Goal: Task Accomplishment & Management: Manage account settings

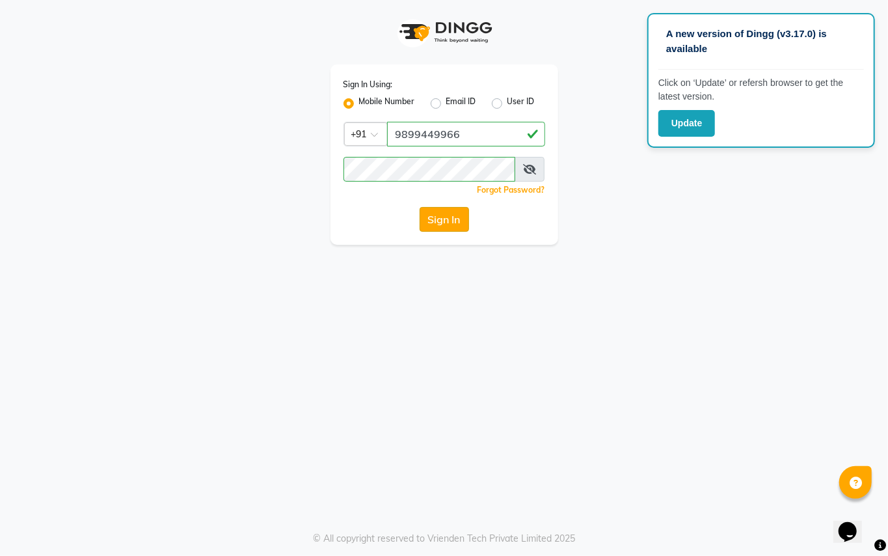
click at [441, 217] on button "Sign In" at bounding box center [444, 219] width 49 height 25
drag, startPoint x: 686, startPoint y: 115, endPoint x: 550, endPoint y: 144, distance: 138.3
click at [685, 118] on button "Update" at bounding box center [686, 123] width 57 height 27
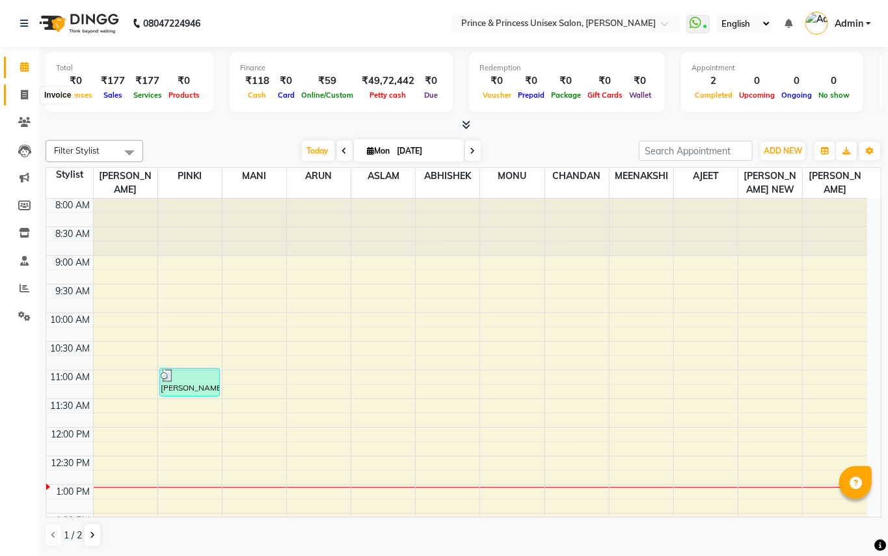
click at [23, 98] on icon at bounding box center [24, 95] width 7 height 10
select select "service"
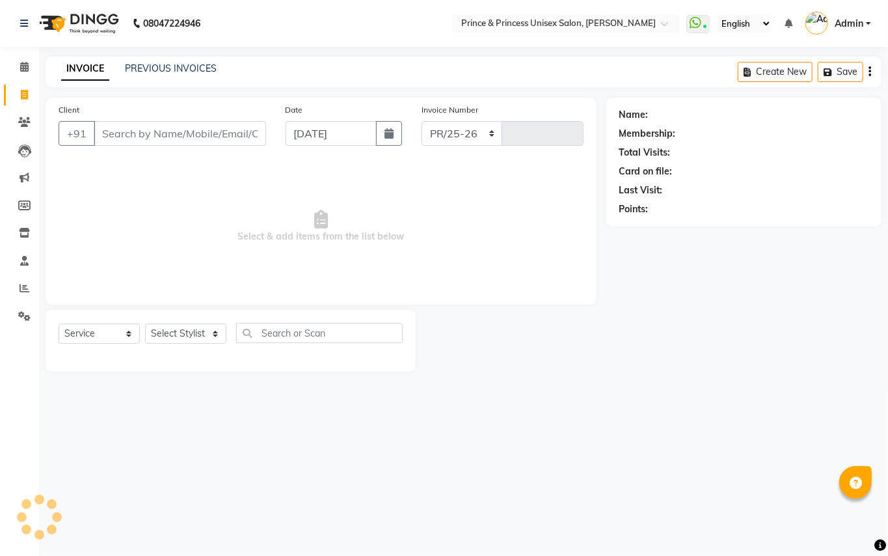
select select "3760"
type input "3598"
click at [191, 128] on input "Client" at bounding box center [180, 133] width 172 height 25
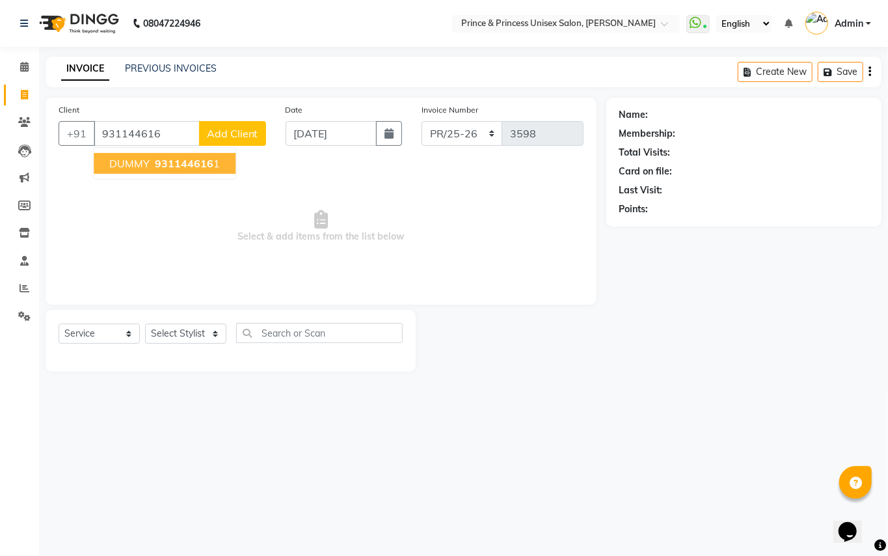
click at [146, 168] on span "DUMMY" at bounding box center [129, 163] width 40 height 13
type input "9311446161"
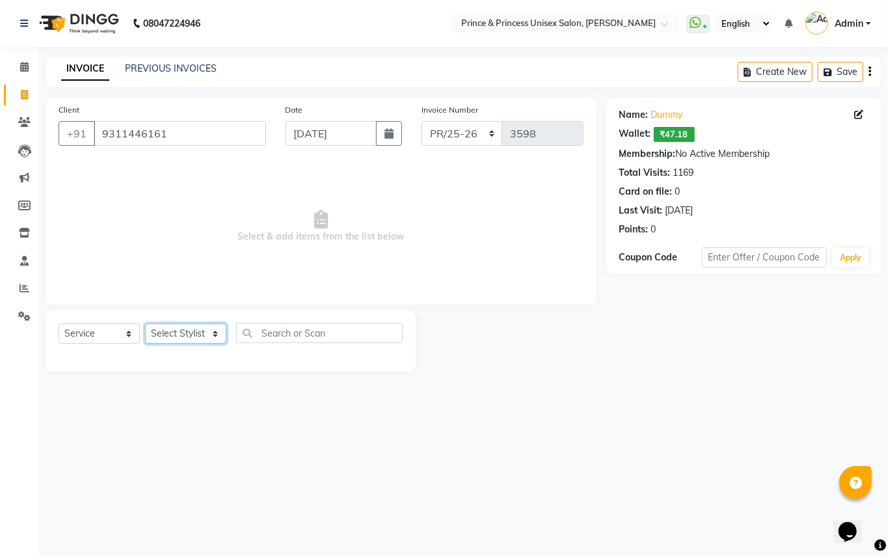
click at [193, 339] on select "Select Stylist ABHISHEK AJEET AJEET NEW ARUN ASLAM CHANDAN GUDDU MAHESH MANI ME…" at bounding box center [185, 333] width 81 height 20
select select "44027"
drag, startPoint x: 193, startPoint y: 339, endPoint x: 330, endPoint y: 317, distance: 138.9
click at [193, 339] on select "Select Stylist ABHISHEK AJEET AJEET NEW ARUN ASLAM CHANDAN GUDDU MAHESH MANI ME…" at bounding box center [185, 333] width 81 height 20
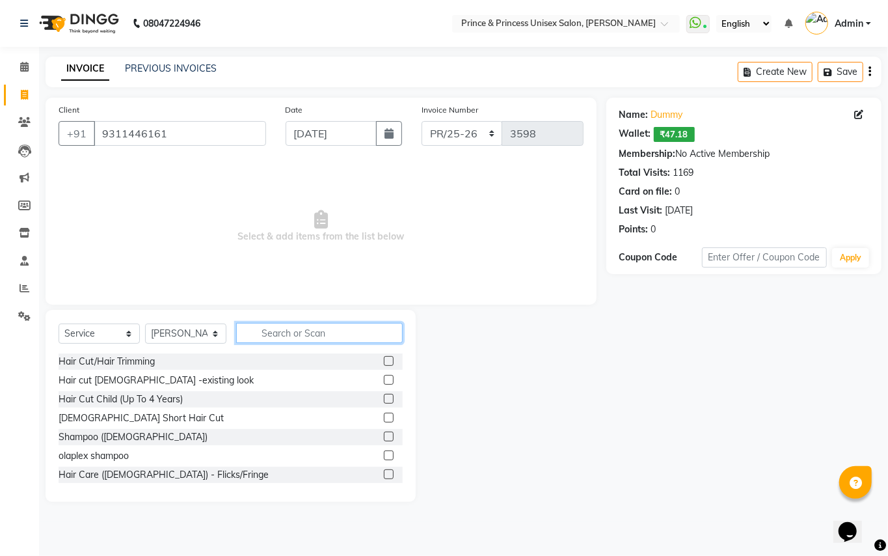
click at [333, 328] on input "text" at bounding box center [319, 333] width 167 height 20
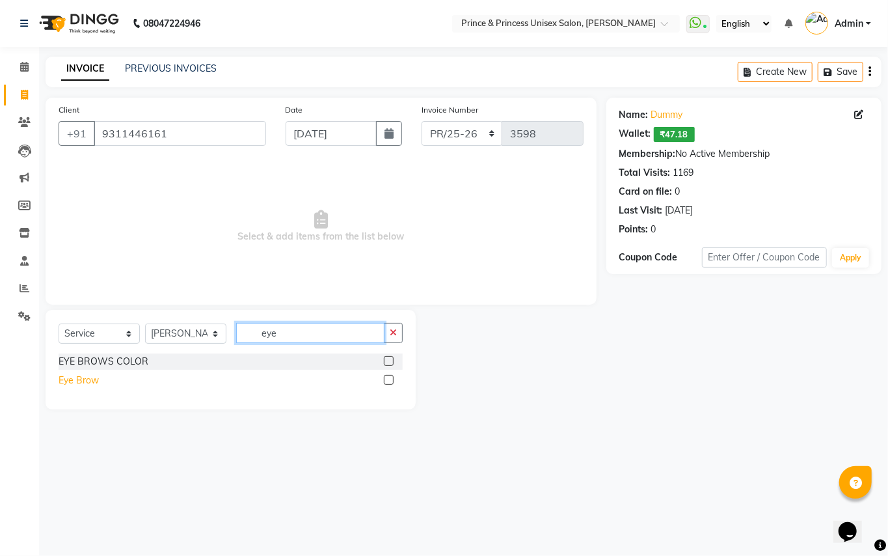
type input "eye"
click at [87, 383] on div "Eye Brow" at bounding box center [79, 380] width 40 height 14
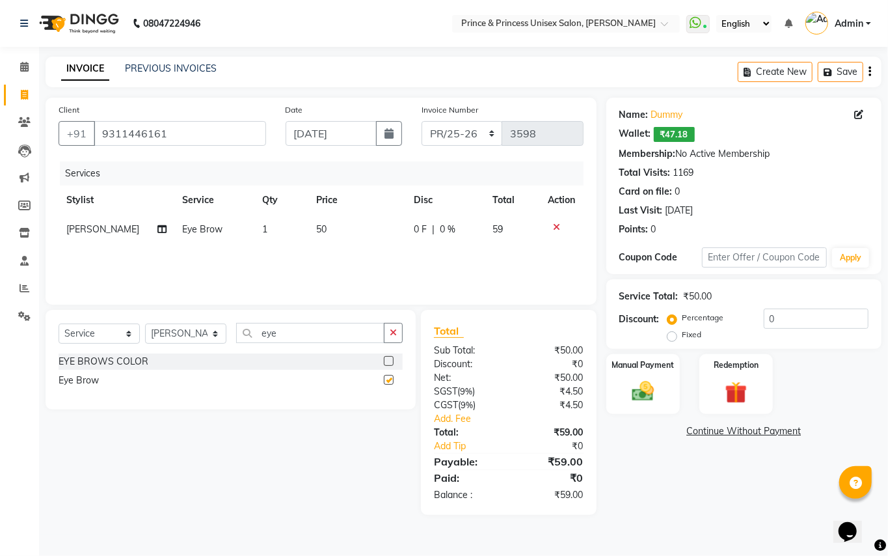
checkbox input "false"
drag, startPoint x: 274, startPoint y: 332, endPoint x: 82, endPoint y: 129, distance: 279.3
click at [138, 235] on div "Client +91 9311446161 Date 01-09-2025 Invoice Number PR/25-26 V/2025 V/2025-26 …" at bounding box center [321, 306] width 570 height 417
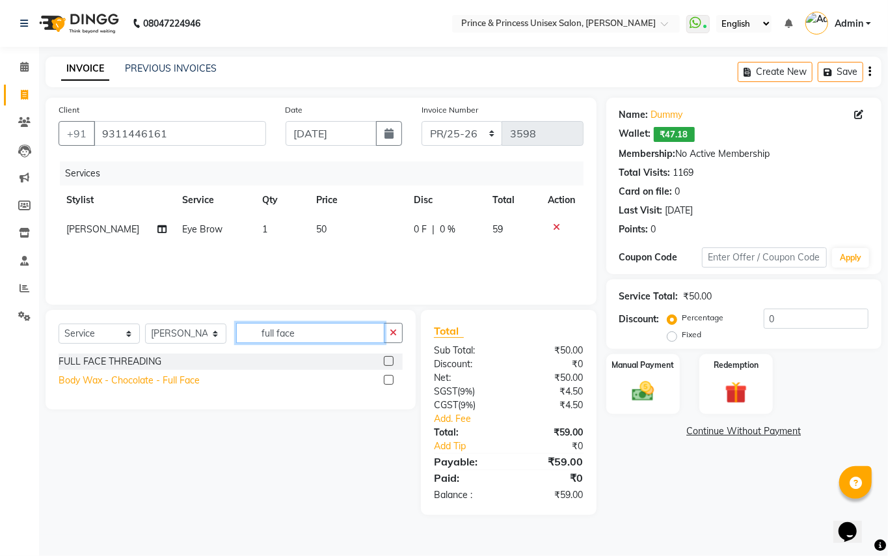
type input "full face"
click at [161, 379] on div "Body Wax - Chocolate - Full Face" at bounding box center [129, 380] width 141 height 14
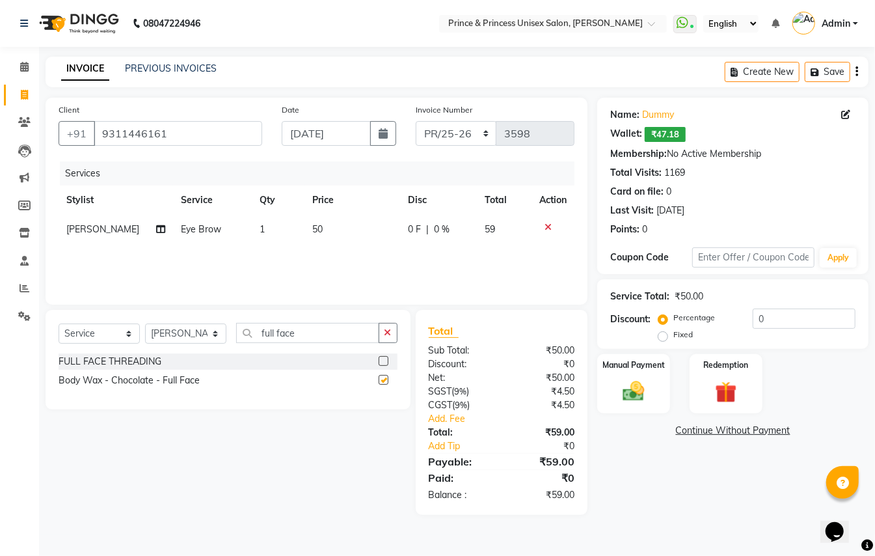
checkbox input "false"
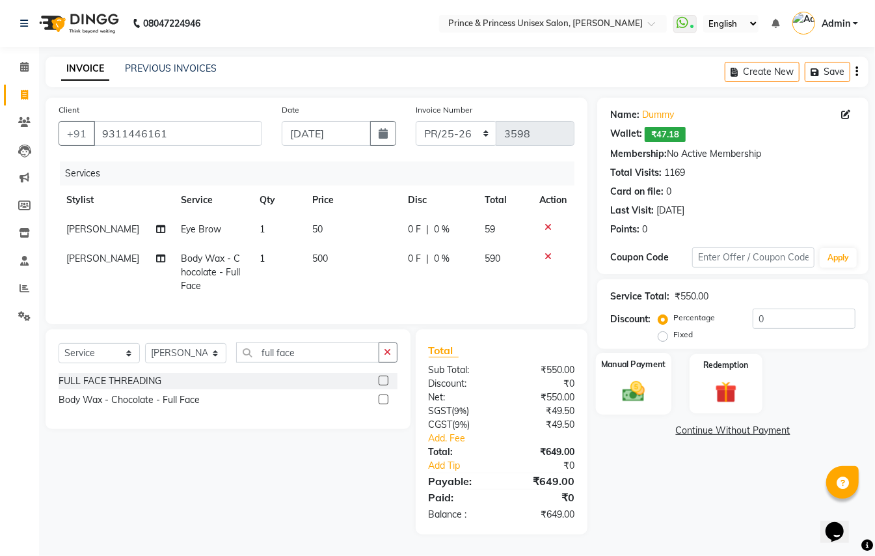
click at [632, 399] on img at bounding box center [633, 391] width 36 height 26
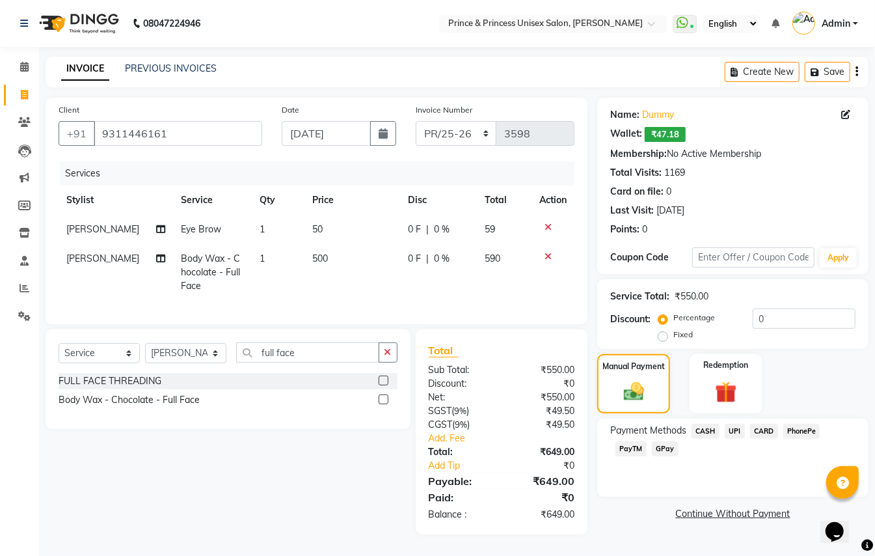
click at [633, 448] on span "PayTM" at bounding box center [630, 448] width 31 height 15
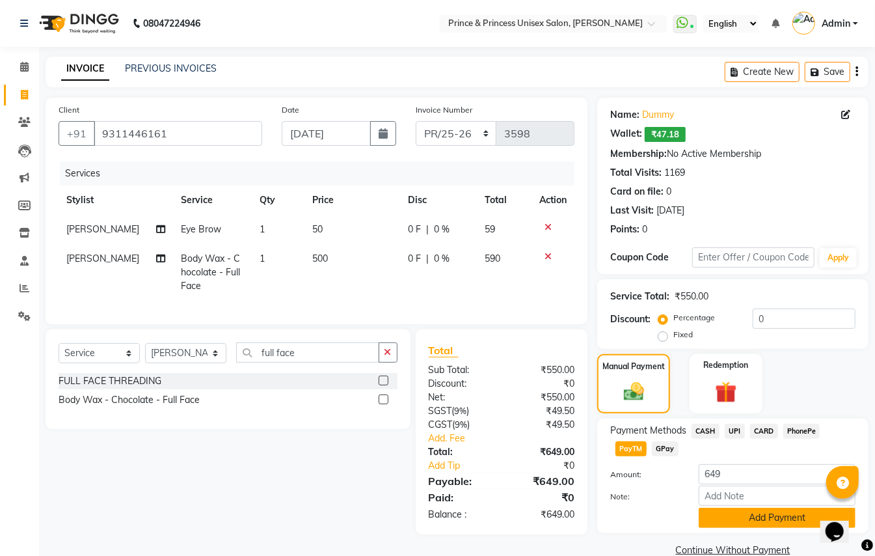
click at [731, 521] on button "Add Payment" at bounding box center [777, 517] width 157 height 20
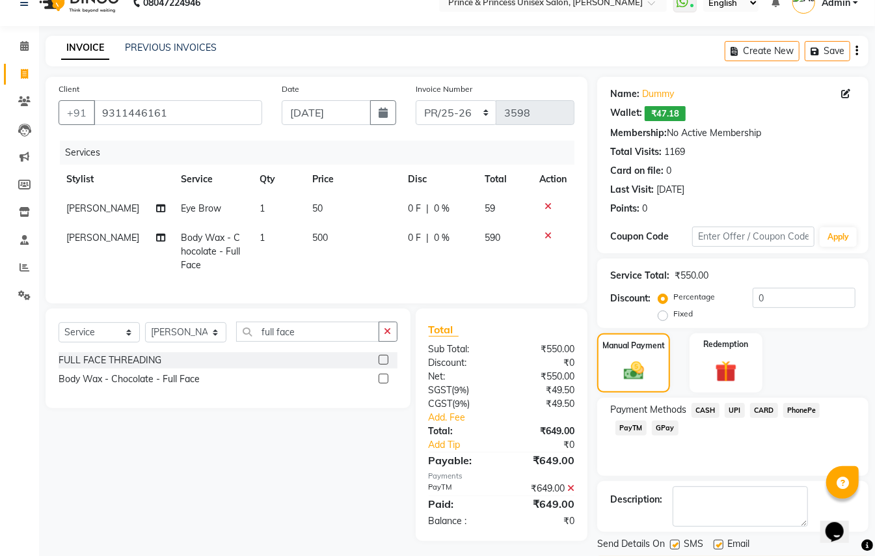
scroll to position [29, 0]
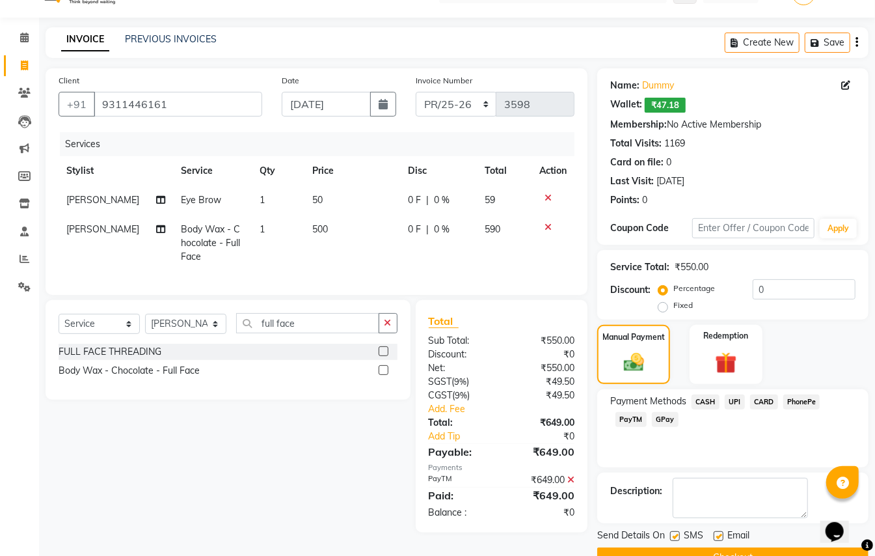
click at [779, 550] on button "Checkout" at bounding box center [732, 557] width 271 height 20
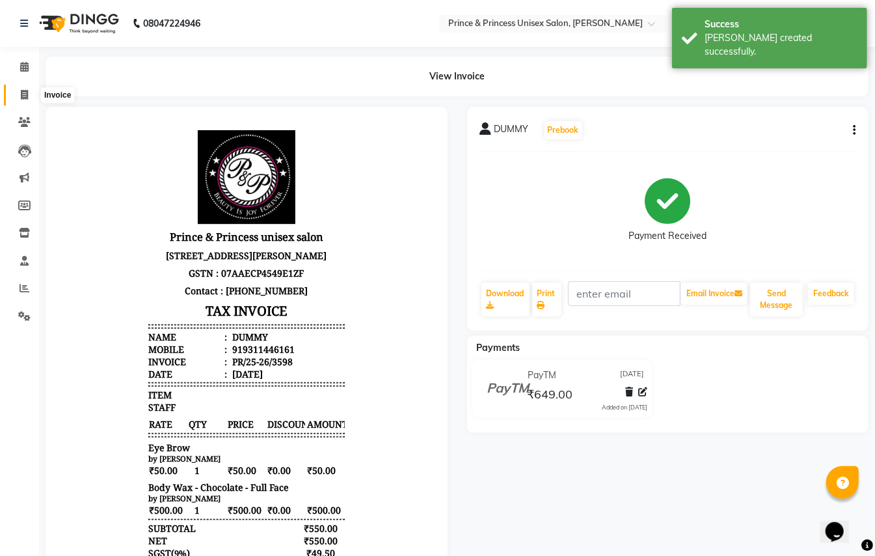
click at [23, 97] on icon at bounding box center [24, 95] width 7 height 10
select select "service"
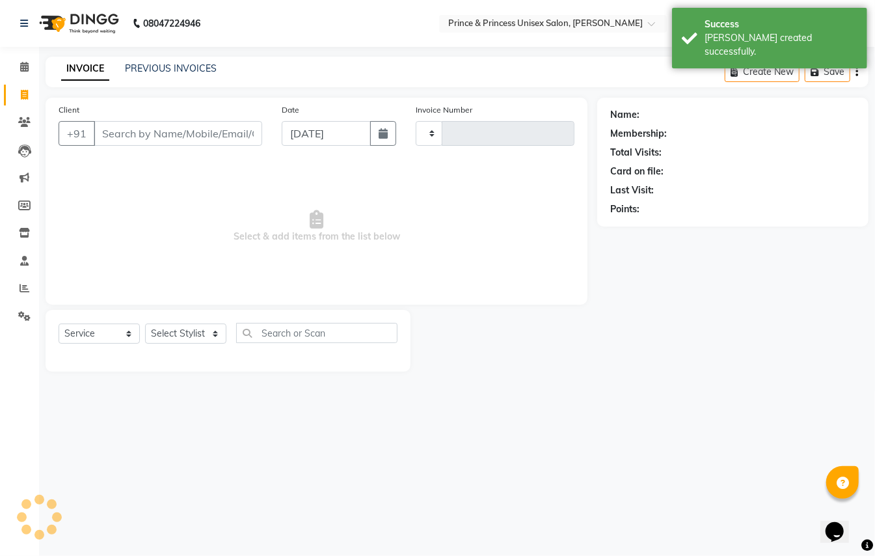
type input "3599"
select select "3760"
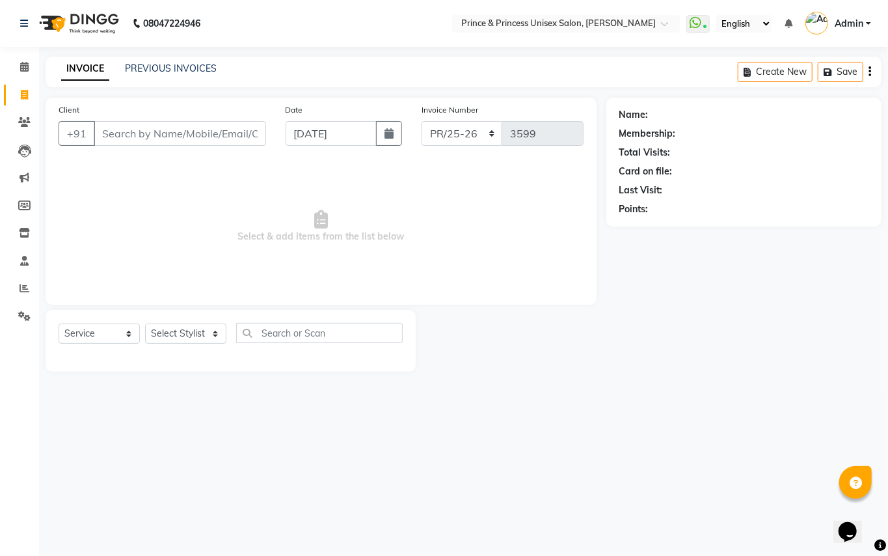
click at [193, 133] on input "Client" at bounding box center [180, 133] width 172 height 25
type input "9311446161"
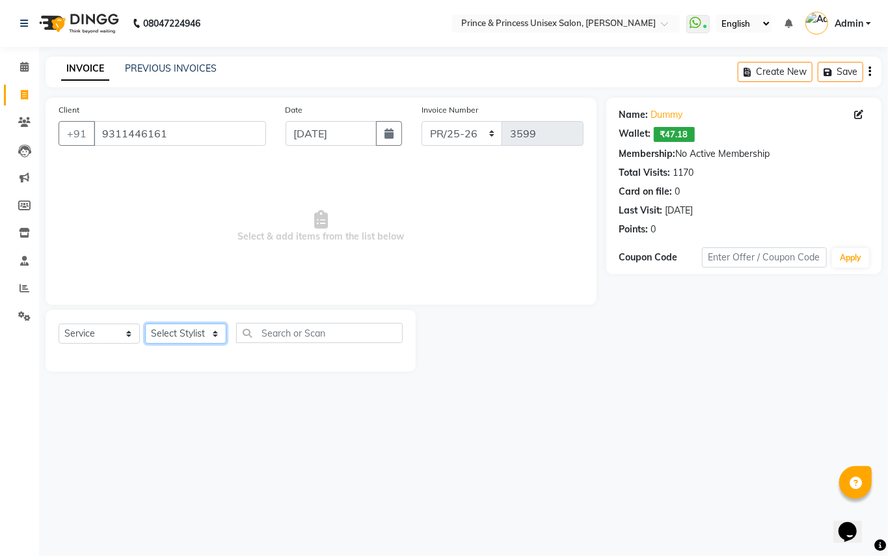
click at [187, 328] on select "Select Stylist ABHISHEK AJEET AJEET NEW ARUN ASLAM CHANDAN GUDDU MAHESH MANI ME…" at bounding box center [185, 333] width 81 height 20
select select "67112"
drag, startPoint x: 181, startPoint y: 330, endPoint x: 310, endPoint y: 327, distance: 129.5
click at [181, 330] on select "Select Stylist ABHISHEK AJEET AJEET NEW ARUN ASLAM CHANDAN GUDDU MAHESH MANI ME…" at bounding box center [185, 333] width 81 height 20
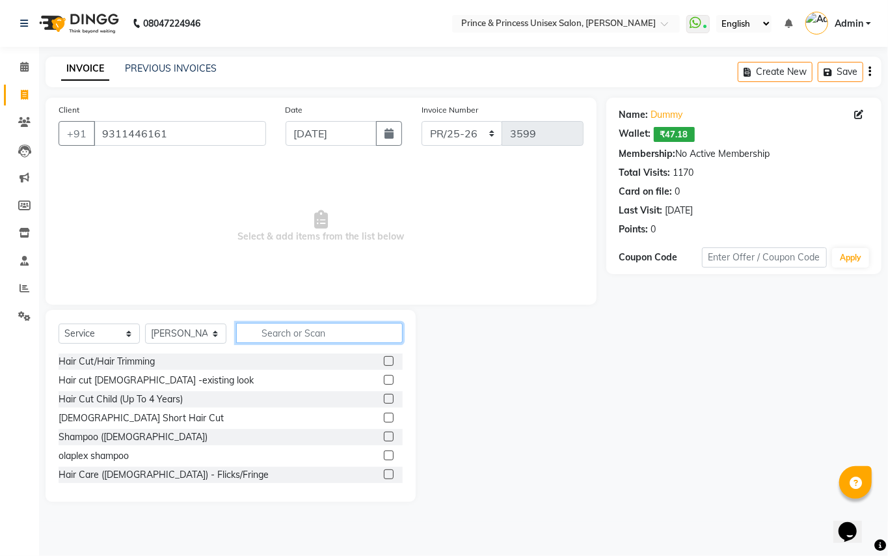
click at [310, 328] on input "text" at bounding box center [319, 333] width 167 height 20
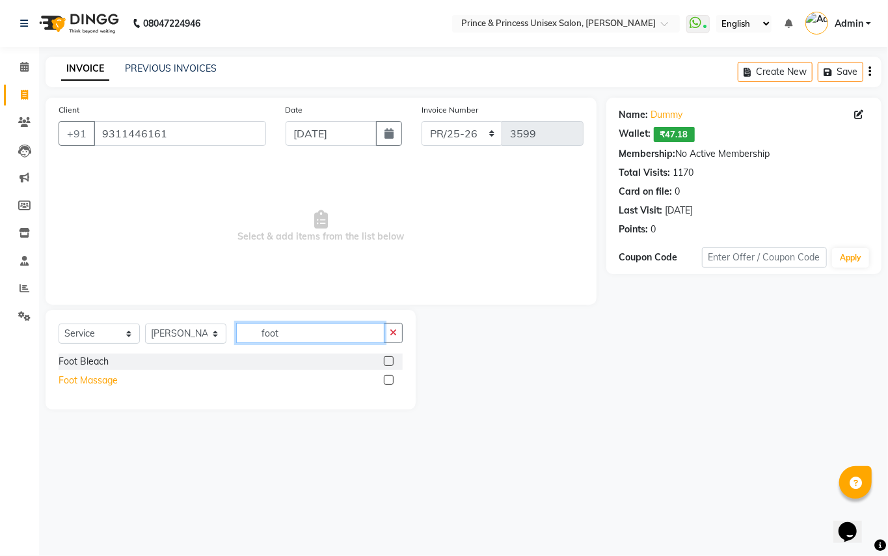
type input "foot"
click at [81, 380] on div "Foot Massage" at bounding box center [88, 380] width 59 height 14
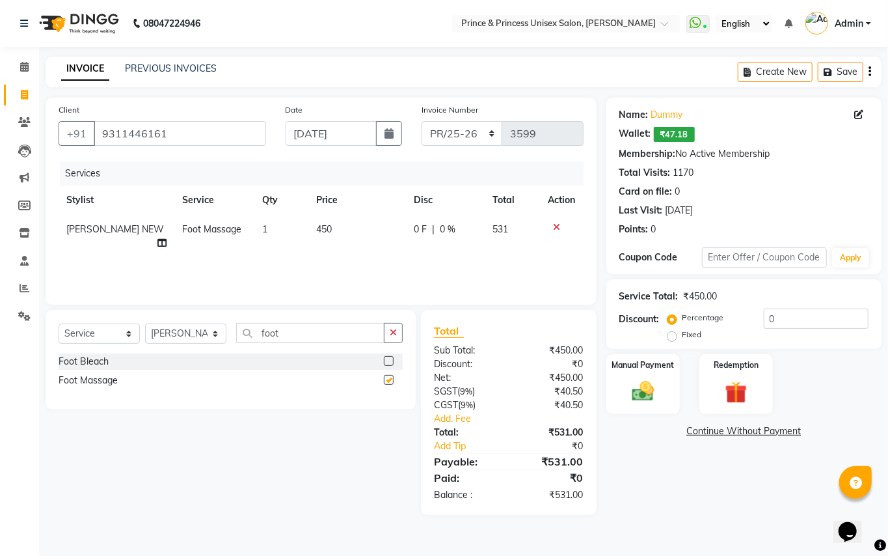
checkbox input "false"
click at [175, 336] on select "Select Stylist ABHISHEK AJEET AJEET NEW ARUN ASLAM CHANDAN GUDDU MAHESH MANI ME…" at bounding box center [185, 333] width 81 height 20
select select "63815"
drag, startPoint x: 175, startPoint y: 336, endPoint x: 220, endPoint y: 331, distance: 45.1
click at [175, 336] on select "Select Stylist ABHISHEK AJEET AJEET NEW ARUN ASLAM CHANDAN GUDDU MAHESH MANI ME…" at bounding box center [185, 333] width 81 height 20
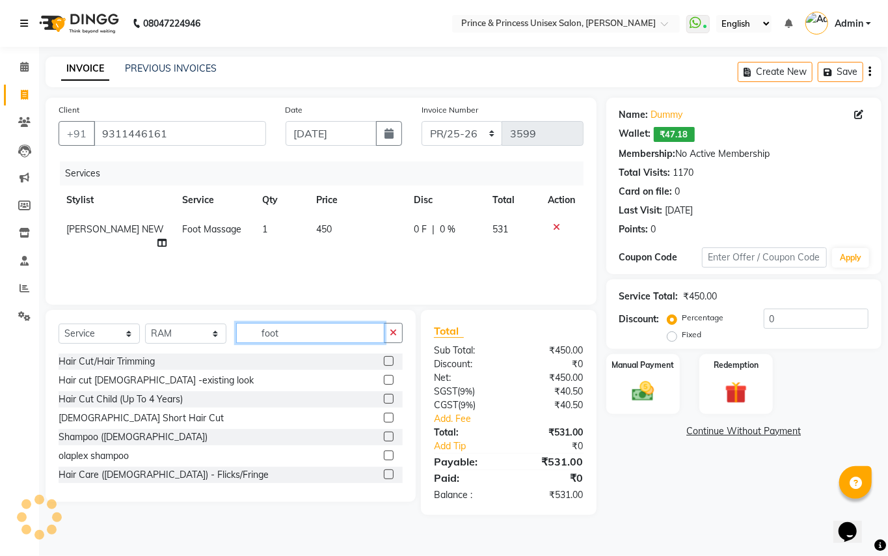
drag, startPoint x: 302, startPoint y: 331, endPoint x: 30, endPoint y: 23, distance: 410.6
click at [129, 206] on div "Client +91 9311446161 Date 01-09-2025 Invoice Number PR/25-26 V/2025 V/2025-26 …" at bounding box center [321, 306] width 570 height 417
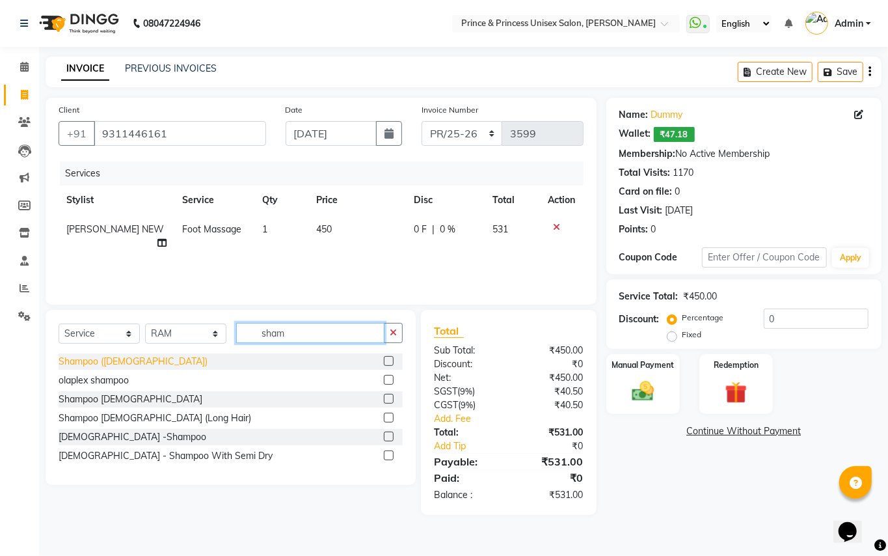
type input "sham"
click at [100, 360] on div "Shampoo ([DEMOGRAPHIC_DATA])" at bounding box center [133, 362] width 149 height 14
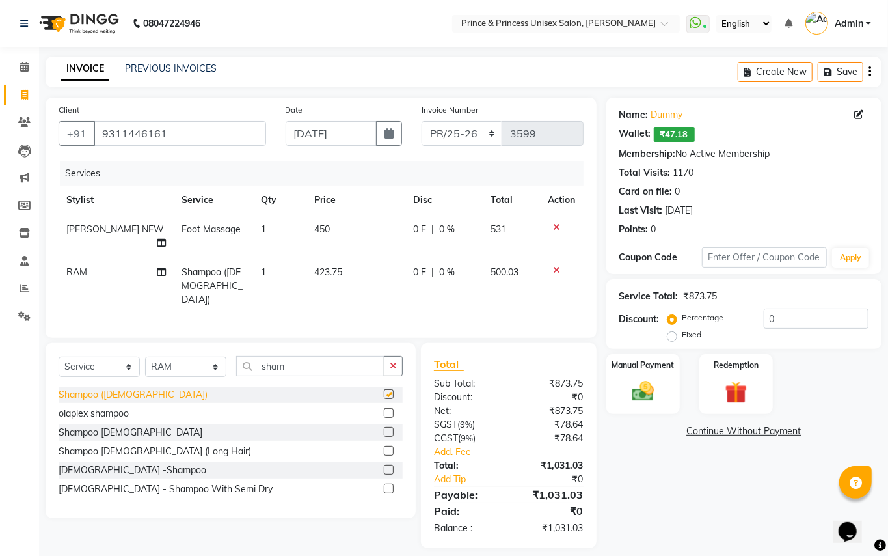
checkbox input "false"
click at [635, 399] on img at bounding box center [642, 391] width 37 height 27
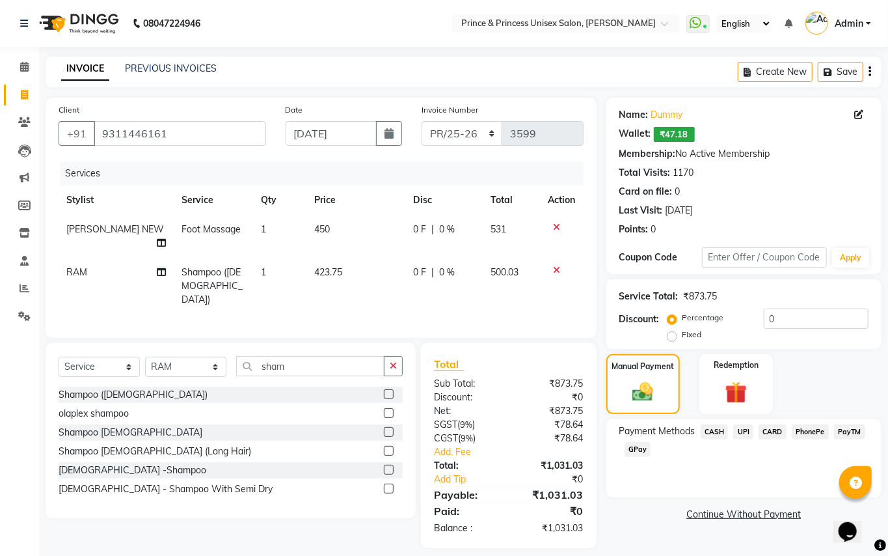
click at [844, 433] on span "PayTM" at bounding box center [849, 431] width 31 height 15
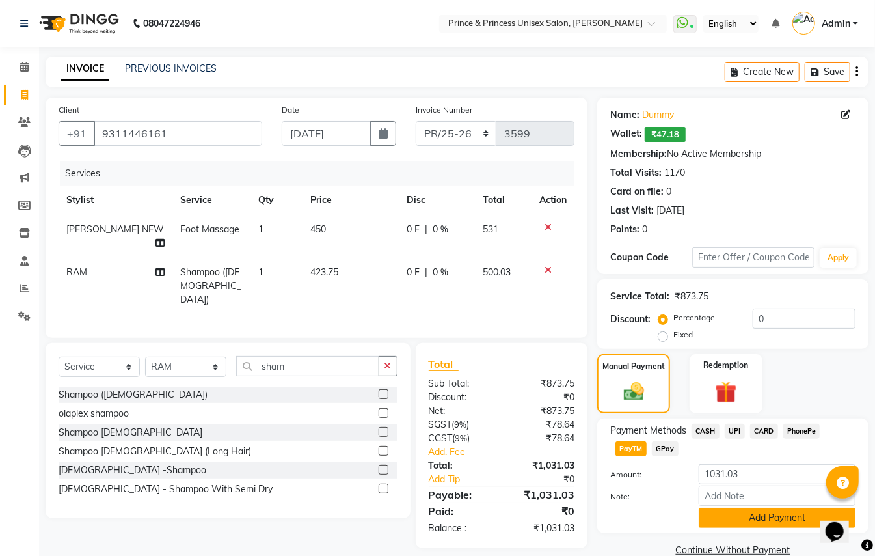
click at [752, 511] on button "Add Payment" at bounding box center [777, 517] width 157 height 20
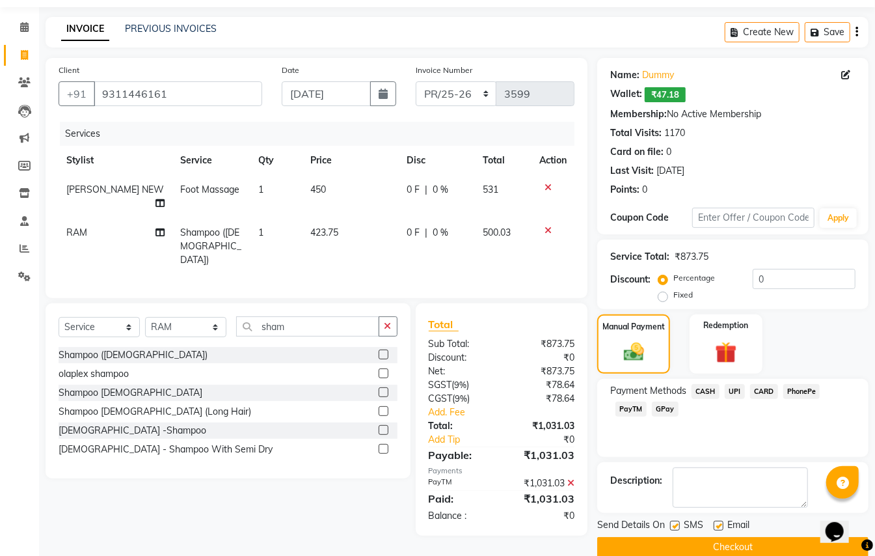
scroll to position [61, 0]
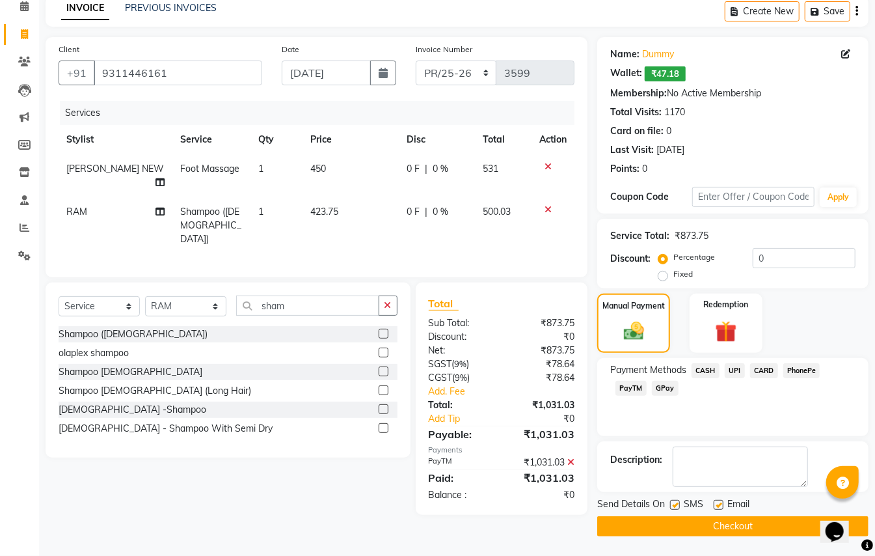
click at [735, 524] on button "Checkout" at bounding box center [732, 526] width 271 height 20
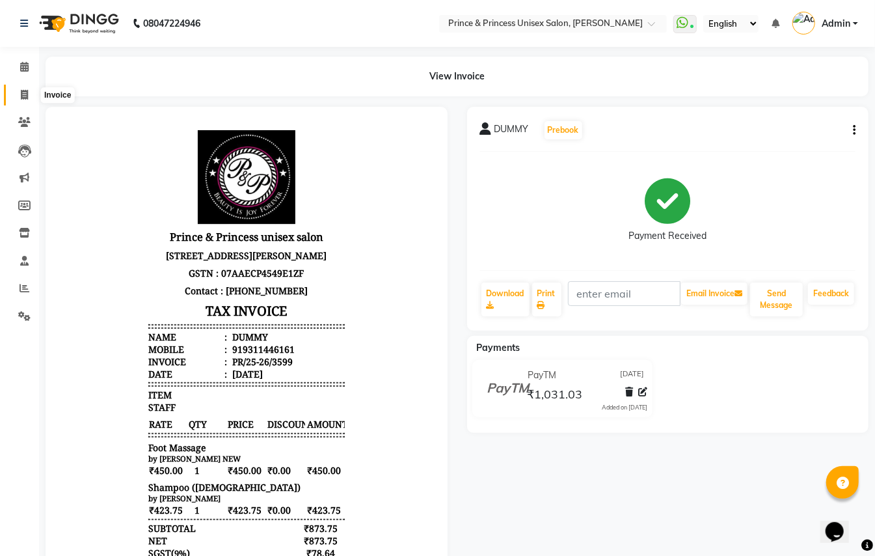
click at [21, 96] on icon at bounding box center [24, 95] width 7 height 10
select select "service"
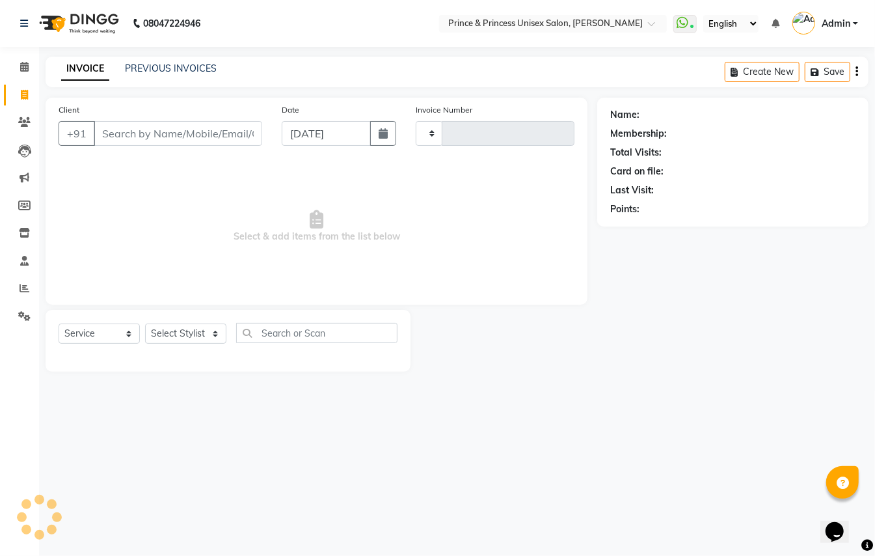
type input "3600"
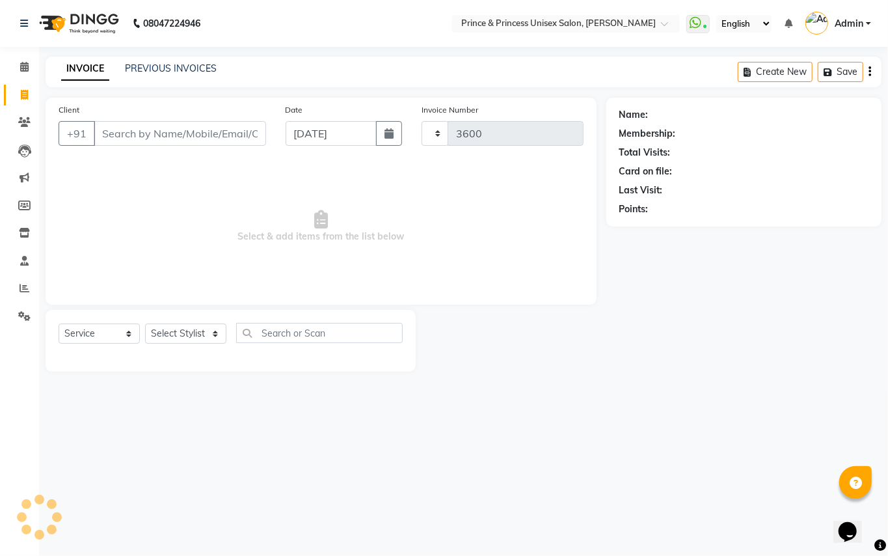
select select "3760"
click at [190, 72] on link "PREVIOUS INVOICES" at bounding box center [171, 68] width 92 height 12
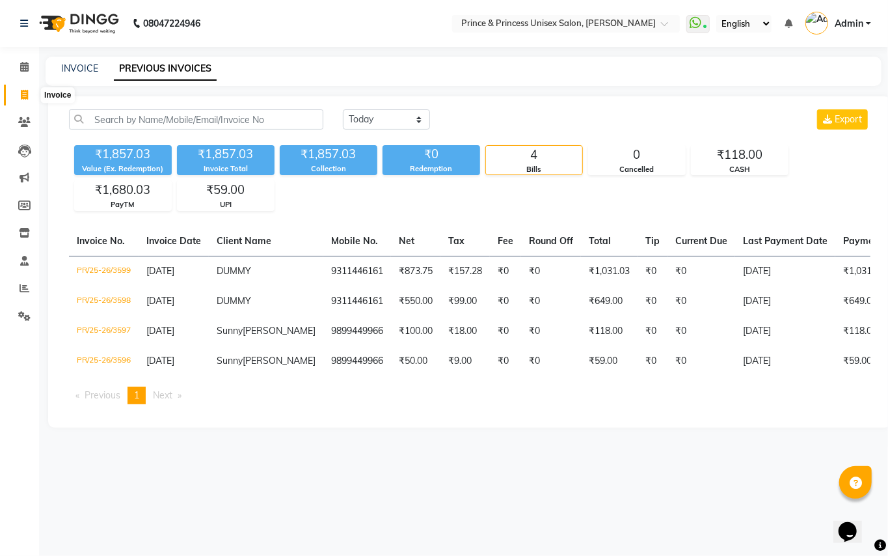
click at [22, 90] on icon at bounding box center [24, 95] width 7 height 10
select select "service"
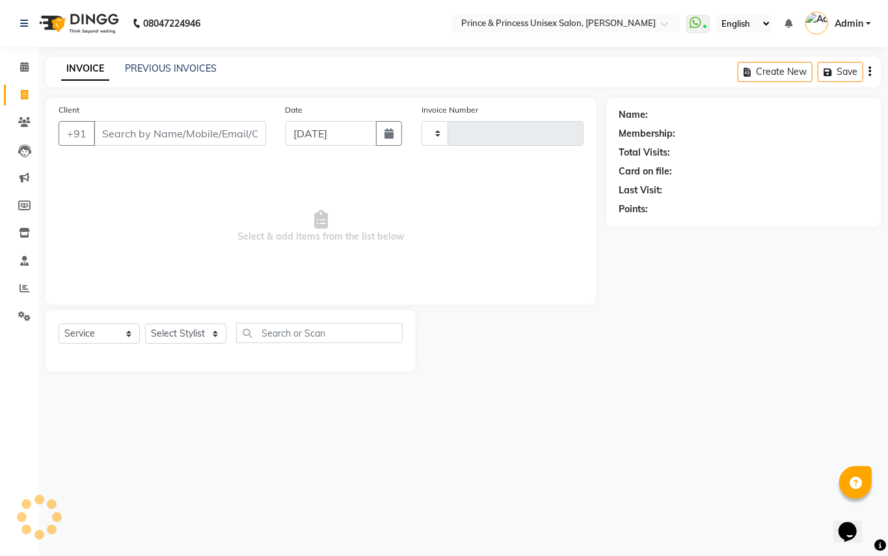
type input "3600"
select select "3760"
drag, startPoint x: 186, startPoint y: 146, endPoint x: 191, endPoint y: 137, distance: 10.2
click at [186, 144] on div "+91" at bounding box center [163, 133] width 208 height 25
click at [191, 137] on input "Client" at bounding box center [180, 133] width 172 height 25
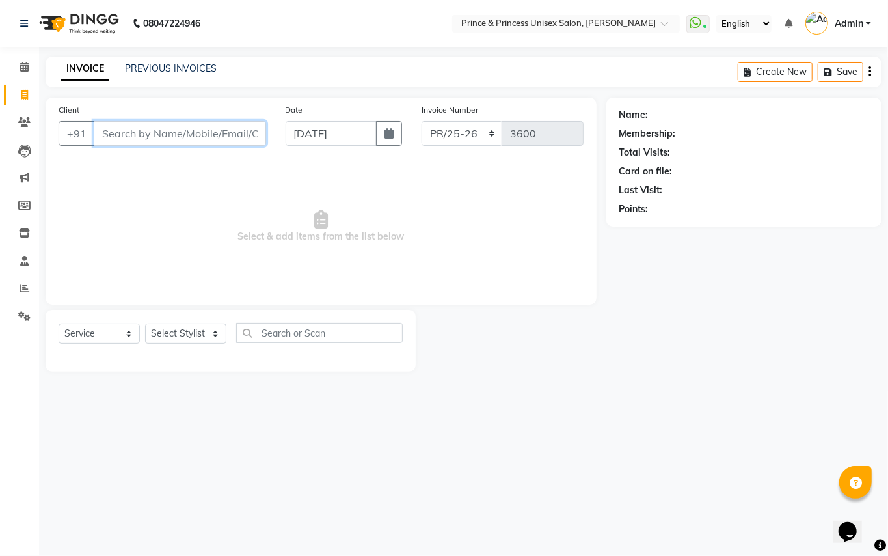
drag, startPoint x: 191, startPoint y: 137, endPoint x: 202, endPoint y: 131, distance: 12.2
click at [193, 134] on input "Client" at bounding box center [180, 133] width 172 height 25
click at [202, 131] on input "Client" at bounding box center [180, 133] width 172 height 25
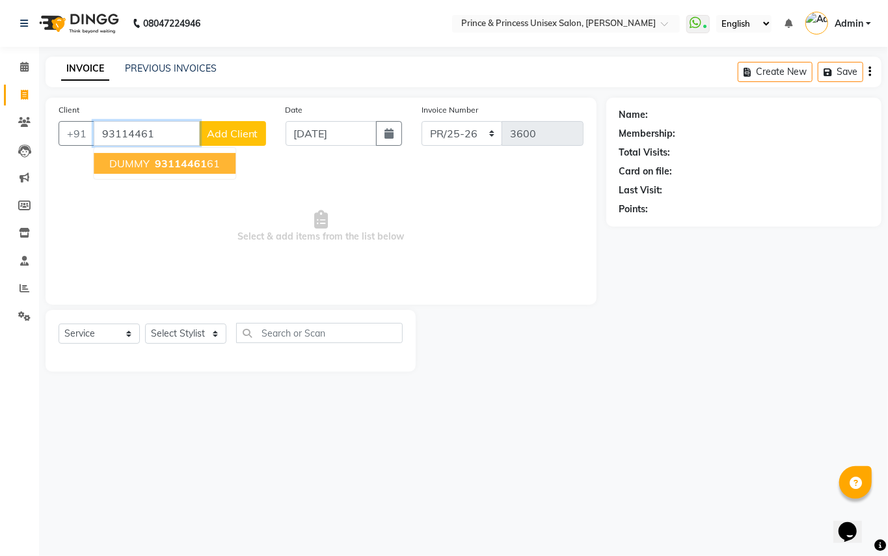
click at [180, 165] on span "93114461" at bounding box center [181, 163] width 52 height 13
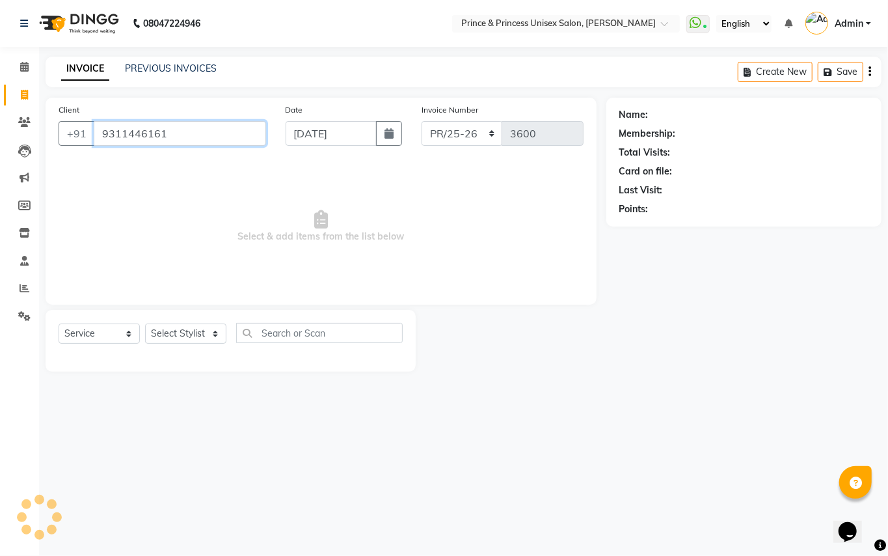
type input "9311446161"
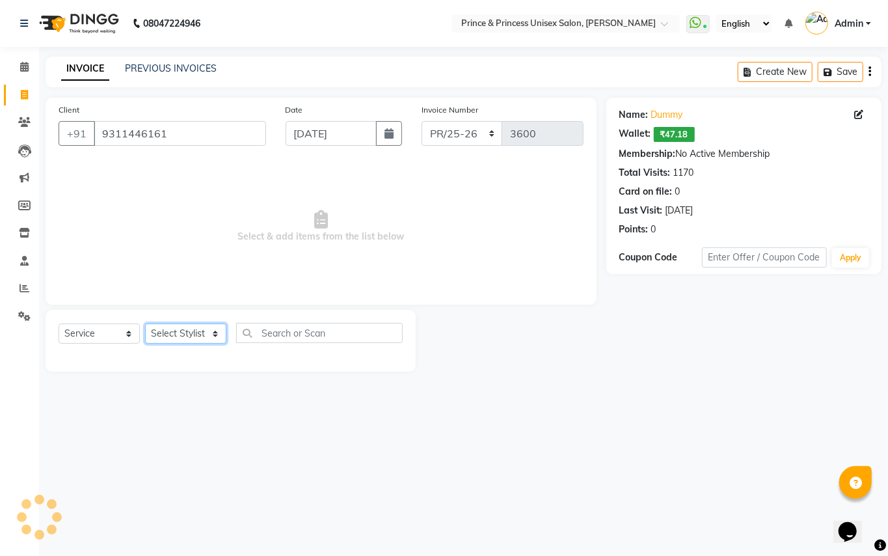
click at [178, 328] on select "Select Stylist ABHISHEK [PERSON_NAME] NEW [PERSON_NAME] [PERSON_NAME] [PERSON_N…" at bounding box center [185, 333] width 81 height 20
select select "17910"
drag, startPoint x: 178, startPoint y: 328, endPoint x: 254, endPoint y: 339, distance: 76.8
click at [178, 330] on select "Select Stylist ABHISHEK [PERSON_NAME] NEW [PERSON_NAME] [PERSON_NAME] [PERSON_N…" at bounding box center [185, 333] width 81 height 20
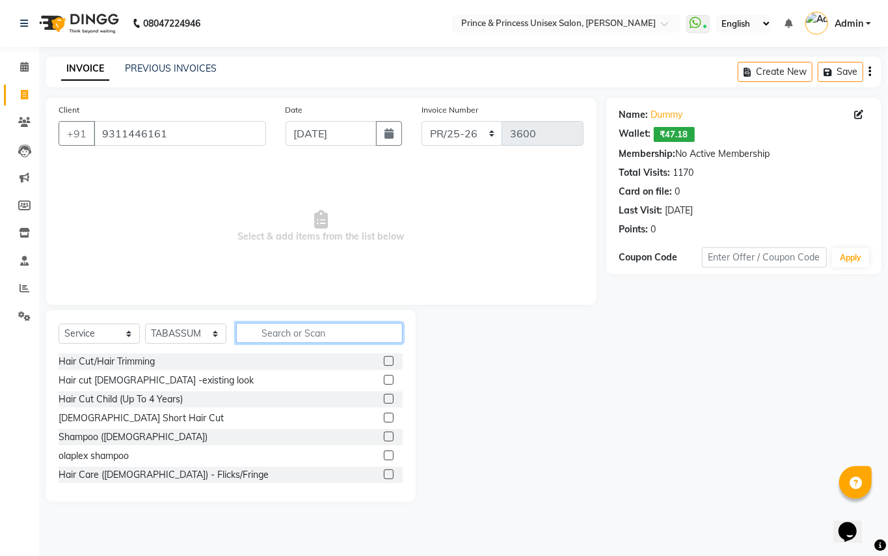
drag, startPoint x: 267, startPoint y: 338, endPoint x: 287, endPoint y: 339, distance: 20.2
click at [269, 339] on input "text" at bounding box center [319, 333] width 167 height 20
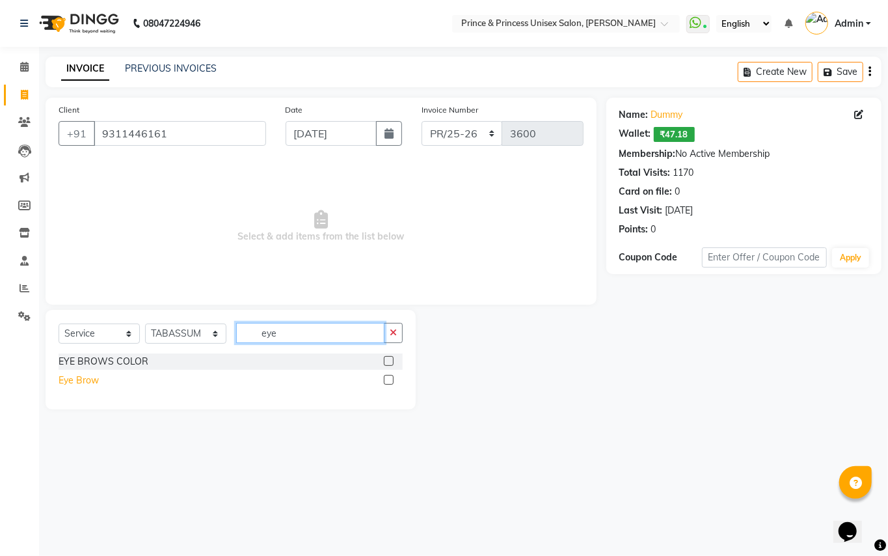
type input "eye"
click at [66, 382] on div "Eye Brow" at bounding box center [79, 380] width 40 height 14
checkbox input "false"
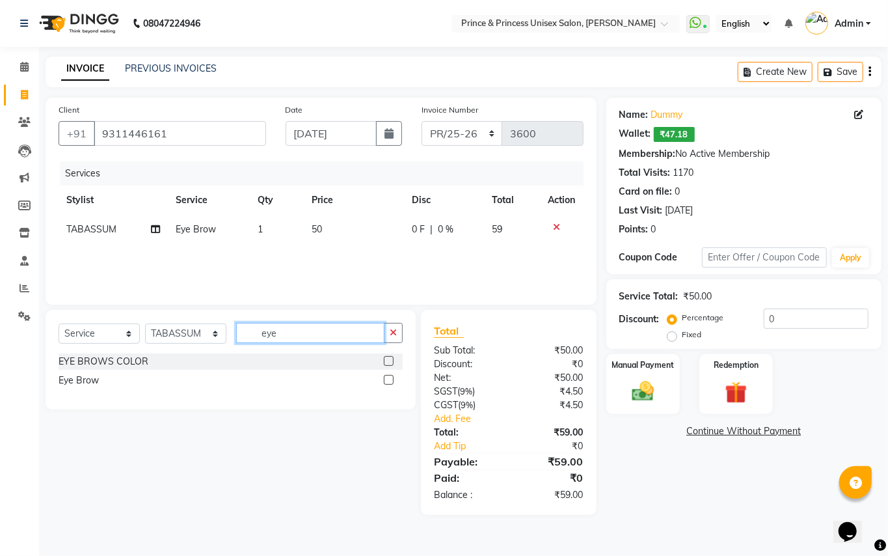
drag, startPoint x: 266, startPoint y: 325, endPoint x: 170, endPoint y: 122, distance: 224.6
click at [228, 310] on div "Select Service Product Membership Package Voucher Prepaid Gift Card Select Styl…" at bounding box center [231, 360] width 370 height 100
type input "upper"
click at [89, 363] on div "Threading - Upper-Lip" at bounding box center [105, 362] width 92 height 14
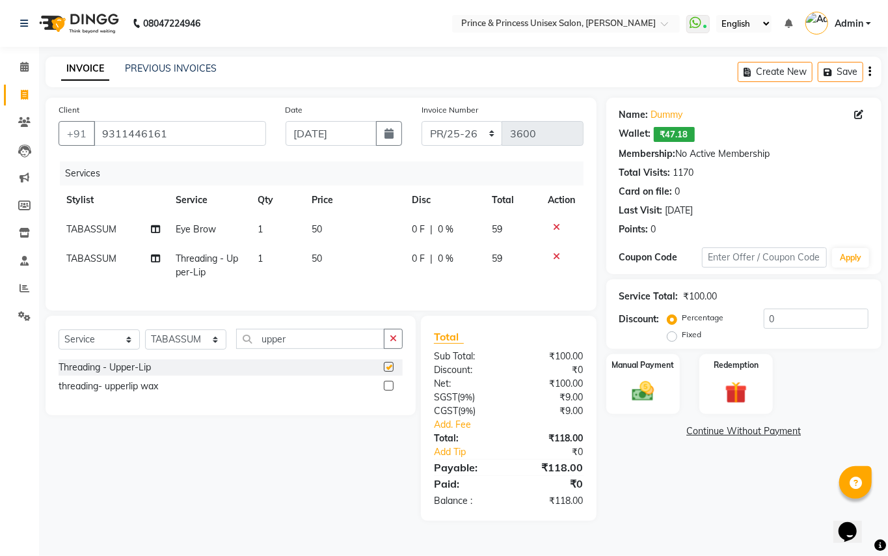
checkbox input "false"
click at [635, 392] on img at bounding box center [642, 391] width 37 height 27
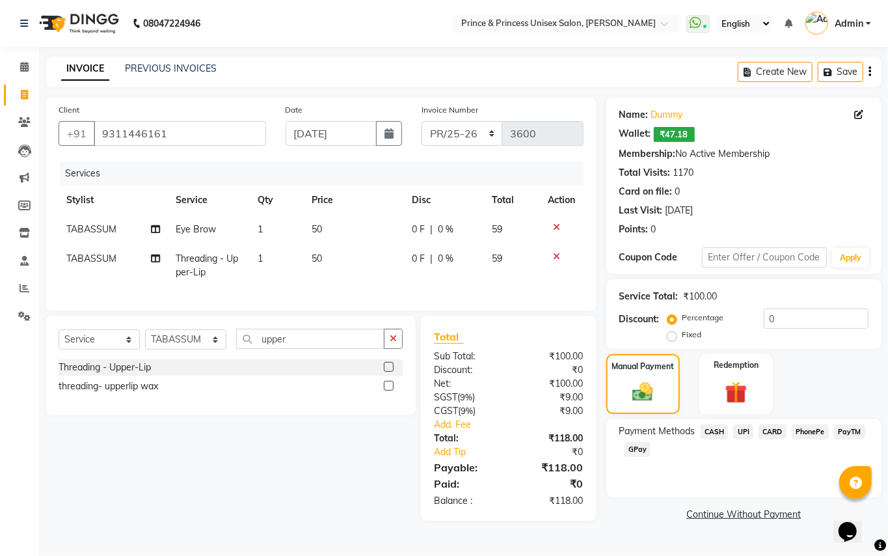
click at [718, 432] on span "CASH" at bounding box center [715, 431] width 28 height 15
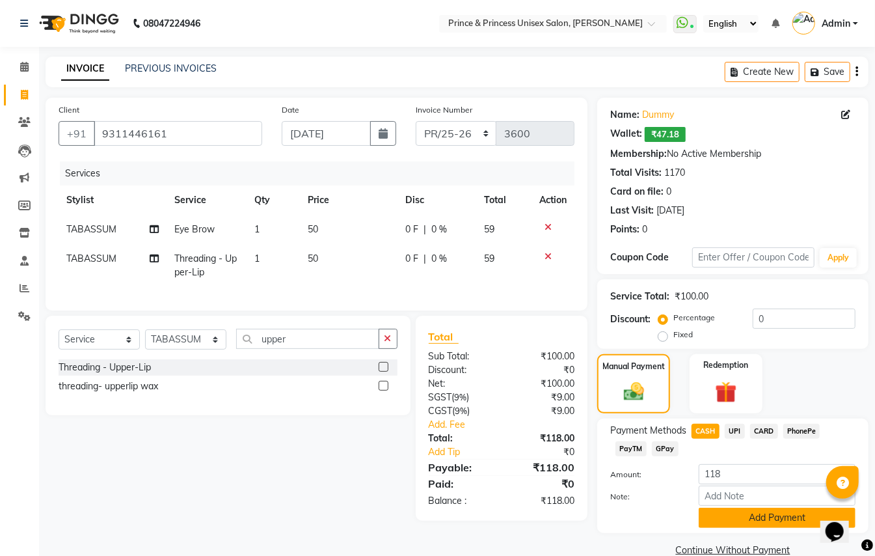
click at [714, 526] on button "Add Payment" at bounding box center [777, 517] width 157 height 20
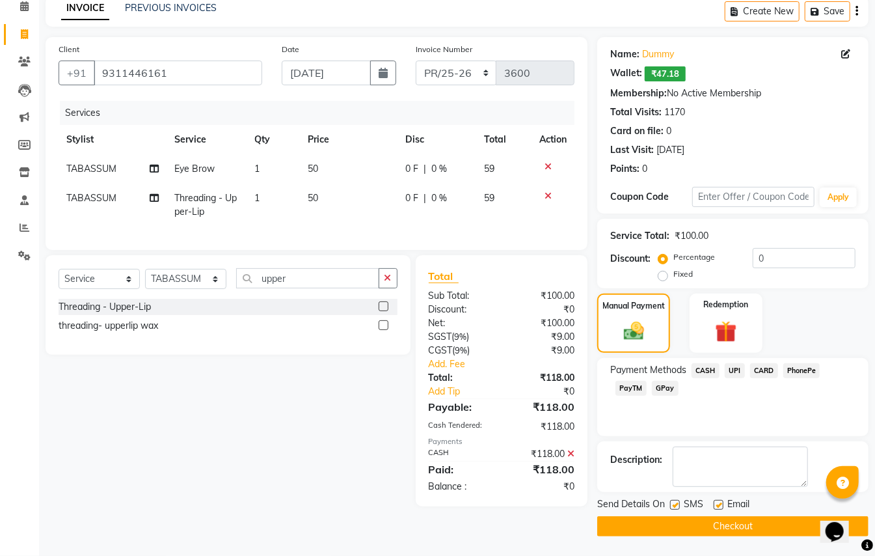
scroll to position [61, 0]
click at [744, 523] on button "Checkout" at bounding box center [732, 526] width 271 height 20
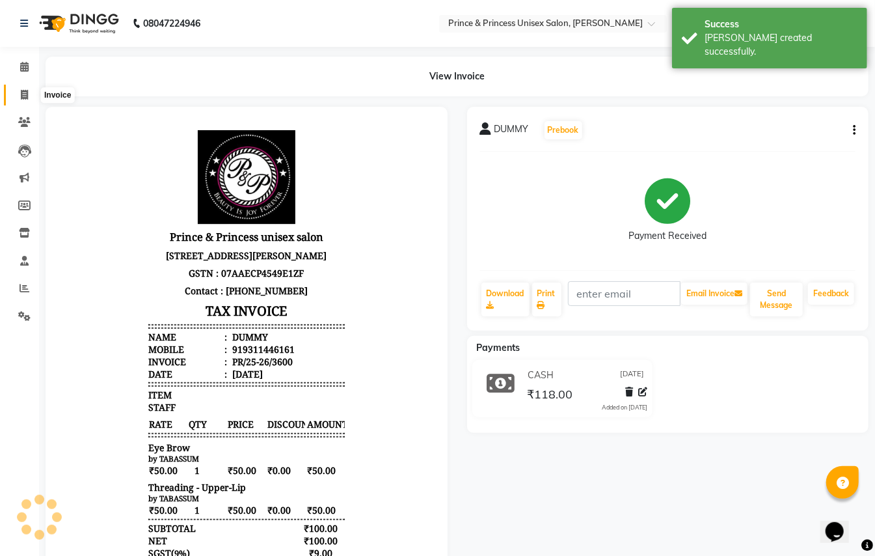
click at [19, 94] on span at bounding box center [24, 95] width 23 height 15
select select "service"
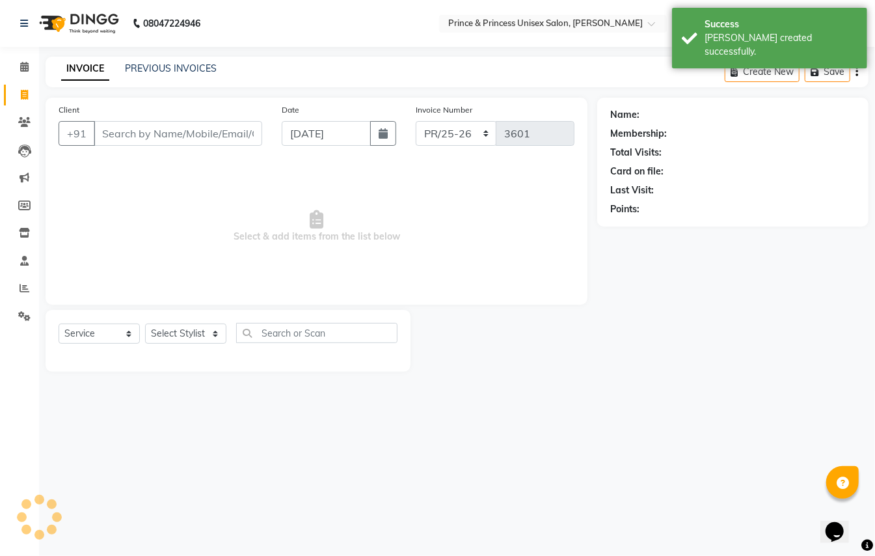
click at [150, 29] on b "08047224946" at bounding box center [171, 23] width 57 height 36
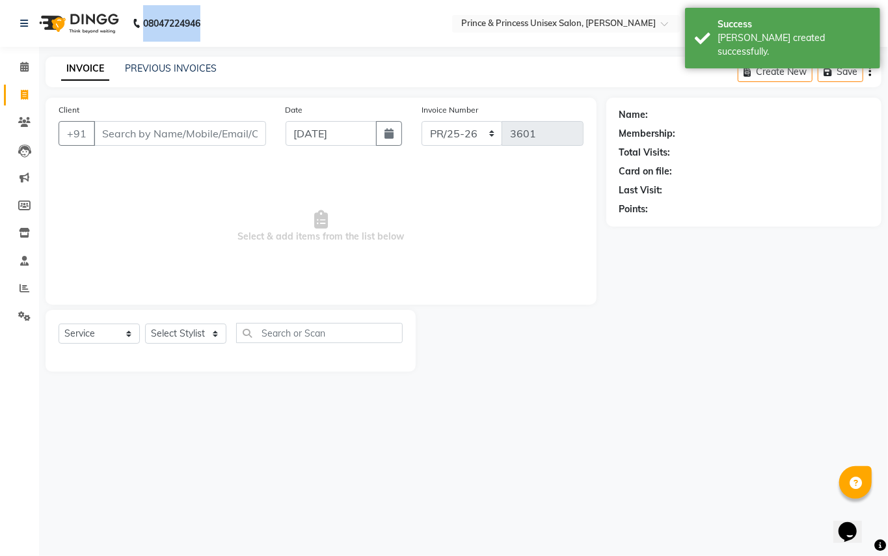
click at [154, 26] on b "08047224946" at bounding box center [171, 23] width 57 height 36
click at [154, 65] on link "PREVIOUS INVOICES" at bounding box center [171, 68] width 92 height 12
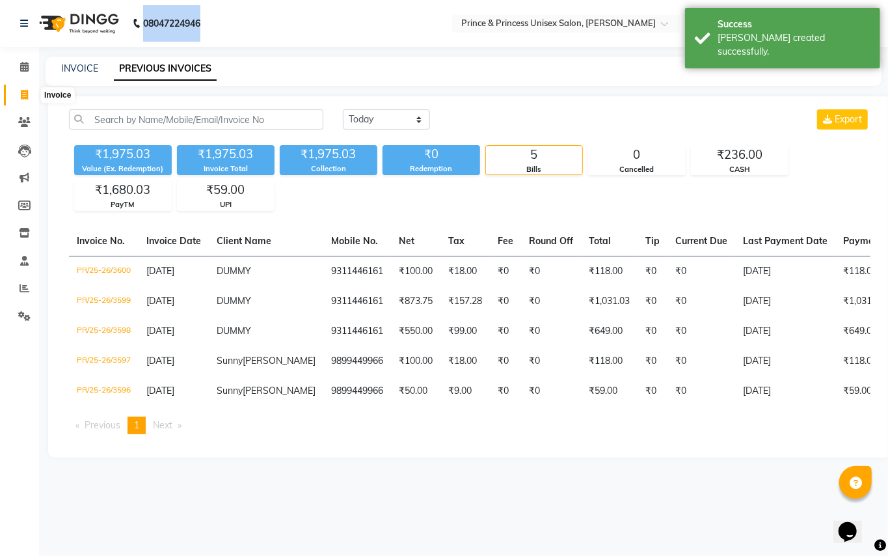
click at [24, 94] on icon at bounding box center [24, 95] width 7 height 10
select select "service"
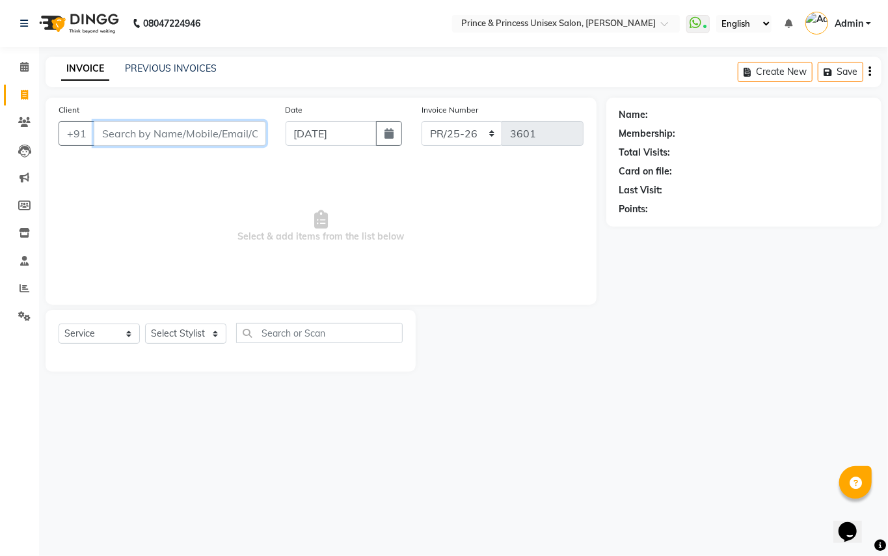
click at [211, 137] on input "Client" at bounding box center [180, 133] width 172 height 25
click at [209, 131] on input "Client" at bounding box center [180, 133] width 172 height 25
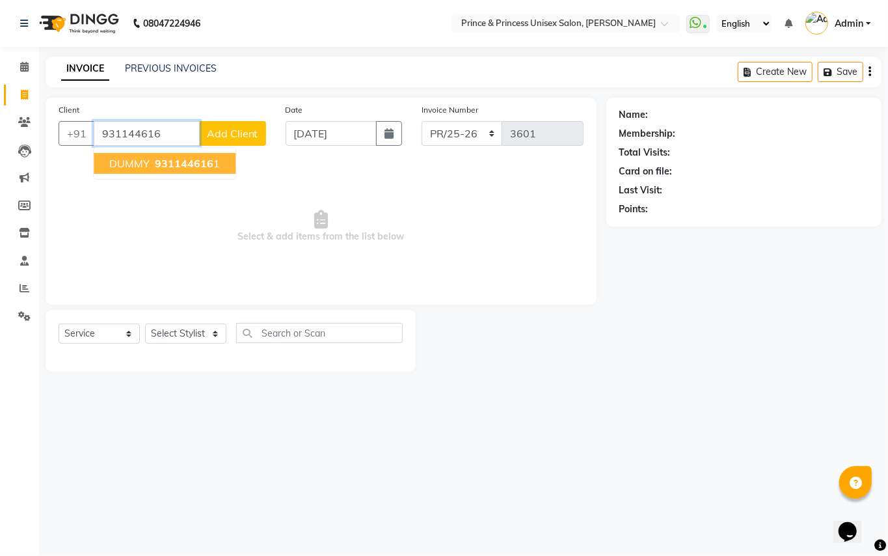
click at [120, 162] on span "DUMMY" at bounding box center [129, 163] width 40 height 13
type input "9311446161"
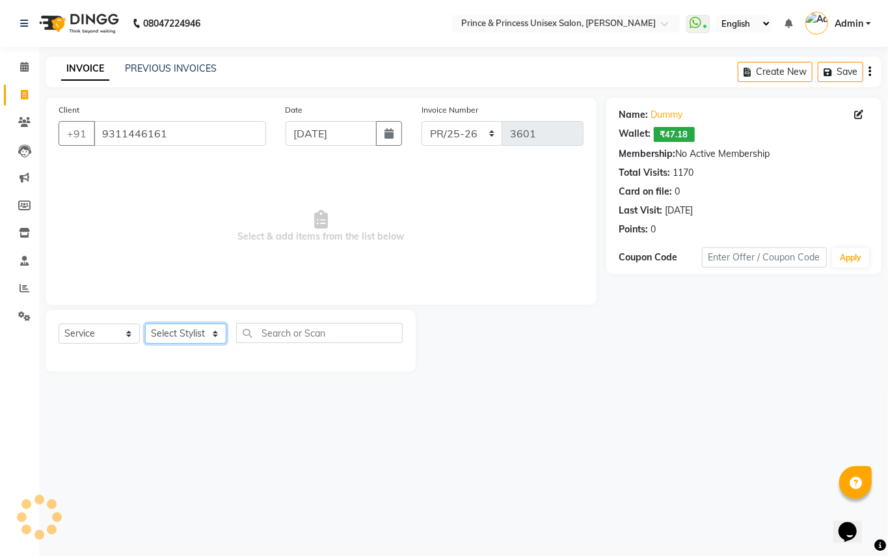
click at [198, 330] on select "Select Stylist ABHISHEK [PERSON_NAME] NEW [PERSON_NAME] [PERSON_NAME] [PERSON_N…" at bounding box center [185, 333] width 81 height 20
select select "37313"
drag, startPoint x: 198, startPoint y: 329, endPoint x: 318, endPoint y: 331, distance: 120.4
click at [198, 329] on select "Select Stylist ABHISHEK [PERSON_NAME] NEW [PERSON_NAME] [PERSON_NAME] [PERSON_N…" at bounding box center [185, 333] width 81 height 20
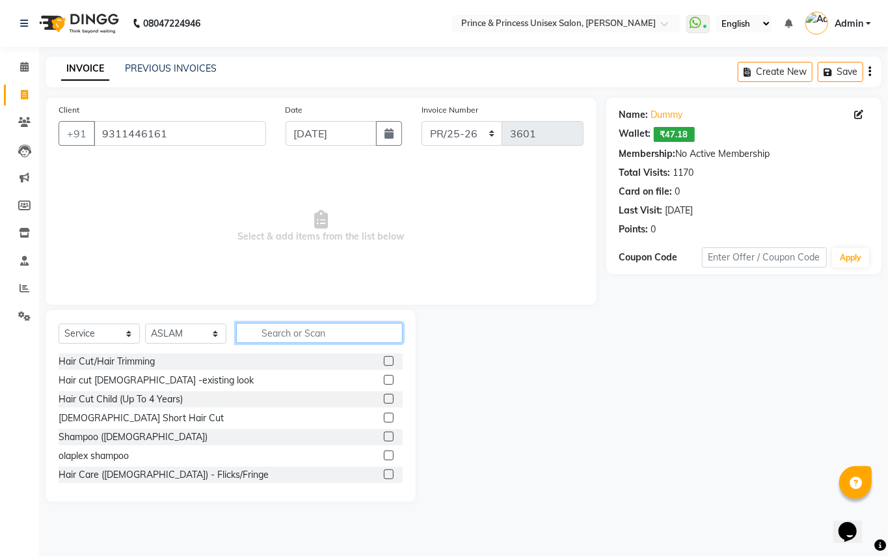
click at [318, 326] on input "text" at bounding box center [319, 333] width 167 height 20
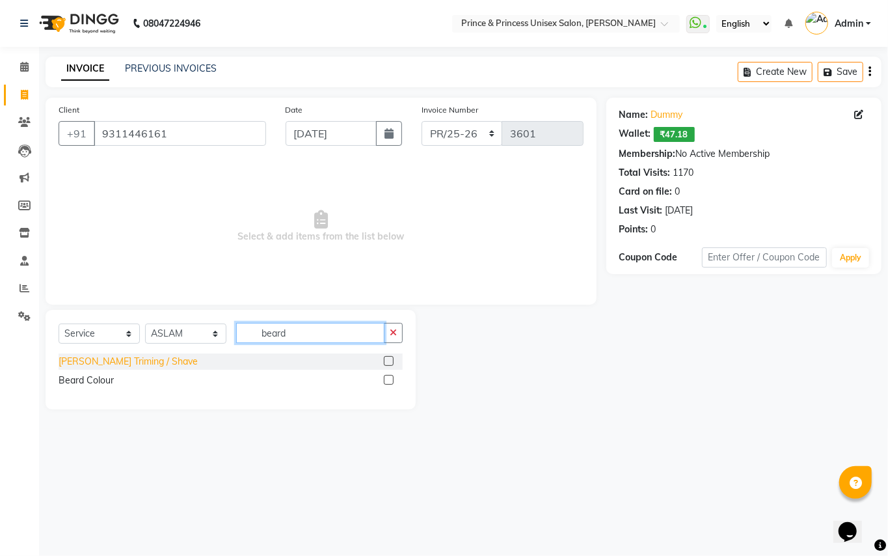
type input "beard"
click at [96, 358] on div "[PERSON_NAME] Triming / Shave" at bounding box center [128, 362] width 139 height 14
checkbox input "false"
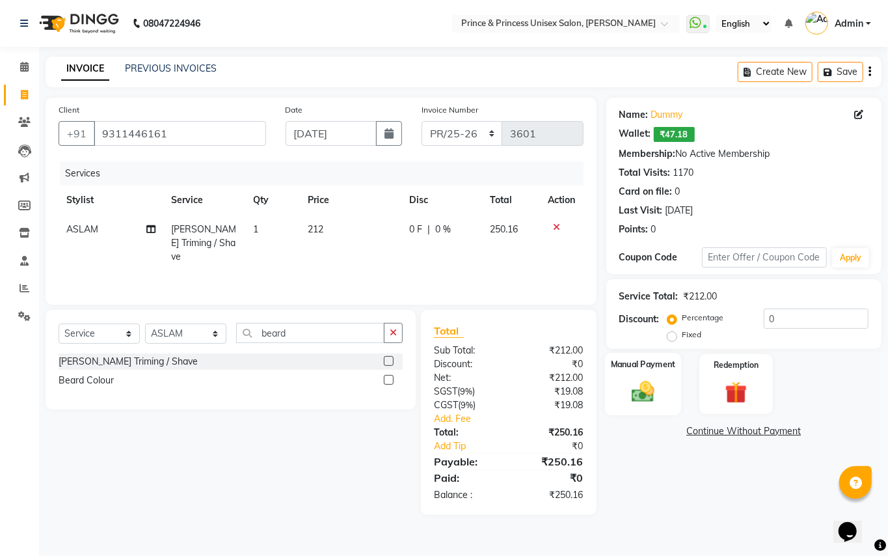
click at [647, 384] on img at bounding box center [642, 391] width 37 height 27
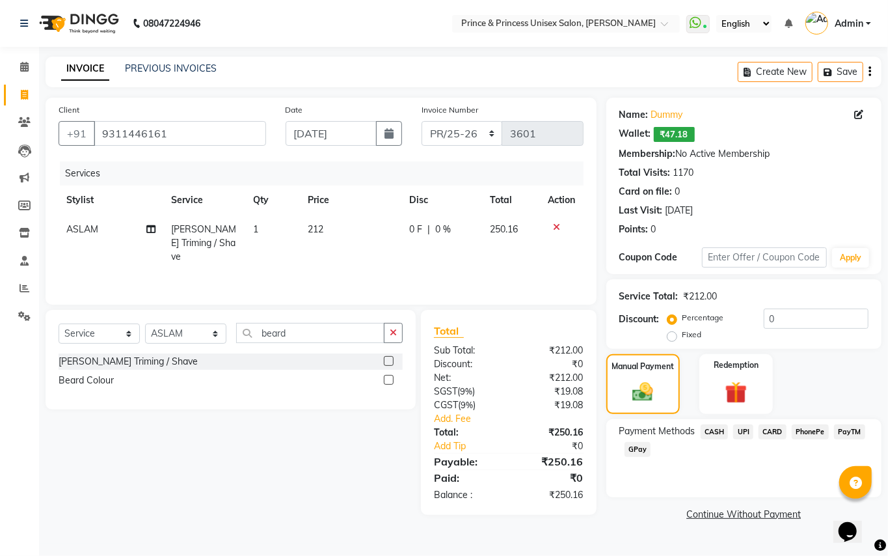
click at [713, 431] on span "CASH" at bounding box center [715, 431] width 28 height 15
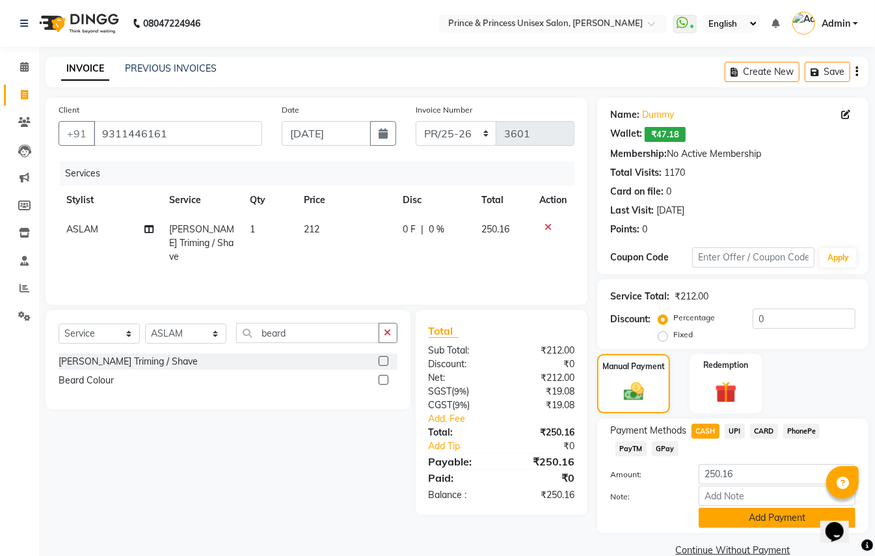
click at [727, 518] on button "Add Payment" at bounding box center [777, 517] width 157 height 20
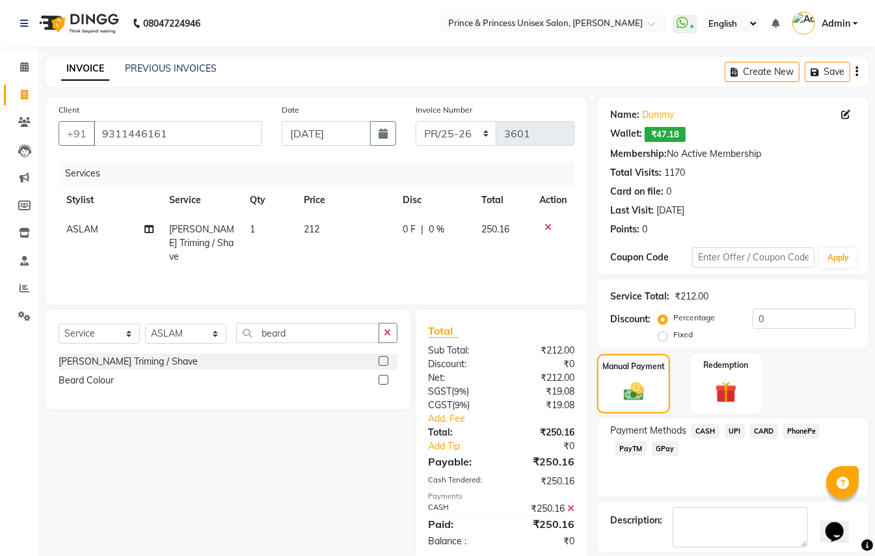
scroll to position [61, 0]
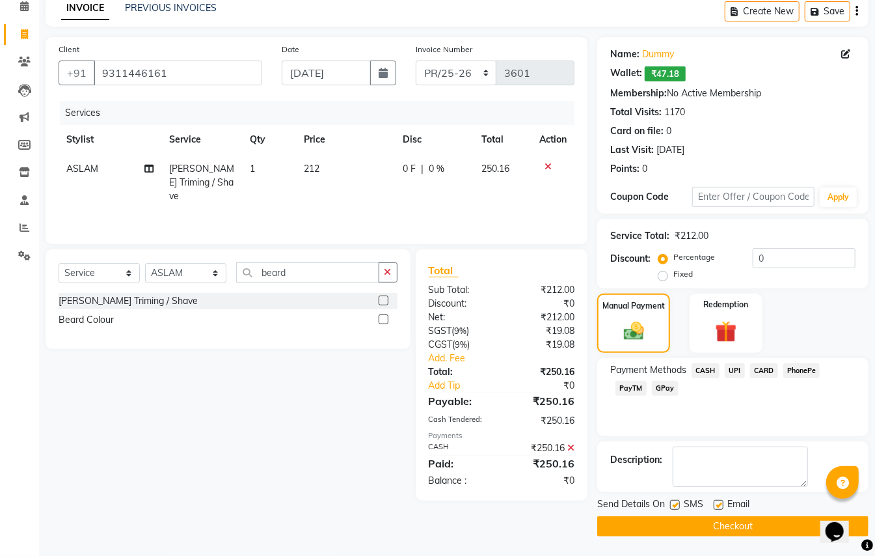
click at [758, 519] on button "Checkout" at bounding box center [732, 526] width 271 height 20
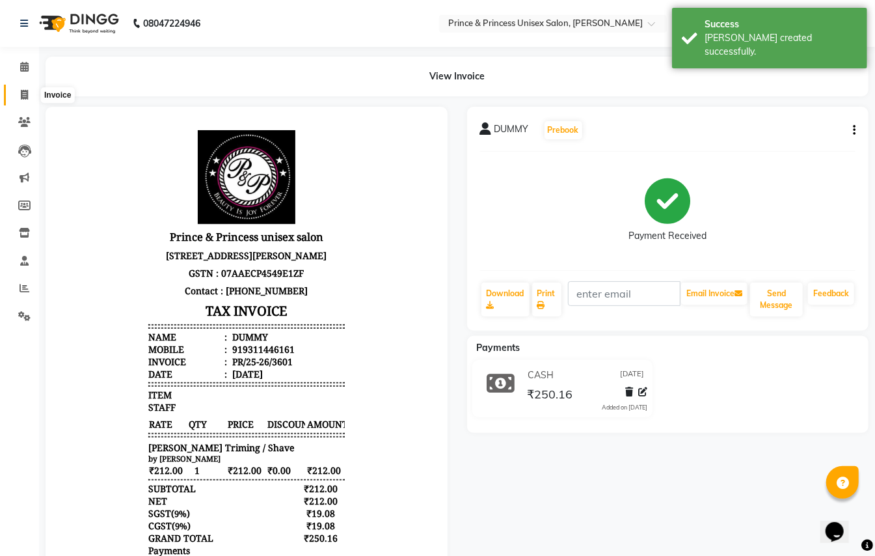
click at [21, 94] on icon at bounding box center [24, 95] width 7 height 10
select select "service"
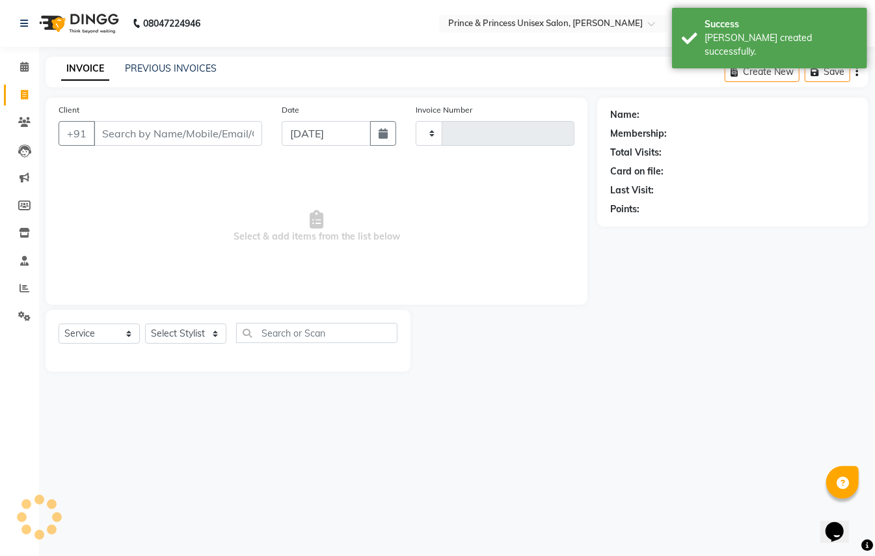
type input "3602"
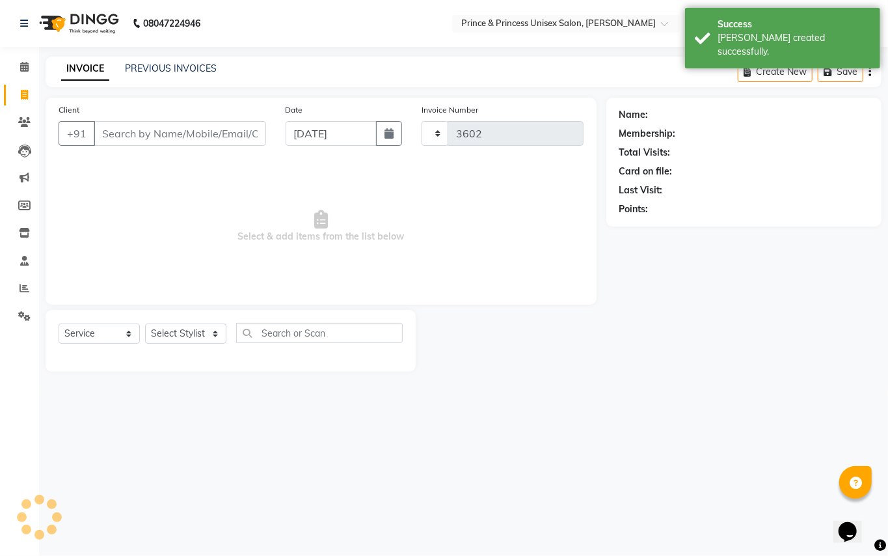
select select "3760"
click at [194, 69] on link "PREVIOUS INVOICES" at bounding box center [171, 68] width 92 height 12
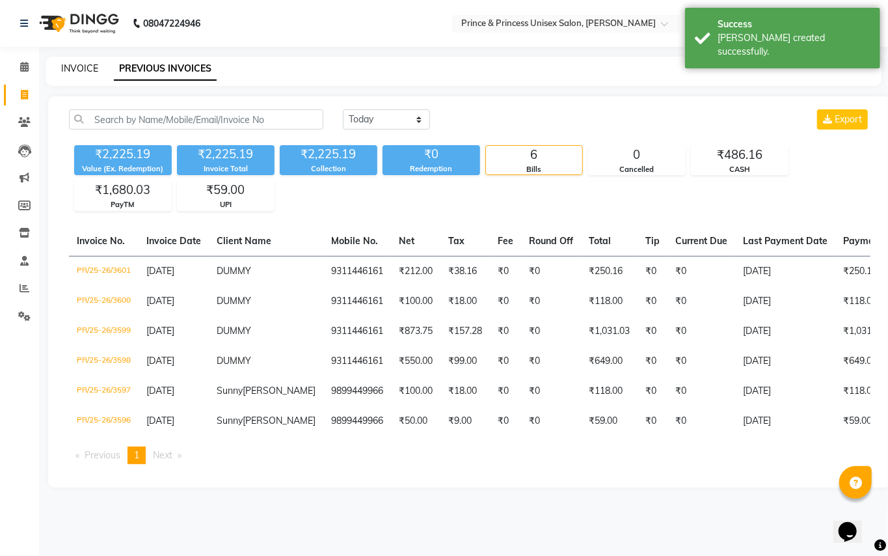
click at [88, 68] on link "INVOICE" at bounding box center [79, 68] width 37 height 12
select select "service"
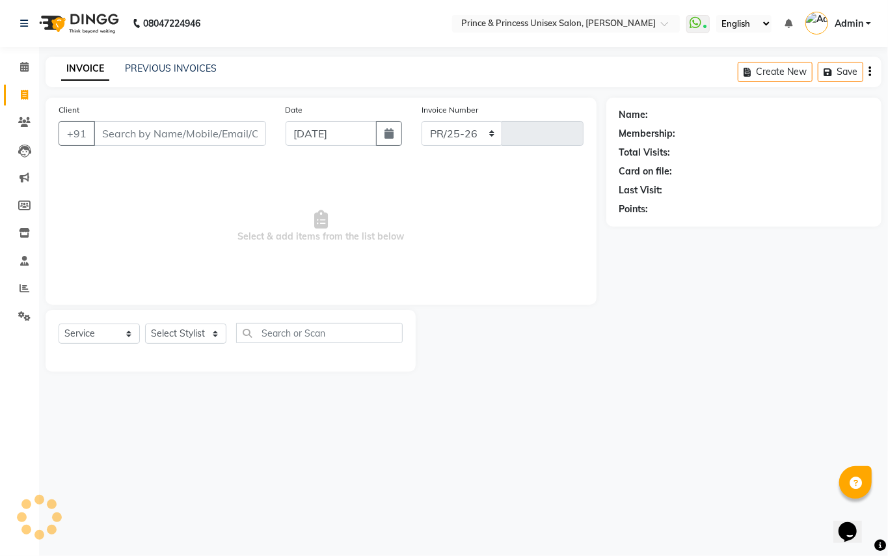
select select "3760"
type input "3602"
click at [173, 74] on div "PREVIOUS INVOICES" at bounding box center [171, 69] width 92 height 14
click at [180, 72] on link "PREVIOUS INVOICES" at bounding box center [171, 68] width 92 height 12
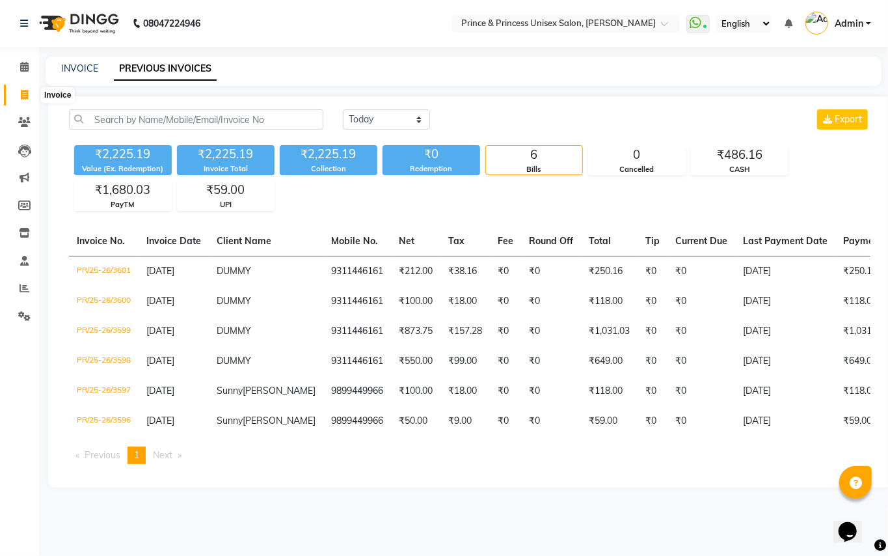
click at [21, 91] on icon at bounding box center [24, 95] width 7 height 10
select select "service"
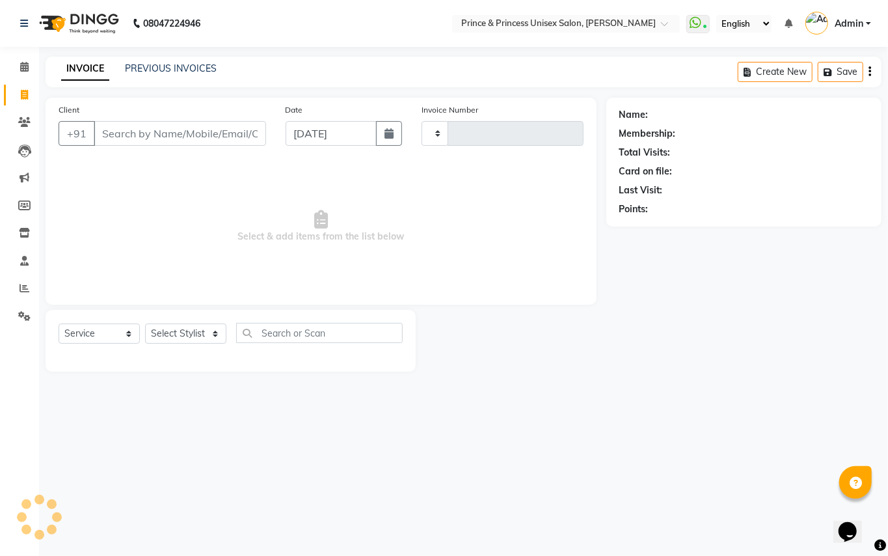
type input "3602"
select select "3760"
click at [228, 127] on input "Client" at bounding box center [180, 133] width 172 height 25
click at [207, 135] on input "Client" at bounding box center [180, 133] width 172 height 25
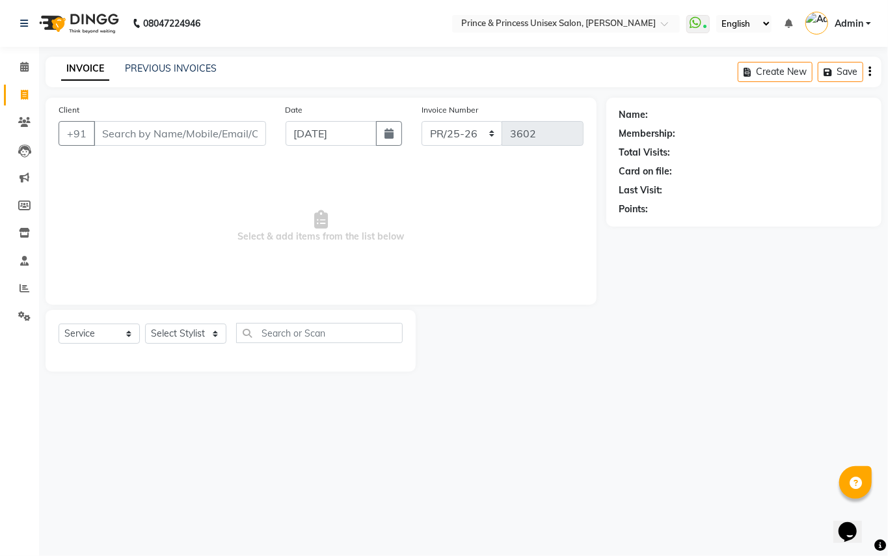
click at [207, 131] on input "Client" at bounding box center [180, 133] width 172 height 25
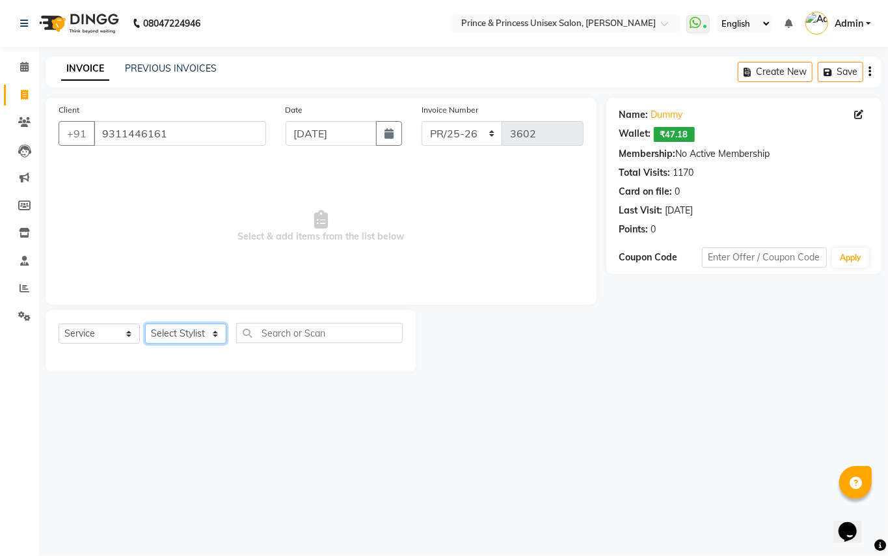
click at [178, 331] on select "Select Stylist" at bounding box center [185, 333] width 81 height 20
click at [206, 135] on input "9311446161" at bounding box center [180, 133] width 172 height 25
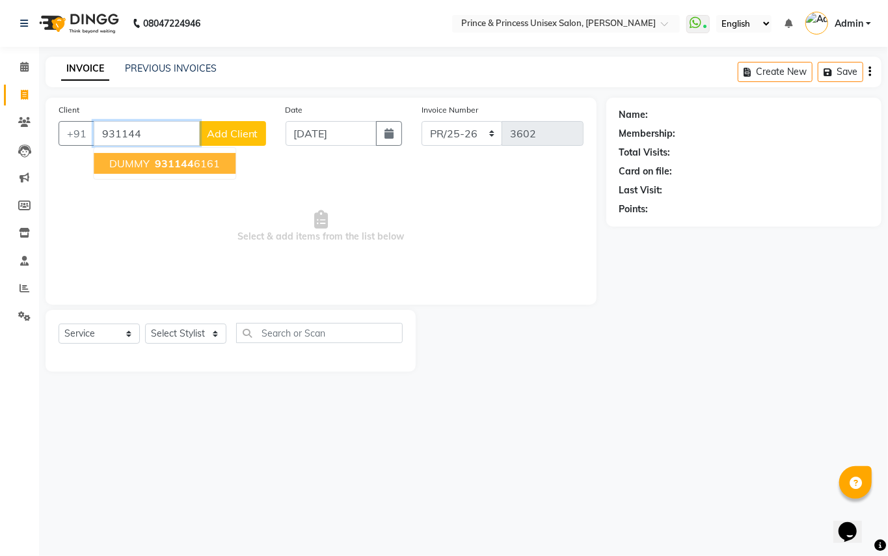
click at [191, 167] on span "931144" at bounding box center [174, 163] width 39 height 13
type input "9311446161"
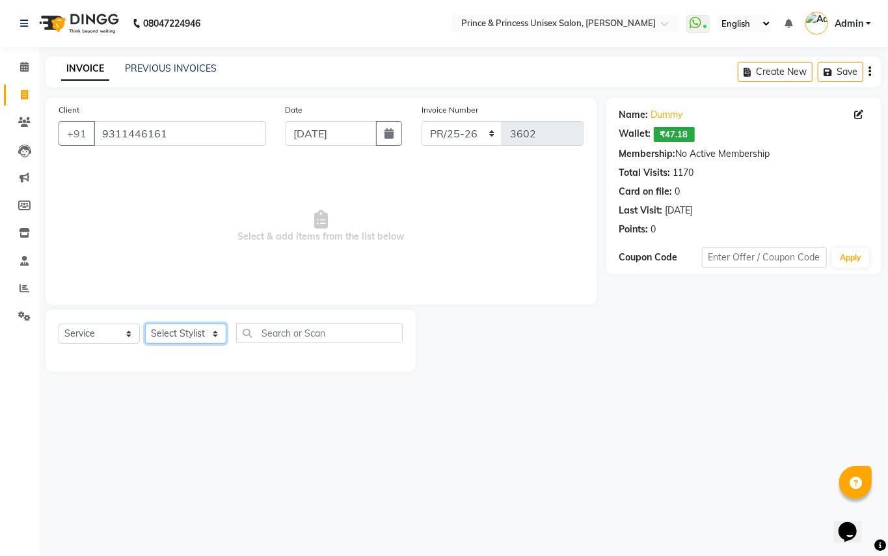
click at [161, 333] on select "Select Stylist" at bounding box center [185, 333] width 81 height 20
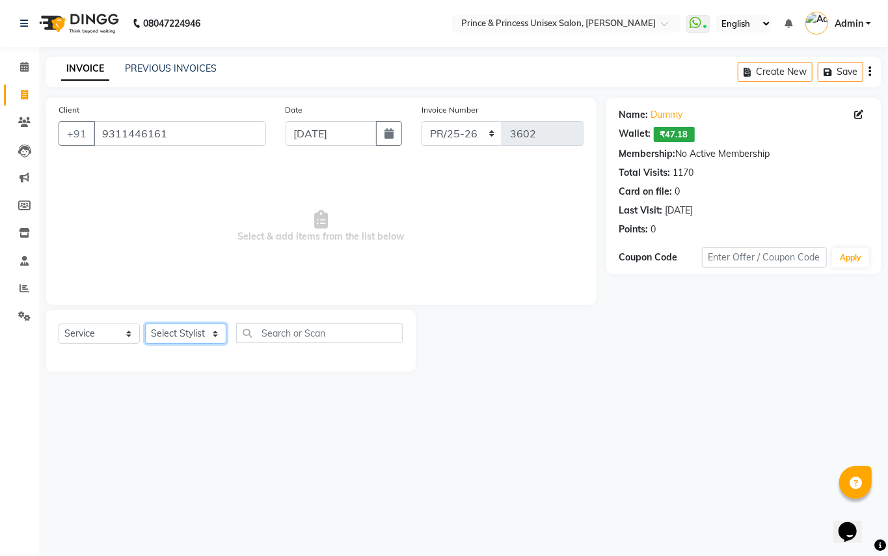
click at [161, 333] on select "Select Stylist" at bounding box center [185, 333] width 81 height 20
click at [152, 269] on span "Select & add items from the list below" at bounding box center [321, 226] width 525 height 130
click at [87, 336] on select "Select Service Product Membership Package Voucher Prepaid Gift Card" at bounding box center [99, 333] width 81 height 20
click at [59, 323] on select "Select Service Product Membership Package Voucher Prepaid Gift Card" at bounding box center [99, 333] width 81 height 20
click at [92, 336] on select "Select Service Product Membership Package Voucher Prepaid Gift Card" at bounding box center [99, 333] width 81 height 20
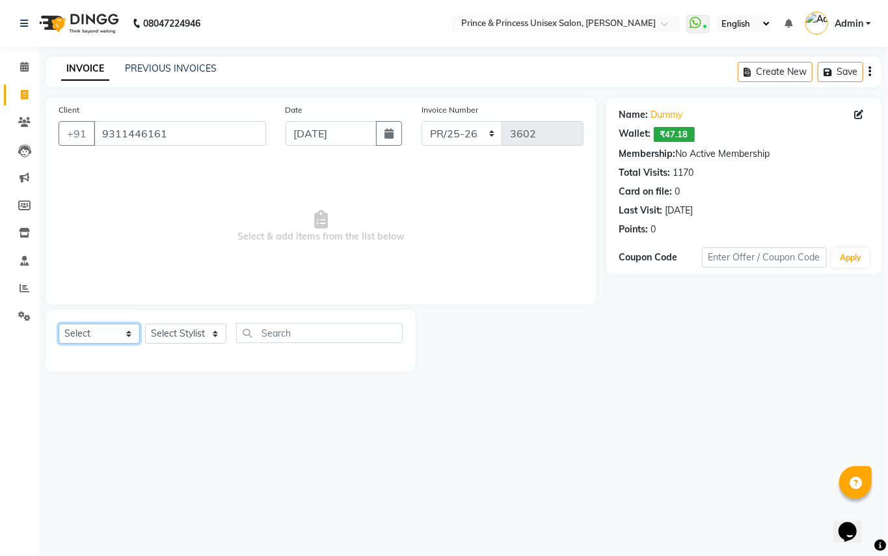
select select "service"
click at [59, 323] on select "Select Service Product Membership Package Voucher Prepaid Gift Card" at bounding box center [99, 333] width 81 height 20
click at [194, 324] on select "Select Stylist" at bounding box center [185, 333] width 81 height 20
click at [188, 336] on select "Select Stylist" at bounding box center [185, 333] width 81 height 20
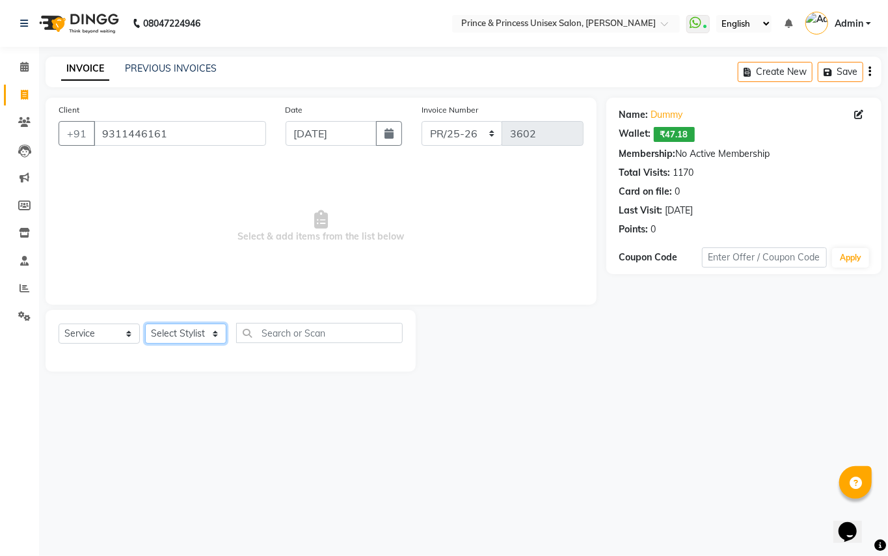
click at [188, 336] on select "Select Stylist" at bounding box center [185, 333] width 81 height 20
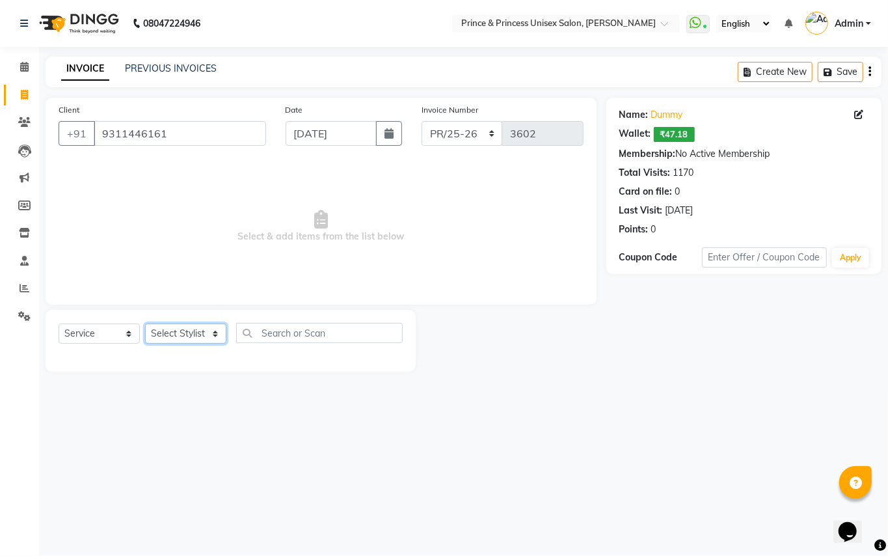
drag, startPoint x: 188, startPoint y: 336, endPoint x: 269, endPoint y: 17, distance: 328.9
click at [193, 324] on select "Select Stylist" at bounding box center [185, 333] width 81 height 20
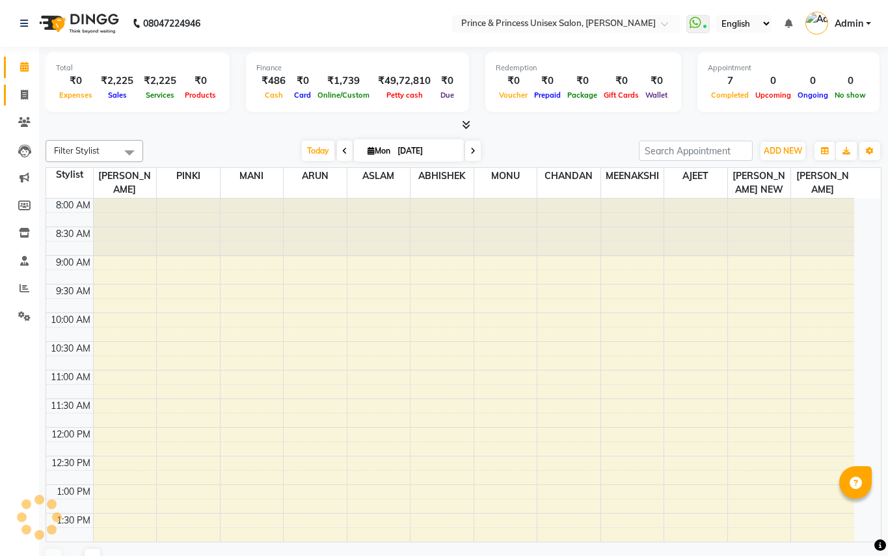
click at [27, 95] on icon at bounding box center [24, 95] width 7 height 10
select select "service"
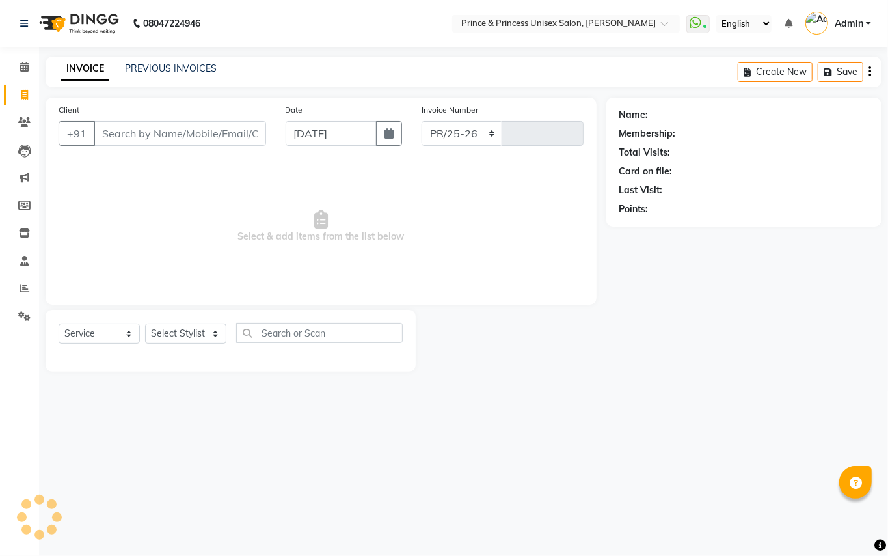
select select "3760"
type input "3602"
click at [216, 125] on input "Client" at bounding box center [180, 133] width 172 height 25
click at [216, 129] on input "Client" at bounding box center [180, 133] width 172 height 25
click at [216, 130] on input "Client" at bounding box center [180, 133] width 172 height 25
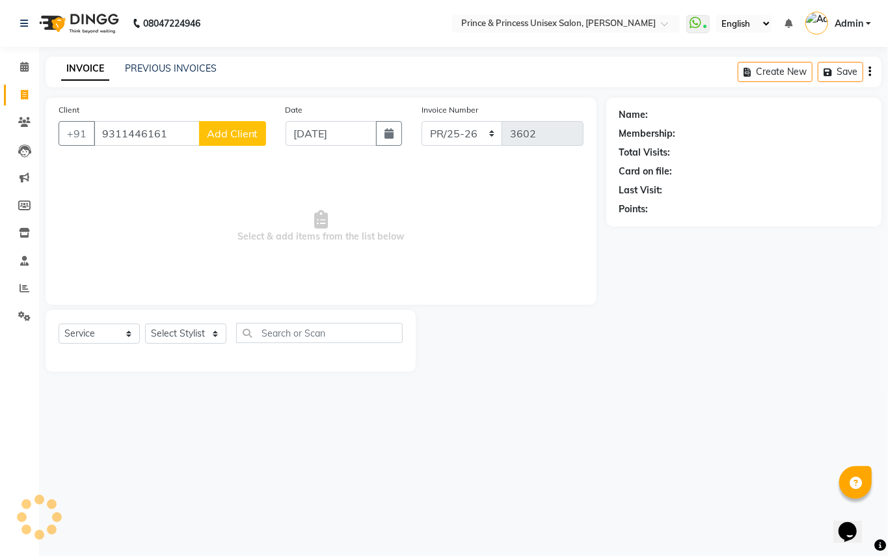
type input "9311446161"
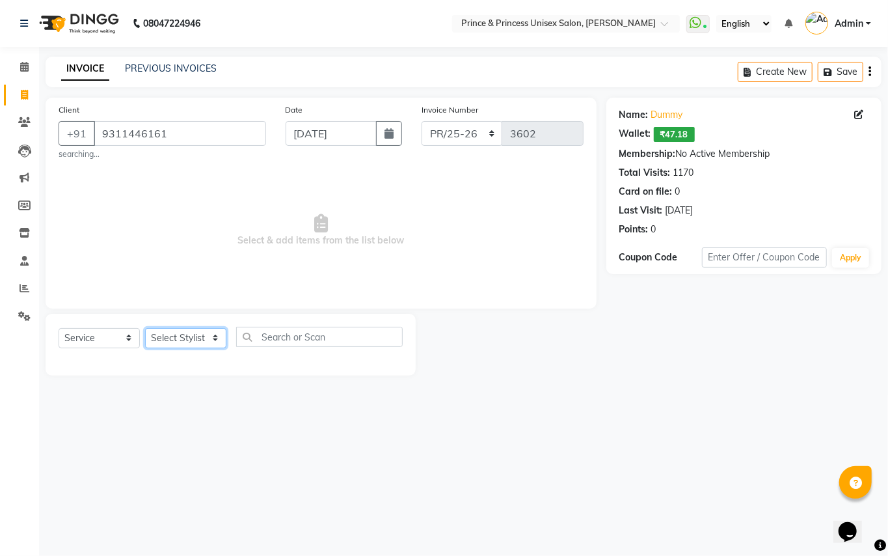
click at [200, 329] on select "Select Stylist ABHISHEK AJEET AJEET NEW ARUN ASLAM CHANDAN GUDDU MAHESH MANI ME…" at bounding box center [185, 338] width 81 height 20
select select "44027"
drag, startPoint x: 173, startPoint y: 341, endPoint x: 274, endPoint y: 334, distance: 101.0
click at [180, 338] on select "Select Stylist ABHISHEK AJEET AJEET NEW ARUN ASLAM CHANDAN GUDDU MAHESH MANI ME…" at bounding box center [185, 338] width 81 height 20
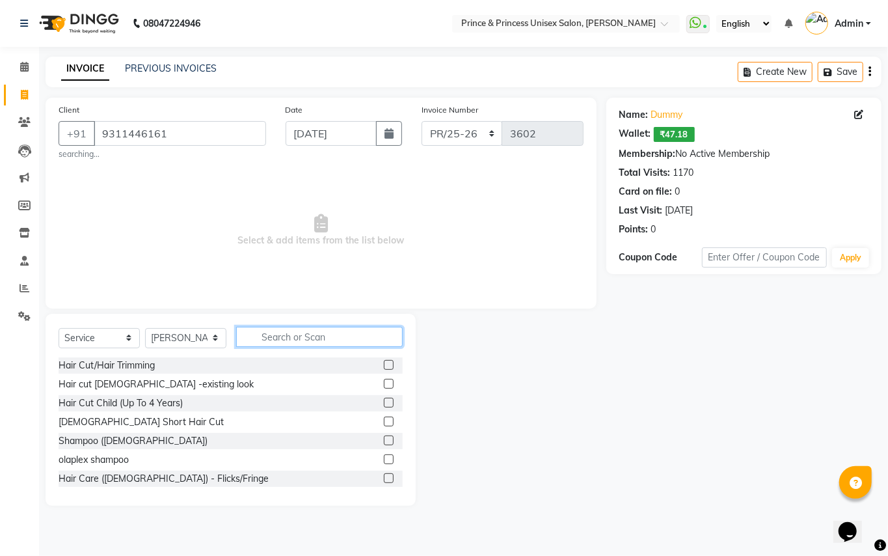
click at [278, 328] on input "text" at bounding box center [319, 337] width 167 height 20
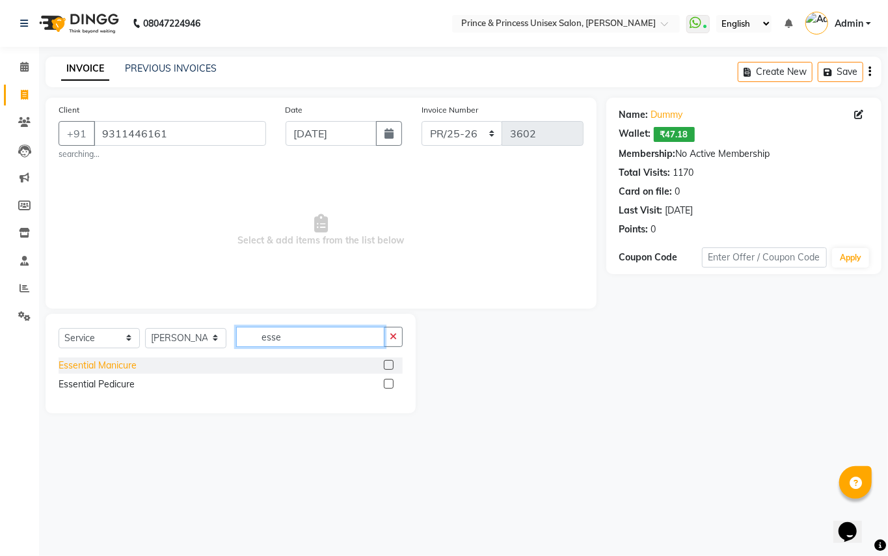
type input "esse"
drag, startPoint x: 84, startPoint y: 368, endPoint x: 183, endPoint y: 362, distance: 99.7
click at [87, 368] on div "Essential Manicure" at bounding box center [98, 365] width 78 height 14
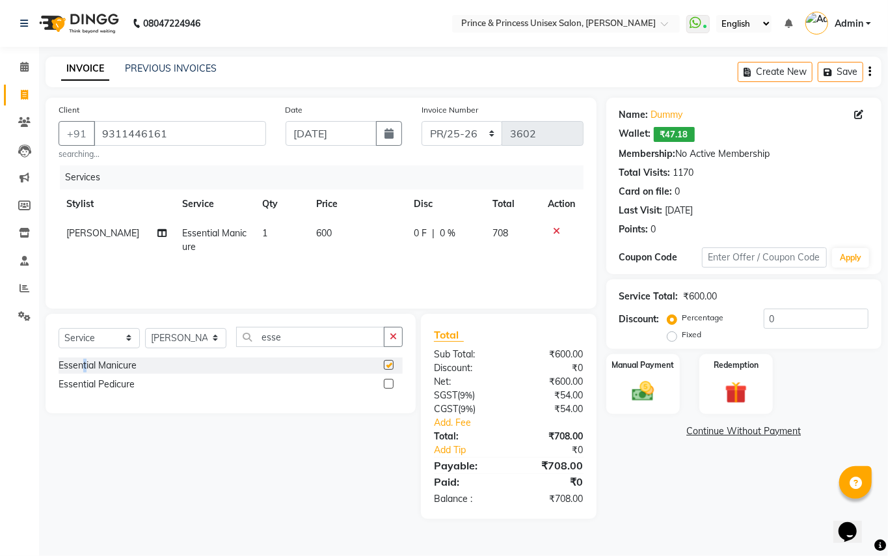
checkbox input "false"
click at [180, 347] on select "Select Stylist ABHISHEK [PERSON_NAME] NEW [PERSON_NAME] [PERSON_NAME] [PERSON_N…" at bounding box center [185, 338] width 81 height 20
select select "47196"
drag, startPoint x: 188, startPoint y: 338, endPoint x: 280, endPoint y: 329, distance: 92.2
click at [206, 336] on select "Select Stylist ABHISHEK [PERSON_NAME] NEW [PERSON_NAME] [PERSON_NAME] [PERSON_N…" at bounding box center [185, 338] width 81 height 20
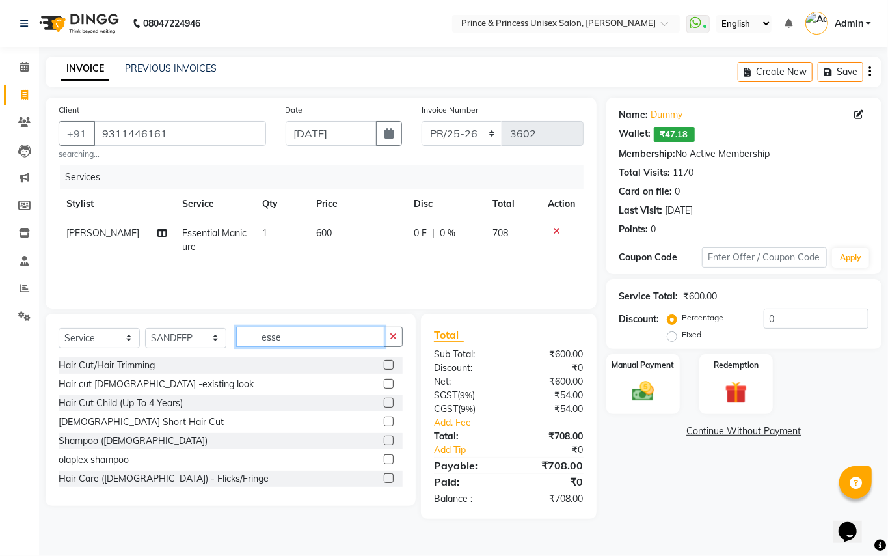
click at [288, 339] on input "esse" at bounding box center [310, 337] width 148 height 20
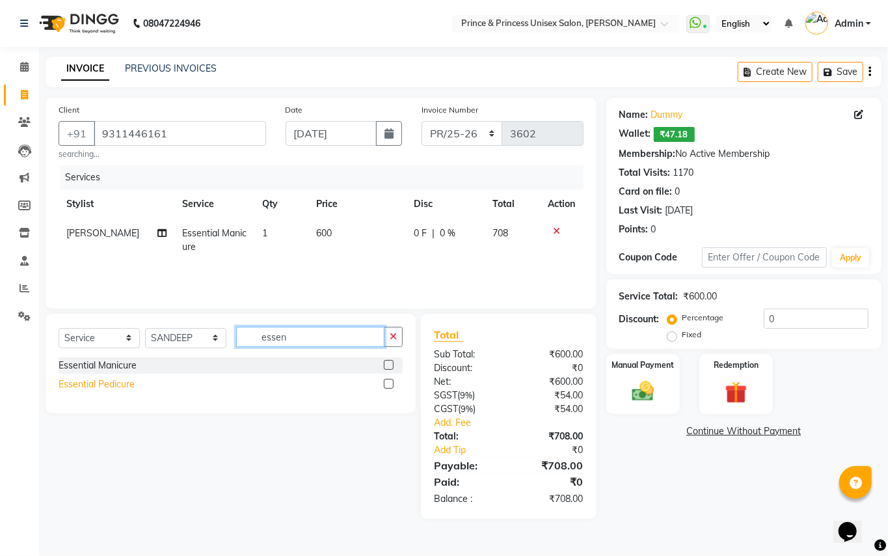
type input "essen"
click at [113, 383] on div "Essential Pedicure" at bounding box center [97, 384] width 76 height 14
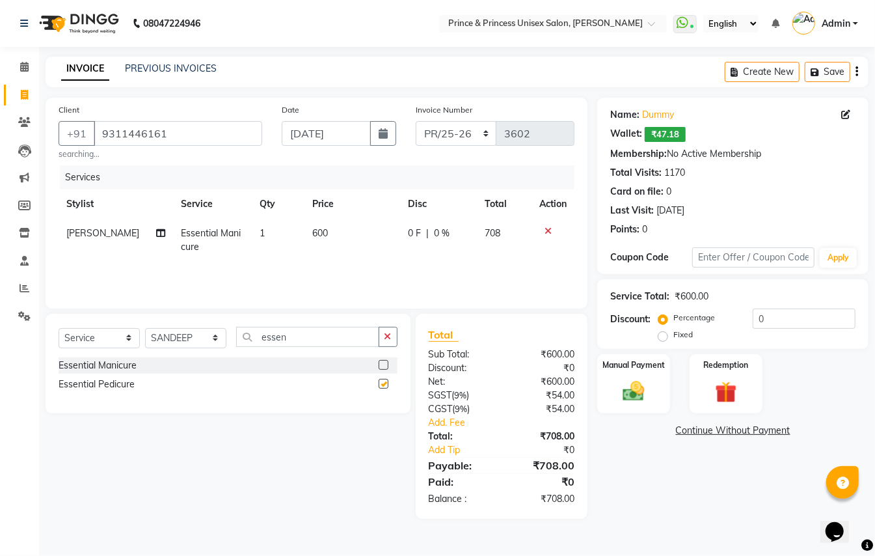
checkbox input "false"
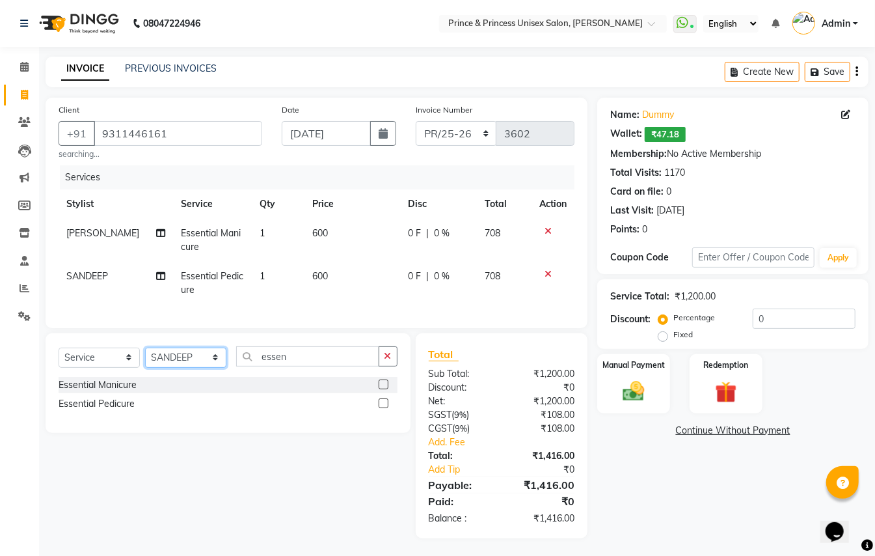
click at [172, 368] on select "Select Stylist ABHISHEK [PERSON_NAME] NEW [PERSON_NAME] [PERSON_NAME] [PERSON_N…" at bounding box center [185, 357] width 81 height 20
select select "44027"
drag, startPoint x: 172, startPoint y: 370, endPoint x: 266, endPoint y: 368, distance: 93.7
click at [183, 368] on select "Select Stylist ABHISHEK [PERSON_NAME] NEW [PERSON_NAME] [PERSON_NAME] [PERSON_N…" at bounding box center [185, 357] width 81 height 20
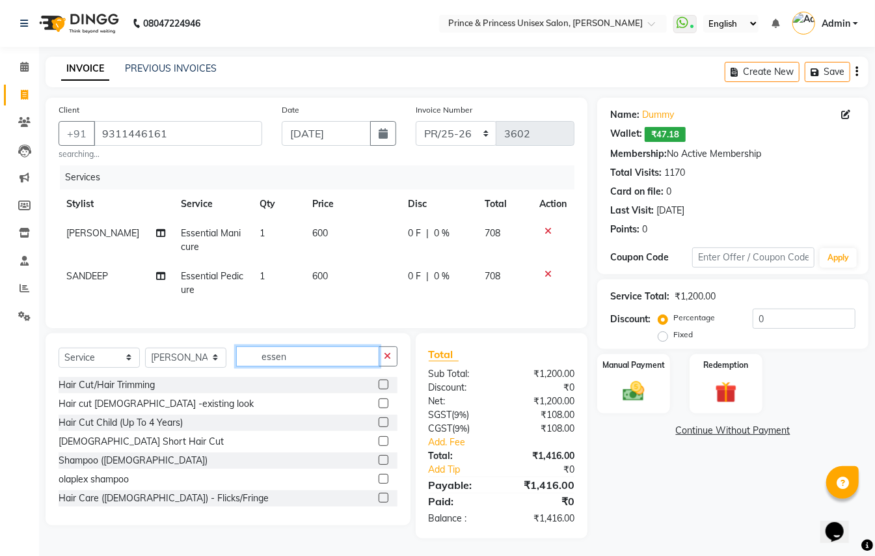
drag, startPoint x: 292, startPoint y: 369, endPoint x: 0, endPoint y: 29, distance: 448.9
click at [62, 250] on div "Client +91 9311446161 searching... Date 01-09-2025 Invoice Number PR/25-26 V/20…" at bounding box center [316, 318] width 561 height 440
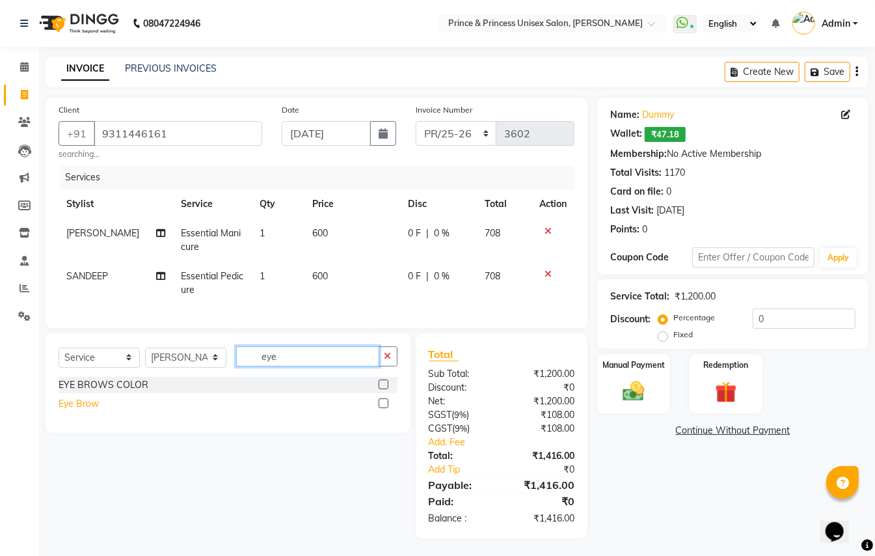
type input "eye"
drag, startPoint x: 78, startPoint y: 419, endPoint x: 122, endPoint y: 414, distance: 44.5
click at [79, 410] on div "Eye Brow" at bounding box center [79, 404] width 40 height 14
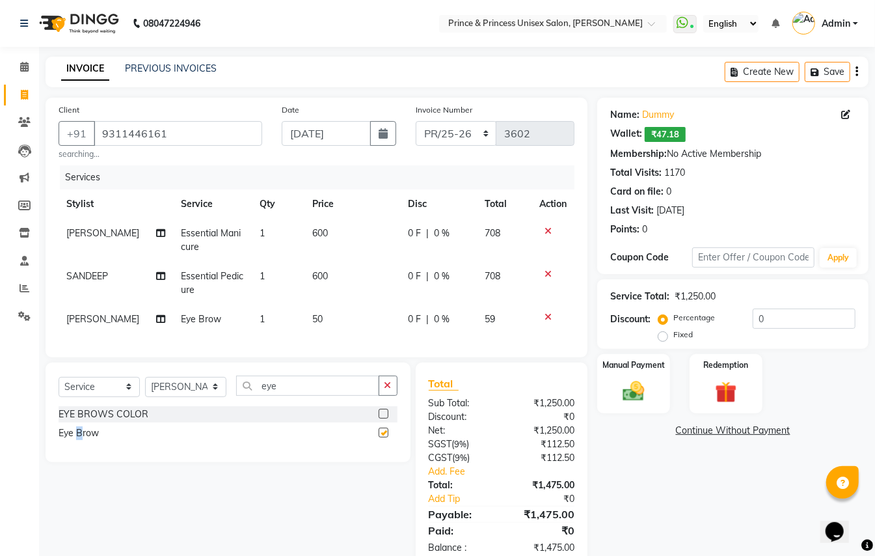
checkbox input "false"
drag, startPoint x: 290, startPoint y: 398, endPoint x: 162, endPoint y: 154, distance: 275.5
click at [195, 323] on div "Client +91 9311446161 searching... Date 01-09-2025 Invoice Number PR/25-26 V/20…" at bounding box center [316, 333] width 561 height 470
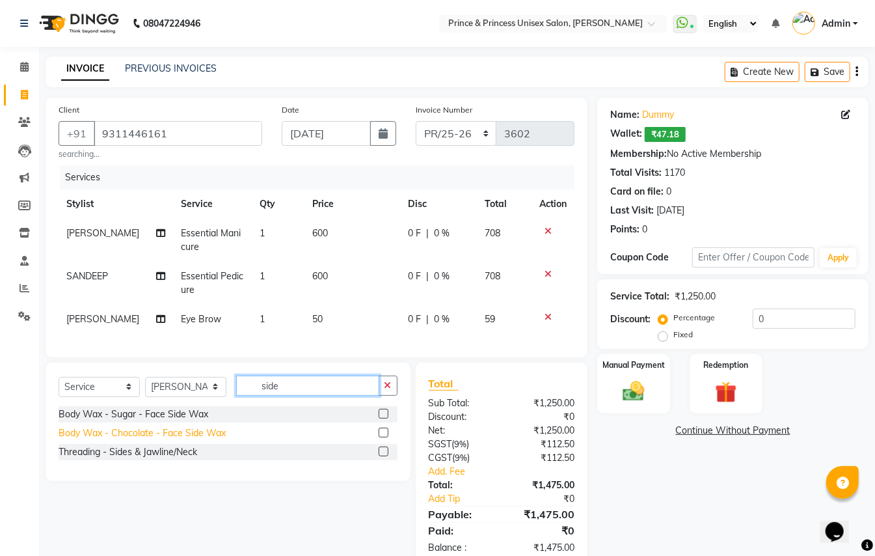
type input "side"
click at [147, 440] on div "Body Wax - Chocolate - Face Side Wax" at bounding box center [142, 433] width 167 height 14
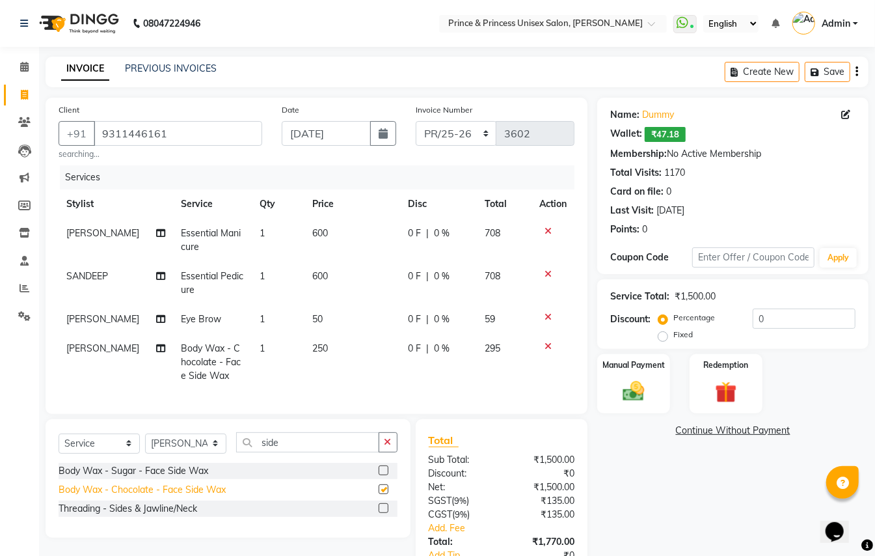
checkbox input "false"
drag, startPoint x: 235, startPoint y: 401, endPoint x: 206, endPoint y: 254, distance: 150.7
click at [222, 352] on div "Client +91 9311446161 searching... Date 01-09-2025 Invoice Number PR/25-26 V/20…" at bounding box center [316, 361] width 561 height 526
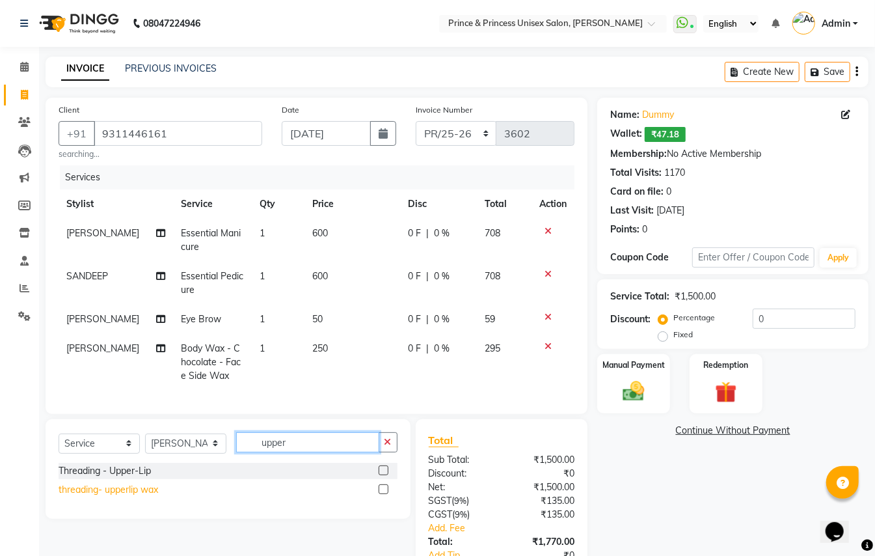
type input "upper"
click at [120, 496] on div "threading- upperlip wax" at bounding box center [109, 490] width 100 height 14
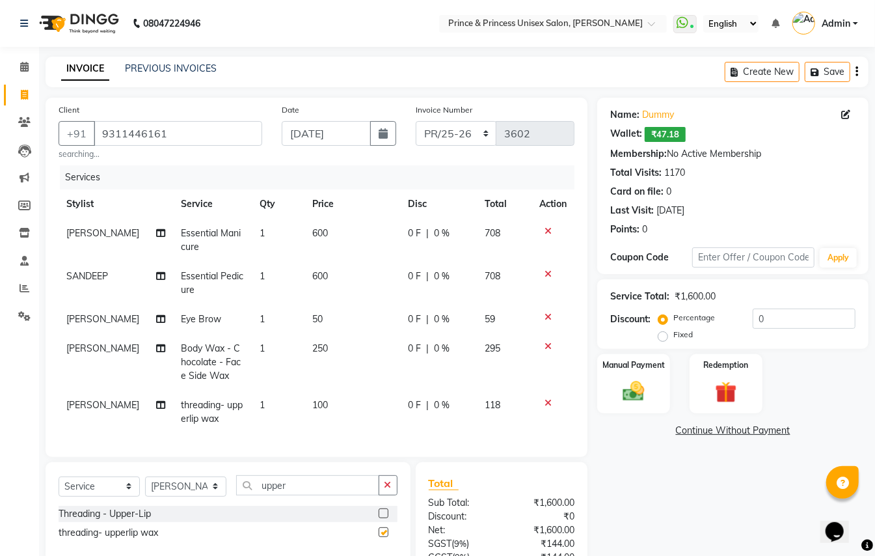
checkbox input "false"
drag, startPoint x: 298, startPoint y: 502, endPoint x: 180, endPoint y: 292, distance: 241.2
click at [203, 474] on div "Client +91 9311446161 searching... Date 01-09-2025 Invoice Number PR/25-26 V/20…" at bounding box center [316, 382] width 561 height 569
type input "chin"
click at [103, 539] on div "threading- chin wax" at bounding box center [100, 533] width 83 height 14
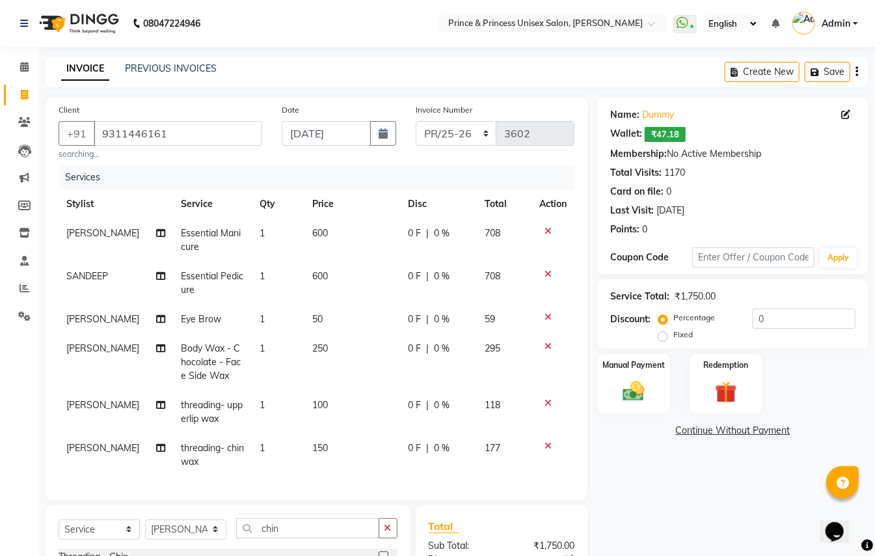
checkbox input "false"
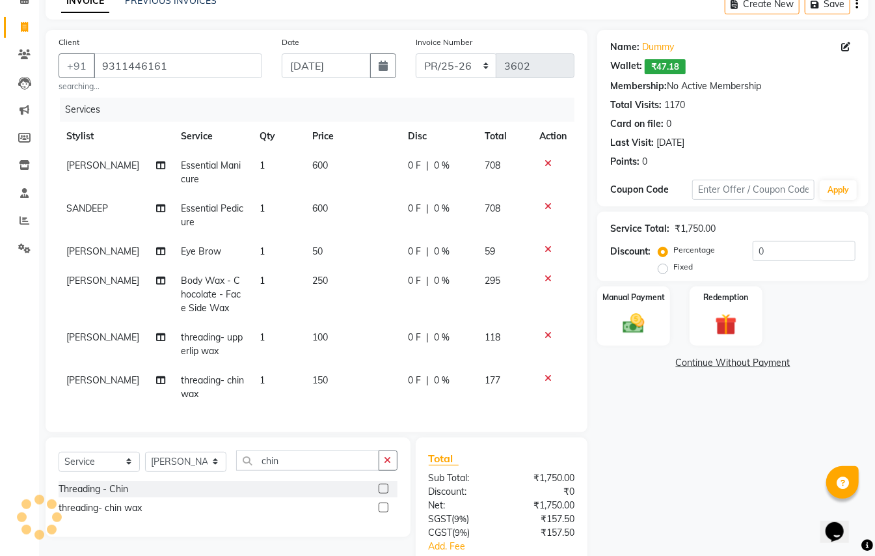
scroll to position [70, 0]
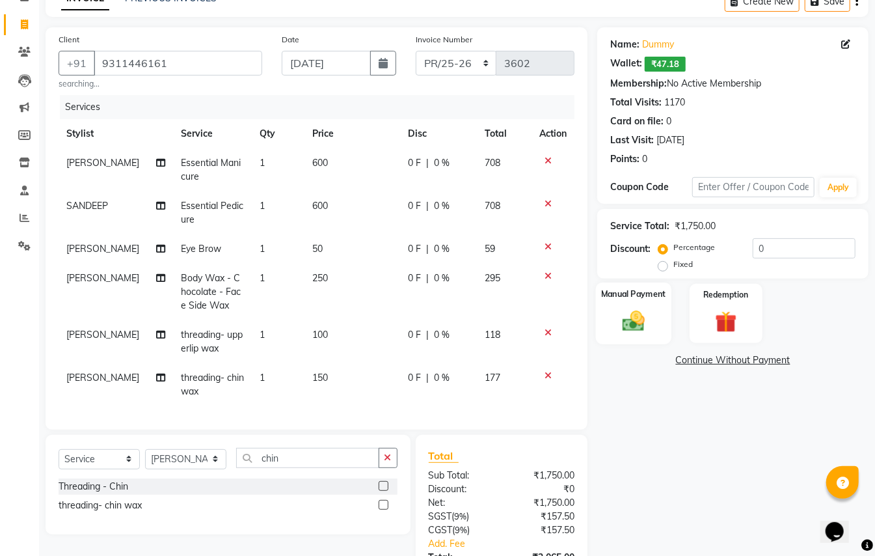
click at [631, 324] on img at bounding box center [633, 321] width 36 height 26
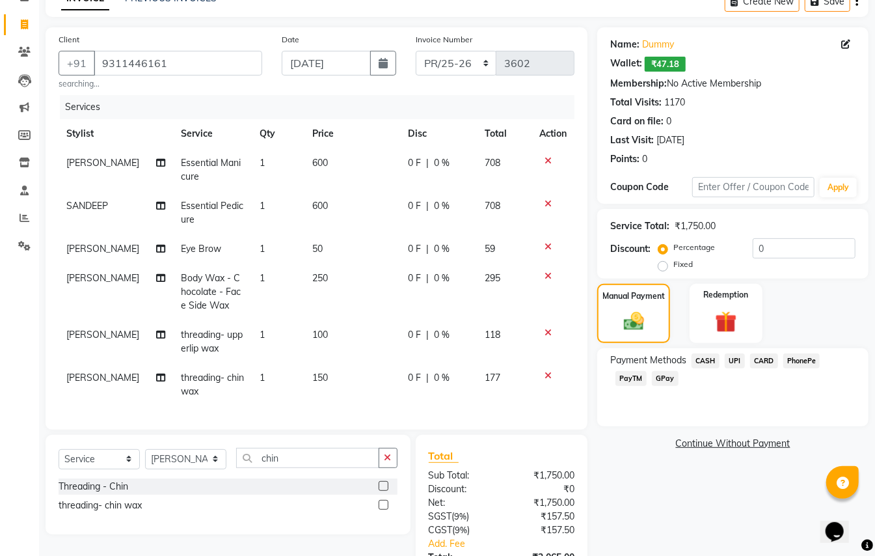
click at [758, 360] on span "CARD" at bounding box center [764, 360] width 28 height 15
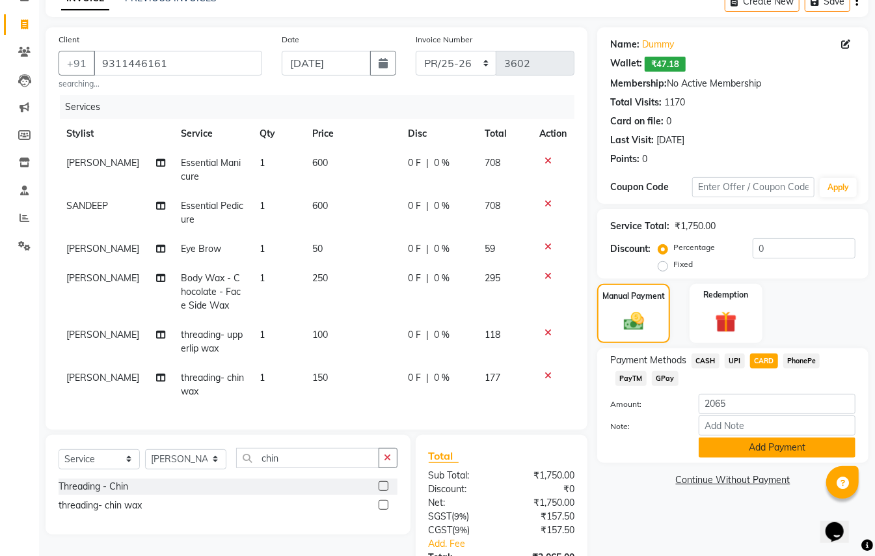
click at [708, 448] on button "Add Payment" at bounding box center [777, 447] width 157 height 20
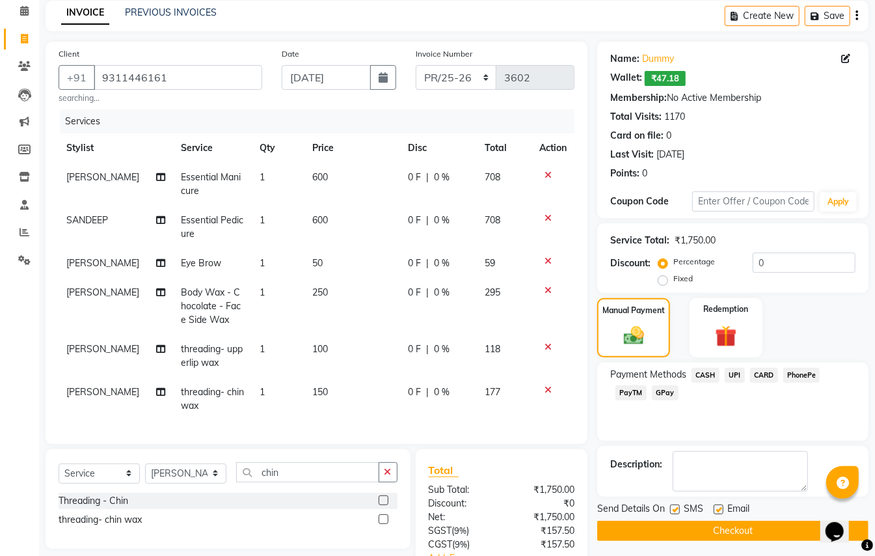
scroll to position [87, 0]
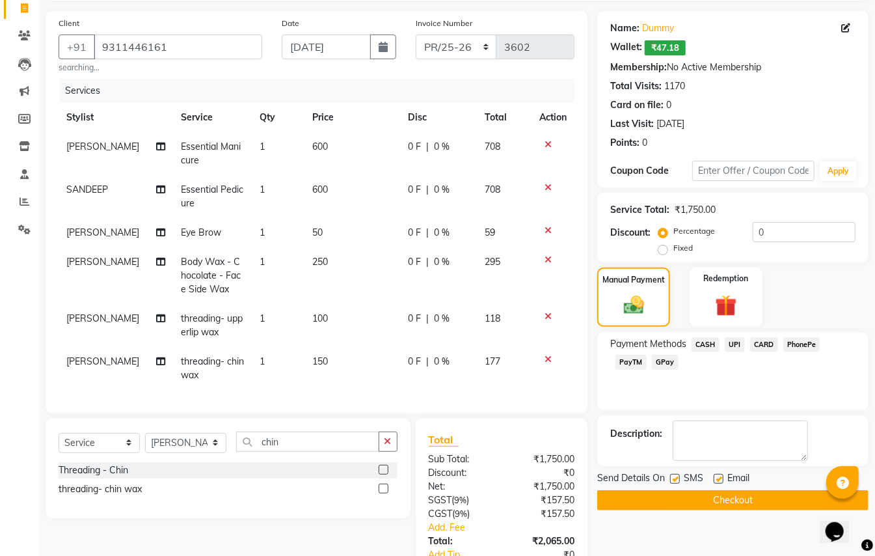
click at [669, 497] on button "Checkout" at bounding box center [732, 500] width 271 height 20
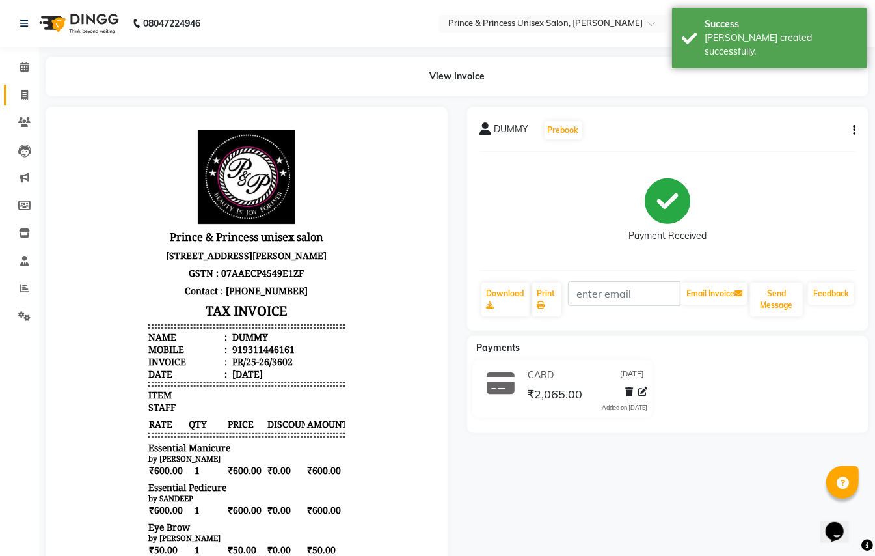
click at [25, 94] on icon at bounding box center [24, 95] width 7 height 10
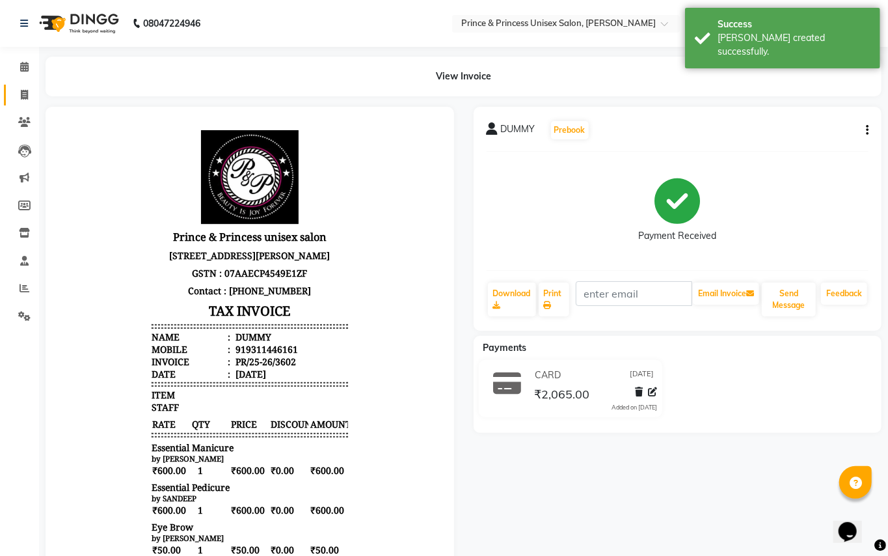
select select "service"
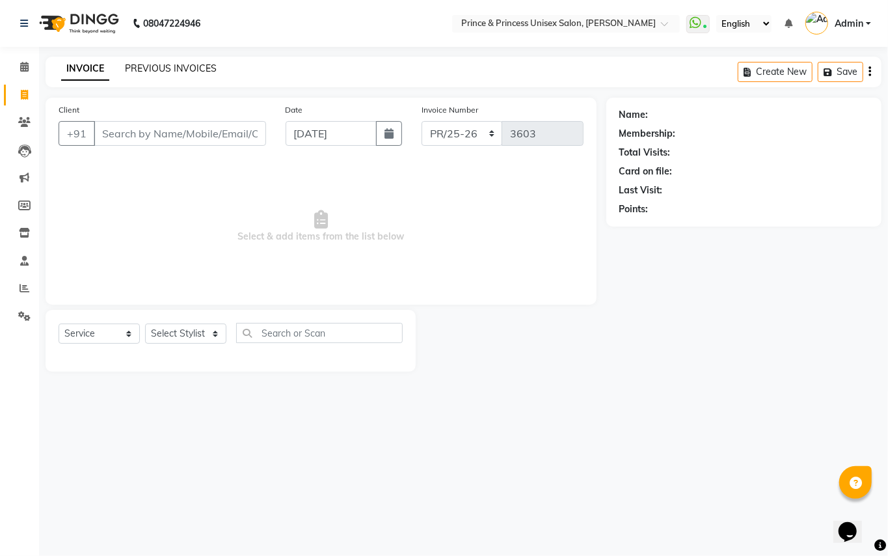
click at [173, 66] on link "PREVIOUS INVOICES" at bounding box center [171, 68] width 92 height 12
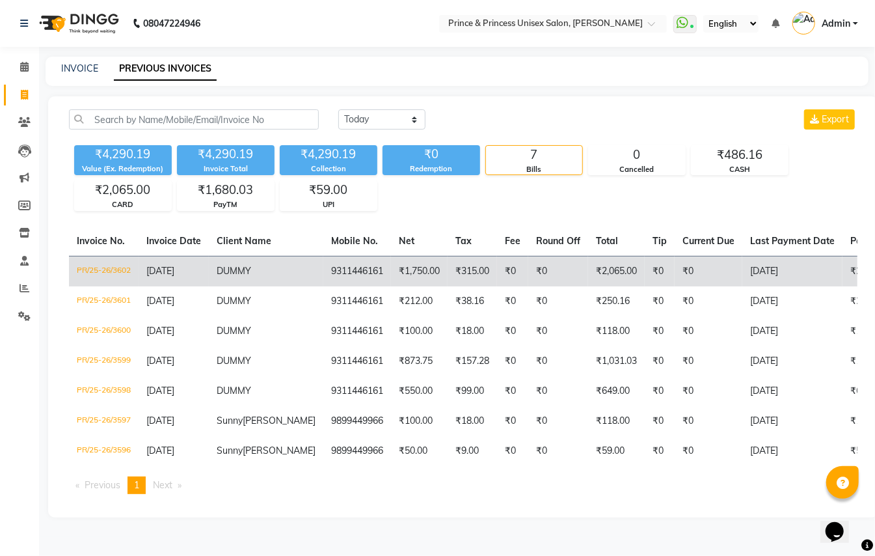
click at [113, 273] on td "PR/25-26/3602" at bounding box center [104, 271] width 70 height 31
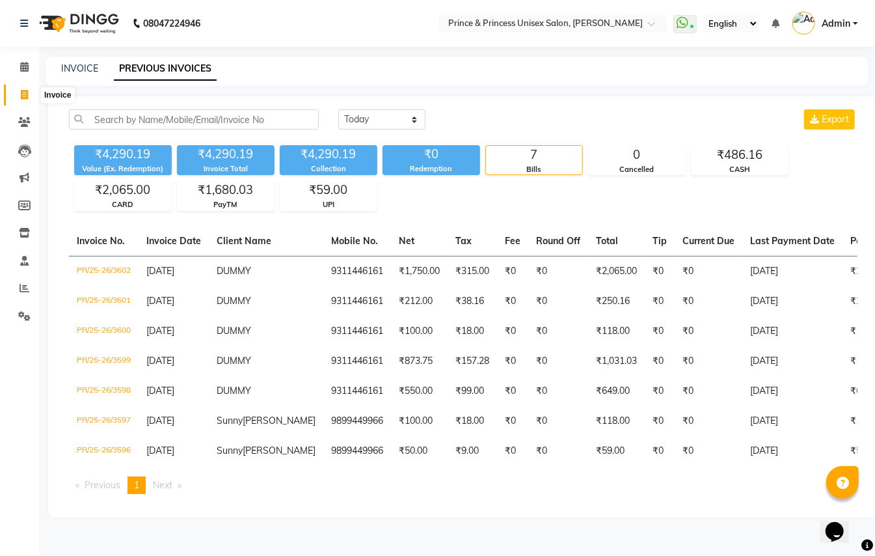
click at [21, 95] on icon at bounding box center [24, 95] width 7 height 10
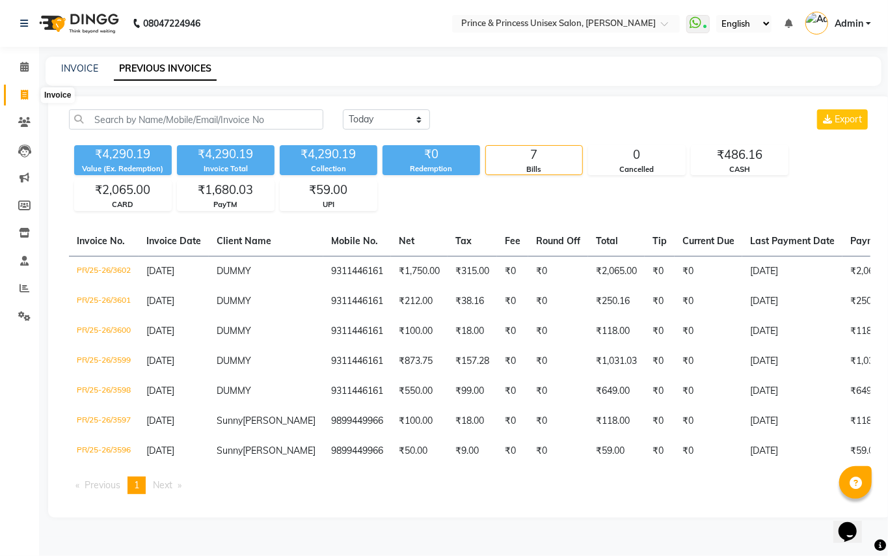
select select "service"
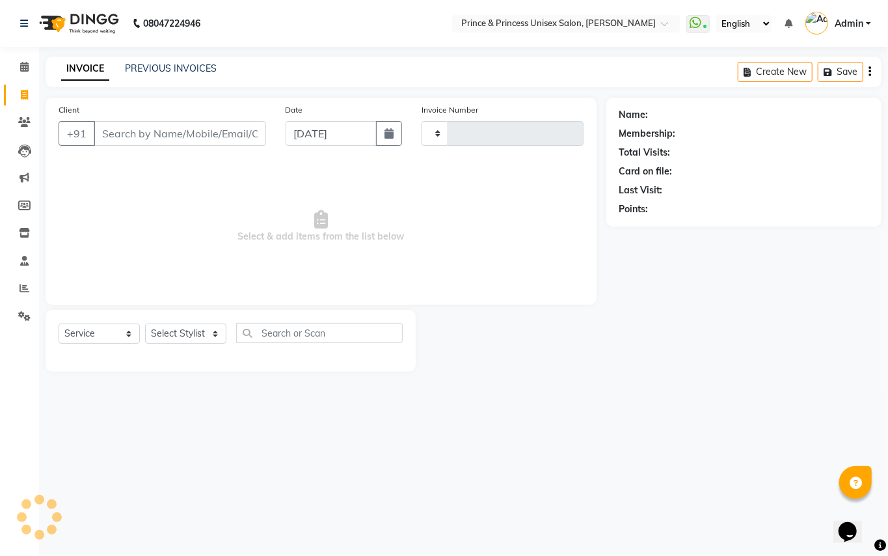
type input "3603"
select select "3760"
click at [198, 128] on input "Client" at bounding box center [180, 133] width 172 height 25
type input "9311446161"
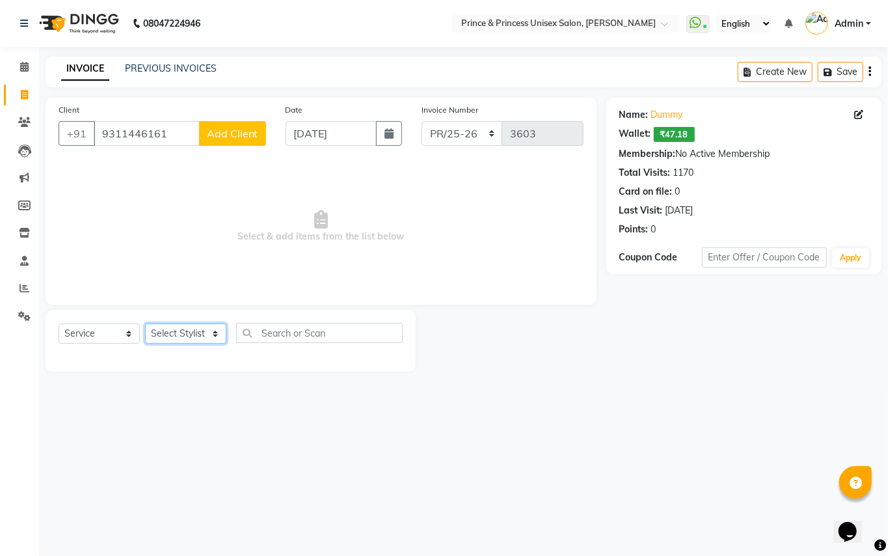
click at [160, 336] on select "Select Stylist ABHISHEK [PERSON_NAME] NEW [PERSON_NAME] [PERSON_NAME] [PERSON_N…" at bounding box center [185, 333] width 81 height 20
select select "28169"
drag, startPoint x: 160, startPoint y: 336, endPoint x: 219, endPoint y: 333, distance: 59.3
click at [160, 336] on select "Select Stylist ABHISHEK [PERSON_NAME] NEW [PERSON_NAME] [PERSON_NAME] [PERSON_N…" at bounding box center [185, 333] width 81 height 20
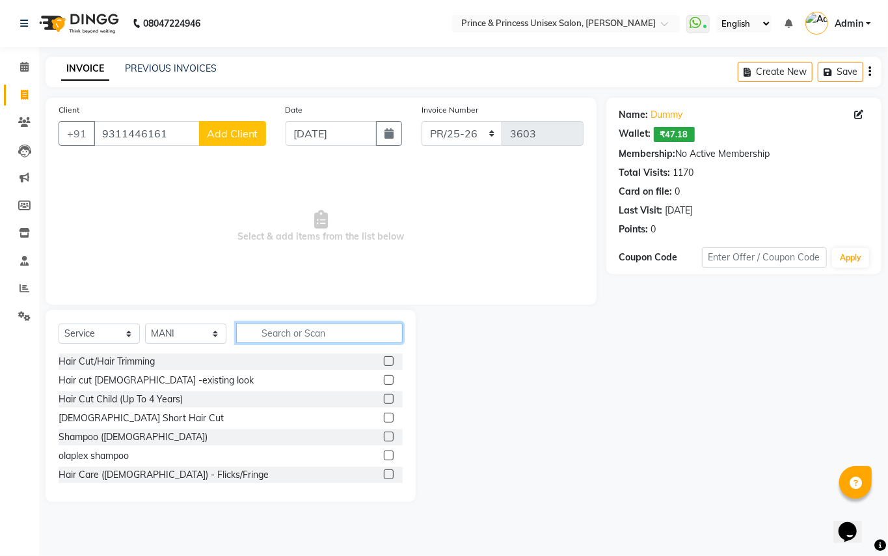
click at [301, 338] on input "text" at bounding box center [319, 333] width 167 height 20
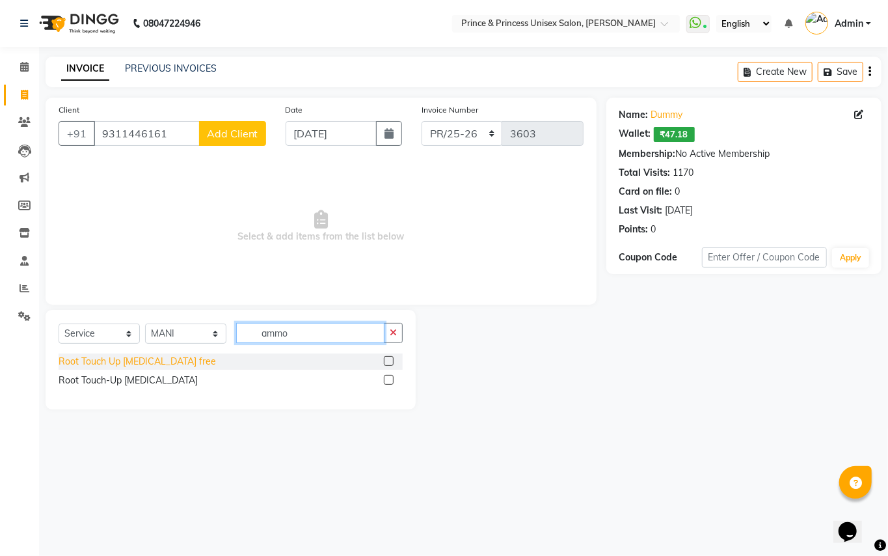
type input "ammo"
click at [151, 357] on div "Root Touch Up [MEDICAL_DATA] free" at bounding box center [137, 362] width 157 height 14
checkbox input "false"
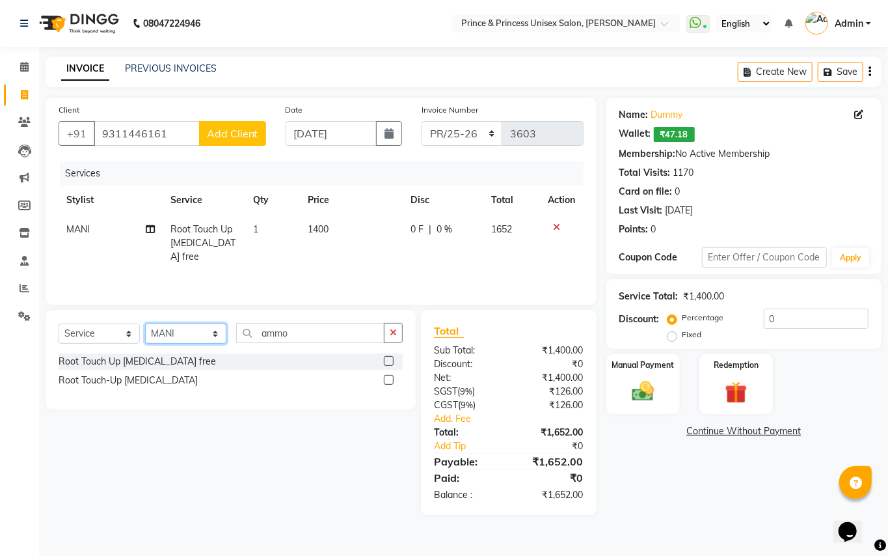
click at [170, 337] on select "Select Stylist ABHISHEK [PERSON_NAME] NEW [PERSON_NAME] [PERSON_NAME] [PERSON_N…" at bounding box center [185, 333] width 81 height 20
select select "17910"
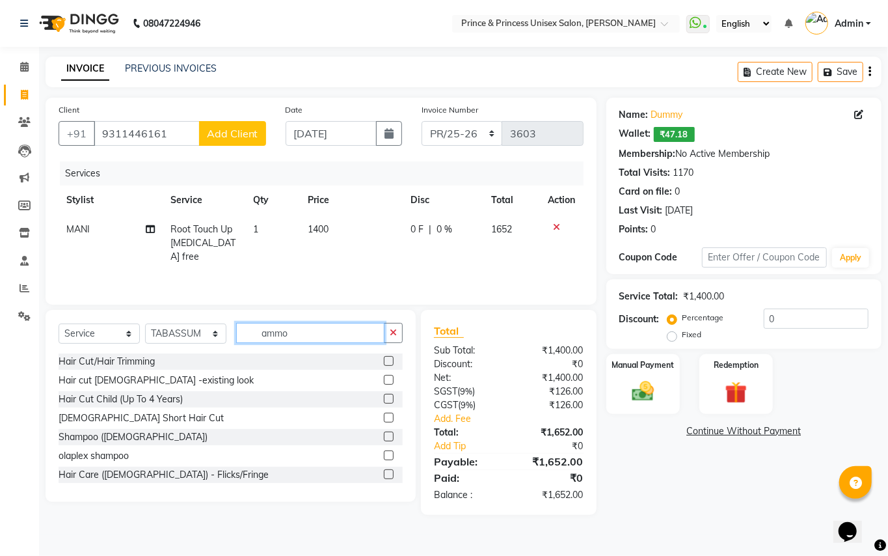
drag, startPoint x: 318, startPoint y: 328, endPoint x: 159, endPoint y: 221, distance: 191.6
click at [207, 274] on div "Client +91 9311446161 Add Client Date 01-09-2025 Invoice Number PR/25-26 V/2025…" at bounding box center [321, 306] width 570 height 417
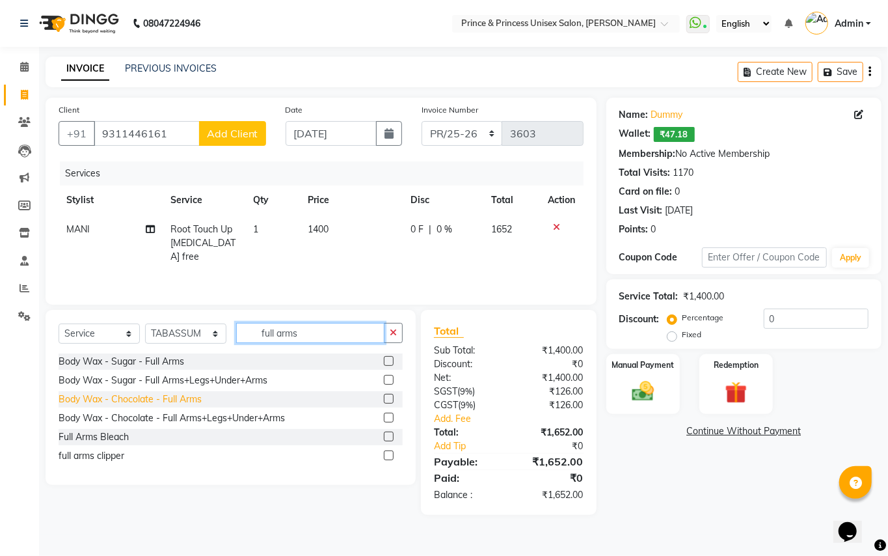
type input "full arms"
click at [173, 398] on div "Body Wax - Chocolate - Full Arms" at bounding box center [130, 399] width 143 height 14
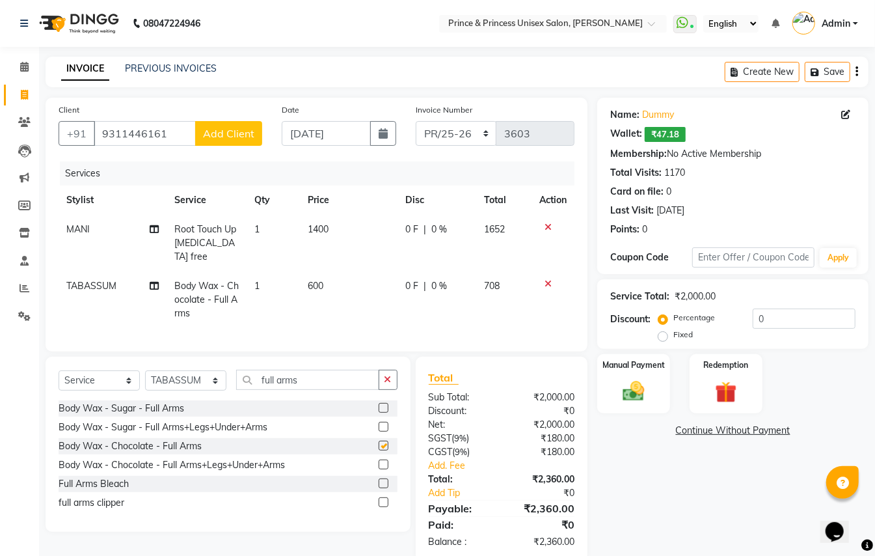
checkbox input "false"
drag, startPoint x: 307, startPoint y: 383, endPoint x: 150, endPoint y: 196, distance: 244.7
click at [196, 288] on div "Client +91 9311446161 Add Client Date 01-09-2025 Invoice Number PR/25-26 V/2025…" at bounding box center [316, 330] width 561 height 464
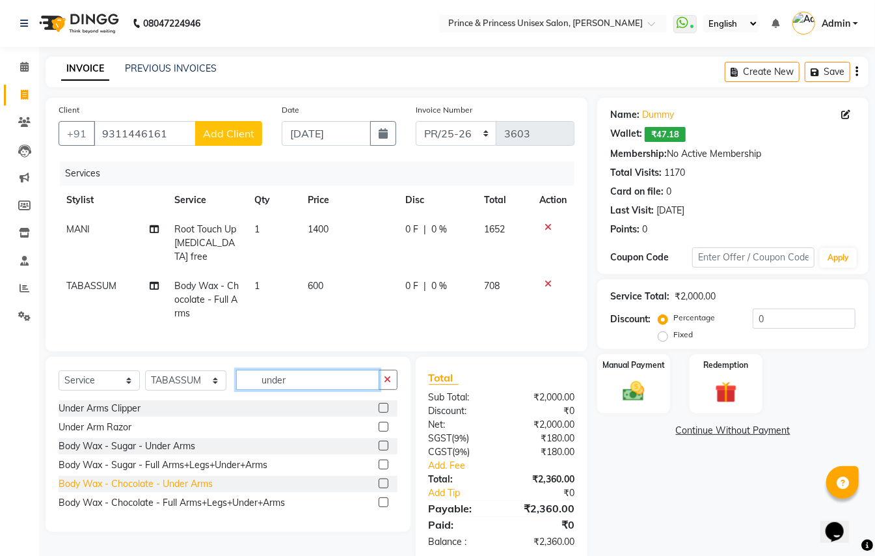
type input "under"
click at [165, 479] on div "Body Wax - Chocolate - Under Arms" at bounding box center [136, 484] width 154 height 14
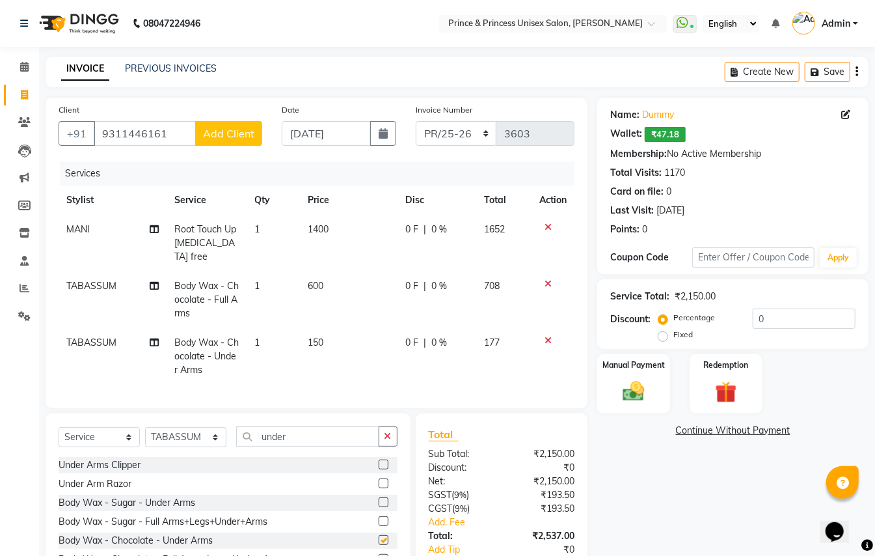
checkbox input "false"
drag, startPoint x: 298, startPoint y: 425, endPoint x: 40, endPoint y: 307, distance: 283.8
click at [108, 392] on div "Client +91 9311446161 Add Client Date 01-09-2025 Invoice Number PR/25-26 V/2025…" at bounding box center [316, 358] width 561 height 520
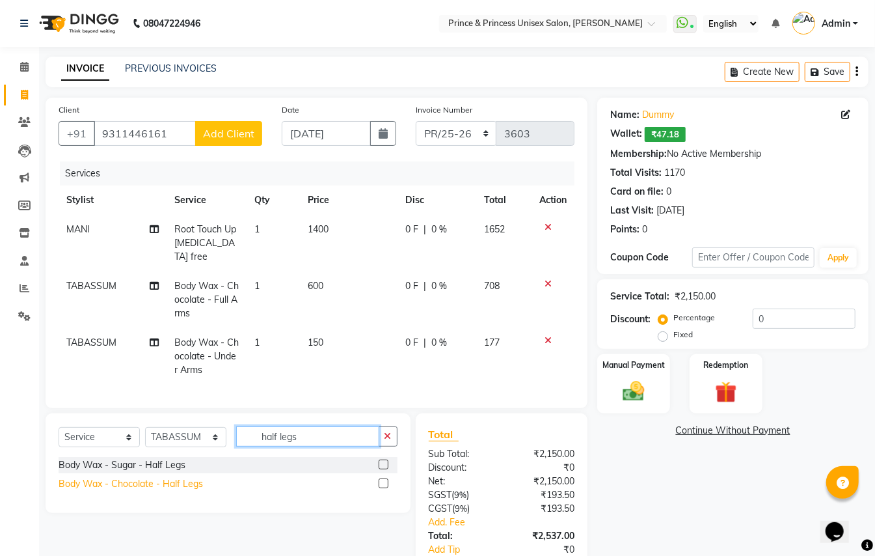
type input "half legs"
click at [174, 487] on div "Body Wax - Chocolate - Half Legs" at bounding box center [131, 484] width 144 height 14
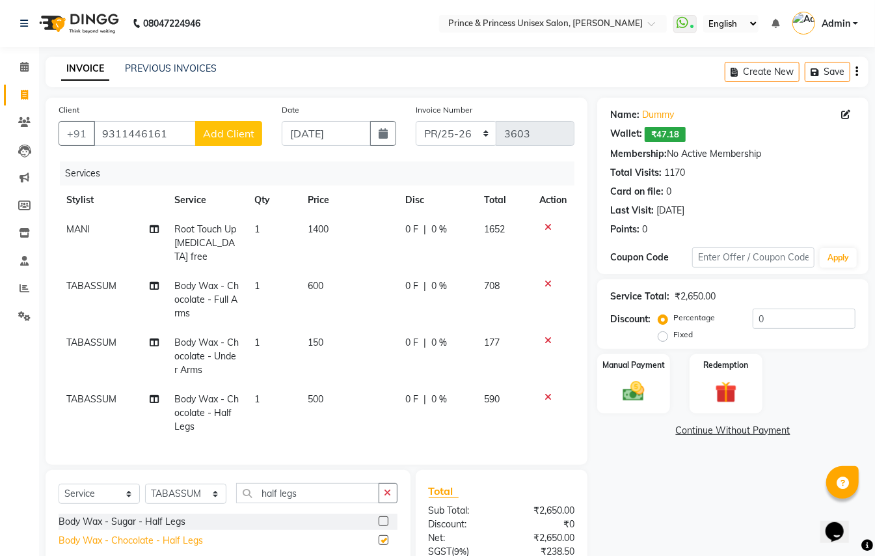
checkbox input "false"
drag, startPoint x: 308, startPoint y: 490, endPoint x: 196, endPoint y: 429, distance: 127.5
click at [172, 450] on div "Client +91 9311446161 Add Client Date 01-09-2025 Invoice Number PR/25-26 V/2025…" at bounding box center [316, 386] width 561 height 577
type input "eye"
click at [75, 539] on div "Eye Brow" at bounding box center [79, 540] width 40 height 14
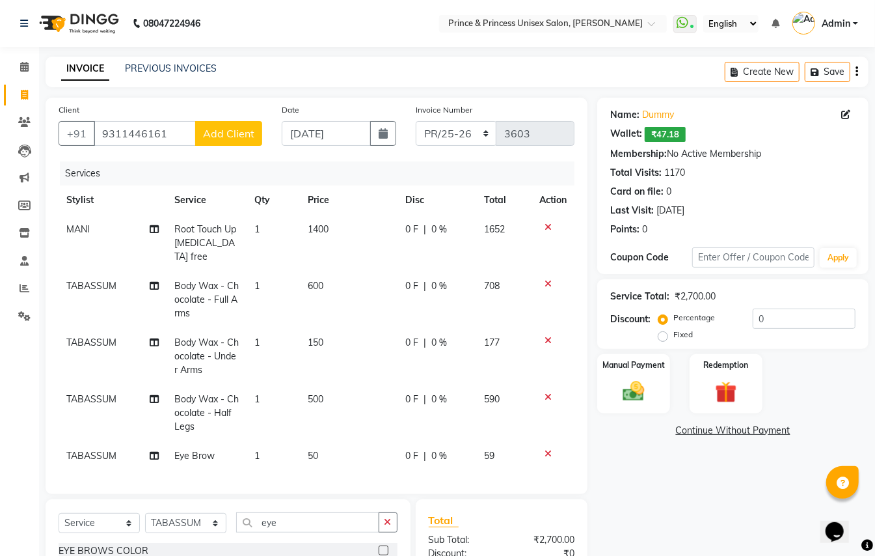
checkbox input "false"
click at [875, 381] on html "08047224946 Select Location × Prince & Princess Unisex Salon, Chittaranjan Park…" at bounding box center [437, 278] width 875 height 556
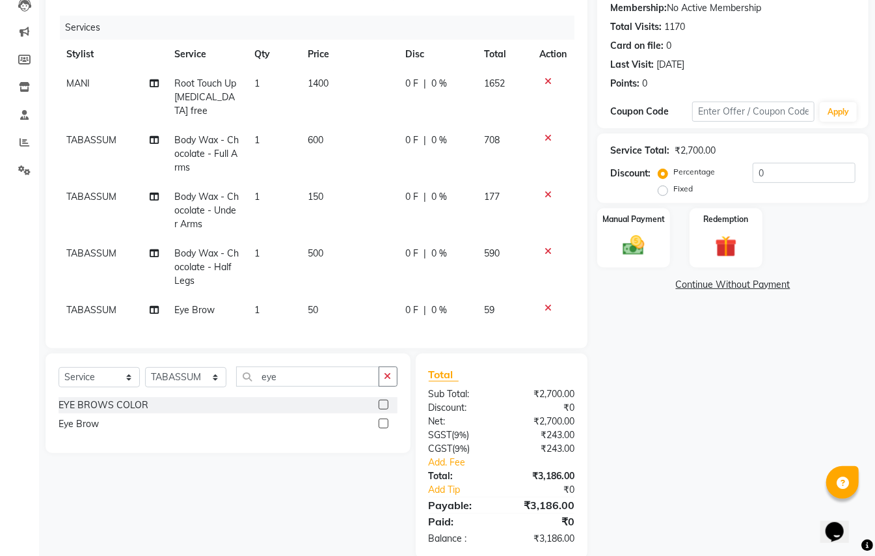
scroll to position [149, 0]
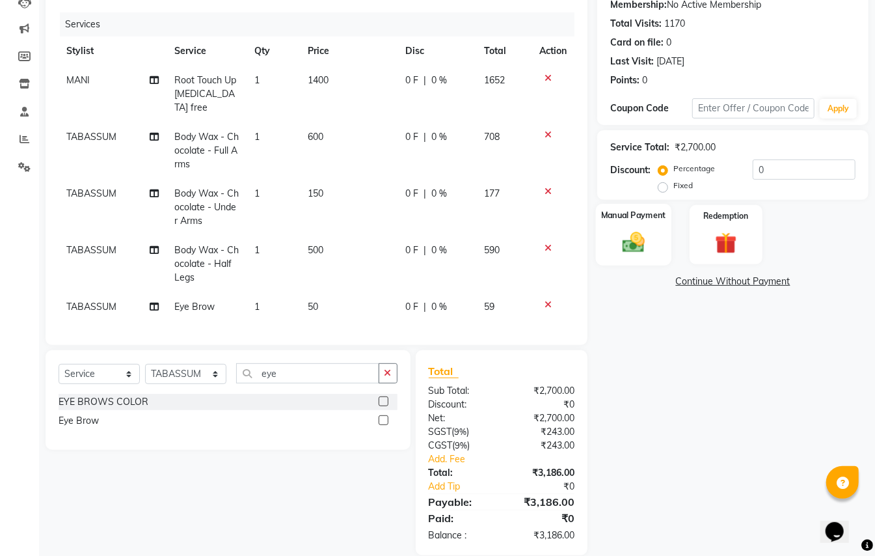
click at [639, 243] on img at bounding box center [633, 242] width 36 height 26
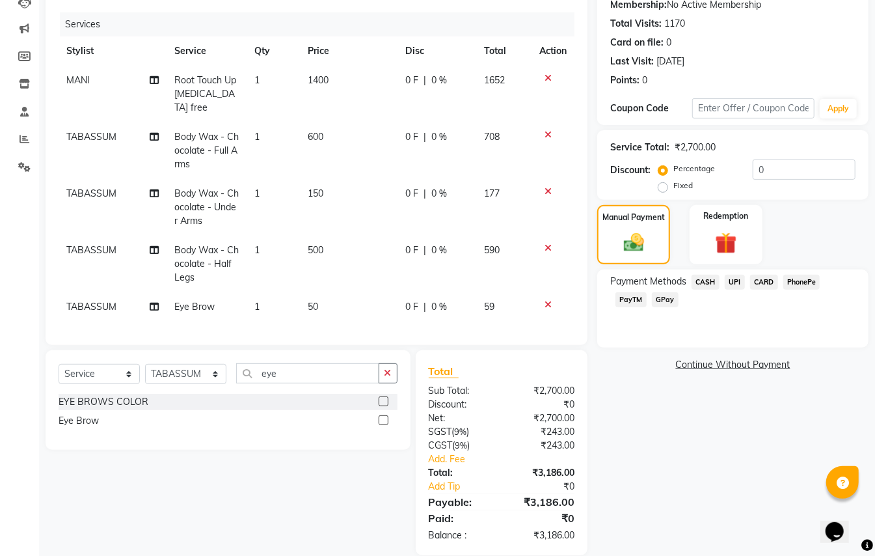
click at [700, 278] on span "CASH" at bounding box center [705, 282] width 28 height 15
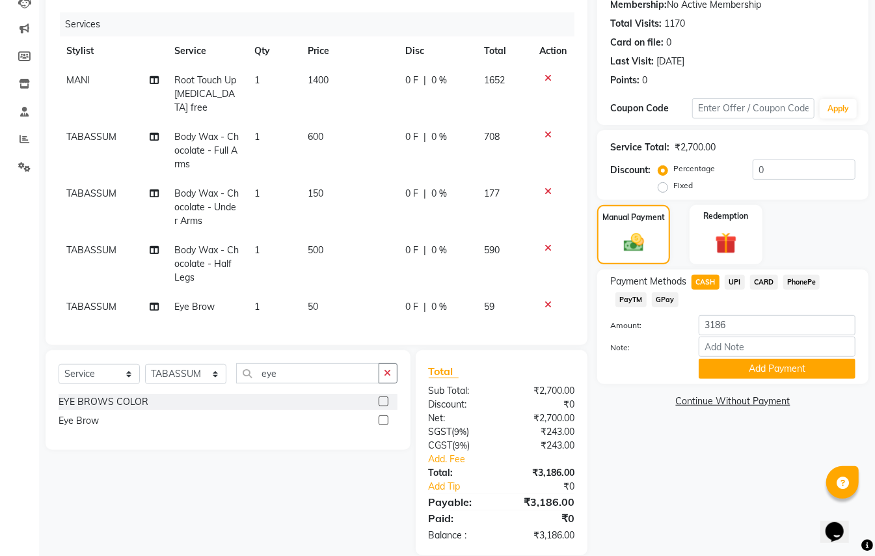
click at [761, 282] on span "CARD" at bounding box center [764, 282] width 28 height 15
click at [758, 373] on button "Add Payment" at bounding box center [777, 368] width 157 height 20
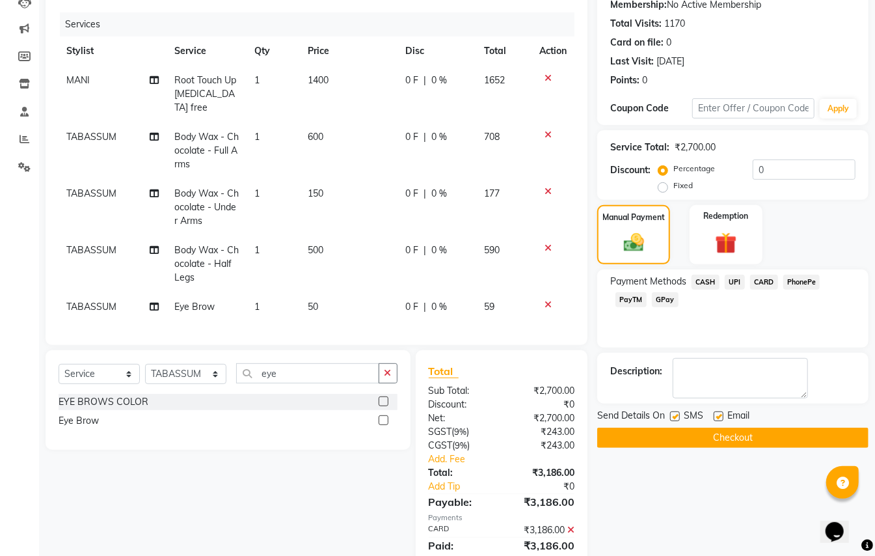
click at [791, 444] on button "Checkout" at bounding box center [732, 437] width 271 height 20
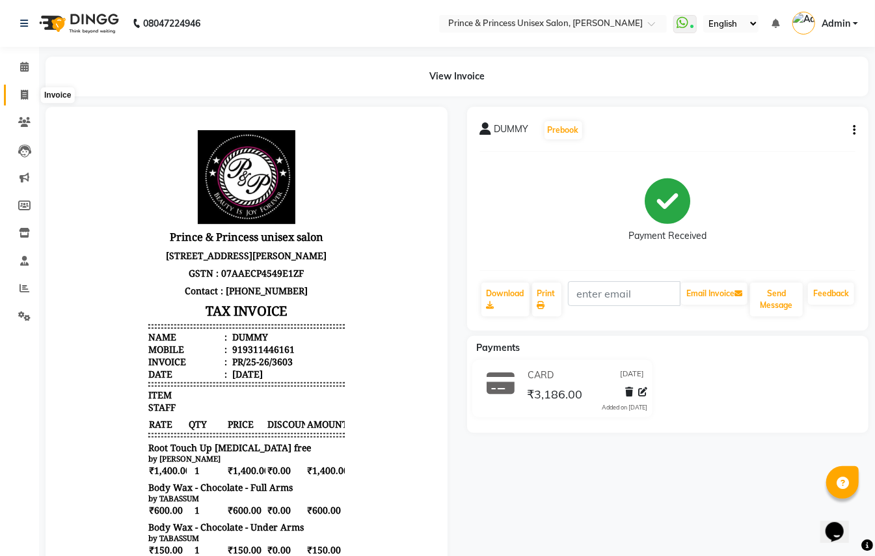
click at [24, 94] on icon at bounding box center [24, 95] width 7 height 10
select select "service"
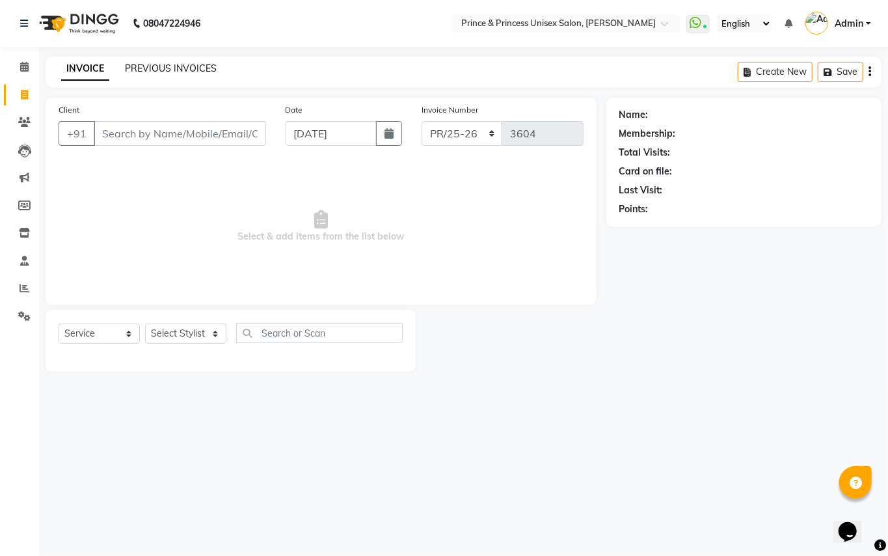
click at [196, 71] on link "PREVIOUS INVOICES" at bounding box center [171, 68] width 92 height 12
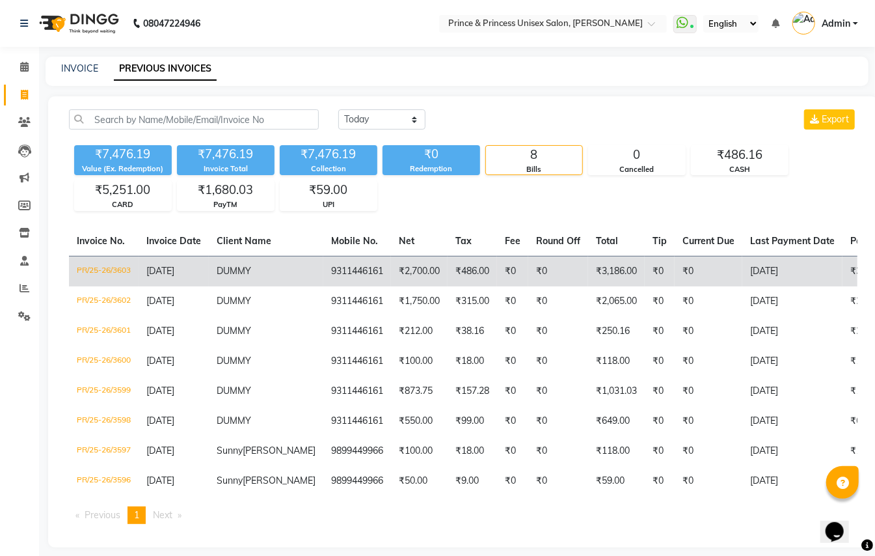
click at [448, 272] on td "₹486.00" at bounding box center [472, 271] width 49 height 31
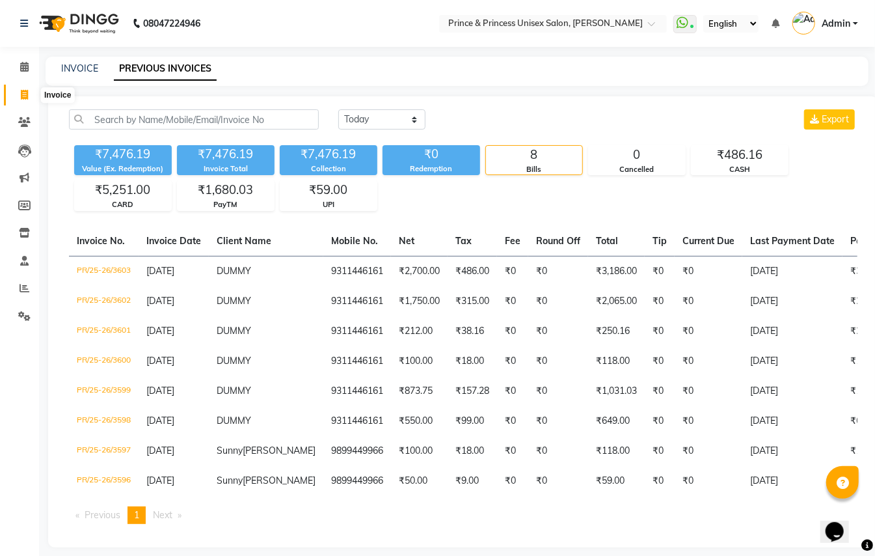
click at [21, 94] on icon at bounding box center [24, 95] width 7 height 10
select select "service"
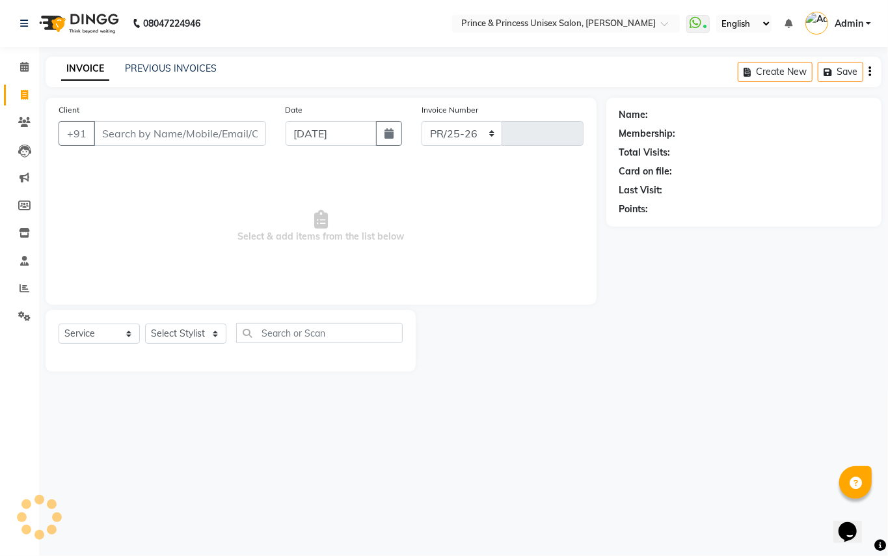
select select "3760"
type input "3605"
click at [177, 134] on input "Client" at bounding box center [180, 133] width 172 height 25
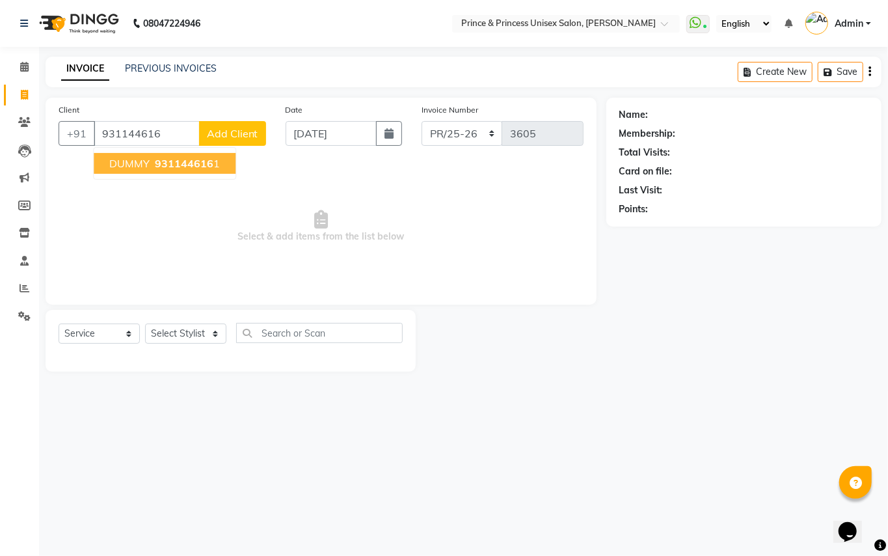
click at [144, 167] on span "DUMMY" at bounding box center [129, 163] width 40 height 13
type input "9311446161"
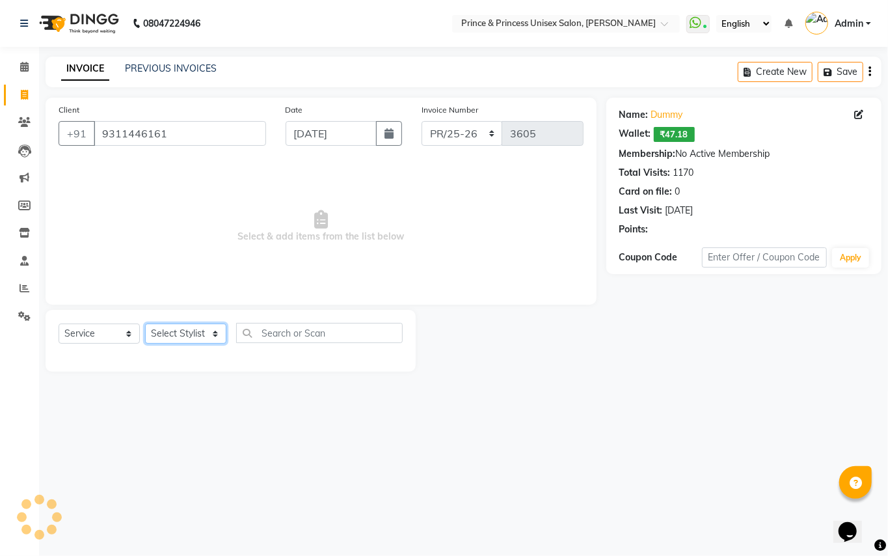
click at [167, 330] on select "Select Stylist ABHISHEK [PERSON_NAME] NEW [PERSON_NAME] [PERSON_NAME] [PERSON_N…" at bounding box center [185, 333] width 81 height 20
select select "44027"
click at [167, 330] on select "Select Stylist ABHISHEK [PERSON_NAME] NEW [PERSON_NAME] [PERSON_NAME] [PERSON_N…" at bounding box center [185, 333] width 81 height 20
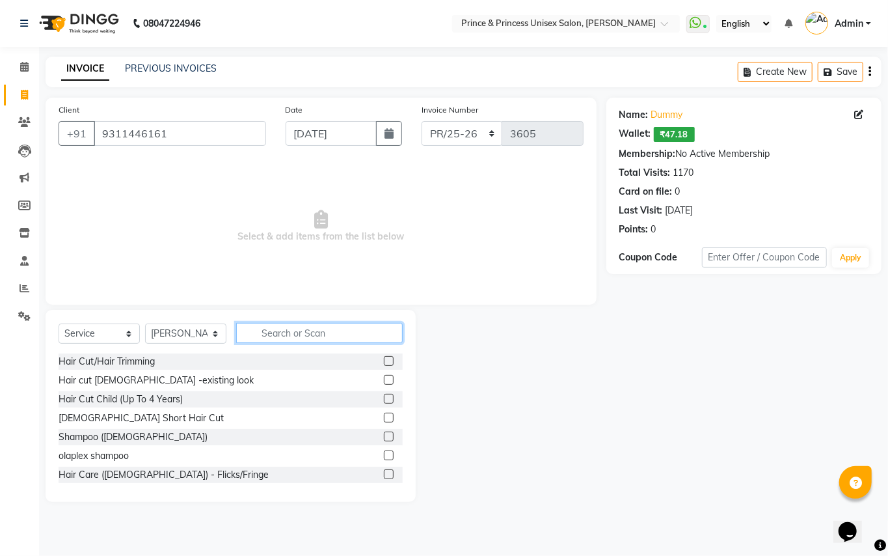
click at [340, 337] on input "text" at bounding box center [319, 333] width 167 height 20
click at [337, 336] on input "text" at bounding box center [319, 333] width 167 height 20
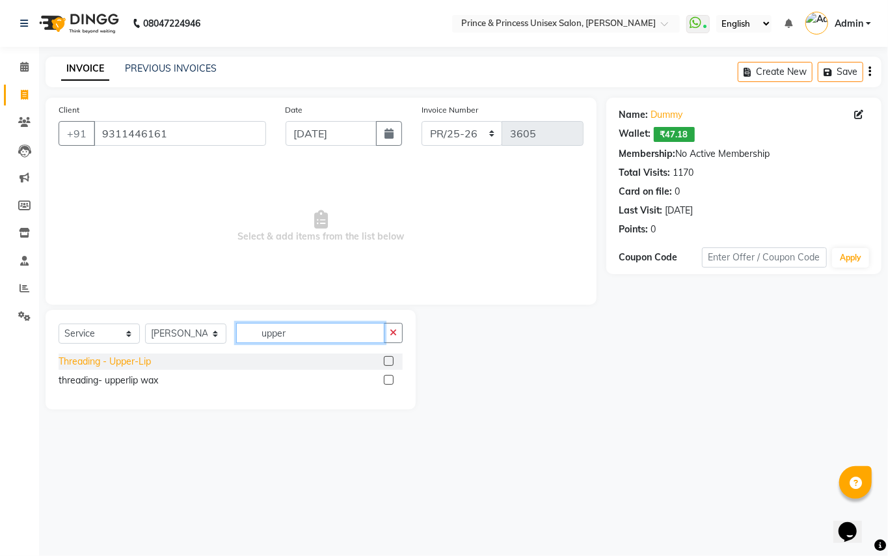
type input "upper"
click at [117, 358] on div "Threading - Upper-Lip" at bounding box center [105, 362] width 92 height 14
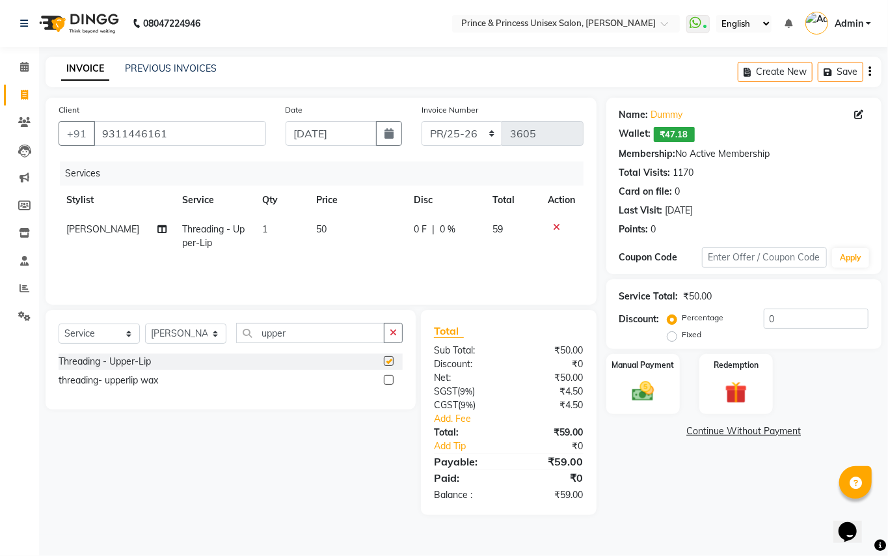
checkbox input "false"
drag, startPoint x: 299, startPoint y: 334, endPoint x: 68, endPoint y: 240, distance: 249.2
click at [84, 282] on div "Client +91 9311446161 Date 01-09-2025 Invoice Number PR/25-26 V/2025 V/2025-26 …" at bounding box center [321, 306] width 570 height 417
type input "chin"
click at [134, 376] on div "Threading - Chin threading- chin wax" at bounding box center [231, 372] width 344 height 38
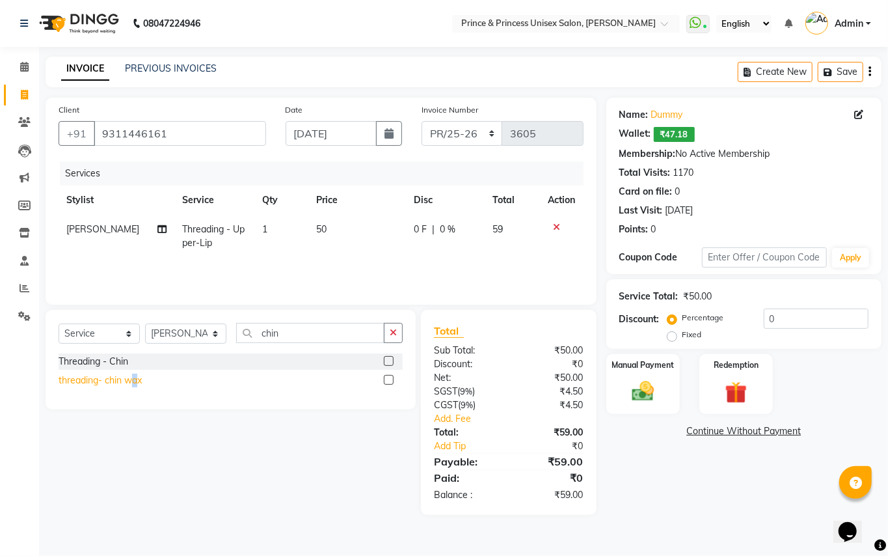
click at [128, 383] on div "threading- chin wax" at bounding box center [100, 380] width 83 height 14
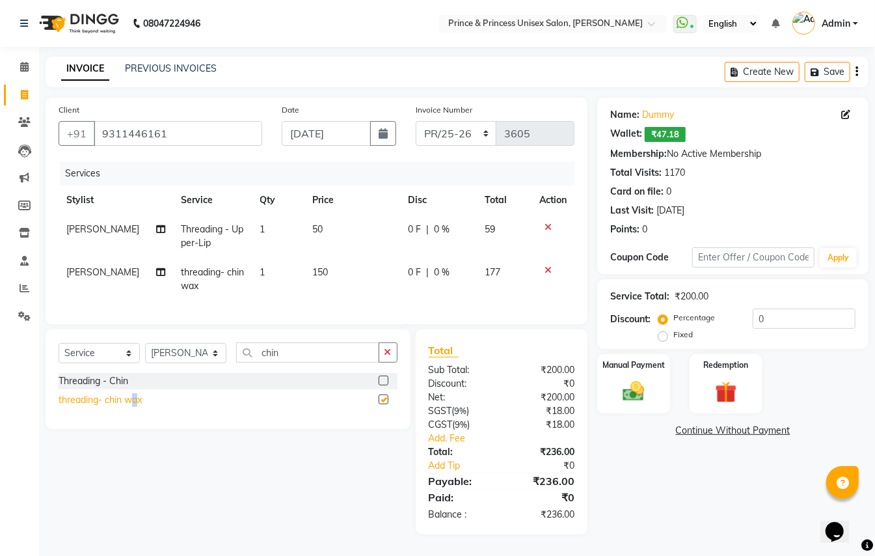
checkbox input "false"
click at [182, 358] on select "Select Stylist ABHISHEK [PERSON_NAME] NEW [PERSON_NAME] [PERSON_NAME] [PERSON_N…" at bounding box center [185, 353] width 81 height 20
select select "67112"
drag, startPoint x: 180, startPoint y: 367, endPoint x: 285, endPoint y: 373, distance: 104.9
click at [180, 363] on select "Select Stylist ABHISHEK [PERSON_NAME] NEW [PERSON_NAME] [PERSON_NAME] [PERSON_N…" at bounding box center [185, 353] width 81 height 20
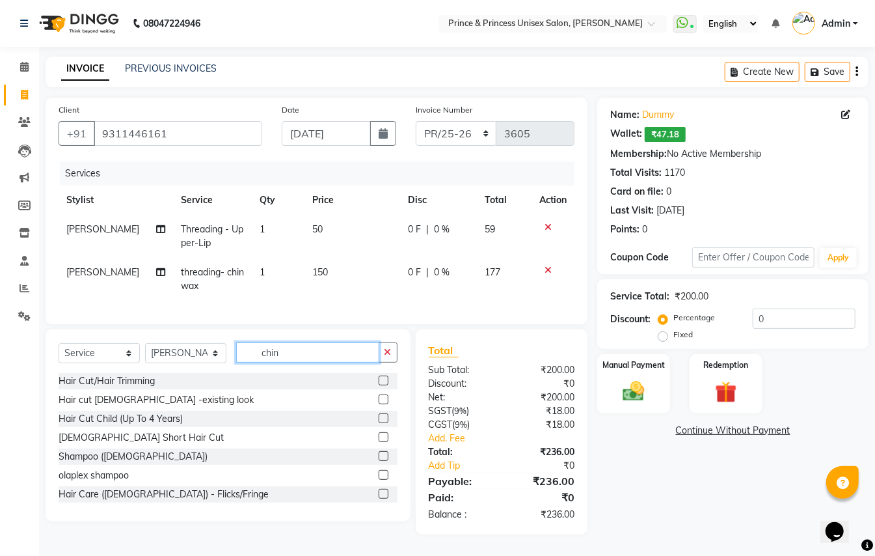
drag, startPoint x: 290, startPoint y: 368, endPoint x: 75, endPoint y: 45, distance: 387.5
click at [172, 284] on div "Client +91 9311446161 Date 01-09-2025 Invoice Number PR/25-26 V/2025 V/2025-26 …" at bounding box center [316, 316] width 561 height 436
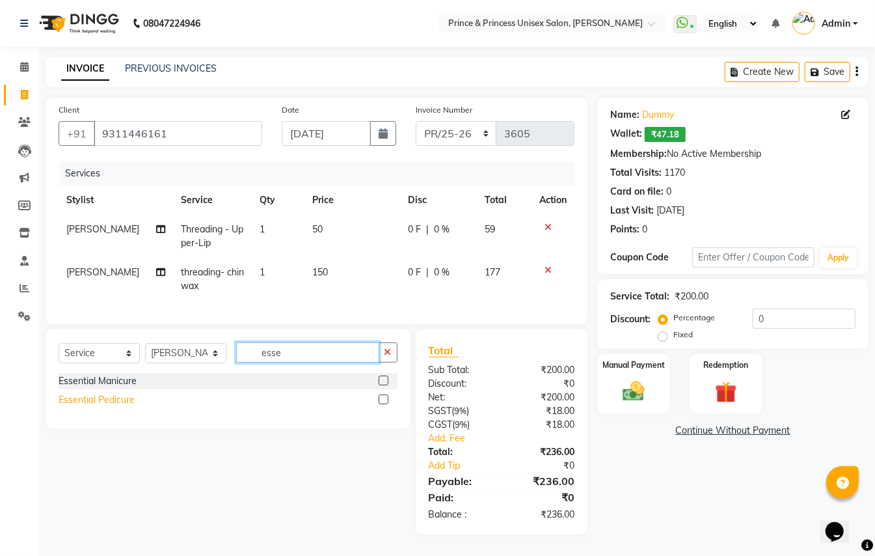
type input "esse"
click at [89, 407] on div "Essential Pedicure" at bounding box center [97, 400] width 76 height 14
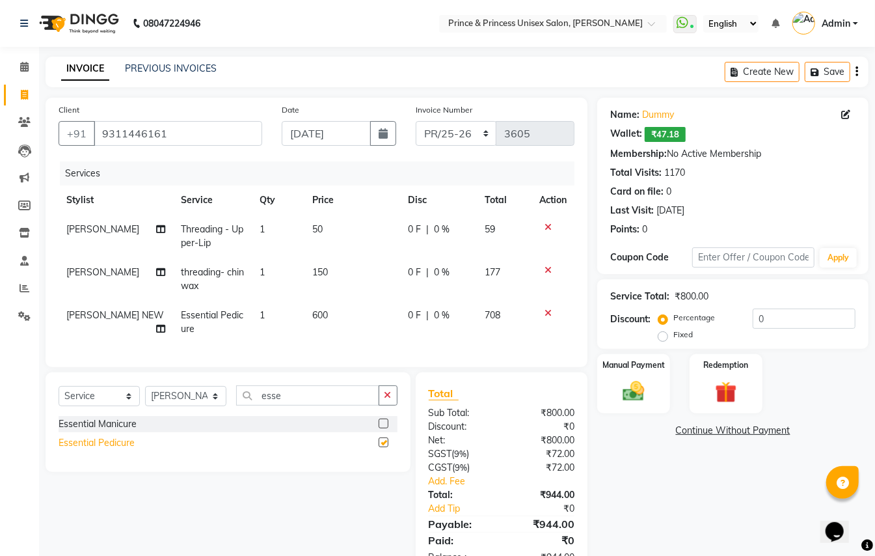
checkbox input "false"
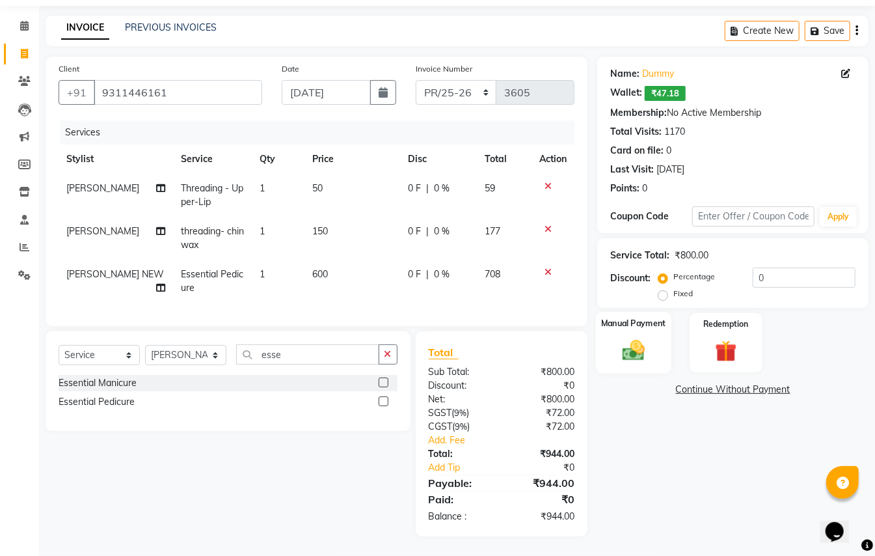
click at [632, 337] on img at bounding box center [633, 350] width 36 height 26
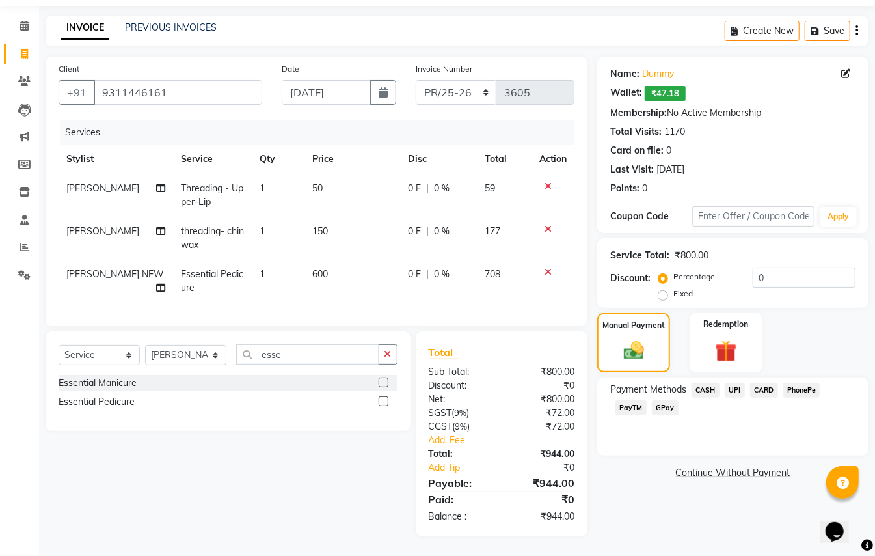
click at [768, 382] on span "CARD" at bounding box center [764, 389] width 28 height 15
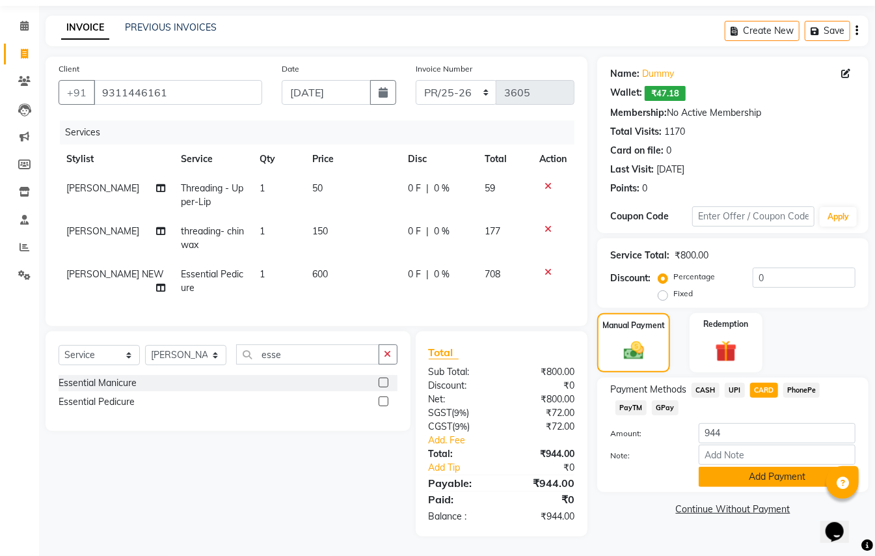
click at [758, 466] on button "Add Payment" at bounding box center [777, 476] width 157 height 20
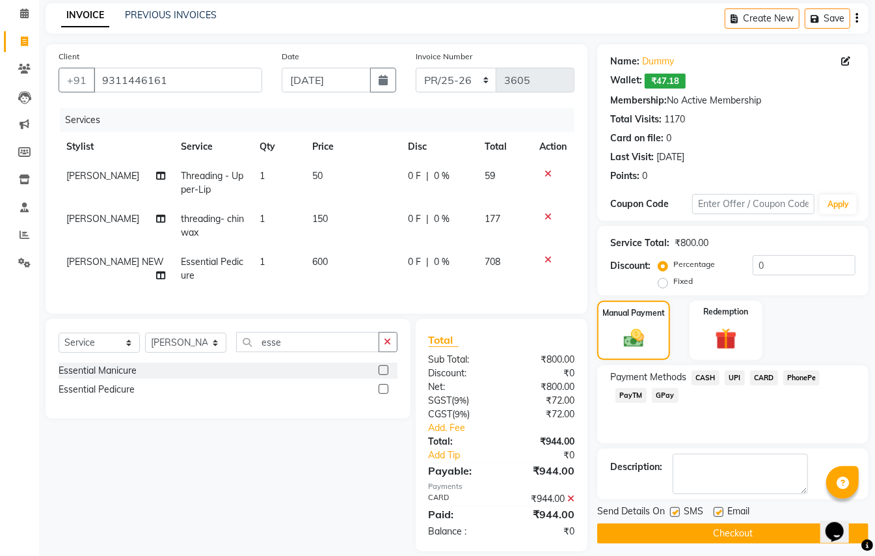
click at [784, 529] on button "Checkout" at bounding box center [732, 533] width 271 height 20
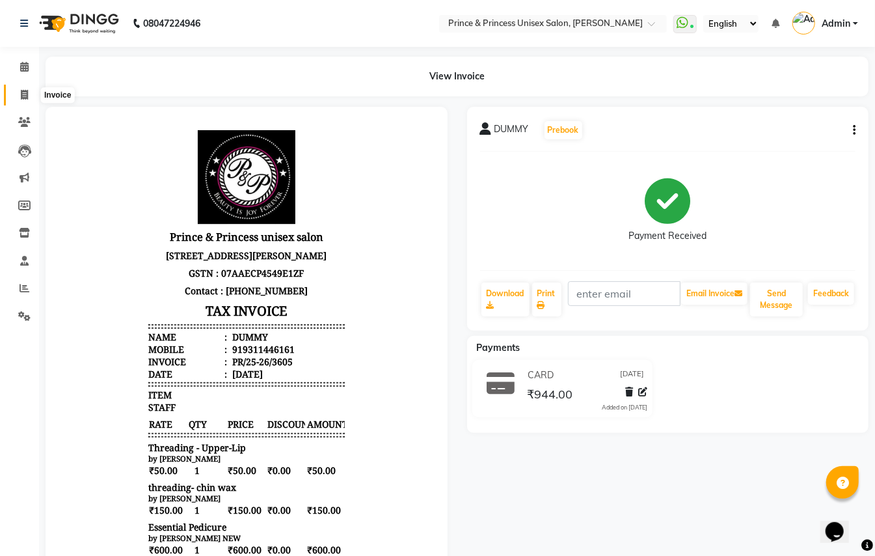
click at [26, 92] on icon at bounding box center [24, 95] width 7 height 10
select select "service"
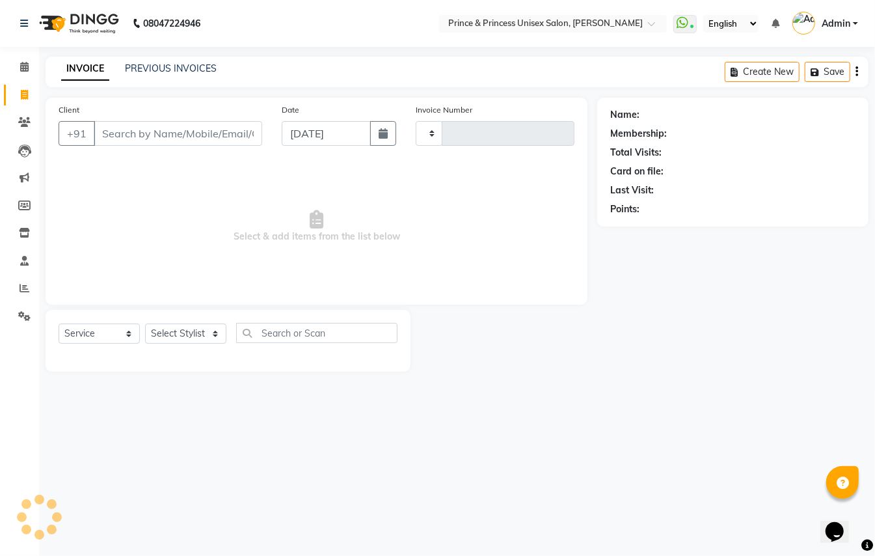
type input "3606"
select select "3760"
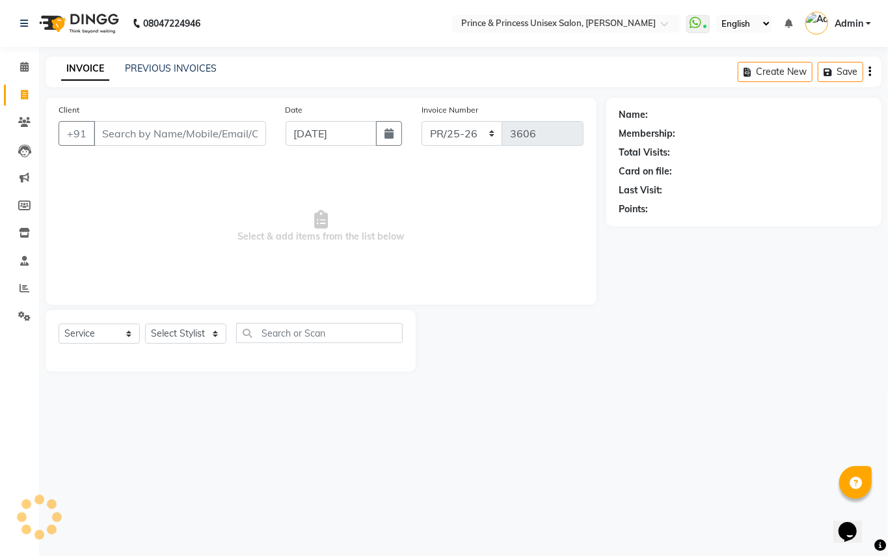
click at [220, 131] on input "Client" at bounding box center [180, 133] width 172 height 25
click at [220, 133] on input "Client" at bounding box center [180, 133] width 172 height 25
type input "9311446161"
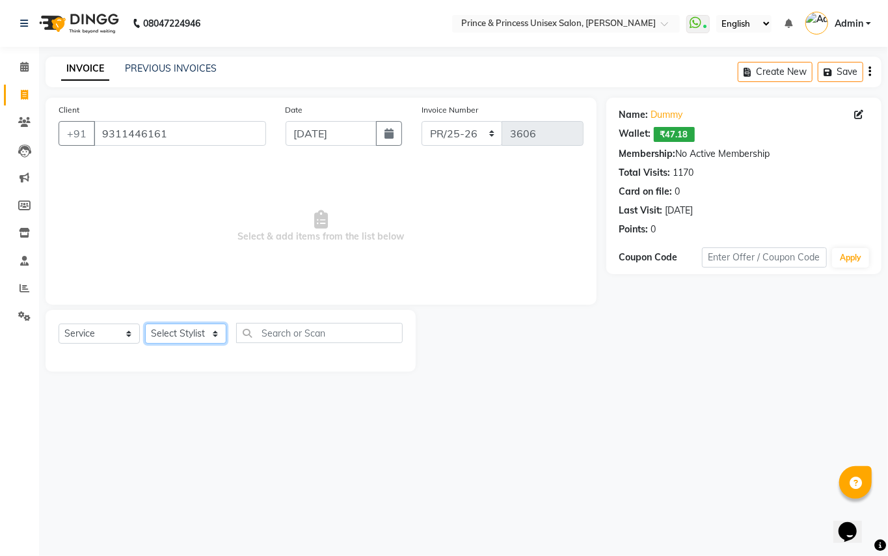
click at [183, 332] on select "Select Stylist ABHISHEK [PERSON_NAME] NEW [PERSON_NAME] [PERSON_NAME] [PERSON_N…" at bounding box center [185, 333] width 81 height 20
select select "63815"
click at [183, 332] on select "Select Stylist ABHISHEK [PERSON_NAME] NEW [PERSON_NAME] [PERSON_NAME] [PERSON_N…" at bounding box center [185, 333] width 81 height 20
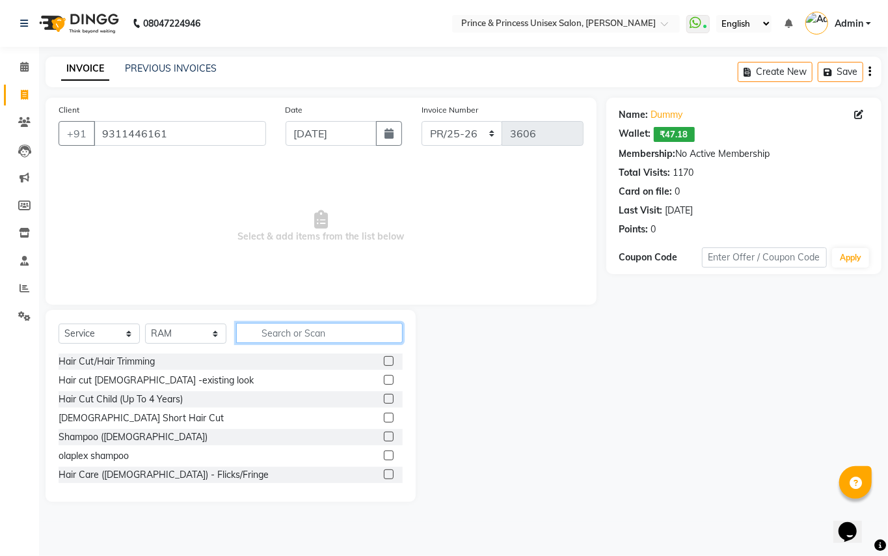
click at [325, 340] on input "text" at bounding box center [319, 333] width 167 height 20
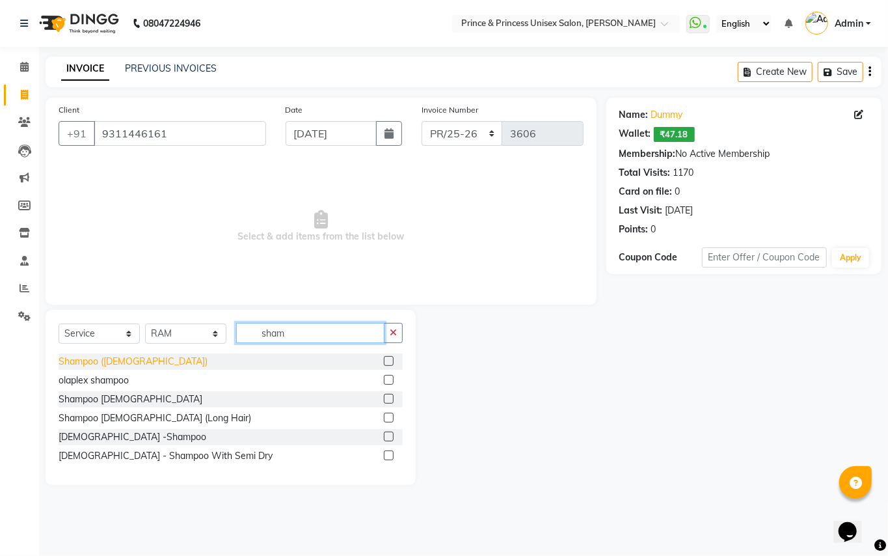
type input "sham"
click at [107, 360] on div "Shampoo ([DEMOGRAPHIC_DATA])" at bounding box center [133, 362] width 149 height 14
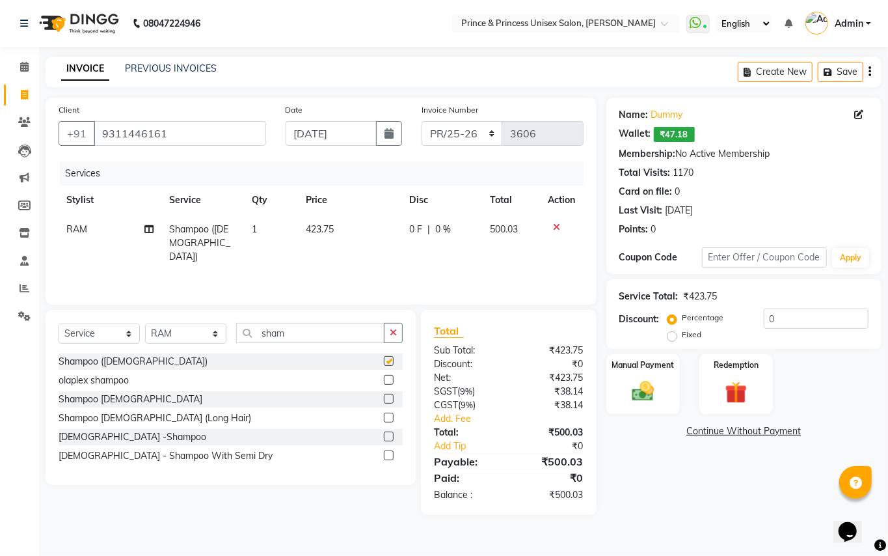
checkbox input "false"
click at [183, 337] on select "Select Stylist ABHISHEK [PERSON_NAME] NEW [PERSON_NAME] [PERSON_NAME] [PERSON_N…" at bounding box center [185, 333] width 81 height 20
select select "63056"
drag, startPoint x: 182, startPoint y: 337, endPoint x: 292, endPoint y: 347, distance: 110.4
click at [182, 337] on select "Select Stylist ABHISHEK [PERSON_NAME] NEW [PERSON_NAME] [PERSON_NAME] [PERSON_N…" at bounding box center [185, 333] width 81 height 20
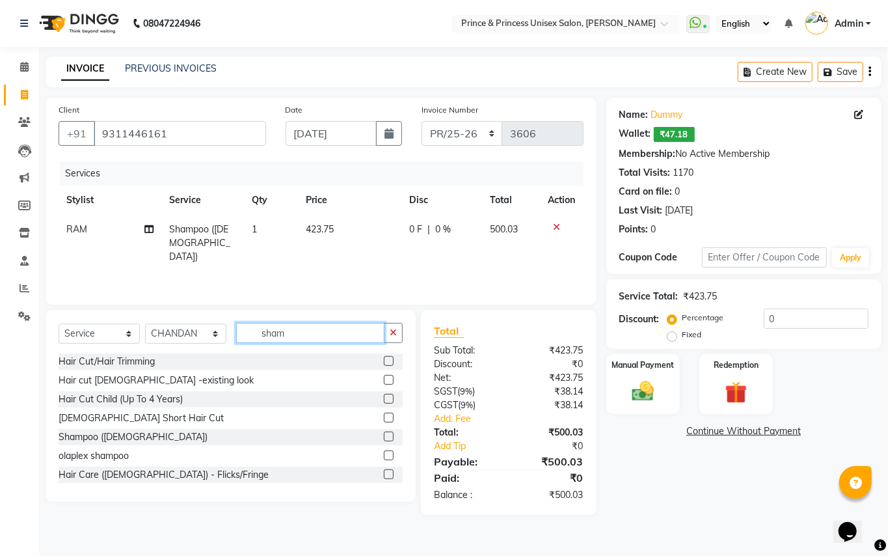
drag, startPoint x: 297, startPoint y: 330, endPoint x: 146, endPoint y: 246, distance: 173.0
click at [167, 271] on div "Client +91 9311446161 Date 01-09-2025 Invoice Number PR/25-26 V/2025 V/2025-26 …" at bounding box center [321, 306] width 570 height 417
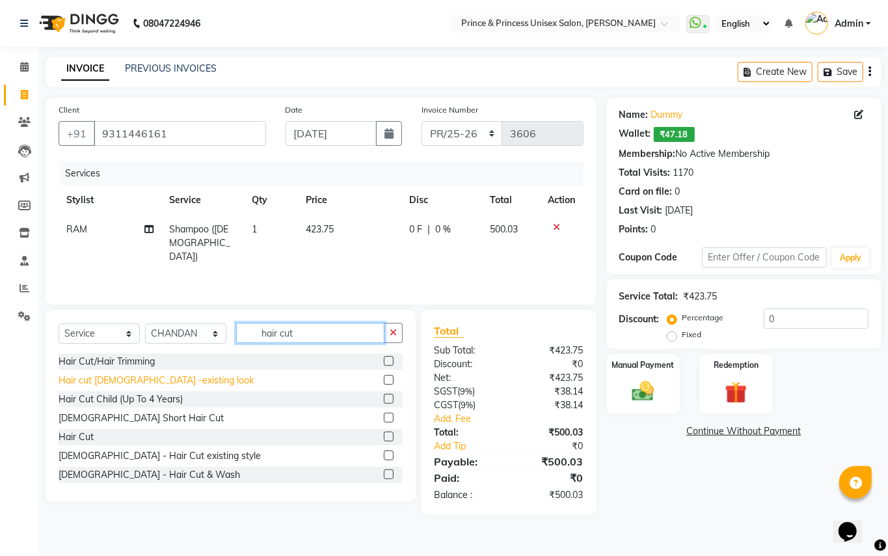
type input "hair cut"
click at [144, 375] on div "Hair cut [DEMOGRAPHIC_DATA] -existing look" at bounding box center [156, 380] width 195 height 14
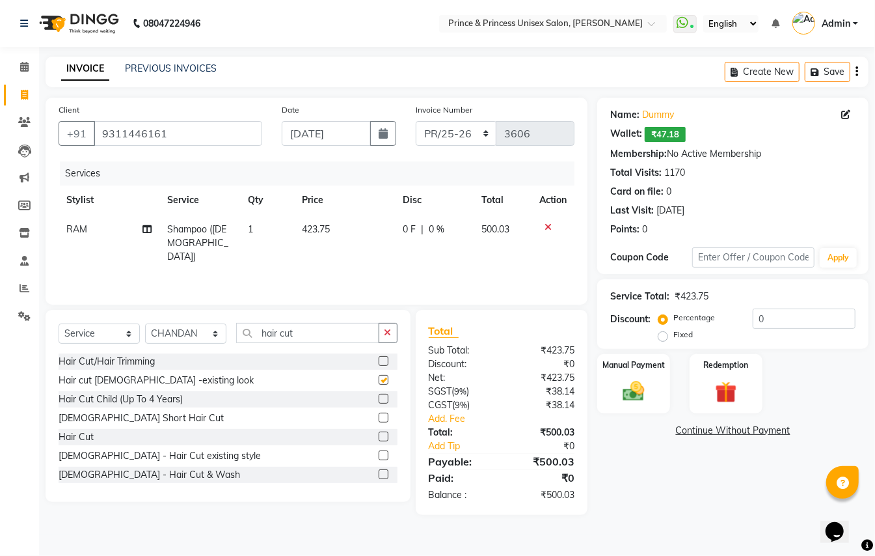
checkbox input "false"
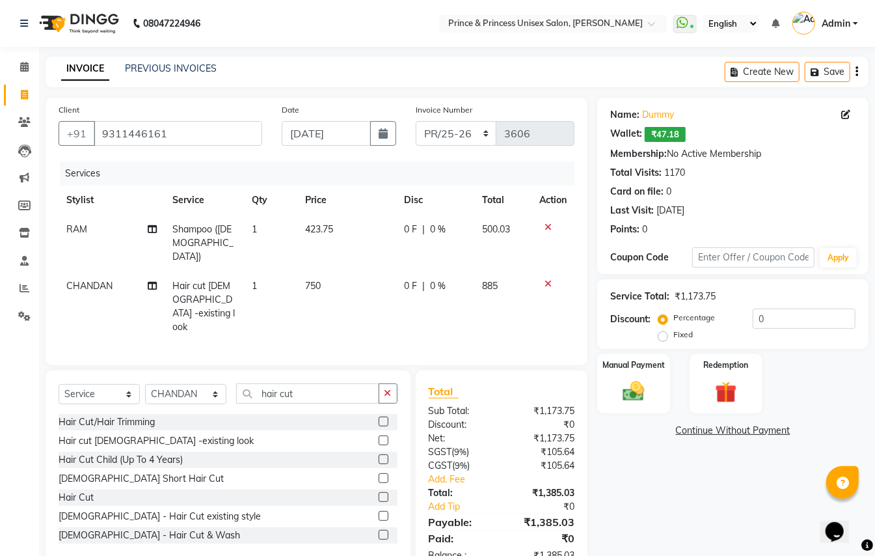
click at [310, 280] on span "750" at bounding box center [313, 286] width 16 height 12
select select "63056"
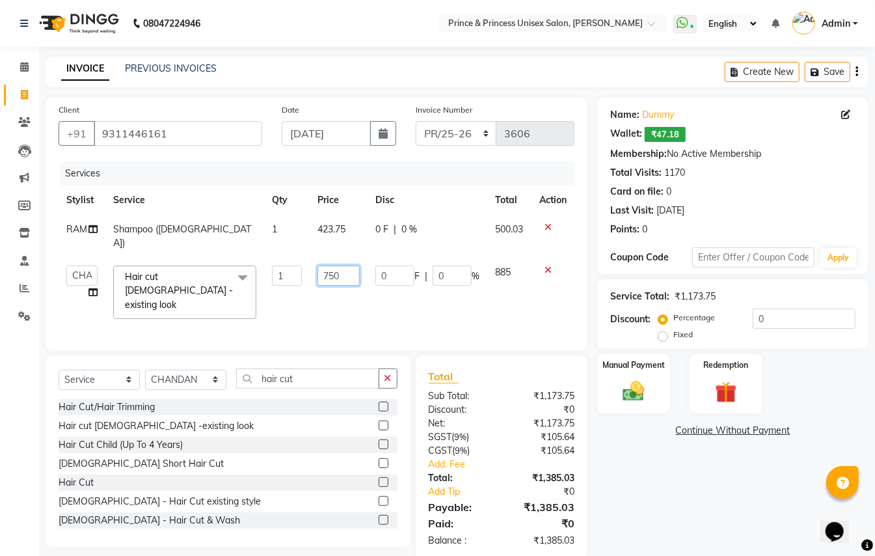
click at [267, 201] on table "Stylist Service Qty Price Disc Total Action RAM Shampoo (ladies) 1 423.75 0 F |…" at bounding box center [317, 255] width 516 height 141
type input "1000"
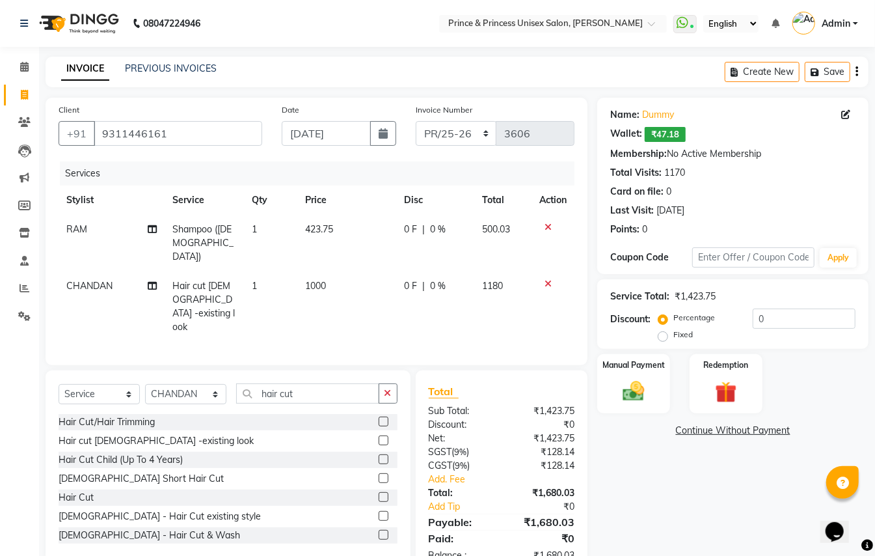
click at [375, 277] on tr "CHANDAN Hair cut ladies -existing look 1 1000 0 F | 0 % 1180" at bounding box center [317, 306] width 516 height 70
click at [183, 384] on select "Select Stylist ABHISHEK [PERSON_NAME] NEW [PERSON_NAME] [PERSON_NAME] [PERSON_N…" at bounding box center [185, 394] width 81 height 20
select select "17871"
click at [186, 384] on select "Select Stylist ABHISHEK [PERSON_NAME] NEW [PERSON_NAME] [PERSON_NAME] [PERSON_N…" at bounding box center [185, 394] width 81 height 20
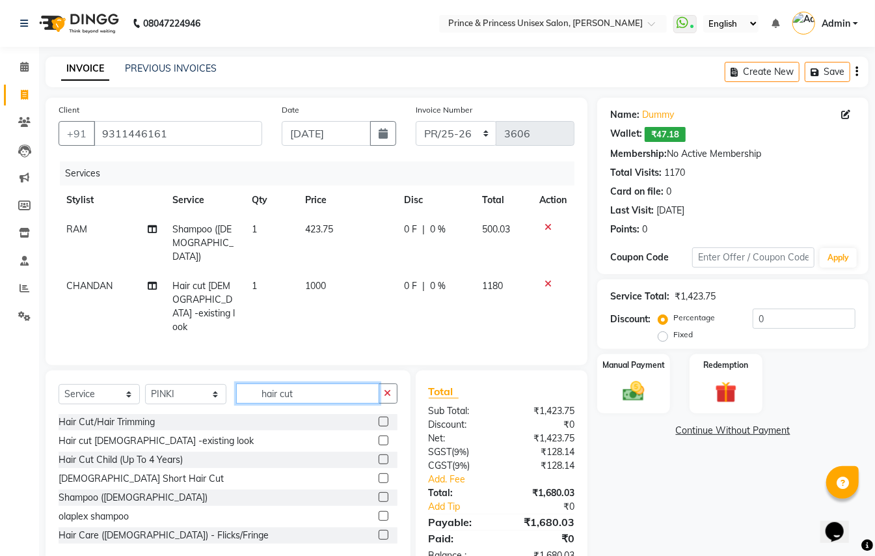
drag, startPoint x: 302, startPoint y: 359, endPoint x: 185, endPoint y: 302, distance: 129.5
click at [214, 330] on div "Client +91 9311446161 Date 01-09-2025 Invoice Number PR/25-26 V/2025 V/2025-26 …" at bounding box center [316, 336] width 561 height 477
drag, startPoint x: 326, startPoint y: 360, endPoint x: 237, endPoint y: 338, distance: 91.7
click at [247, 370] on div "Select Service Product Membership Package Voucher Prepaid Gift Card Select Styl…" at bounding box center [228, 466] width 365 height 192
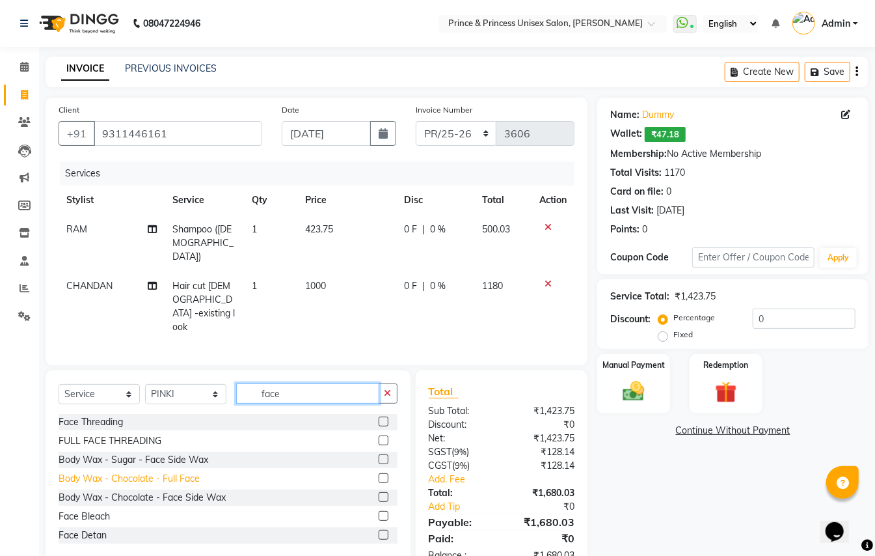
type input "face"
click at [180, 472] on div "Body Wax - Chocolate - Full Face" at bounding box center [129, 479] width 141 height 14
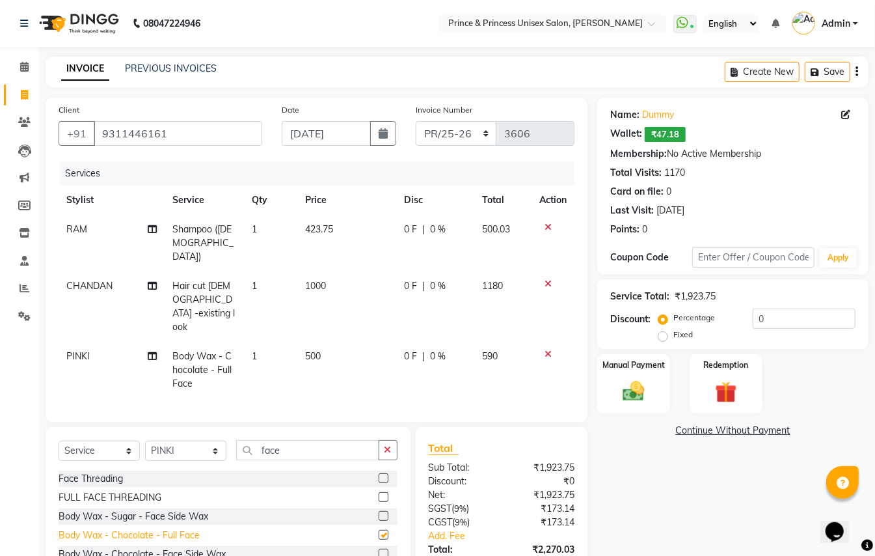
checkbox input "false"
drag, startPoint x: 300, startPoint y: 422, endPoint x: 183, endPoint y: 256, distance: 202.7
click at [199, 366] on div "Client +91 9311446161 Date 01-09-2025 Invoice Number PR/25-26 V/2025 V/2025-26 …" at bounding box center [316, 365] width 561 height 534
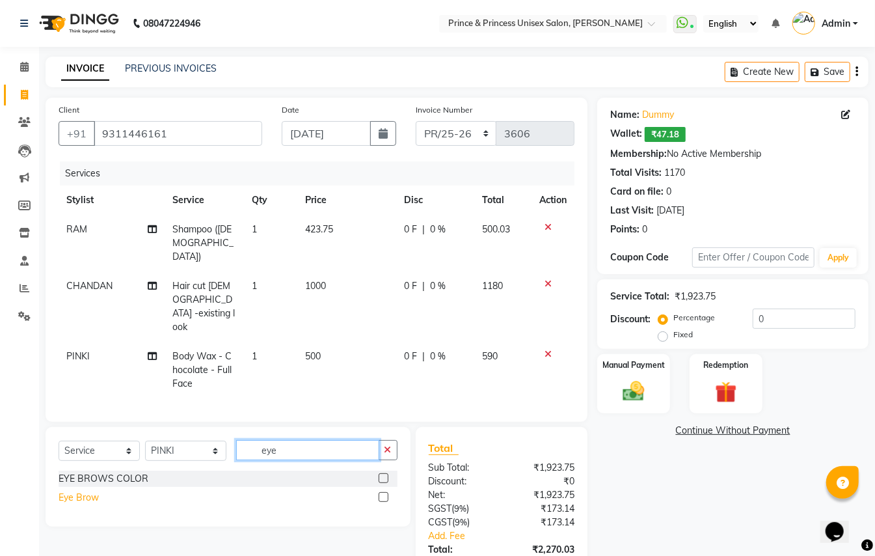
type input "eye"
click at [79, 490] on div "Eye Brow" at bounding box center [79, 497] width 40 height 14
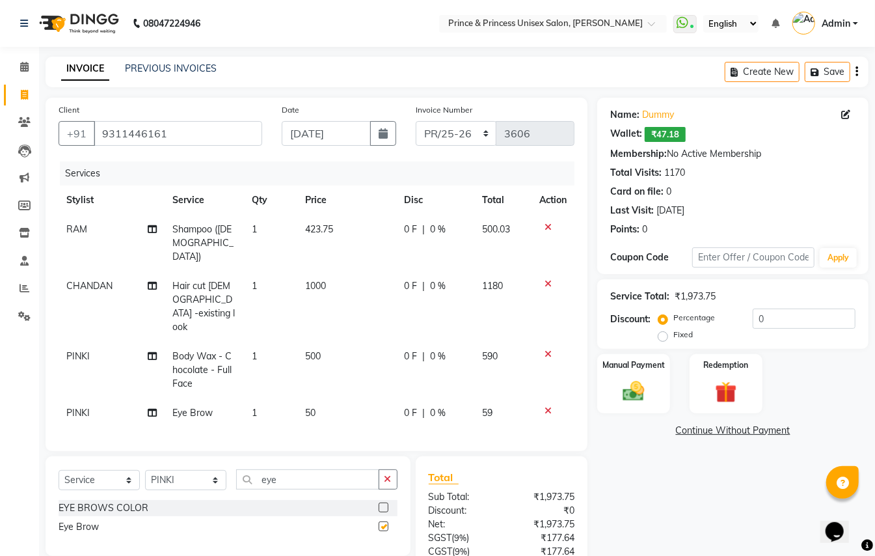
checkbox input "false"
drag, startPoint x: 289, startPoint y: 454, endPoint x: 160, endPoint y: 180, distance: 302.9
click at [178, 360] on div "Client +91 9311446161 Date 01-09-2025 Invoice Number PR/25-26 V/2025 V/2025-26 …" at bounding box center [316, 379] width 561 height 563
type input "only"
click at [92, 501] on div "ONLY FACE PACK" at bounding box center [96, 508] width 75 height 14
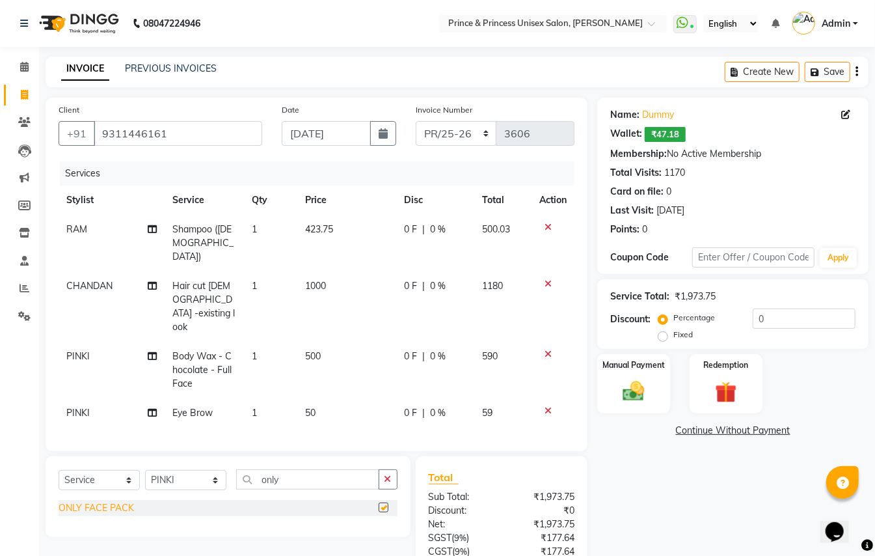
checkbox input "false"
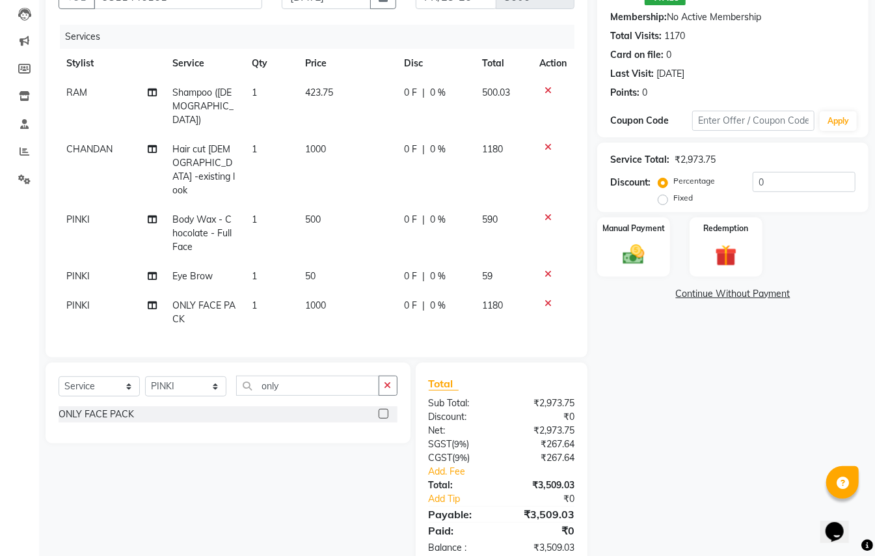
scroll to position [139, 0]
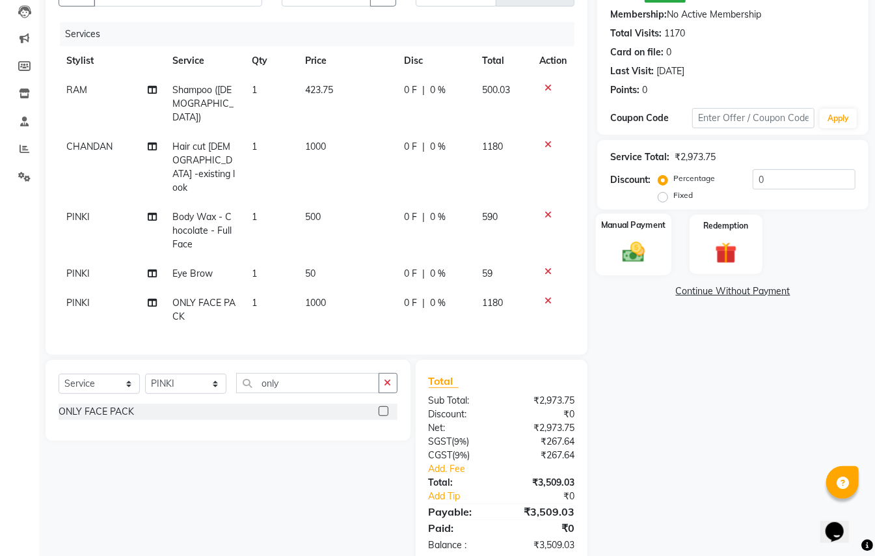
click at [634, 256] on img at bounding box center [633, 252] width 36 height 26
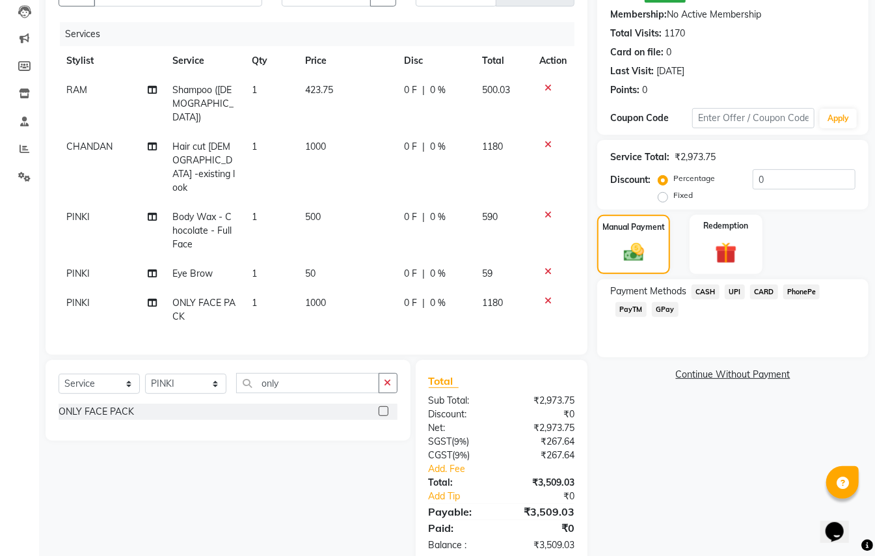
click at [705, 290] on span "CASH" at bounding box center [705, 291] width 28 height 15
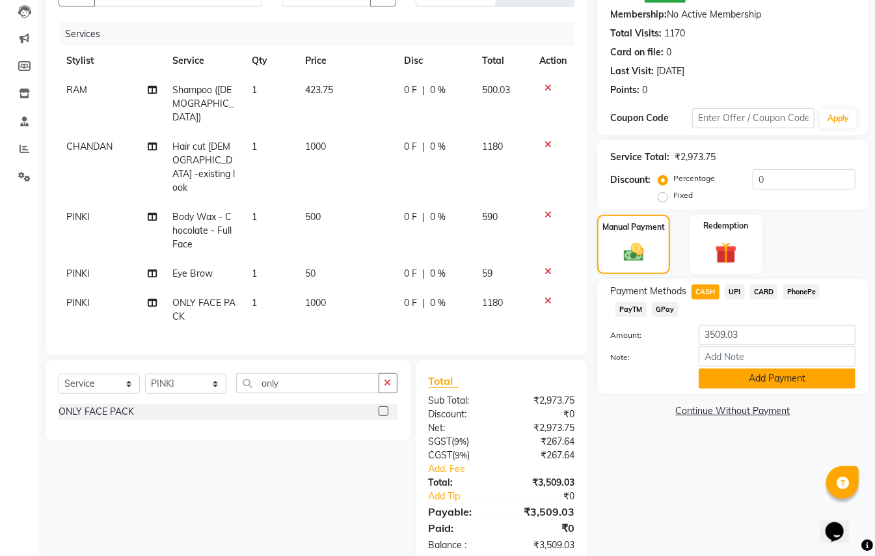
click at [713, 382] on button "Add Payment" at bounding box center [777, 378] width 157 height 20
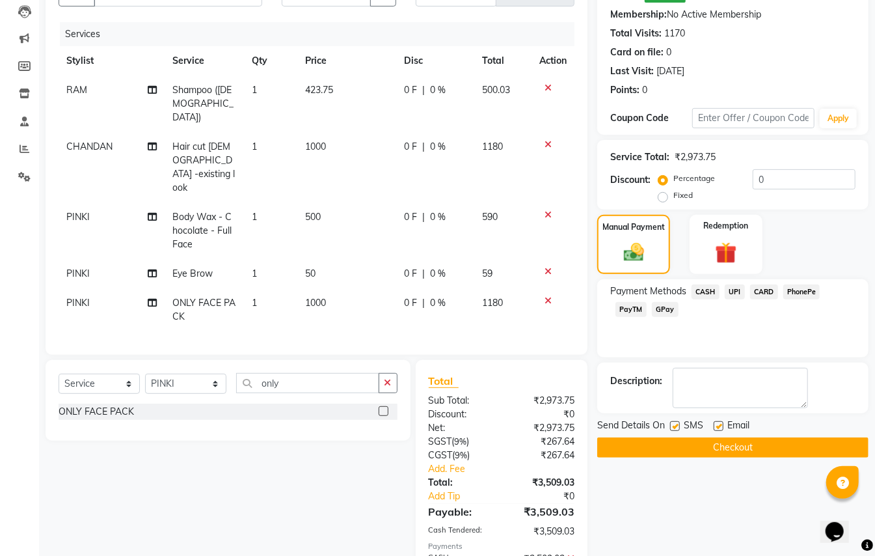
click at [719, 446] on button "Checkout" at bounding box center [732, 447] width 271 height 20
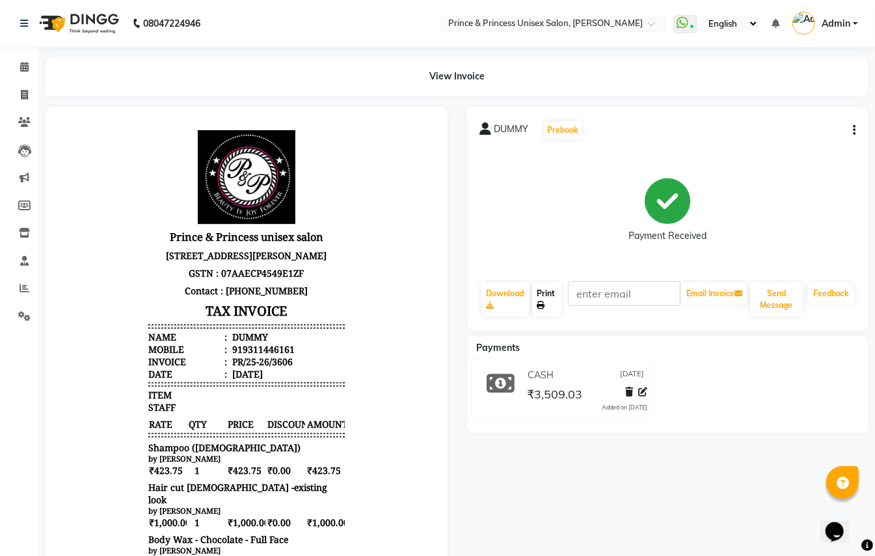
click at [542, 295] on link "Print" at bounding box center [547, 299] width 30 height 34
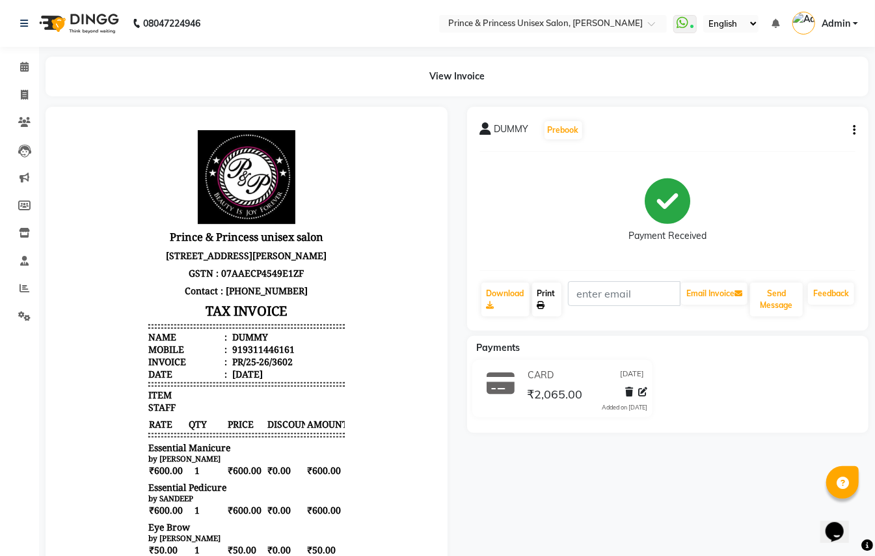
click at [537, 295] on link "Print" at bounding box center [547, 299] width 30 height 34
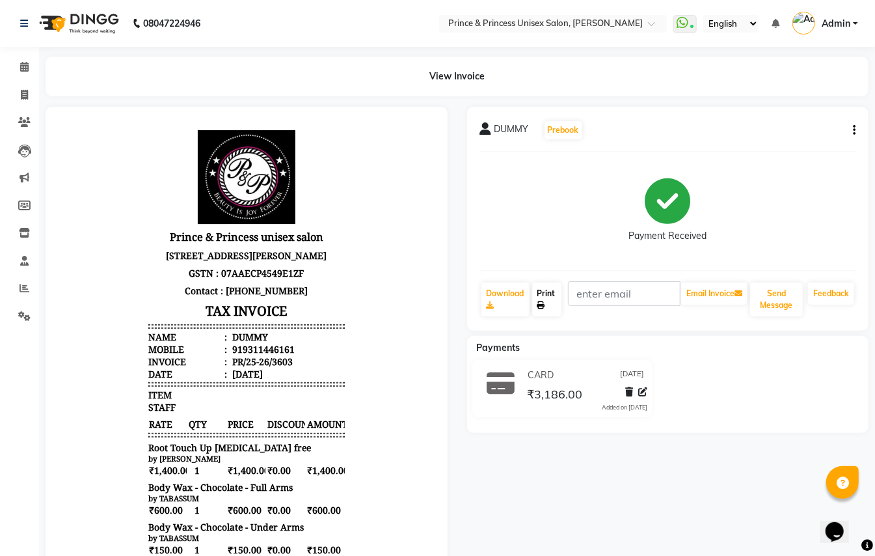
click at [541, 295] on link "Print" at bounding box center [547, 299] width 30 height 34
click at [21, 92] on icon at bounding box center [24, 95] width 7 height 10
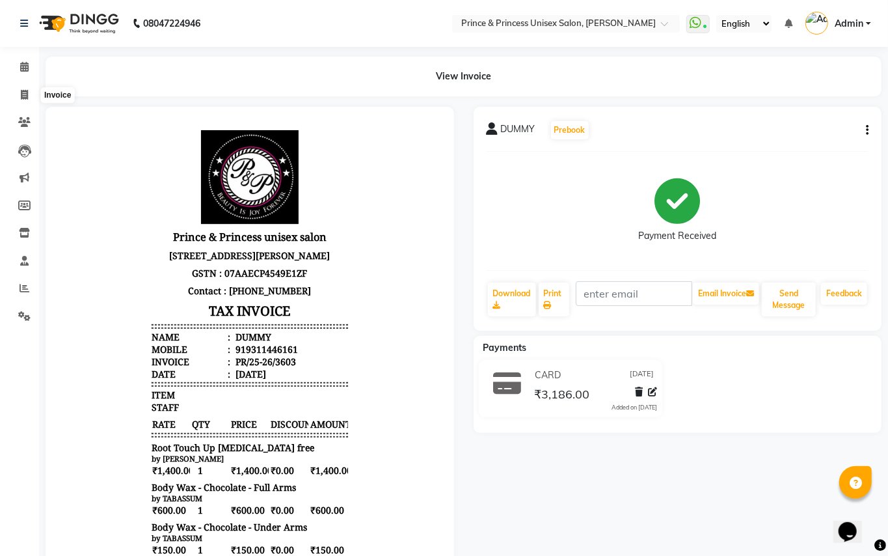
select select "service"
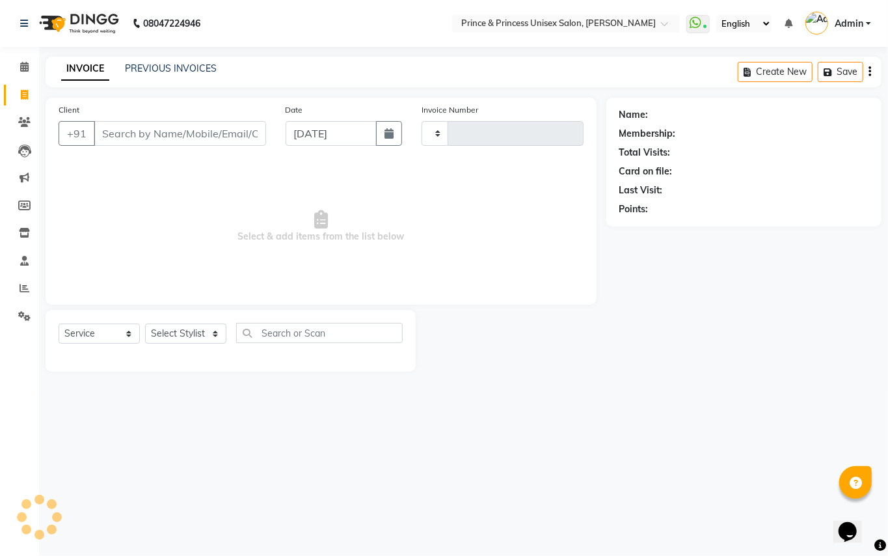
click at [180, 139] on input "Client" at bounding box center [180, 133] width 172 height 25
type input "3604"
click at [180, 139] on input "Client" at bounding box center [180, 133] width 172 height 25
select select "3760"
type input "9311446161"
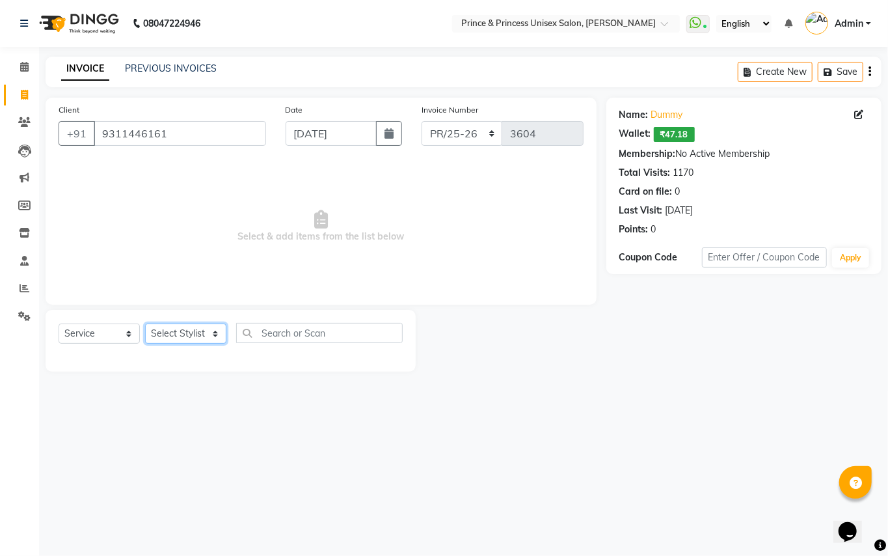
click at [175, 336] on select "Select Stylist ABHISHEK AJEET AJEET NEW ARUN ASLAM CHANDAN GUDDU MAHESH MANI ME…" at bounding box center [185, 333] width 81 height 20
select select "63056"
drag, startPoint x: 175, startPoint y: 336, endPoint x: 304, endPoint y: 323, distance: 130.0
click at [175, 336] on select "Select Stylist ABHISHEK AJEET AJEET NEW ARUN ASLAM CHANDAN GUDDU MAHESH MANI ME…" at bounding box center [185, 333] width 81 height 20
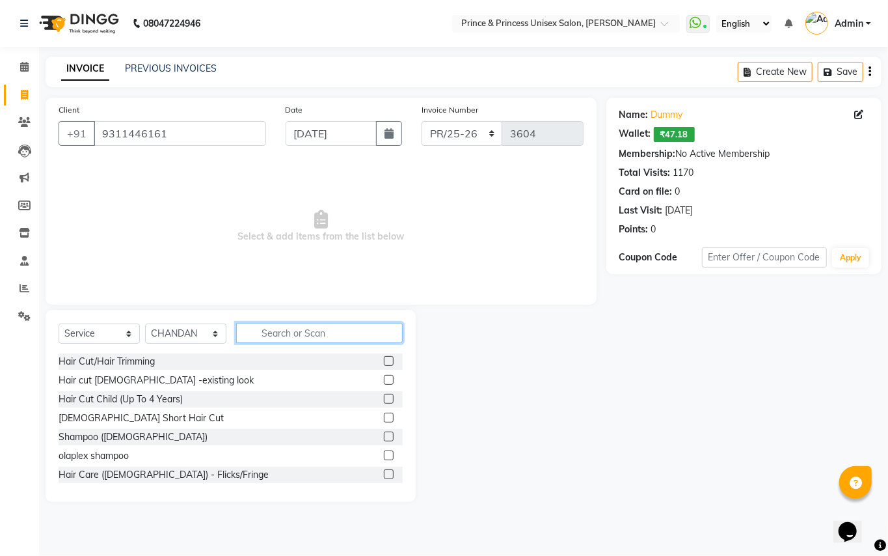
click at [304, 323] on input "text" at bounding box center [319, 333] width 167 height 20
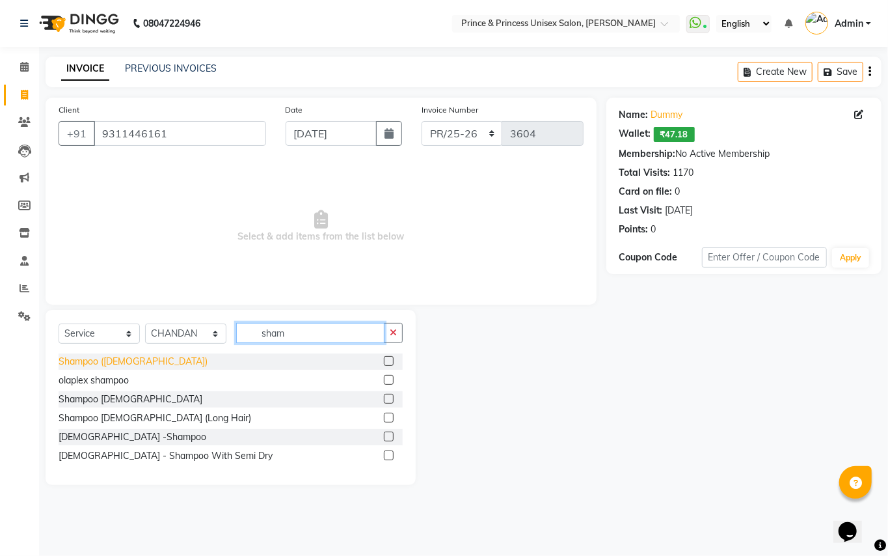
type input "sham"
click at [100, 360] on div "Shampoo ([DEMOGRAPHIC_DATA])" at bounding box center [133, 362] width 149 height 14
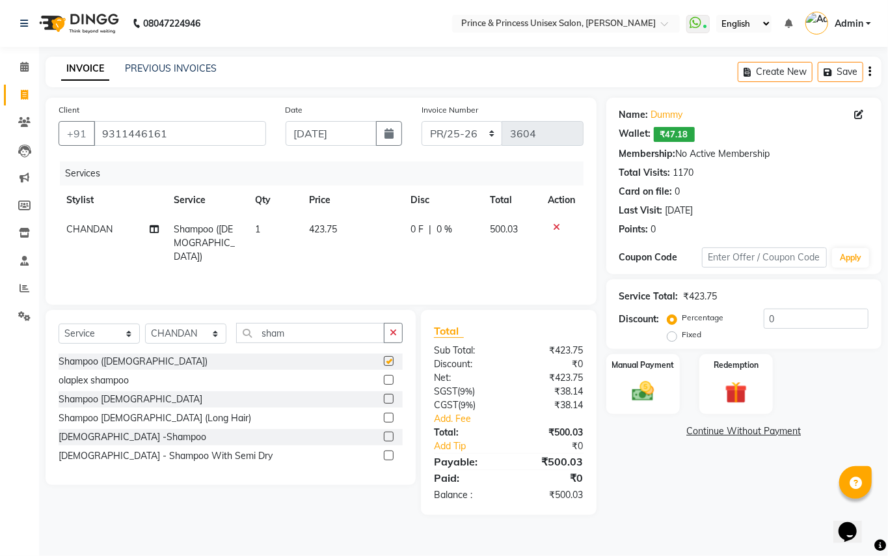
checkbox input "false"
drag, startPoint x: 295, startPoint y: 334, endPoint x: 134, endPoint y: 125, distance: 264.4
click at [234, 264] on div "Client +91 9311446161 Date 01-09-2025 Invoice Number PR/25-26 V/2025 V/2025-26 …" at bounding box center [321, 306] width 570 height 417
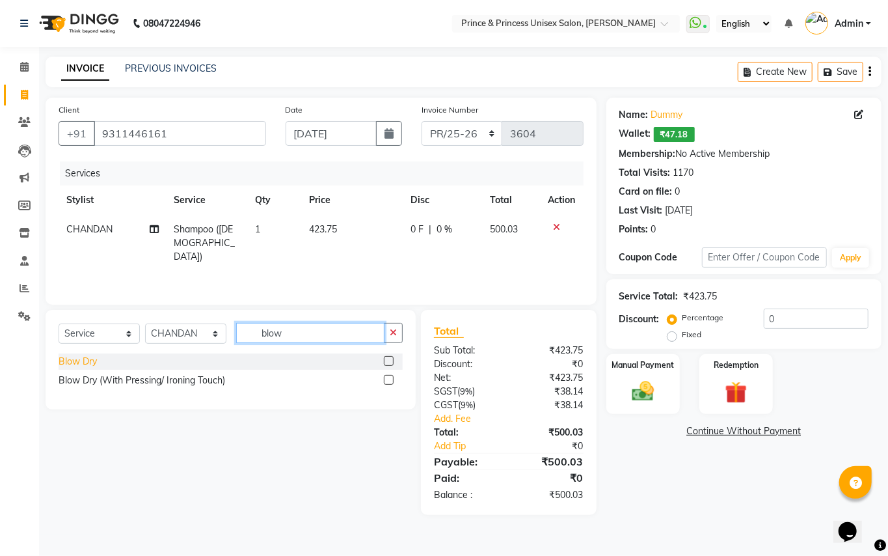
type input "blow"
click at [82, 364] on div "Blow Dry" at bounding box center [78, 362] width 38 height 14
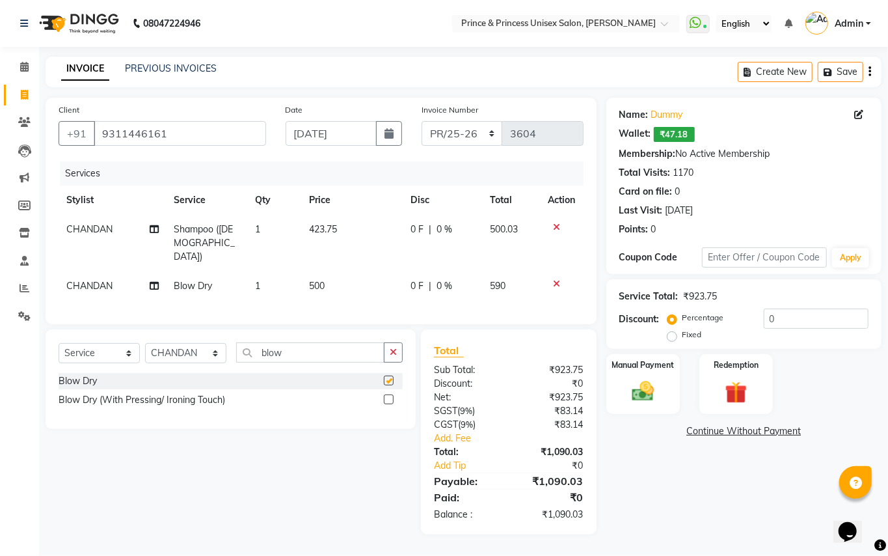
checkbox input "false"
click at [648, 396] on img at bounding box center [642, 391] width 37 height 27
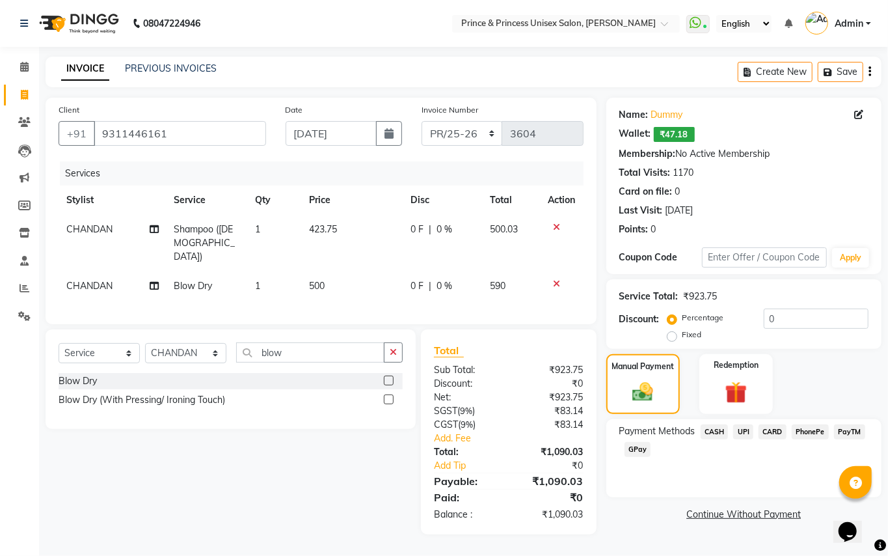
click at [766, 429] on span "CARD" at bounding box center [772, 431] width 28 height 15
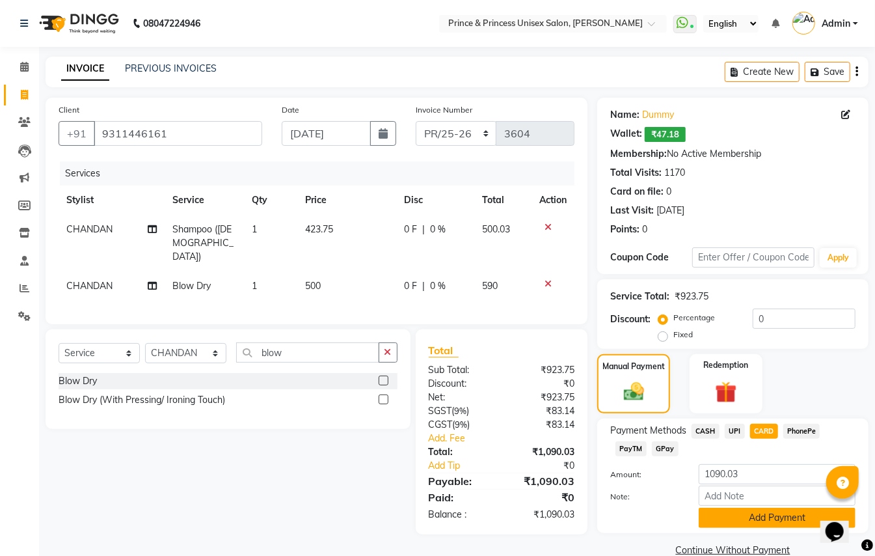
click at [764, 519] on button "Add Payment" at bounding box center [777, 517] width 157 height 20
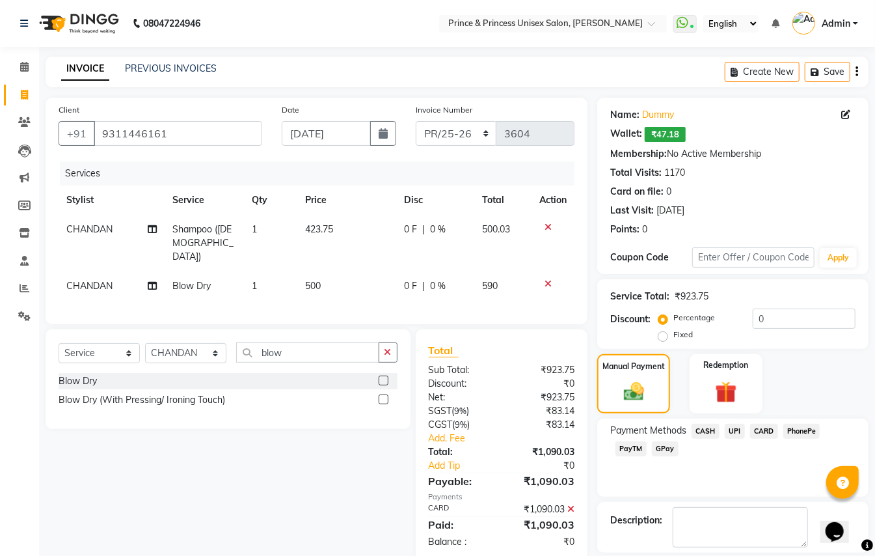
scroll to position [61, 0]
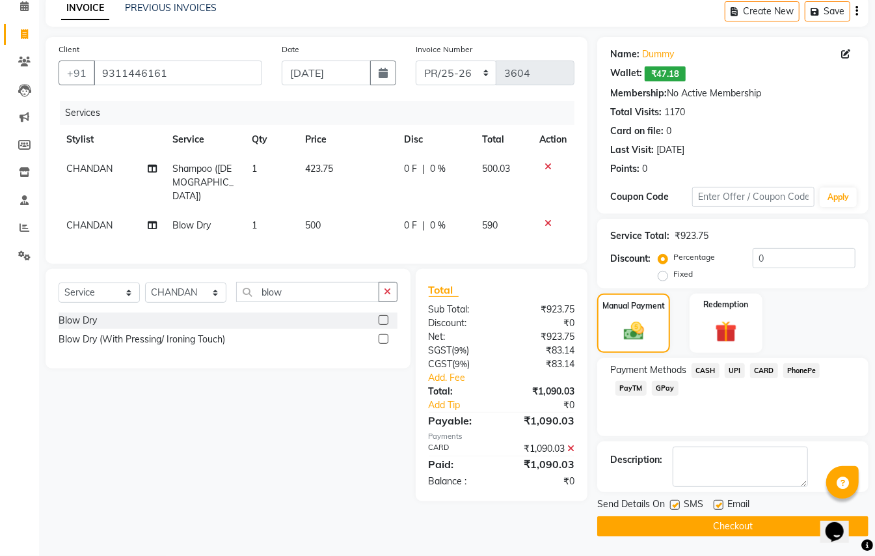
click at [755, 535] on button "Checkout" at bounding box center [732, 526] width 271 height 20
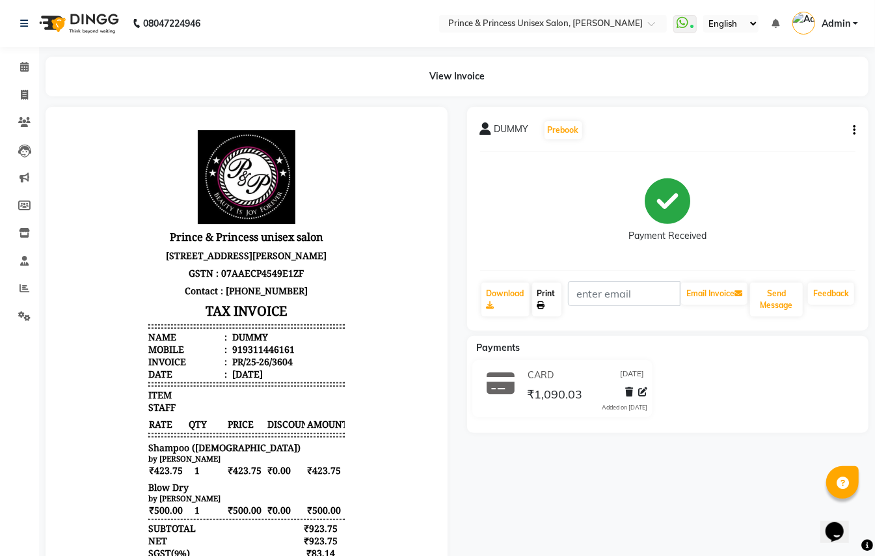
click at [546, 294] on link "Print" at bounding box center [547, 299] width 30 height 34
click at [26, 95] on icon at bounding box center [24, 95] width 7 height 10
select select "service"
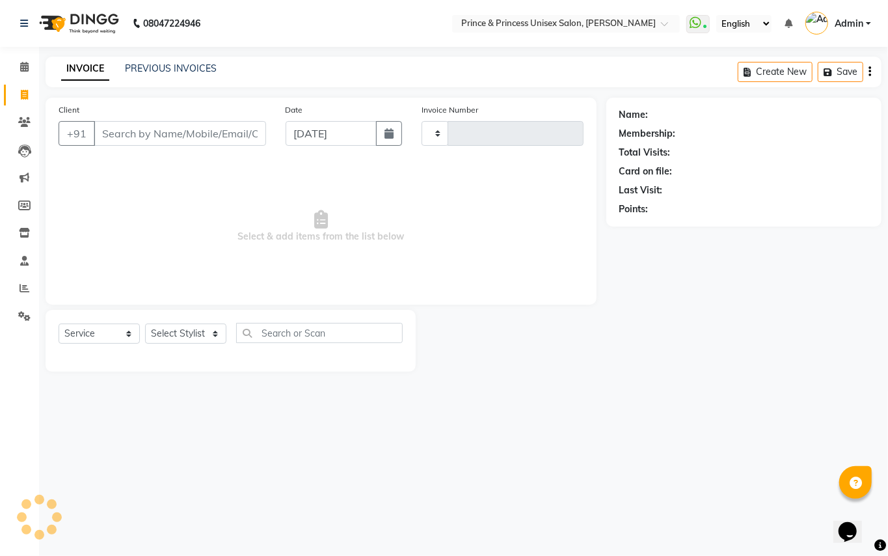
type input "3605"
select select "3760"
click at [25, 96] on icon at bounding box center [24, 95] width 7 height 10
select select "service"
click at [175, 70] on link "PREVIOUS INVOICES" at bounding box center [171, 68] width 92 height 12
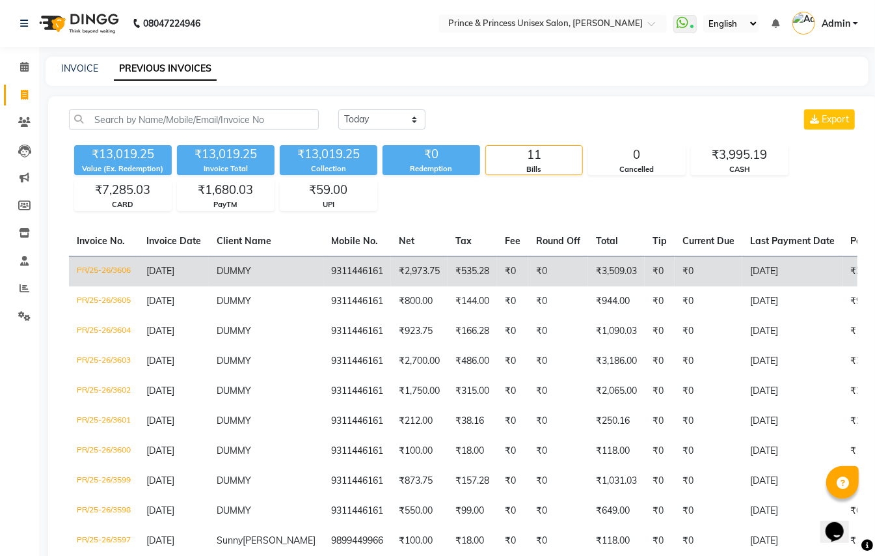
click at [124, 265] on td "PR/25-26/3606" at bounding box center [104, 271] width 70 height 31
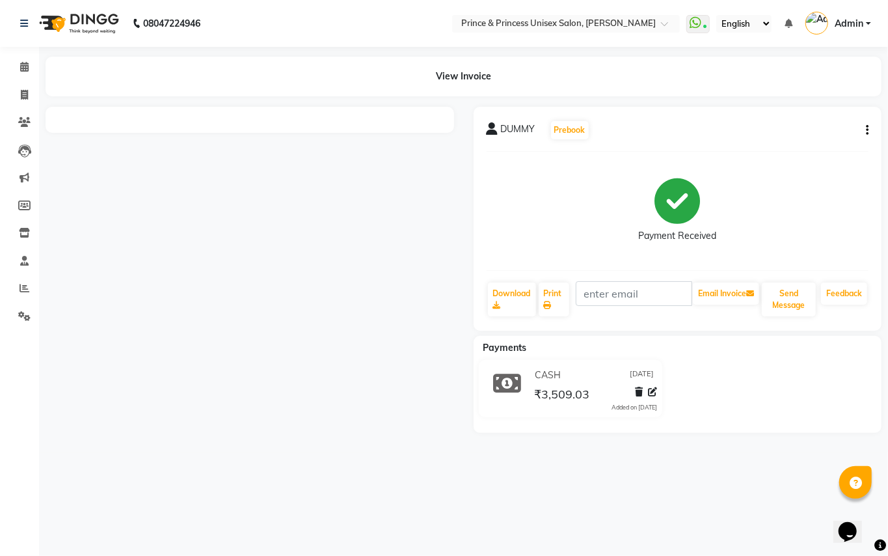
click at [866, 130] on icon "button" at bounding box center [867, 130] width 3 height 1
click at [776, 144] on div "Edit Invoice" at bounding box center [801, 146] width 89 height 16
select select "service"
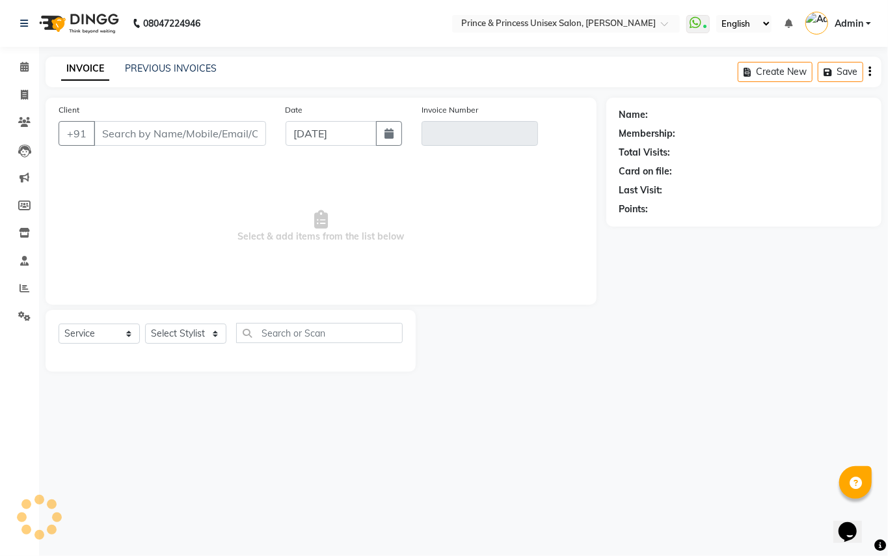
type input "9311446161"
type input "PR/25-26/3606"
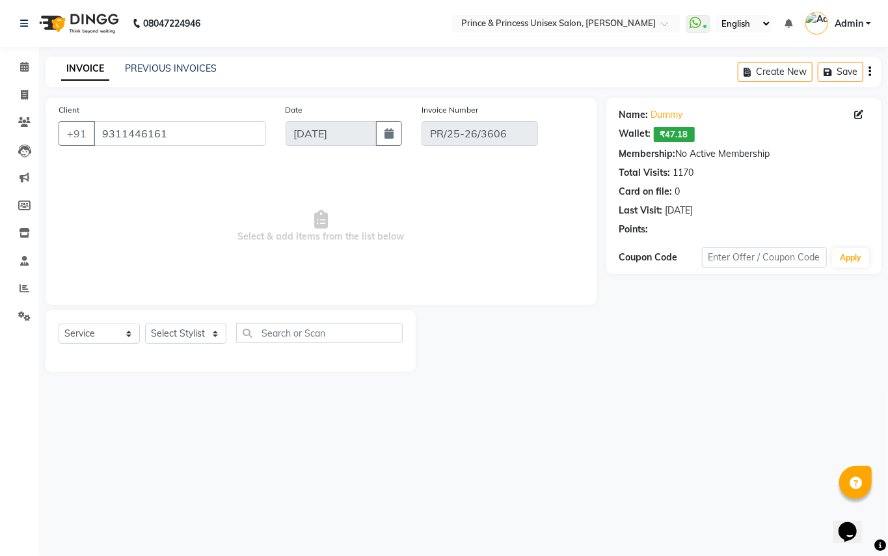
select select "select"
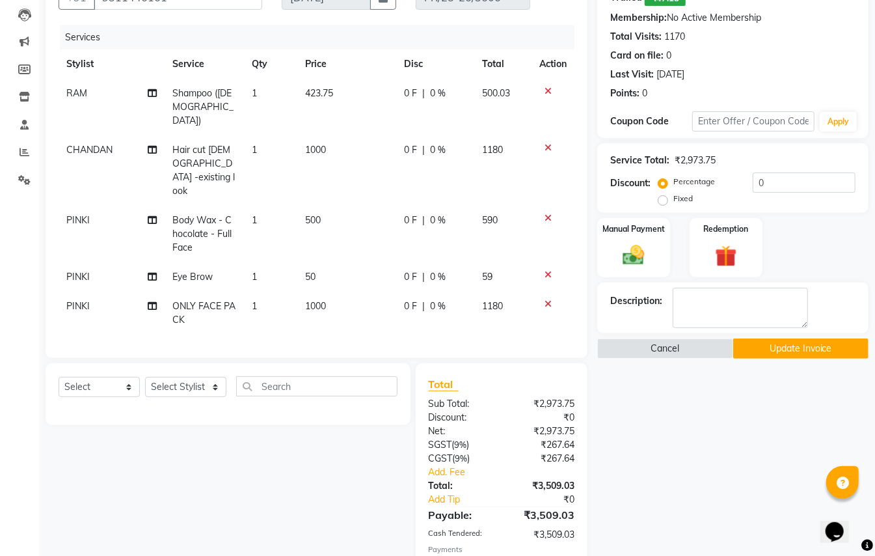
scroll to position [135, 0]
click at [774, 180] on input "0" at bounding box center [804, 183] width 103 height 20
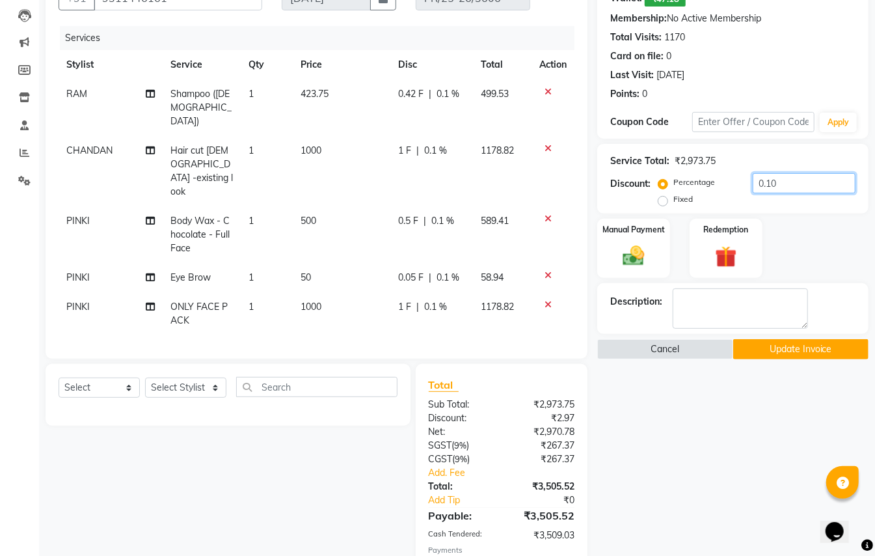
click at [784, 178] on input "0.10" at bounding box center [804, 183] width 103 height 20
type input "0.25"
click at [572, 555] on icon at bounding box center [570, 561] width 7 height 9
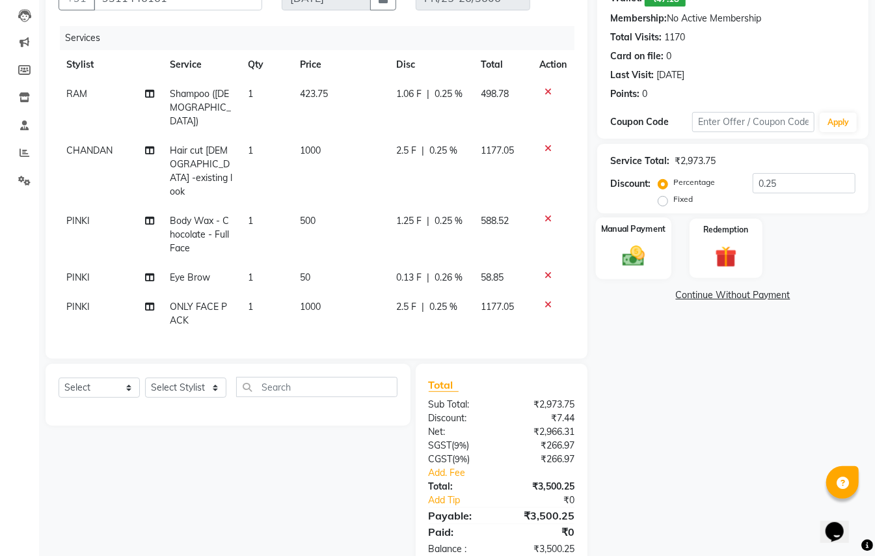
click at [636, 260] on img at bounding box center [633, 256] width 36 height 26
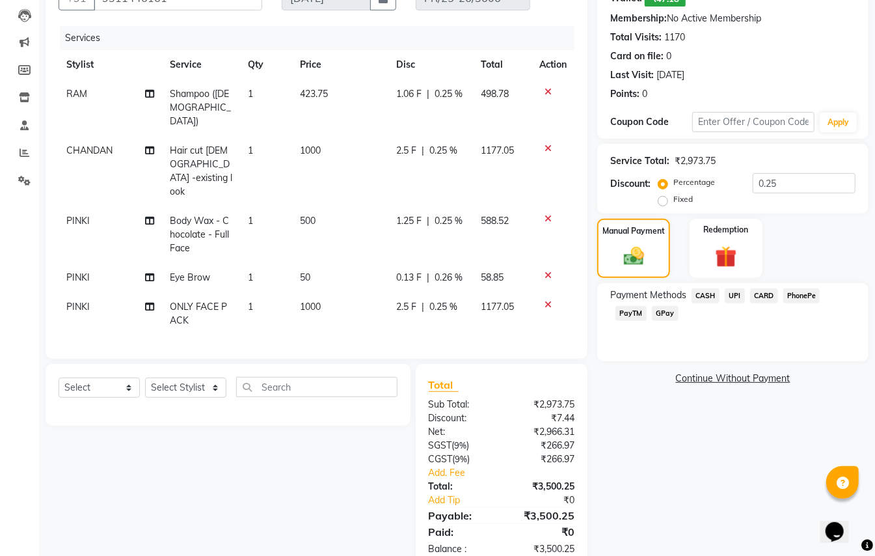
click at [709, 292] on span "CASH" at bounding box center [705, 295] width 28 height 15
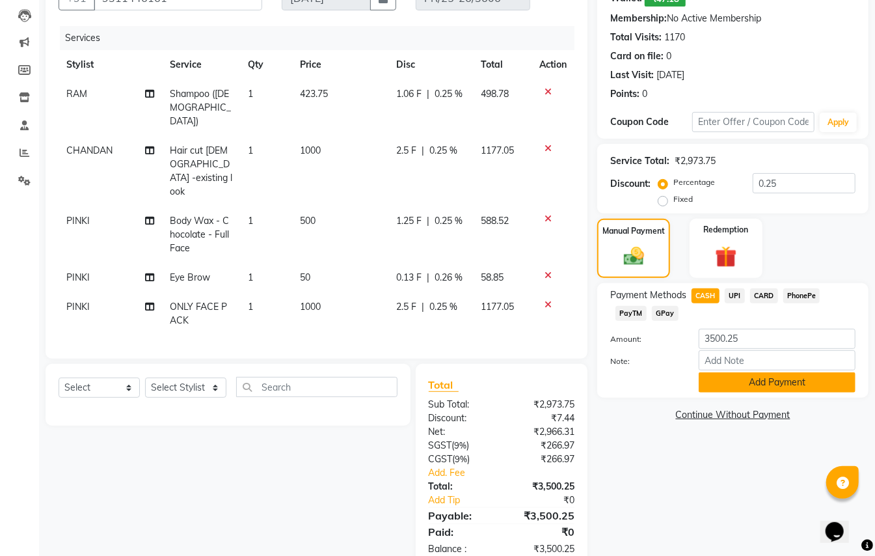
click at [727, 385] on button "Add Payment" at bounding box center [777, 382] width 157 height 20
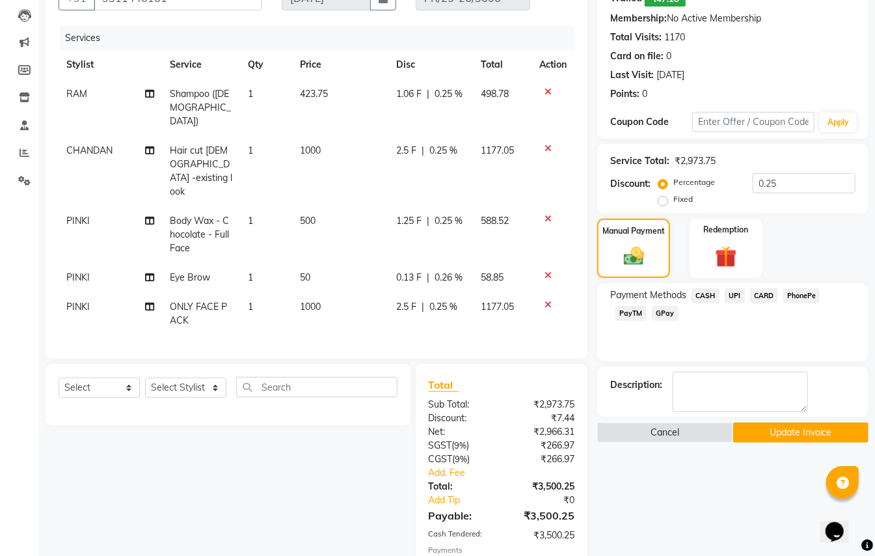
click at [770, 435] on button "Update Invoice" at bounding box center [800, 432] width 135 height 20
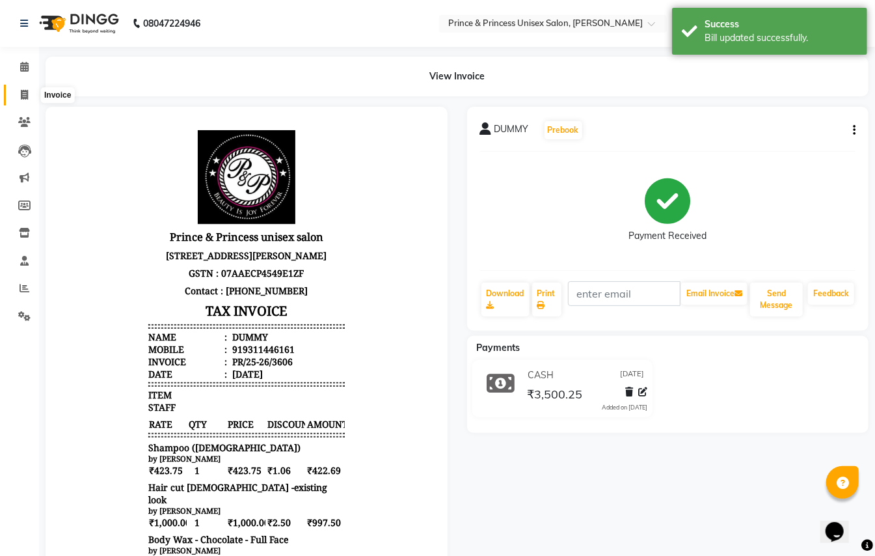
click at [23, 90] on icon at bounding box center [24, 95] width 7 height 10
select select "service"
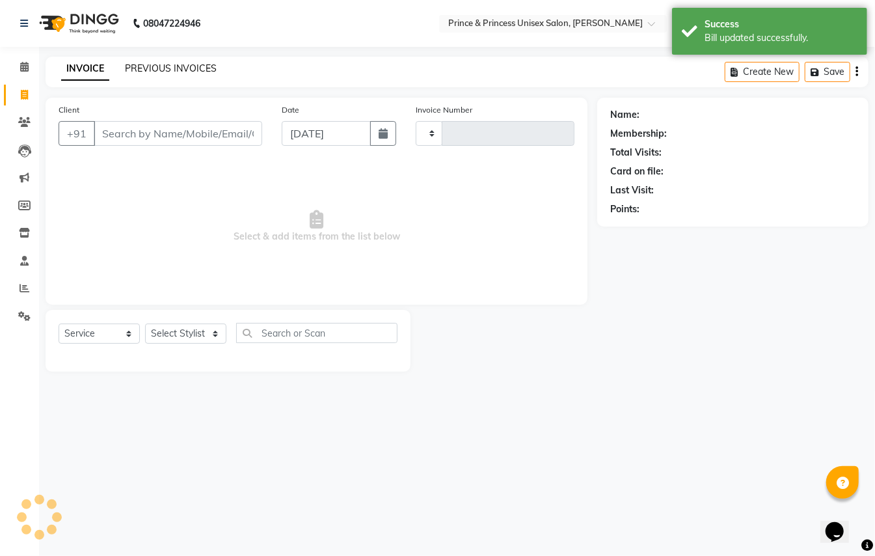
type input "3607"
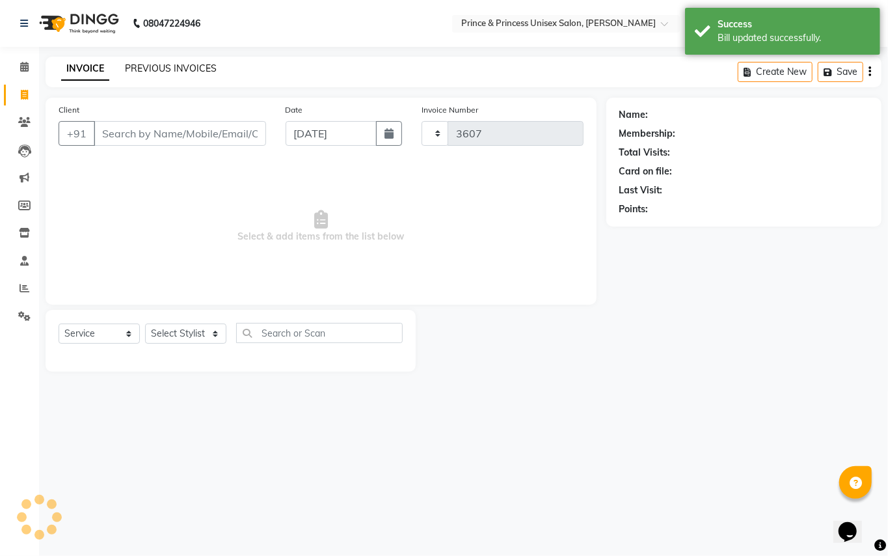
select select "3760"
click at [144, 66] on link "PREVIOUS INVOICES" at bounding box center [171, 68] width 92 height 12
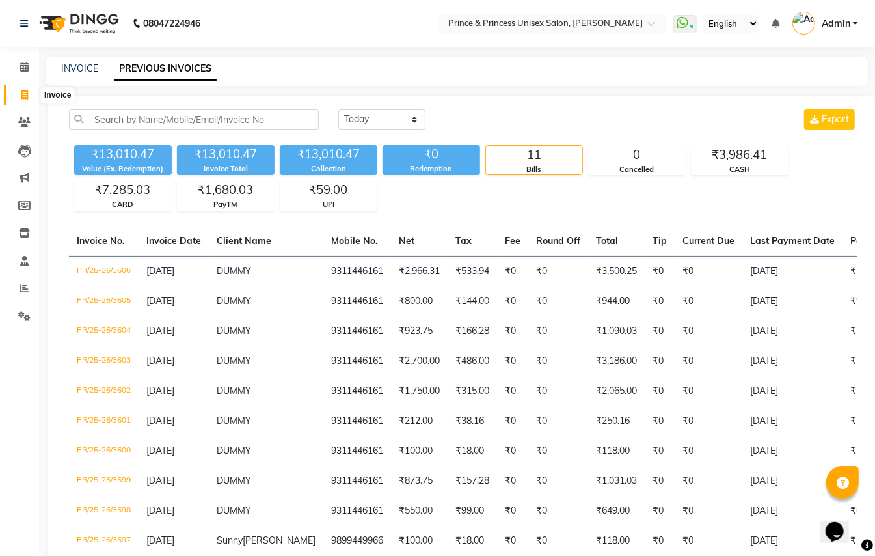
click at [24, 94] on icon at bounding box center [24, 95] width 7 height 10
select select "service"
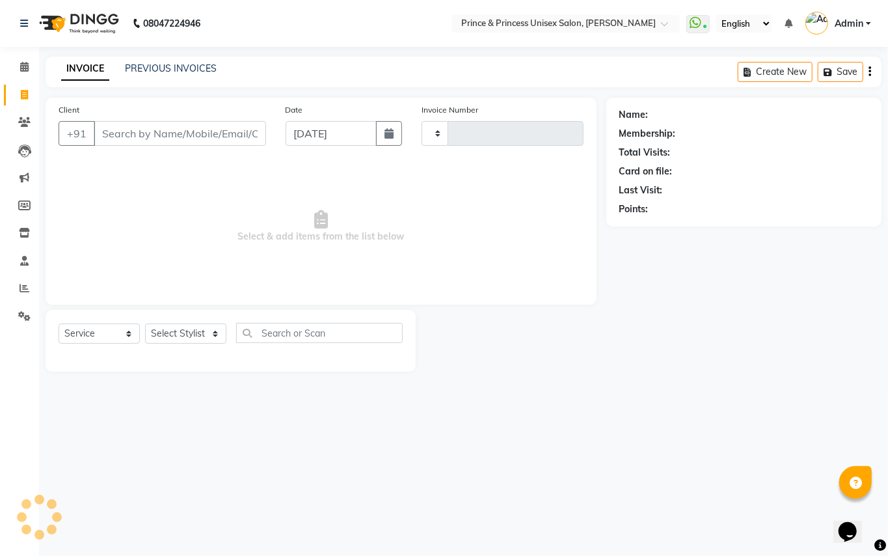
type input "3607"
select select "3760"
click at [169, 68] on link "PREVIOUS INVOICES" at bounding box center [171, 68] width 92 height 12
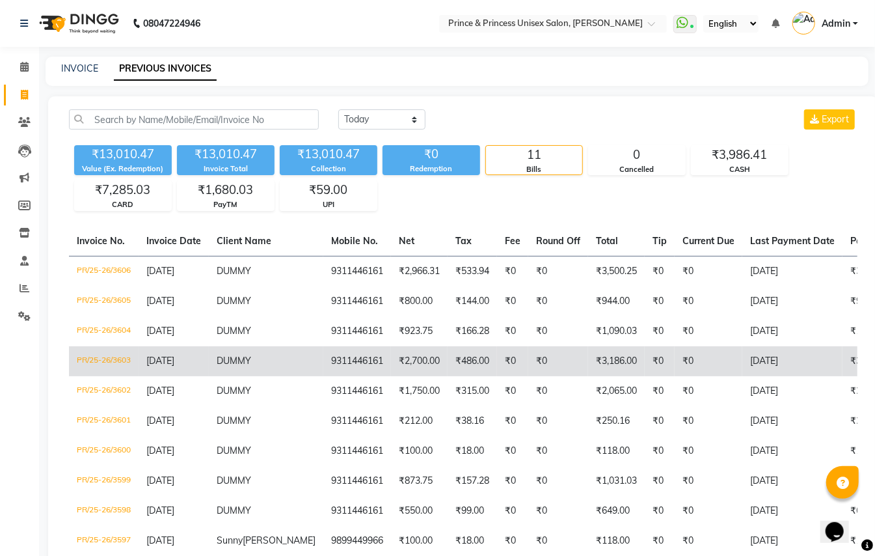
click at [528, 363] on td "₹0" at bounding box center [558, 361] width 60 height 30
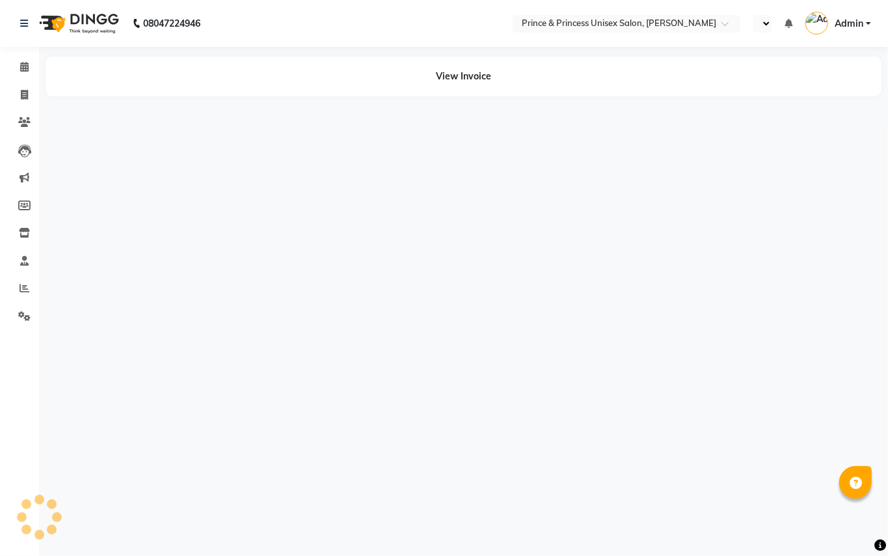
select select "en"
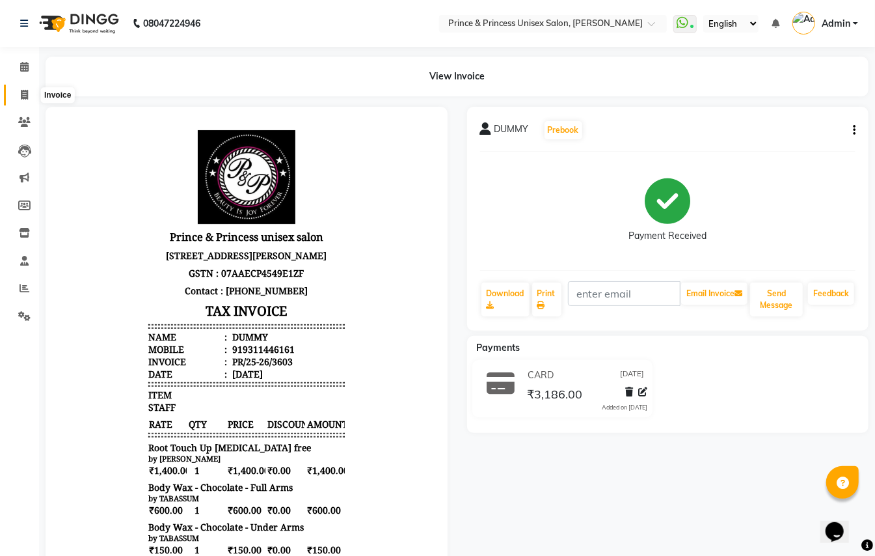
click at [21, 91] on icon at bounding box center [24, 95] width 7 height 10
select select "service"
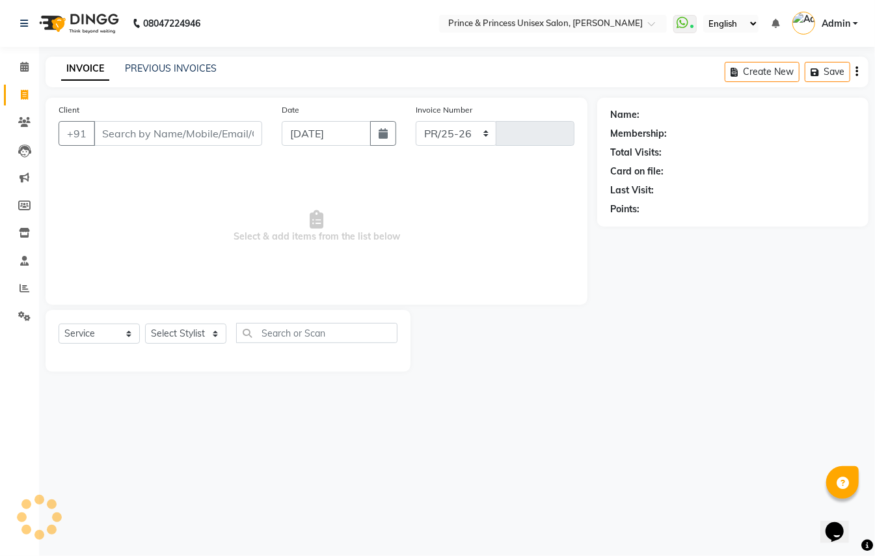
select select "3760"
type input "3607"
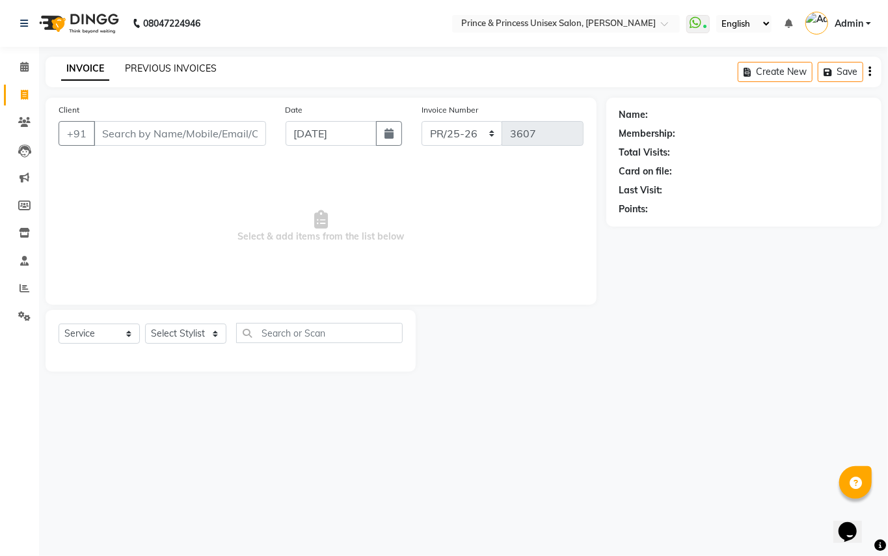
click at [185, 64] on link "PREVIOUS INVOICES" at bounding box center [171, 68] width 92 height 12
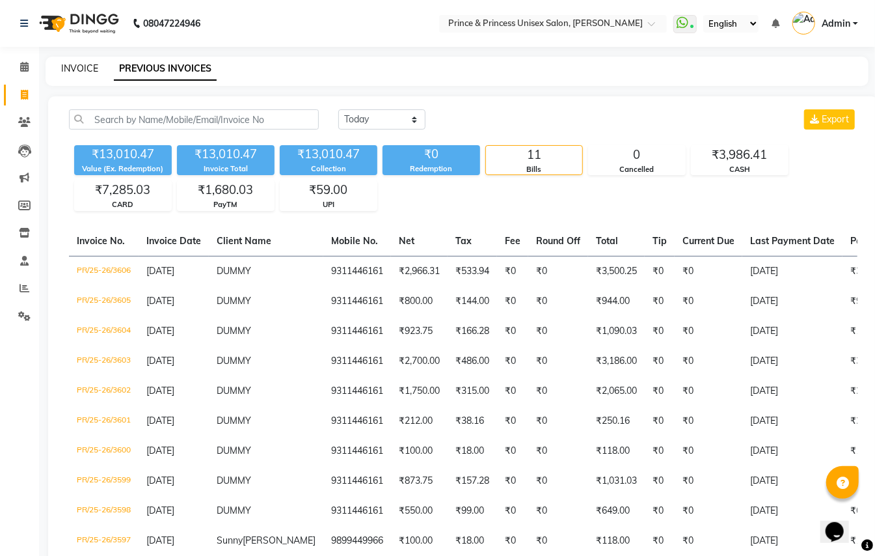
click at [82, 69] on link "INVOICE" at bounding box center [79, 68] width 37 height 12
select select "service"
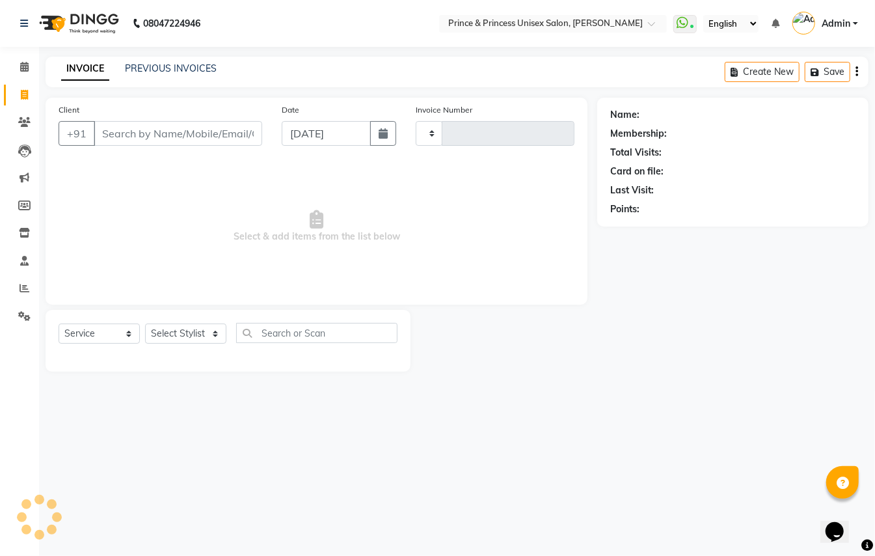
type input "3607"
select select "3760"
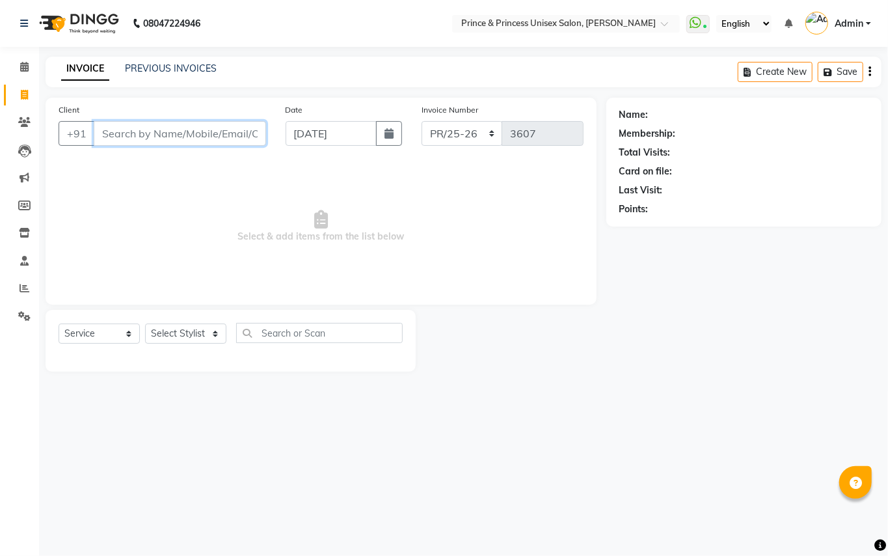
click at [224, 124] on input "Client" at bounding box center [180, 133] width 172 height 25
click at [224, 128] on input "Client" at bounding box center [180, 133] width 172 height 25
click at [222, 126] on input "Client" at bounding box center [180, 133] width 172 height 25
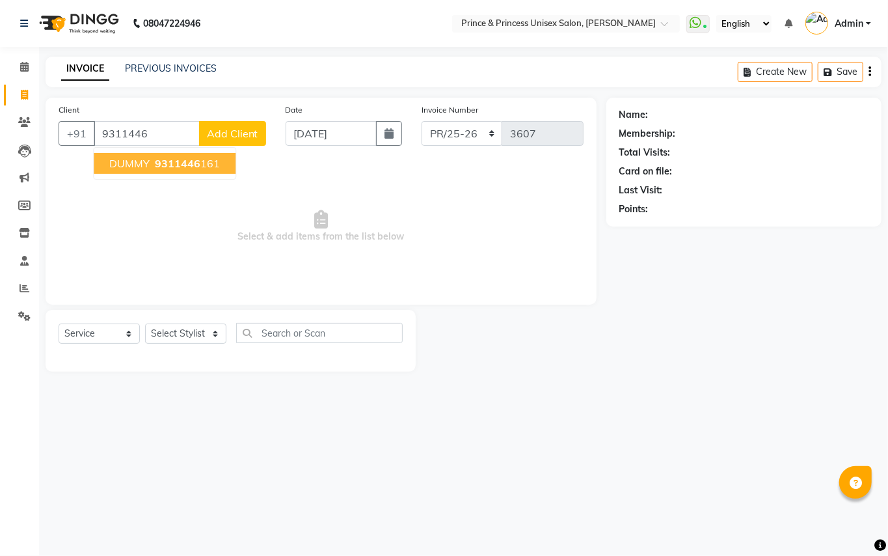
click at [693, 555] on html "08047224946 Select Location × Prince & Princess Unisex Salon, [PERSON_NAME] Wha…" at bounding box center [444, 278] width 888 height 556
click at [154, 130] on input "9311446" at bounding box center [147, 133] width 106 height 25
click at [159, 167] on span "93114461" at bounding box center [181, 163] width 52 height 13
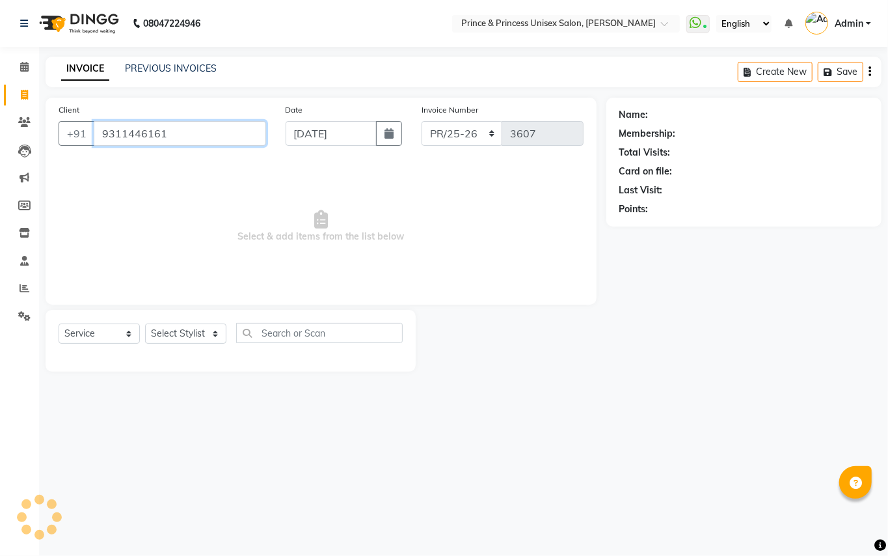
type input "9311446161"
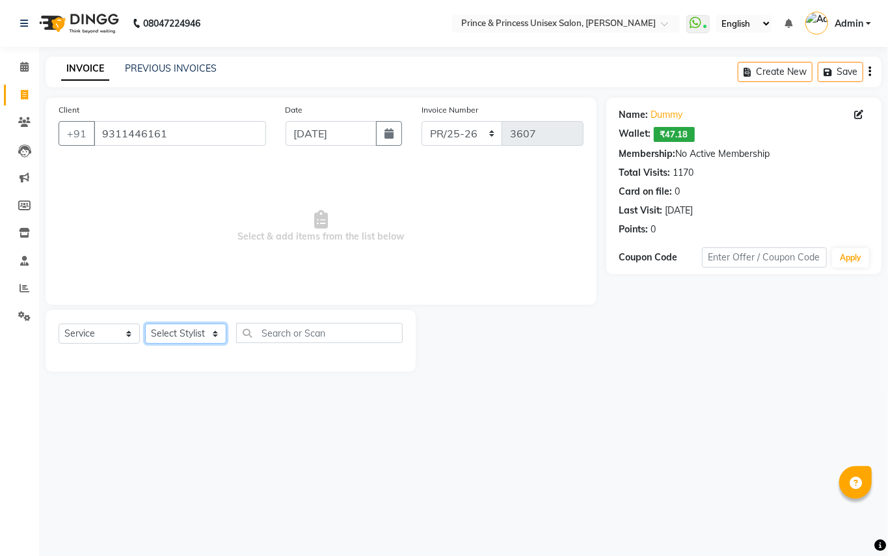
click at [167, 342] on select "Select Stylist ABHISHEK [PERSON_NAME] NEW [PERSON_NAME] [PERSON_NAME] [PERSON_N…" at bounding box center [185, 333] width 81 height 20
drag, startPoint x: 167, startPoint y: 340, endPoint x: 211, endPoint y: 327, distance: 46.1
click at [167, 340] on select "Select Stylist ABHISHEK [PERSON_NAME] NEW [PERSON_NAME] [PERSON_NAME] [PERSON_N…" at bounding box center [185, 333] width 81 height 20
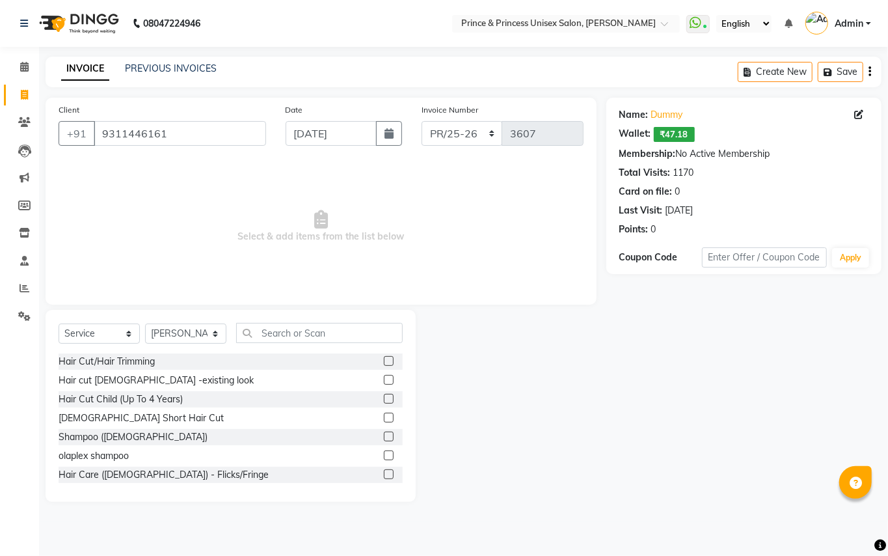
drag, startPoint x: 185, startPoint y: 321, endPoint x: 170, endPoint y: 337, distance: 21.6
click at [183, 327] on div "Select Service Product Membership Package Voucher Prepaid Gift Card Select Styl…" at bounding box center [231, 406] width 370 height 192
click at [170, 336] on select "Select Stylist ABHISHEK [PERSON_NAME] NEW [PERSON_NAME] [PERSON_NAME] [PERSON_N…" at bounding box center [185, 333] width 81 height 20
select select "28169"
drag, startPoint x: 170, startPoint y: 336, endPoint x: 276, endPoint y: 323, distance: 107.6
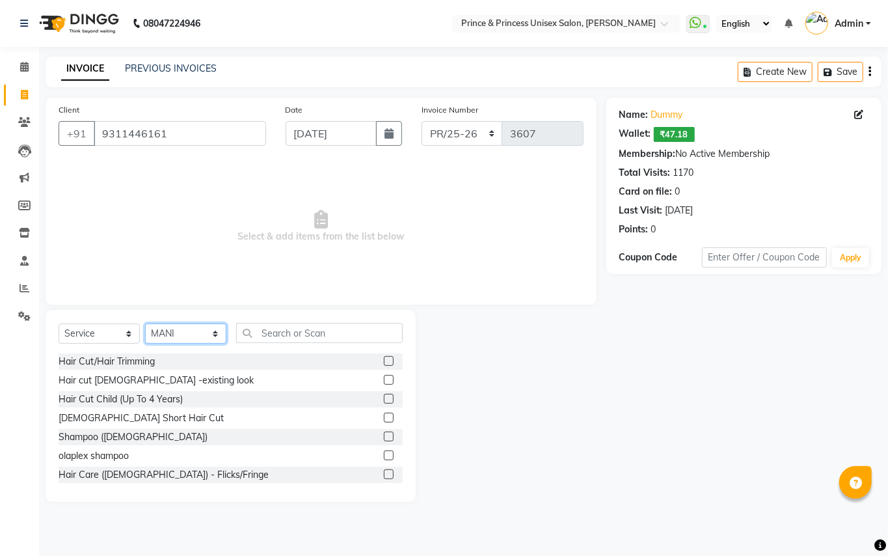
click at [170, 336] on select "Select Stylist ABHISHEK [PERSON_NAME] NEW [PERSON_NAME] [PERSON_NAME] [PERSON_N…" at bounding box center [185, 333] width 81 height 20
drag, startPoint x: 289, startPoint y: 323, endPoint x: 295, endPoint y: 328, distance: 7.8
click at [290, 327] on input "text" at bounding box center [319, 333] width 167 height 20
click at [302, 330] on input "text" at bounding box center [319, 333] width 167 height 20
click at [340, 332] on input "text" at bounding box center [319, 333] width 167 height 20
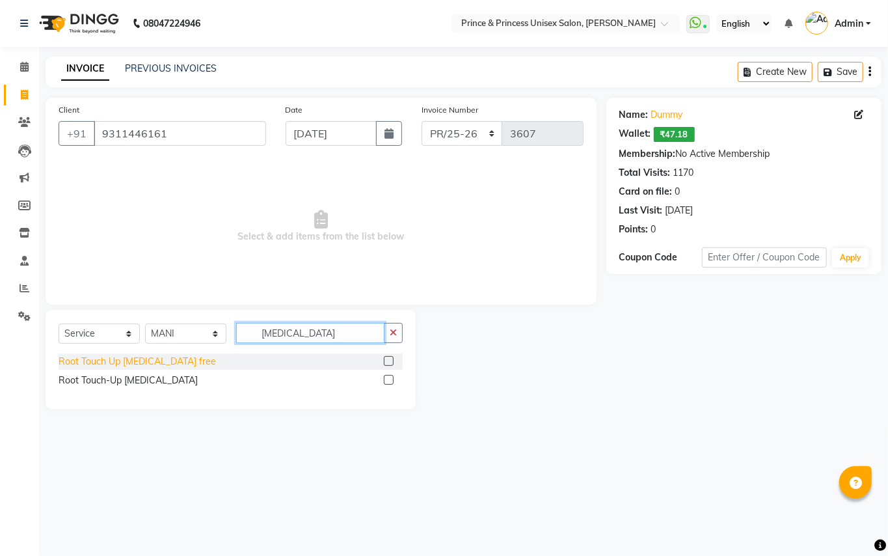
type input "[MEDICAL_DATA]"
click at [128, 358] on div "Root Touch Up [MEDICAL_DATA] free" at bounding box center [137, 362] width 157 height 14
checkbox input "false"
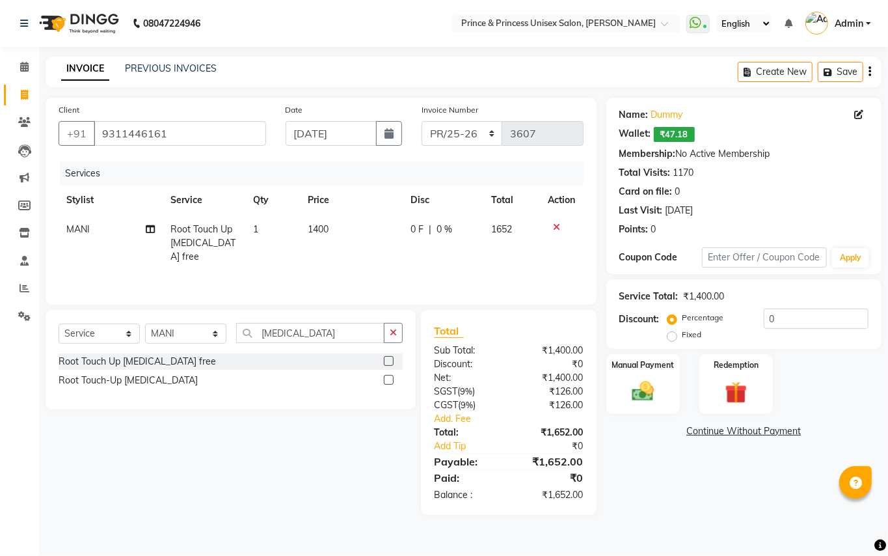
click at [324, 226] on span "1400" at bounding box center [318, 229] width 21 height 12
select select "28169"
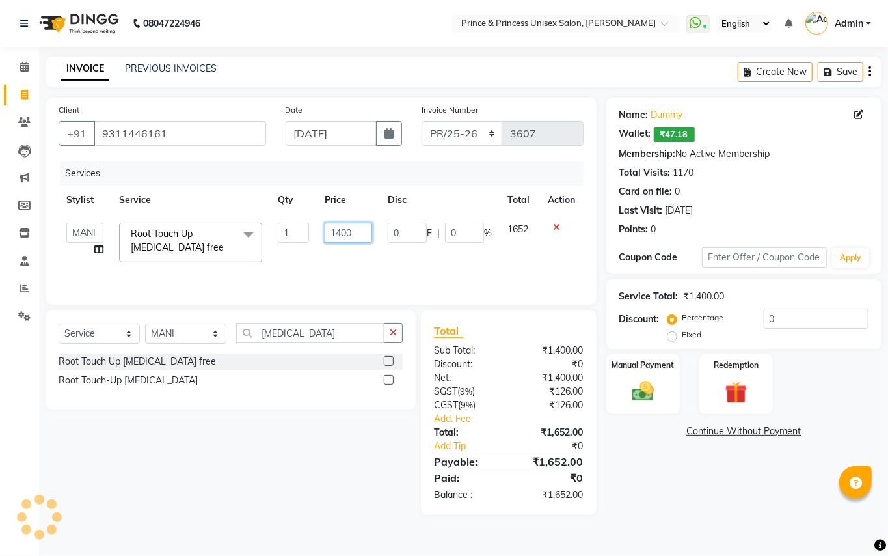
drag, startPoint x: 358, startPoint y: 232, endPoint x: 241, endPoint y: 170, distance: 132.4
click at [274, 189] on table "Stylist Service Qty Price Disc Total Action ABHISHEK [PERSON_NAME] NEW [PERSON_…" at bounding box center [321, 227] width 525 height 85
type input "1020"
click at [380, 271] on div "Services Stylist Service Qty Price Disc Total Action ABHISHEK [PERSON_NAME] NEW…" at bounding box center [321, 226] width 525 height 130
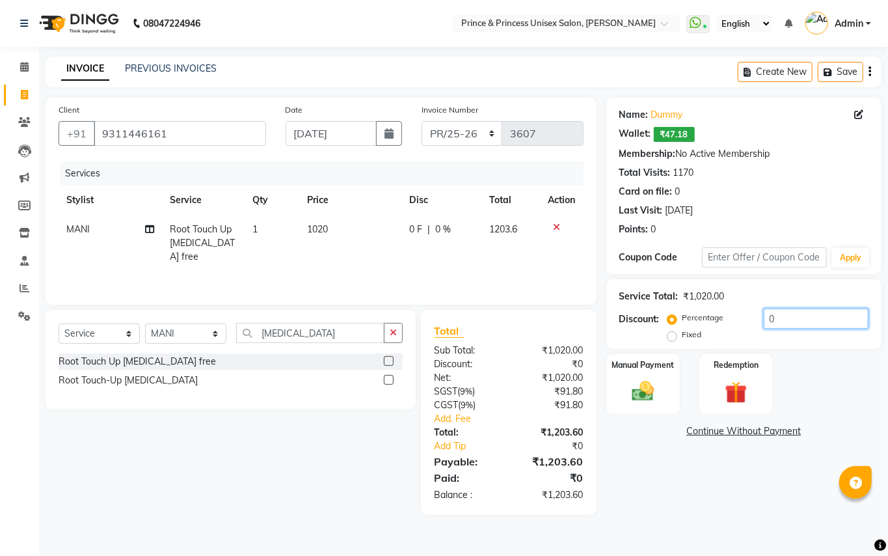
click at [812, 326] on input "0" at bounding box center [816, 318] width 105 height 20
type input "0.298"
click at [645, 394] on img at bounding box center [642, 391] width 37 height 27
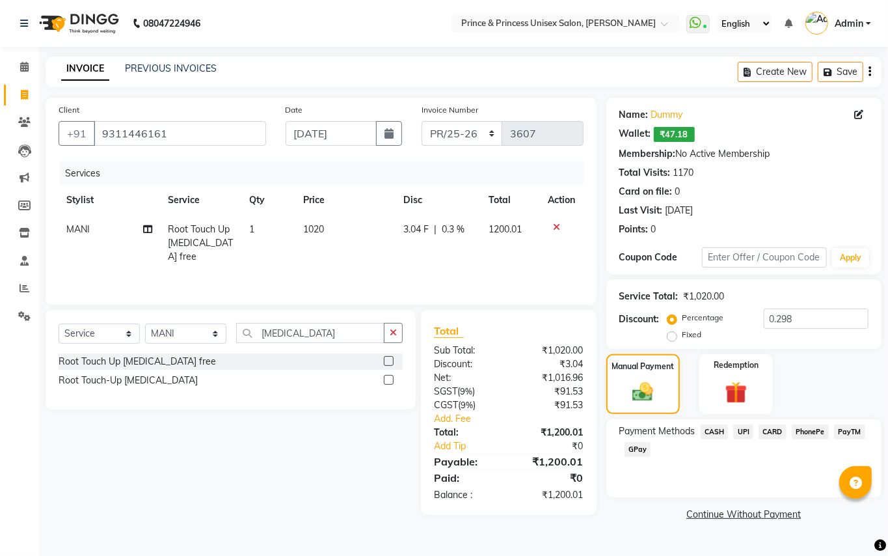
drag, startPoint x: 714, startPoint y: 433, endPoint x: 742, endPoint y: 448, distance: 31.1
click at [717, 433] on span "CASH" at bounding box center [715, 431] width 28 height 15
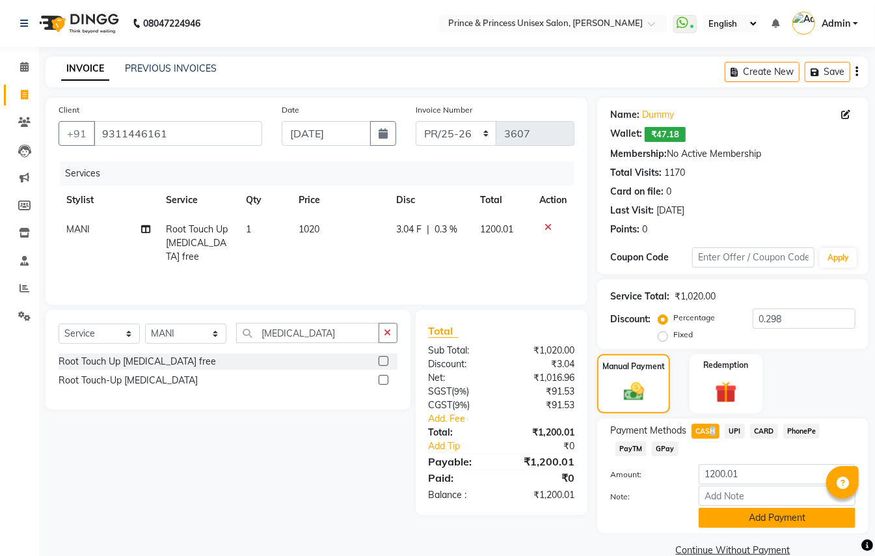
click at [758, 515] on button "Add Payment" at bounding box center [777, 517] width 157 height 20
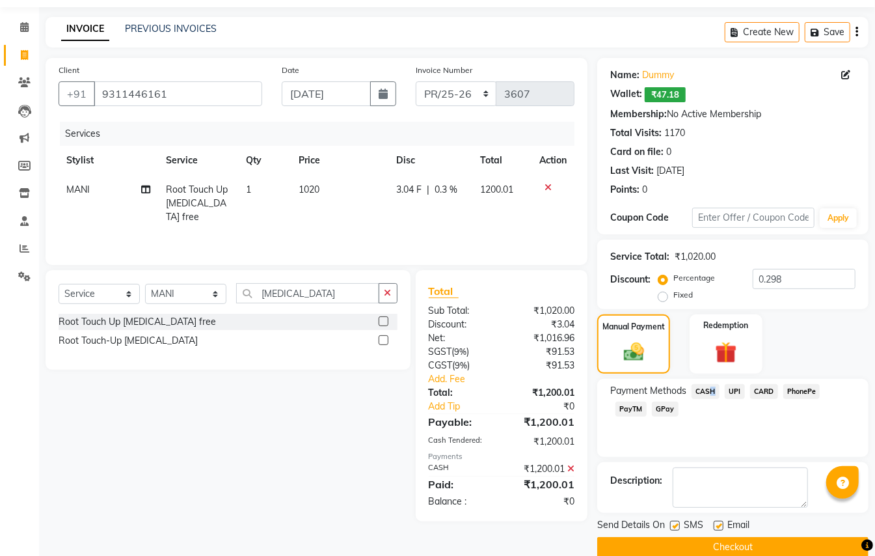
scroll to position [61, 0]
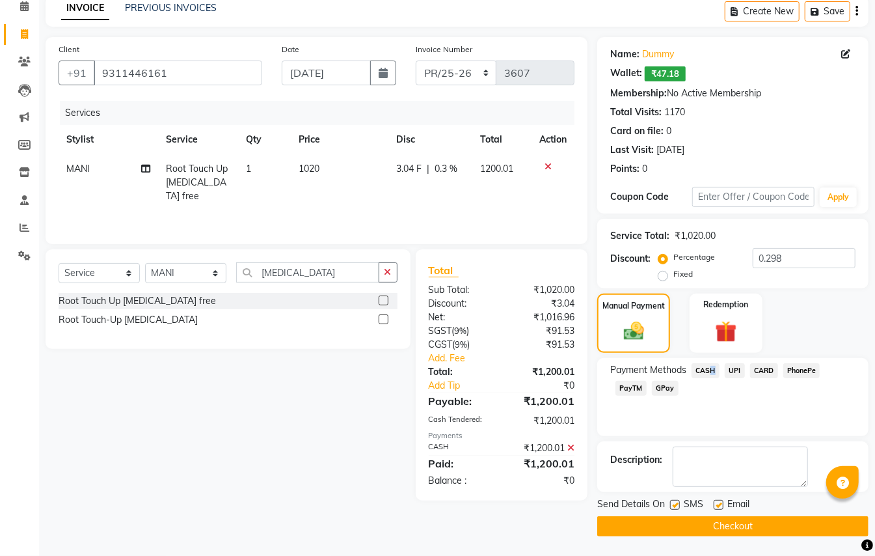
click at [821, 524] on button "Checkout" at bounding box center [732, 526] width 271 height 20
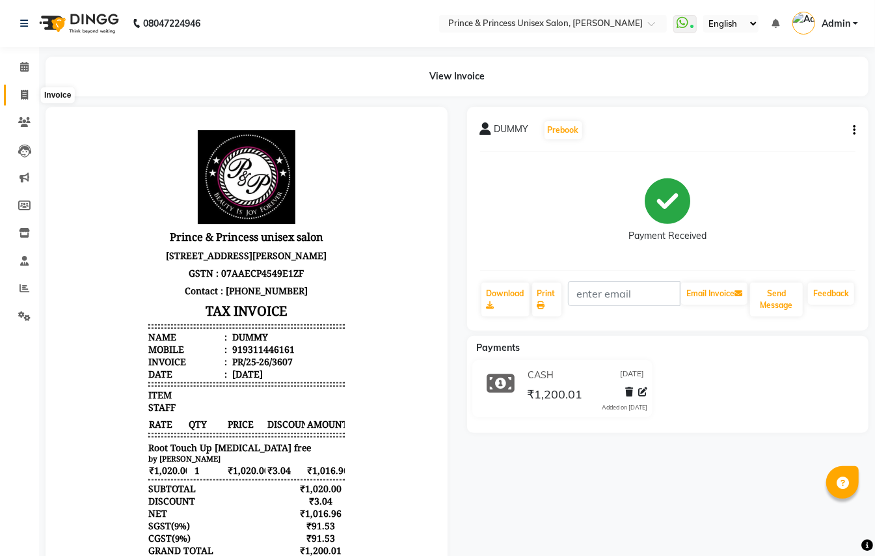
click at [21, 96] on icon at bounding box center [24, 95] width 7 height 10
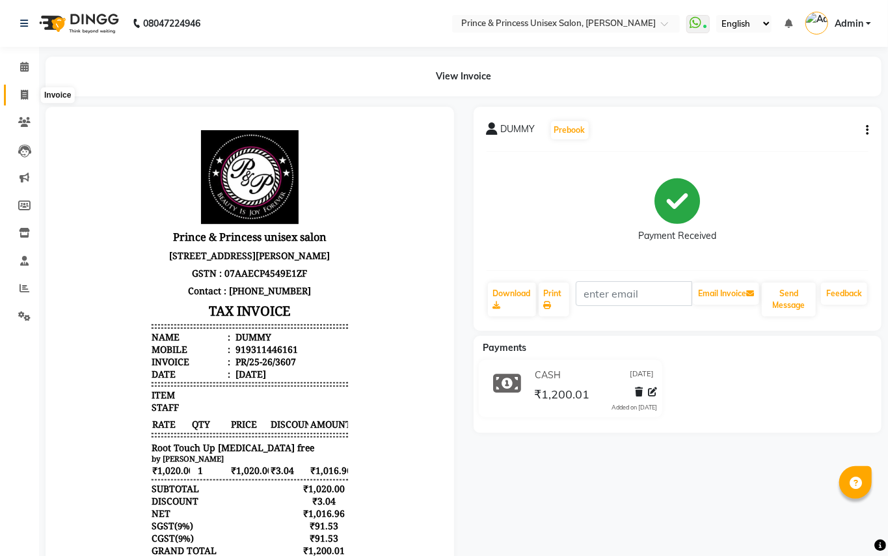
select select "service"
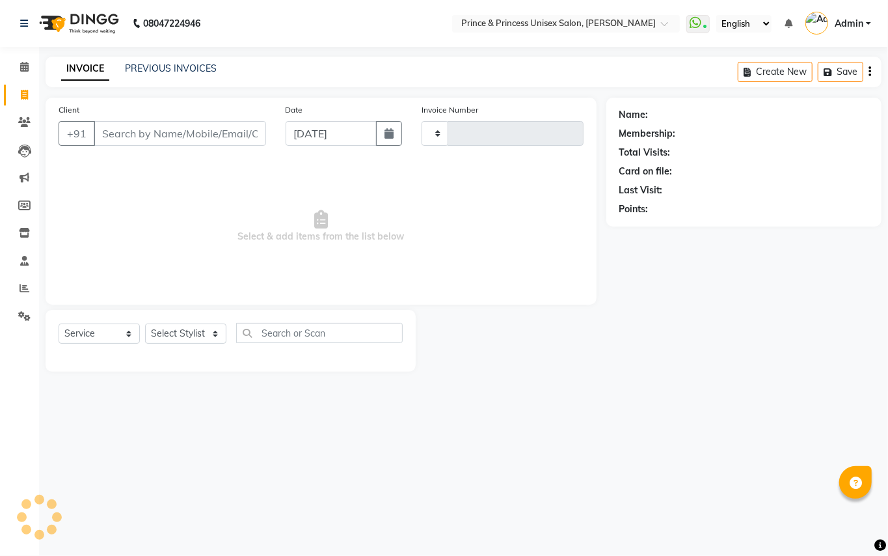
type input "3608"
select select "3760"
click at [173, 135] on input "Client" at bounding box center [180, 133] width 172 height 25
click at [172, 133] on input "Client" at bounding box center [180, 133] width 172 height 25
type input "93114446161"
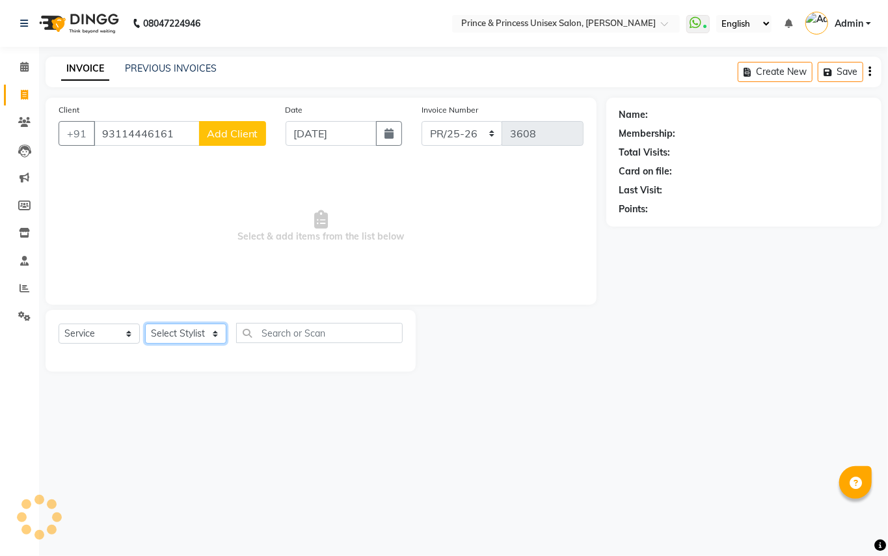
click at [181, 331] on select "Select Stylist ABHISHEK [PERSON_NAME] NEW [PERSON_NAME] [PERSON_NAME] [PERSON_N…" at bounding box center [185, 333] width 81 height 20
drag, startPoint x: 180, startPoint y: 336, endPoint x: 230, endPoint y: 319, distance: 52.9
click at [180, 336] on select "Select Stylist ABHISHEK [PERSON_NAME] NEW [PERSON_NAME] [PERSON_NAME] [PERSON_N…" at bounding box center [185, 333] width 81 height 20
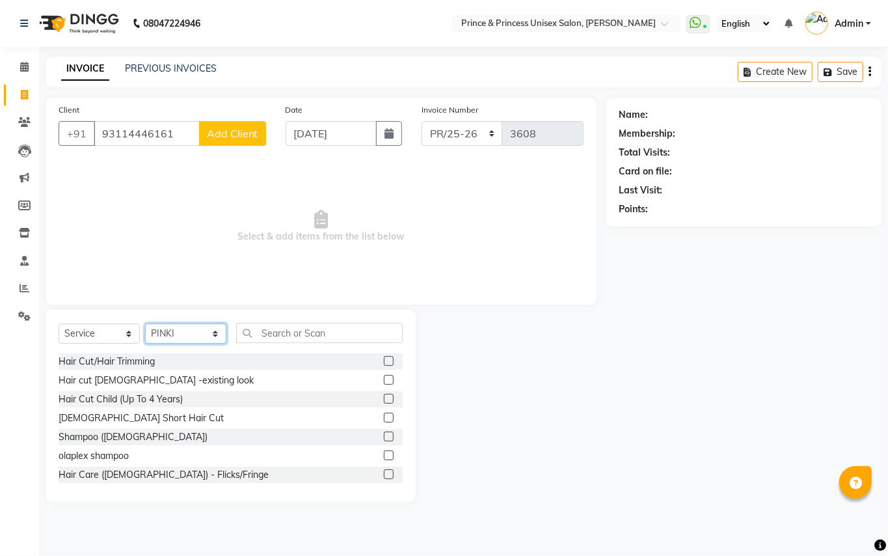
click at [182, 334] on select "Select Stylist ABHISHEK [PERSON_NAME] NEW [PERSON_NAME] [PERSON_NAME] [PERSON_N…" at bounding box center [185, 333] width 81 height 20
select select "67112"
drag, startPoint x: 182, startPoint y: 334, endPoint x: 277, endPoint y: 325, distance: 95.3
click at [182, 334] on select "Select Stylist ABHISHEK [PERSON_NAME] NEW [PERSON_NAME] [PERSON_NAME] [PERSON_N…" at bounding box center [185, 333] width 81 height 20
click at [314, 339] on input "text" at bounding box center [319, 333] width 167 height 20
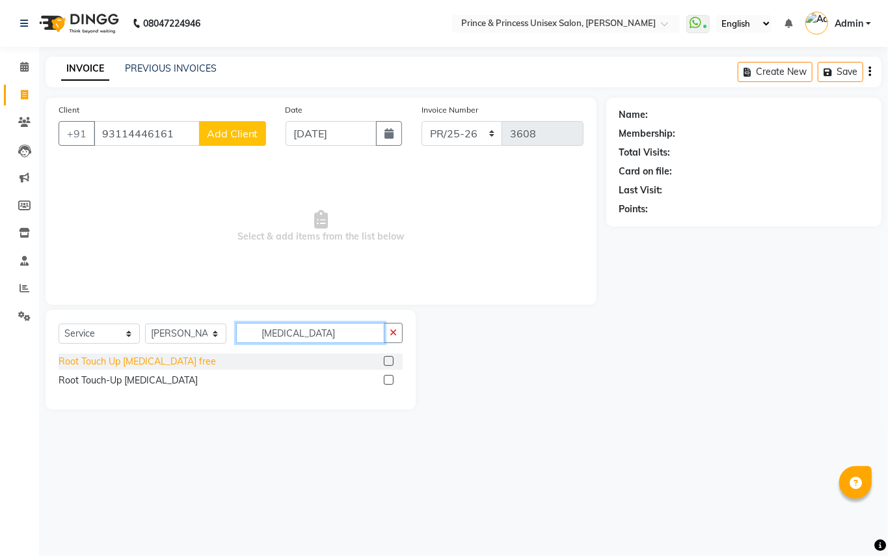
type input "[MEDICAL_DATA]"
click at [170, 360] on div "Root Touch Up [MEDICAL_DATA] free" at bounding box center [137, 362] width 157 height 14
checkbox input "false"
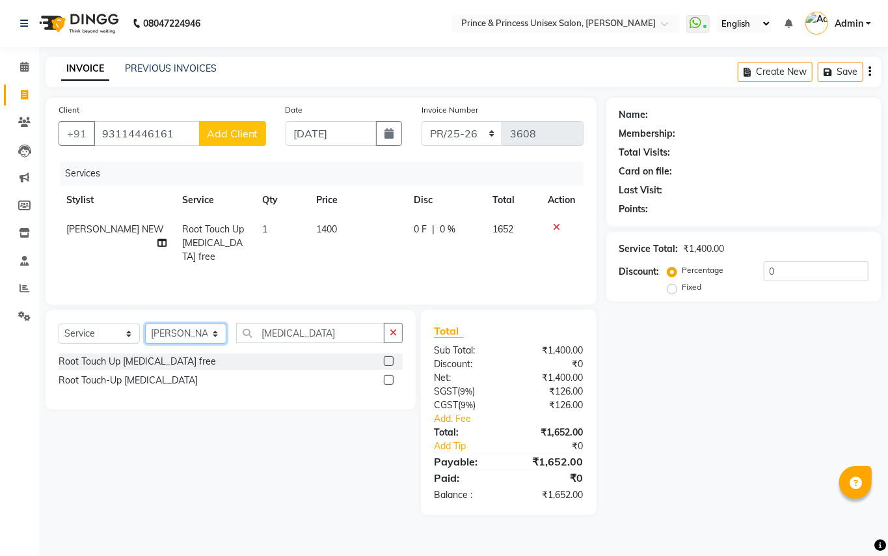
click at [183, 336] on select "Select Stylist ABHISHEK [PERSON_NAME] NEW [PERSON_NAME] [PERSON_NAME] [PERSON_N…" at bounding box center [185, 333] width 81 height 20
select select "17871"
drag, startPoint x: 183, startPoint y: 336, endPoint x: 332, endPoint y: 344, distance: 149.2
click at [183, 336] on select "Select Stylist ABHISHEK [PERSON_NAME] NEW [PERSON_NAME] [PERSON_NAME] [PERSON_N…" at bounding box center [185, 333] width 81 height 20
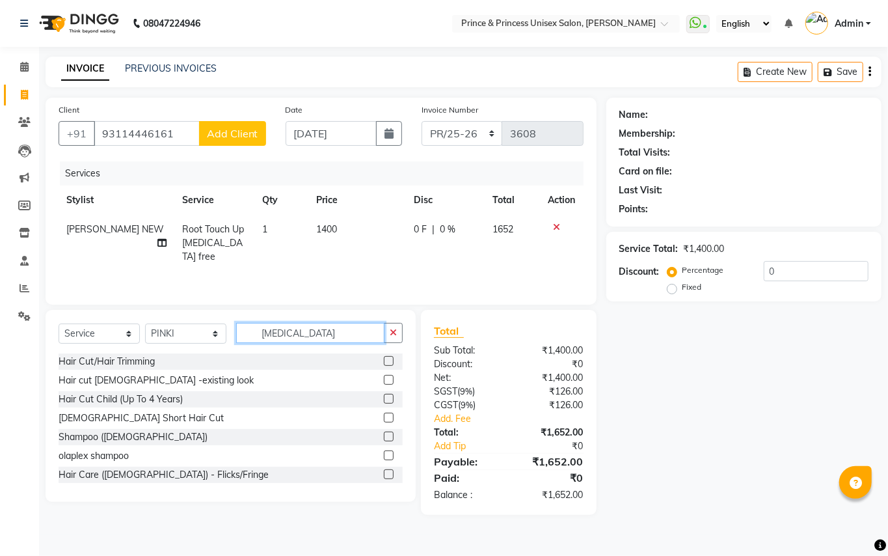
drag, startPoint x: 330, startPoint y: 328, endPoint x: 120, endPoint y: 170, distance: 262.9
click at [142, 260] on div "Client [PHONE_NUMBER] Add Client Date [DATE] Invoice Number PR/25-26 V/2025 V/[…" at bounding box center [321, 306] width 570 height 417
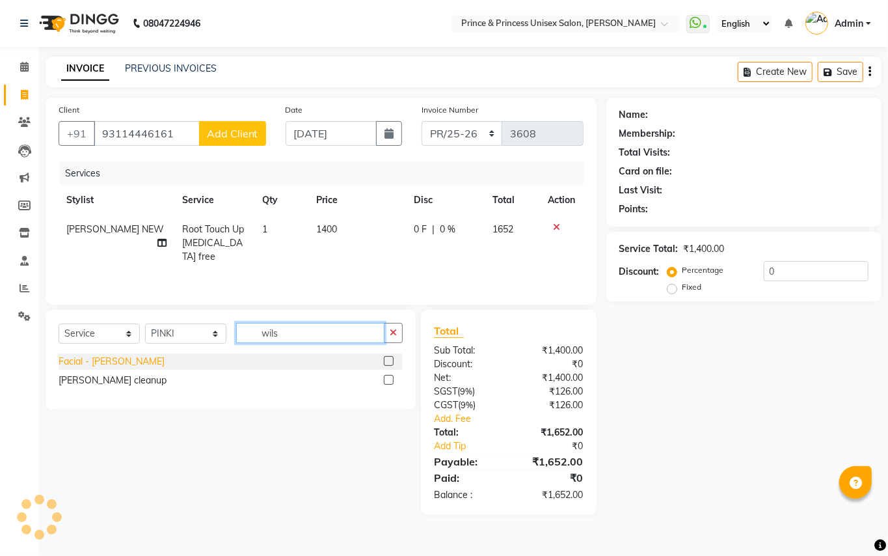
type input "wils"
click at [75, 362] on div "Facial - [PERSON_NAME]" at bounding box center [112, 362] width 106 height 14
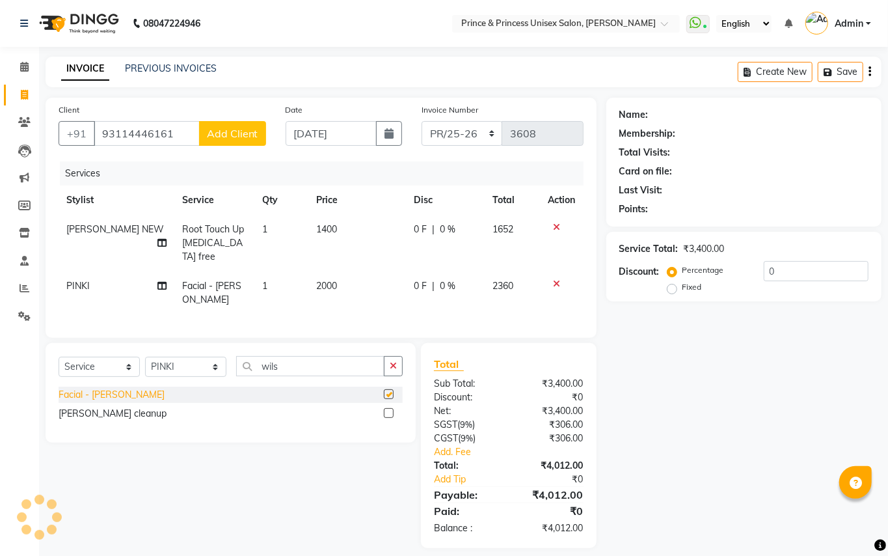
checkbox input "false"
click at [177, 131] on input "93114446161" at bounding box center [147, 133] width 106 height 25
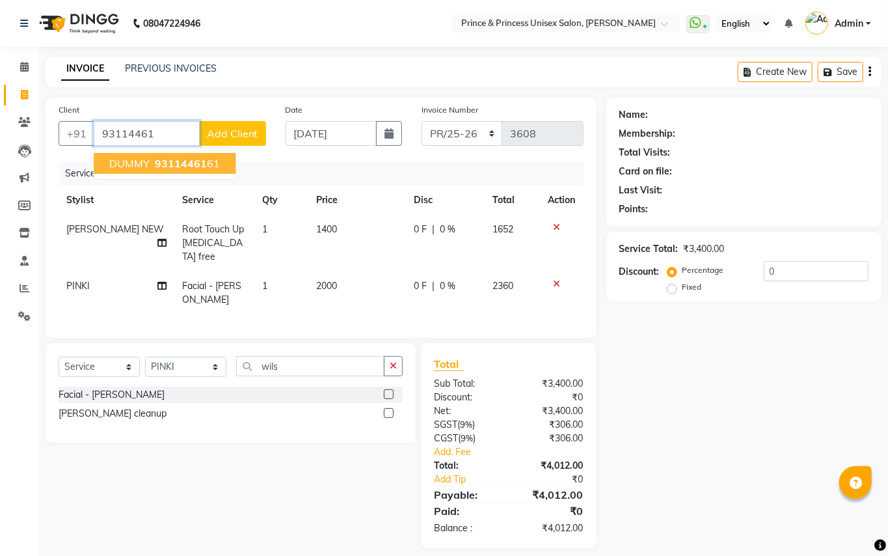
click at [131, 169] on span "DUMMY" at bounding box center [129, 163] width 40 height 13
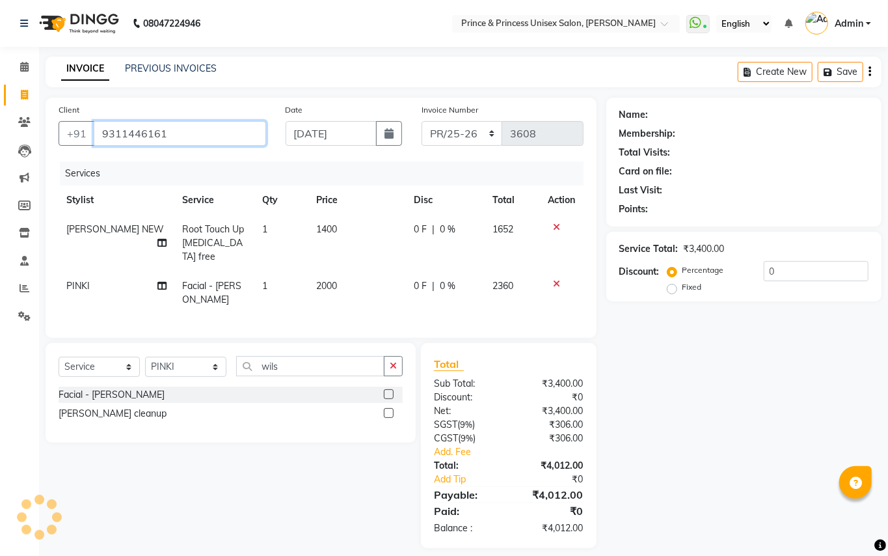
type input "9311446161"
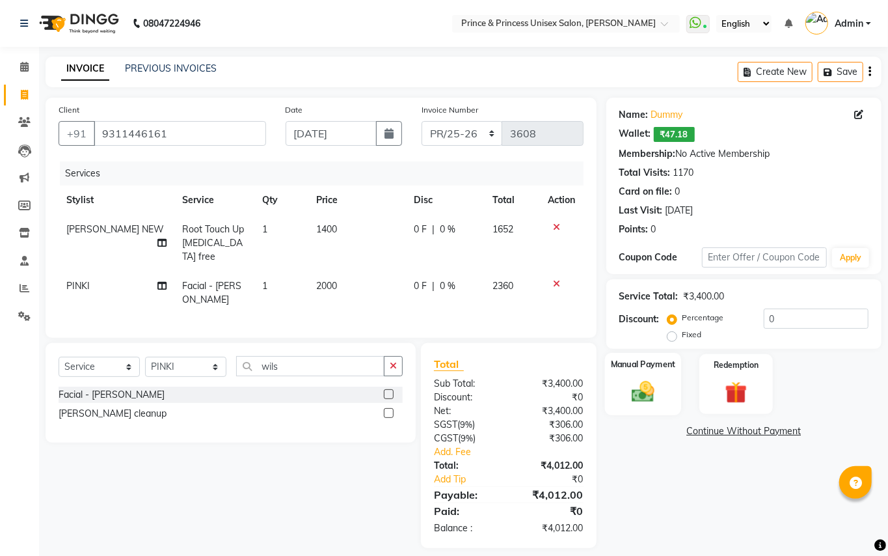
click at [643, 388] on img at bounding box center [642, 391] width 37 height 27
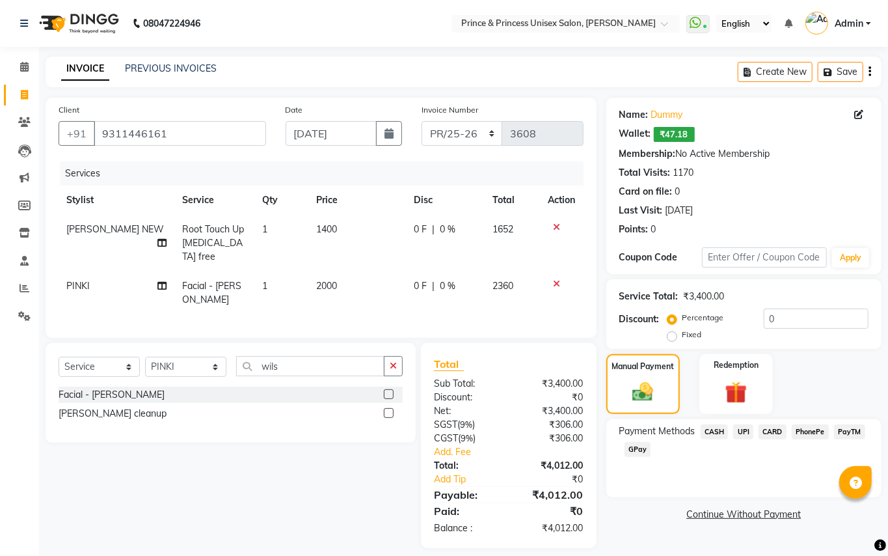
click at [713, 437] on span "CASH" at bounding box center [715, 431] width 28 height 15
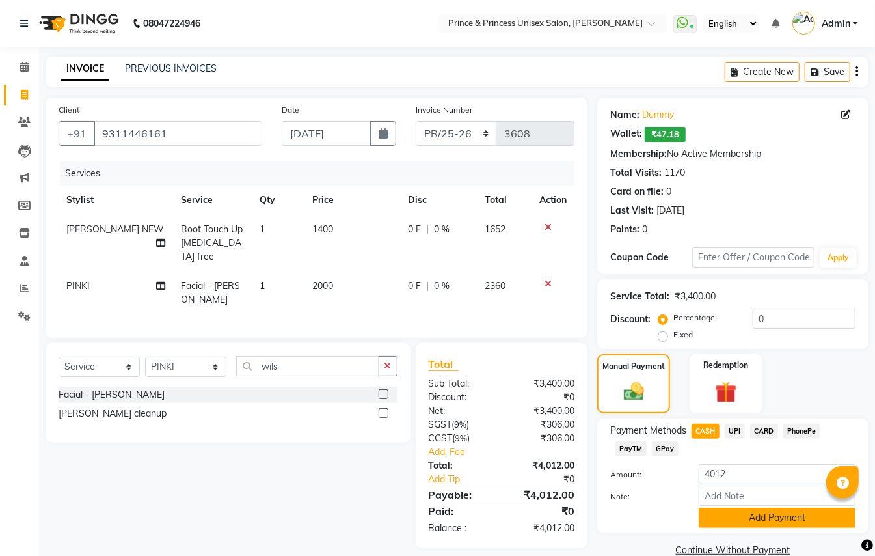
click at [756, 522] on button "Add Payment" at bounding box center [777, 517] width 157 height 20
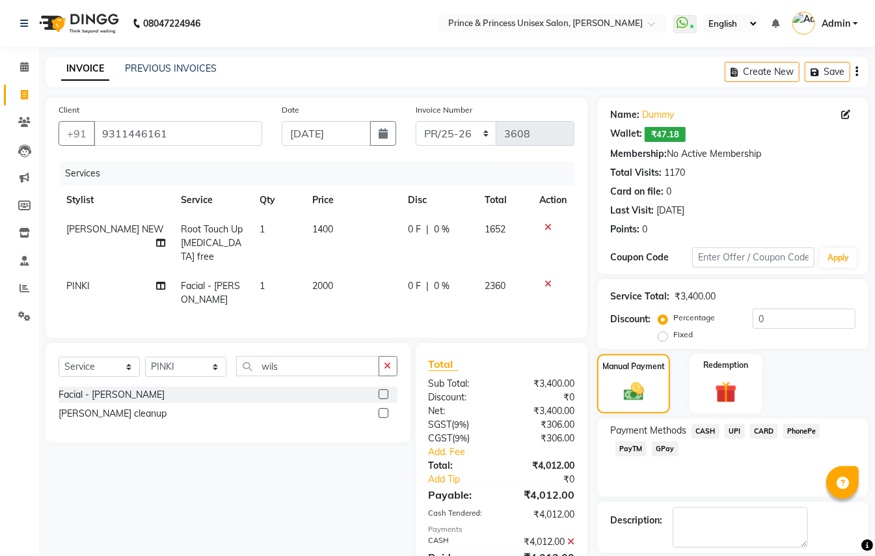
click at [570, 537] on icon at bounding box center [570, 541] width 7 height 9
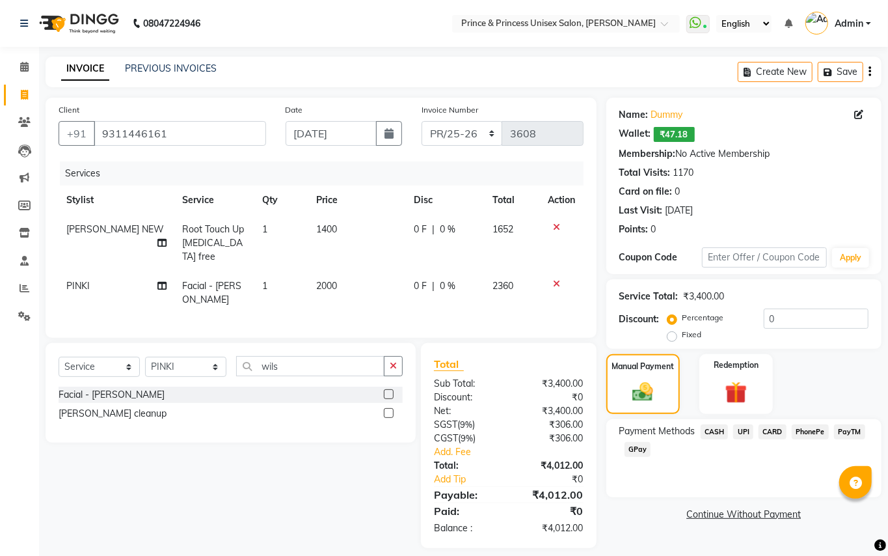
click at [770, 431] on span "CARD" at bounding box center [772, 431] width 28 height 15
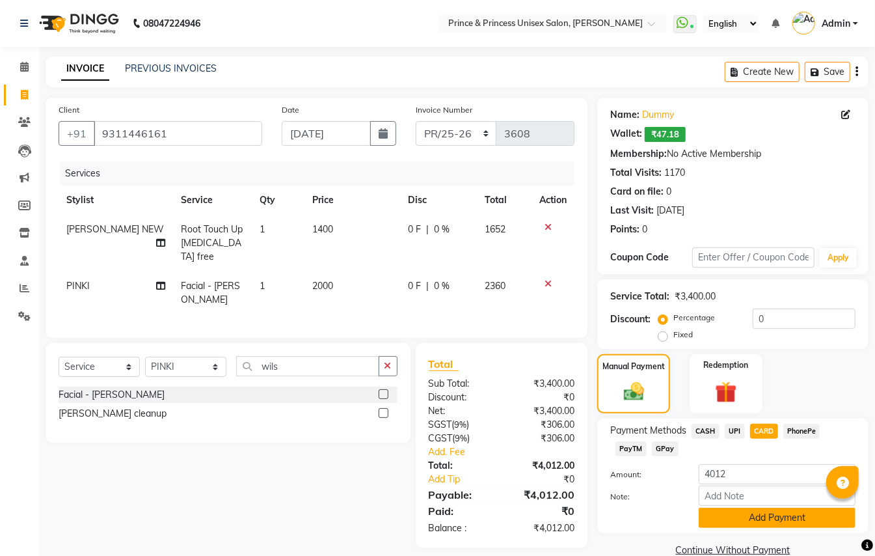
click at [770, 519] on button "Add Payment" at bounding box center [777, 517] width 157 height 20
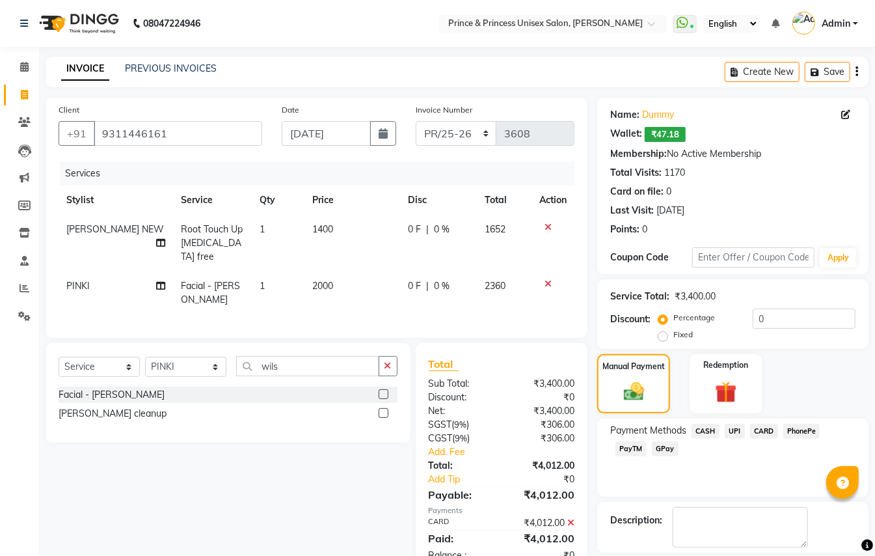
scroll to position [61, 0]
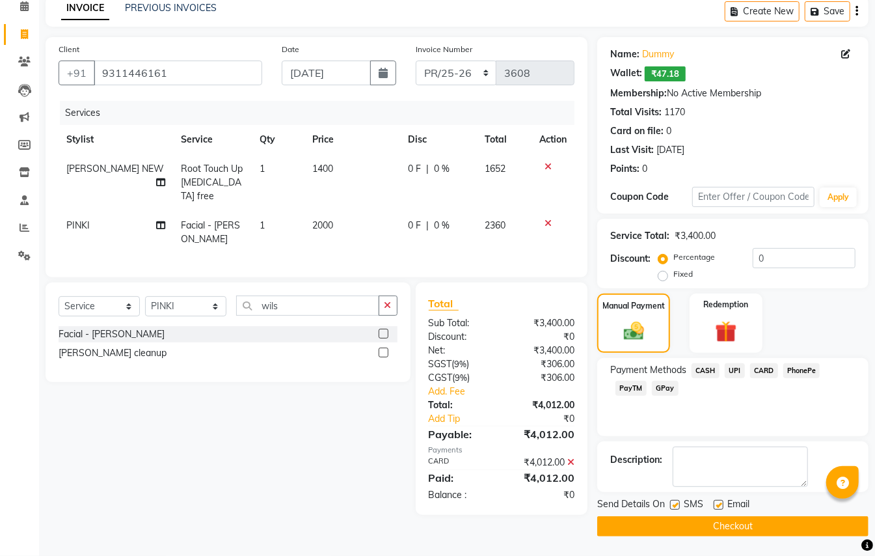
click at [751, 529] on button "Checkout" at bounding box center [732, 526] width 271 height 20
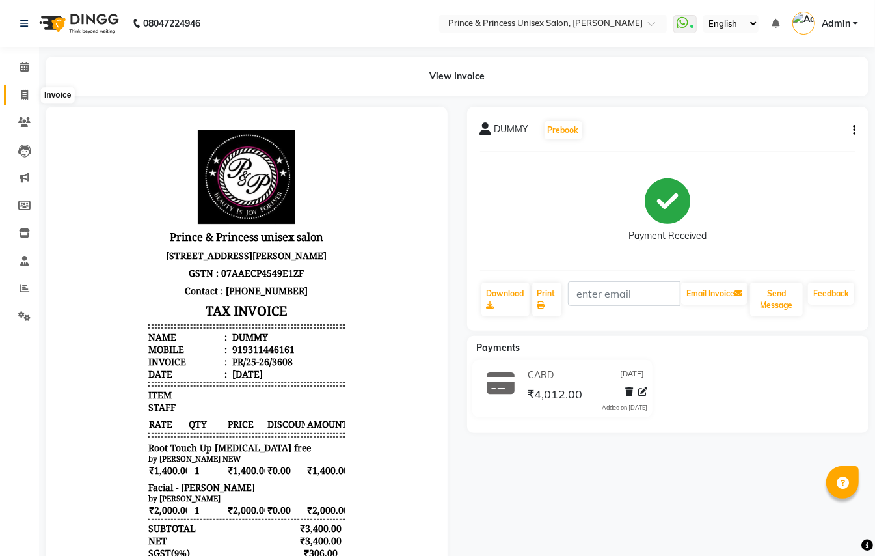
click at [21, 94] on icon at bounding box center [24, 95] width 7 height 10
select select "service"
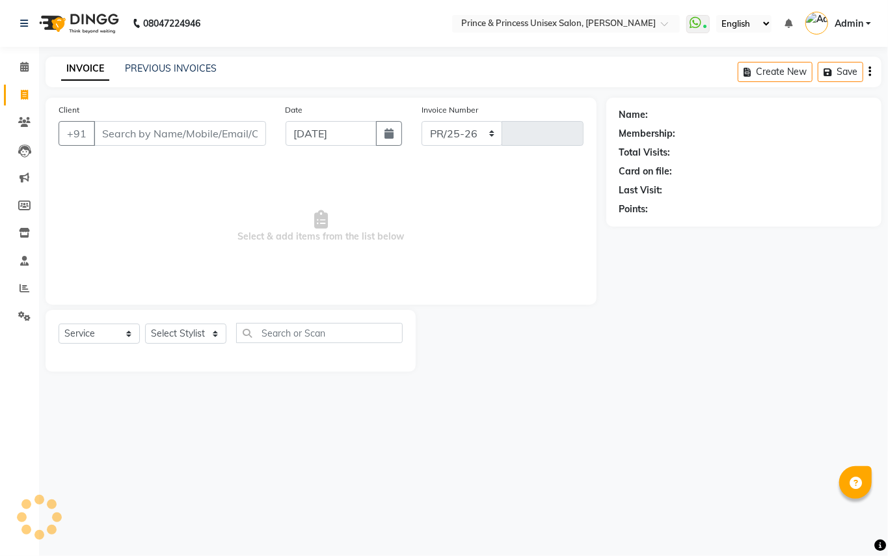
select select "3760"
type input "3609"
click at [160, 65] on link "PREVIOUS INVOICES" at bounding box center [171, 68] width 92 height 12
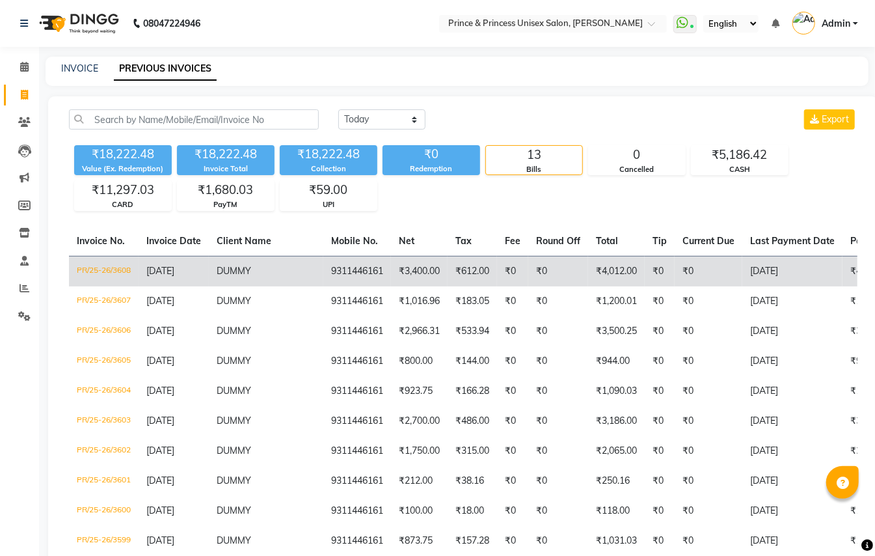
click at [682, 266] on td "₹0" at bounding box center [709, 271] width 68 height 31
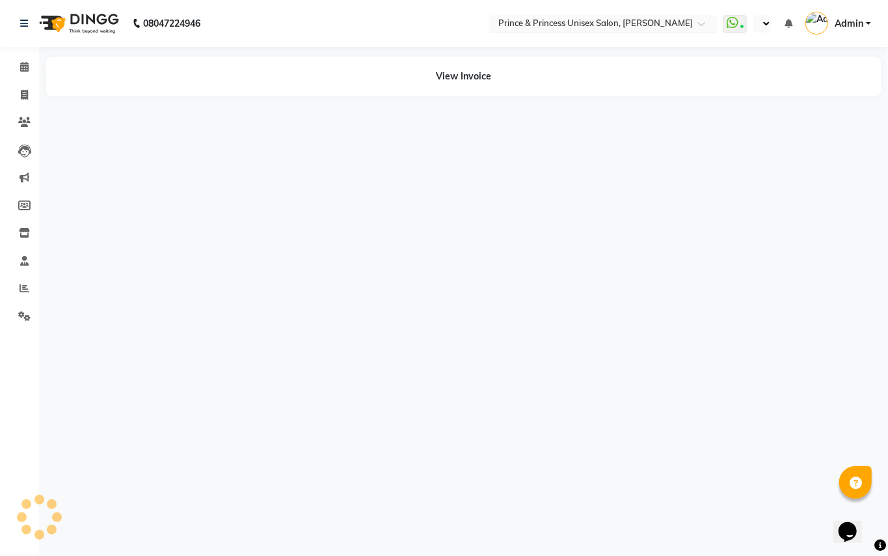
select select "en"
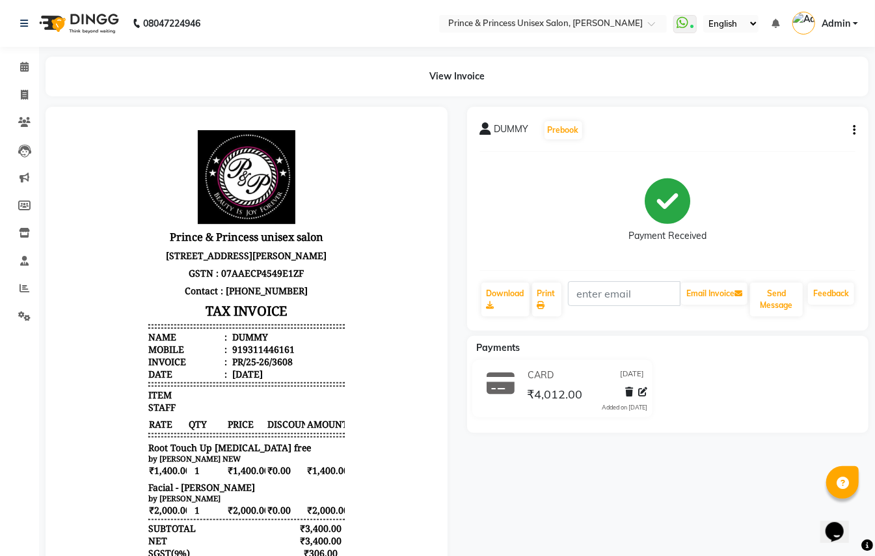
click at [854, 130] on icon "button" at bounding box center [854, 130] width 3 height 1
click at [552, 74] on div "View Invoice" at bounding box center [457, 77] width 823 height 40
click at [854, 130] on icon "button" at bounding box center [854, 130] width 3 height 1
click at [775, 146] on div "Edit Invoice" at bounding box center [788, 146] width 89 height 16
select select "service"
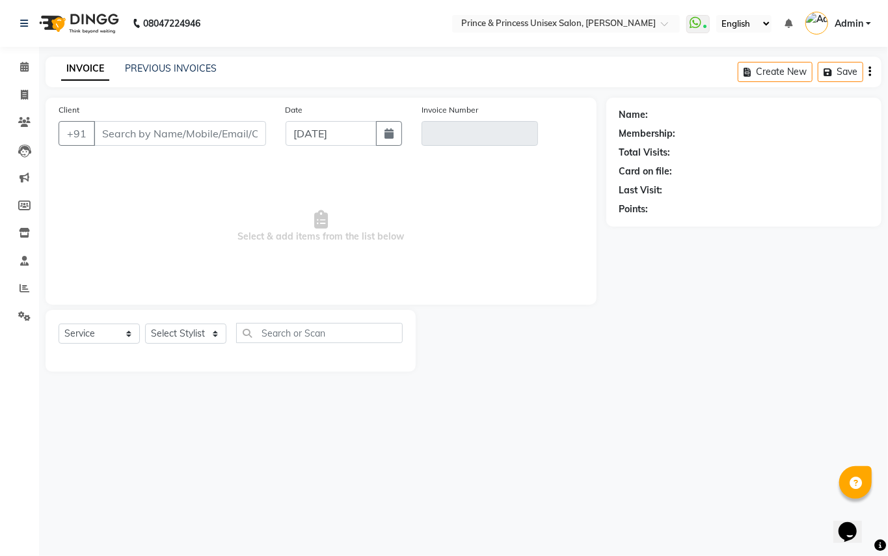
type input "9311446161"
type input "PR/25-26/3608"
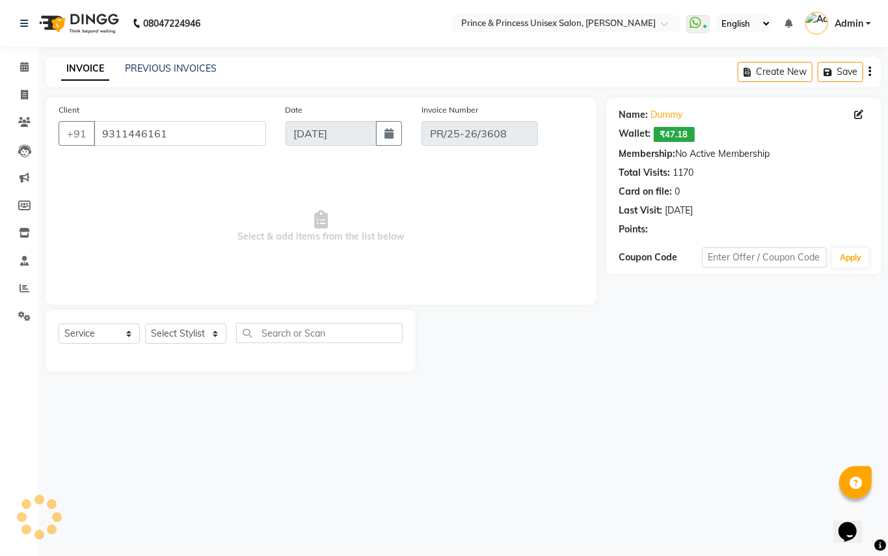
select select "select"
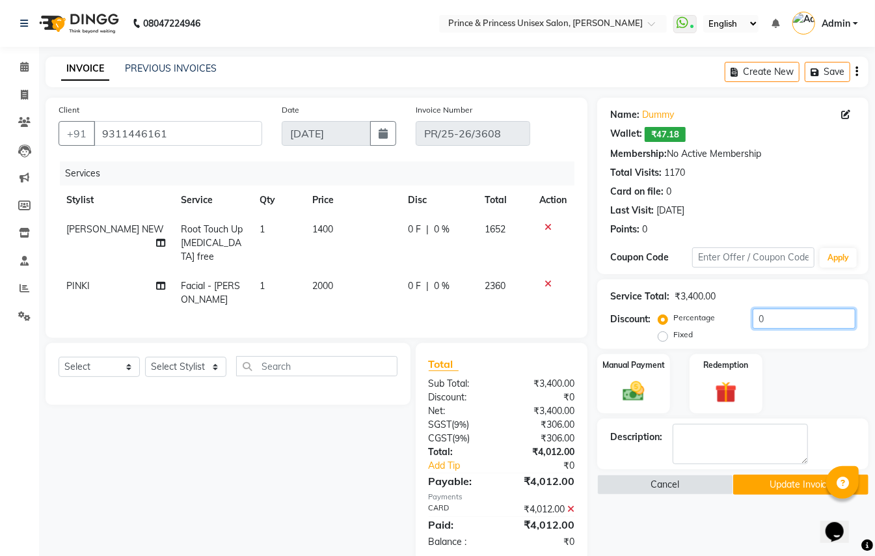
drag, startPoint x: 770, startPoint y: 318, endPoint x: 705, endPoint y: 280, distance: 75.5
click at [708, 287] on div "Service Total: ₹3,400.00 Discount: Percentage Fixed 0" at bounding box center [732, 313] width 245 height 59
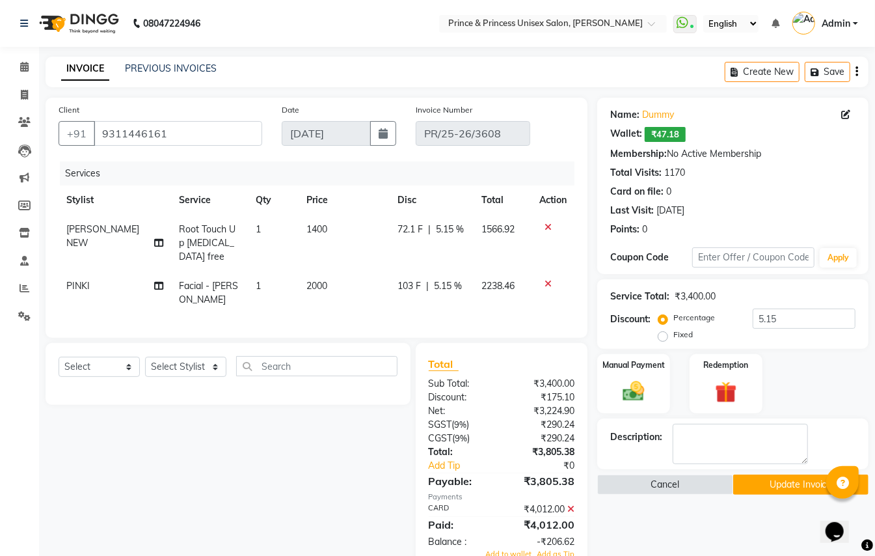
click at [570, 504] on icon at bounding box center [570, 508] width 7 height 9
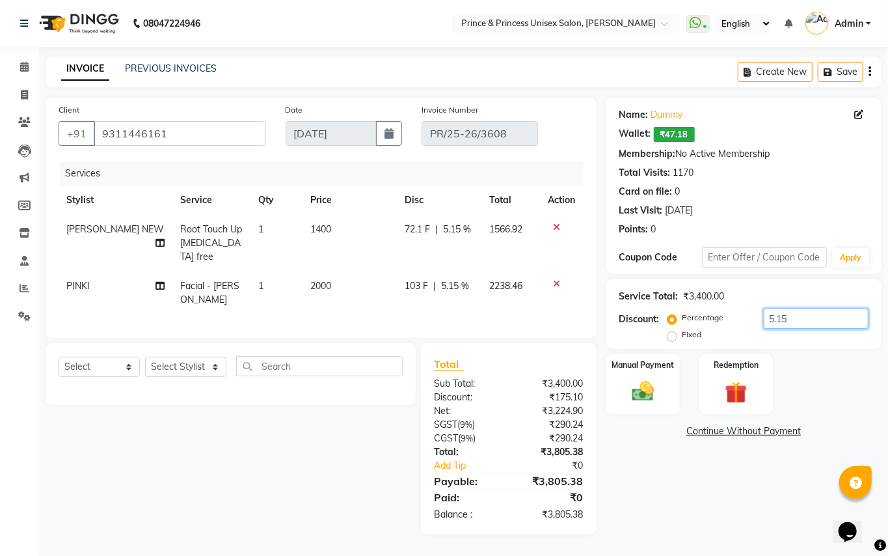
click at [802, 321] on input "5.15" at bounding box center [816, 318] width 105 height 20
type input "5.28"
click at [634, 397] on img at bounding box center [642, 391] width 37 height 27
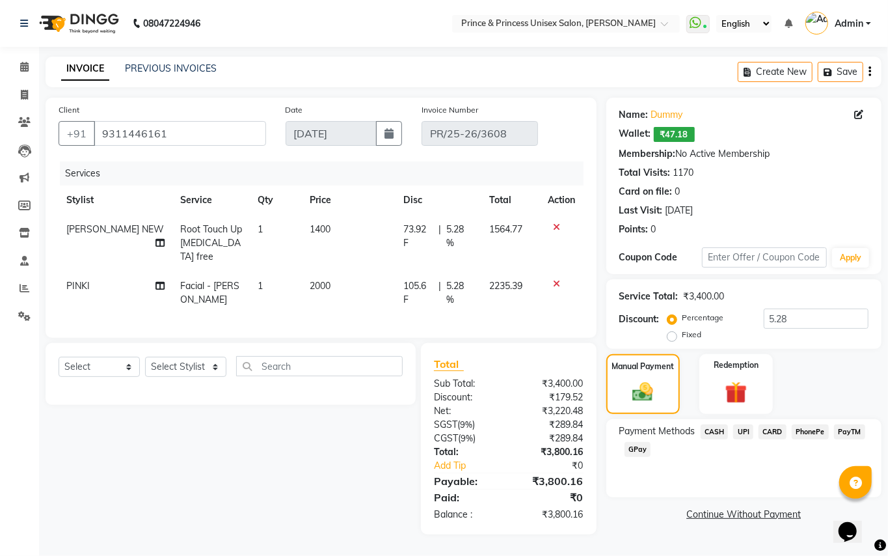
click at [714, 430] on span "CASH" at bounding box center [715, 431] width 28 height 15
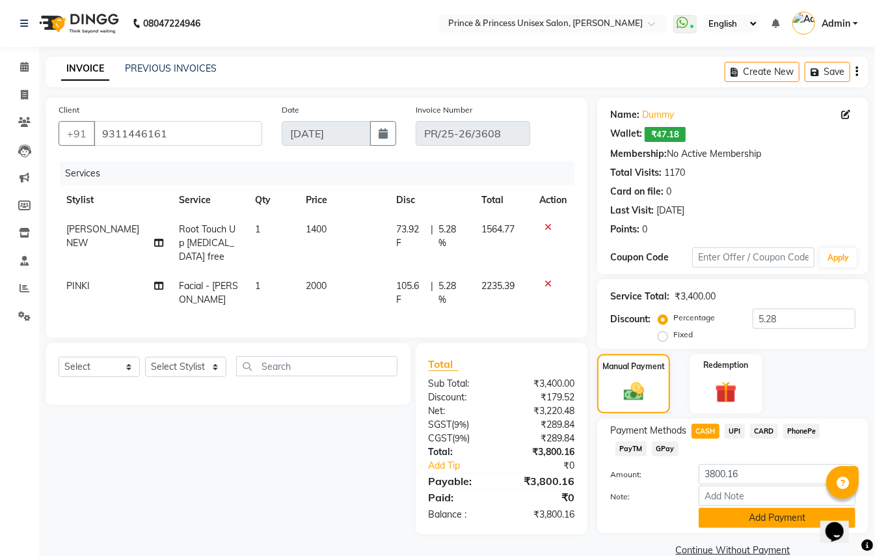
click at [716, 524] on button "Add Payment" at bounding box center [777, 517] width 157 height 20
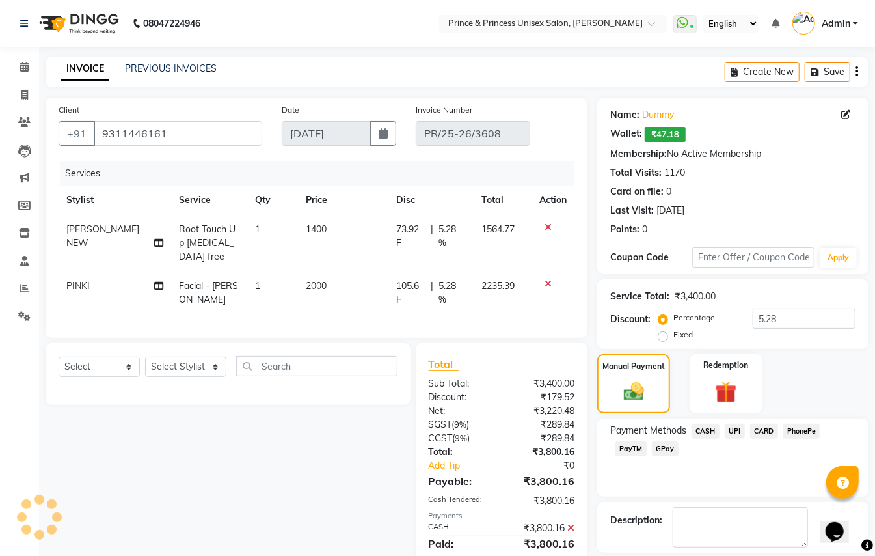
drag, startPoint x: 872, startPoint y: 469, endPoint x: 877, endPoint y: 553, distance: 84.1
click at [875, 555] on html "08047224946 Select Location × Prince & Princess Unisex Salon, [PERSON_NAME] Wha…" at bounding box center [437, 278] width 875 height 556
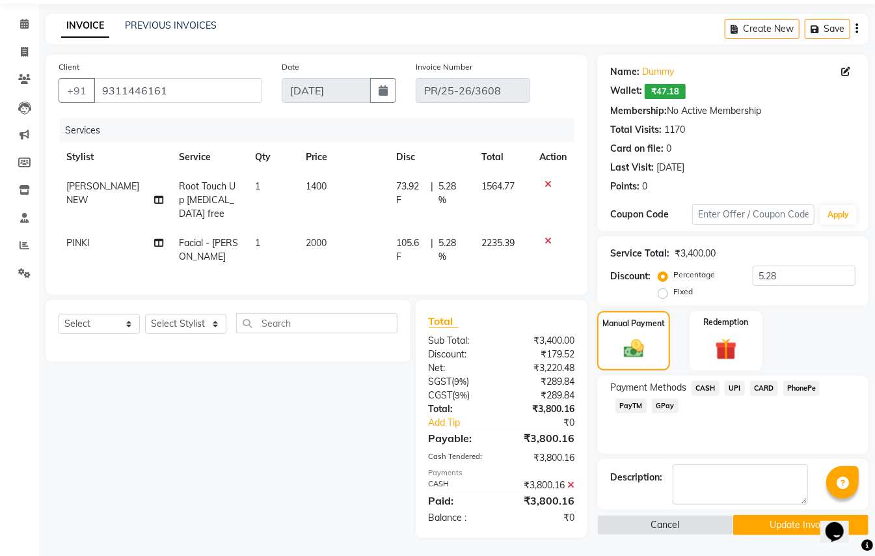
click at [719, 432] on div "Payment Methods CASH UPI CARD PhonePe PayTM GPay" at bounding box center [732, 414] width 271 height 78
click at [760, 526] on button "Update Invoice" at bounding box center [800, 525] width 135 height 20
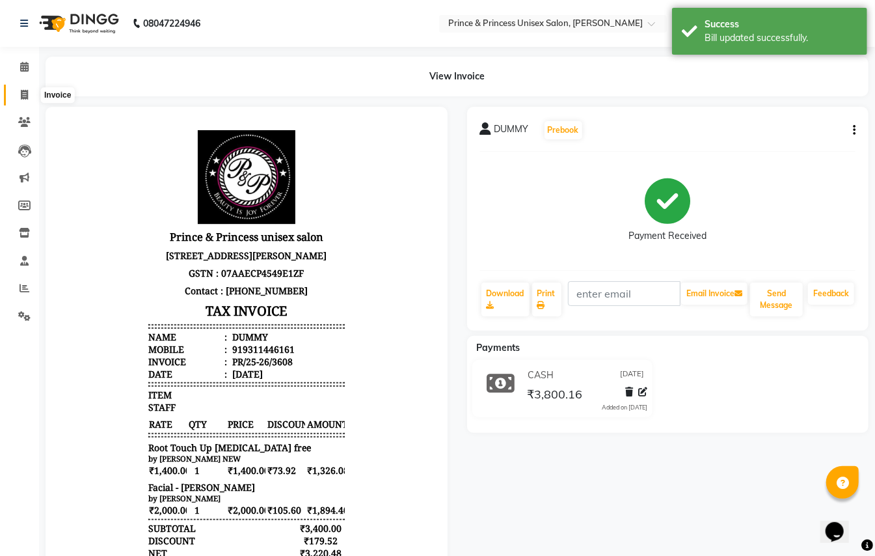
click at [23, 94] on icon at bounding box center [24, 95] width 7 height 10
select select "service"
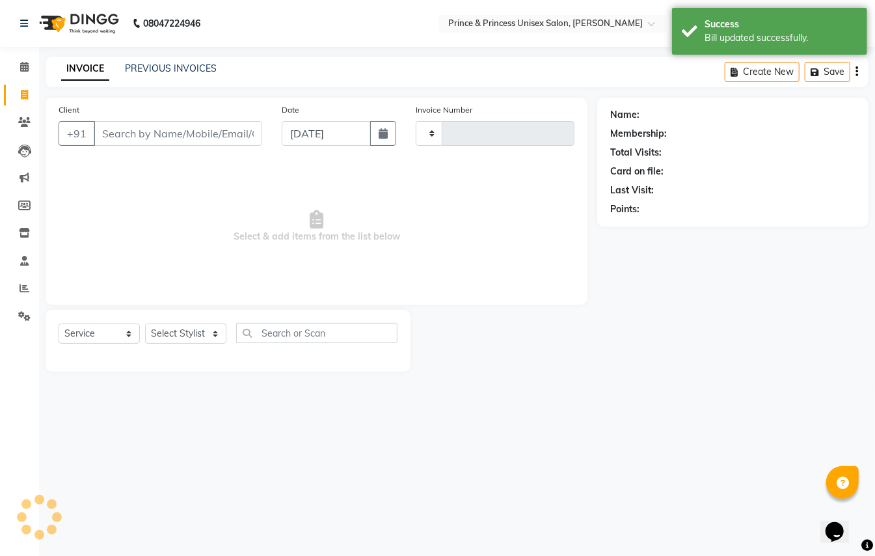
type input "3609"
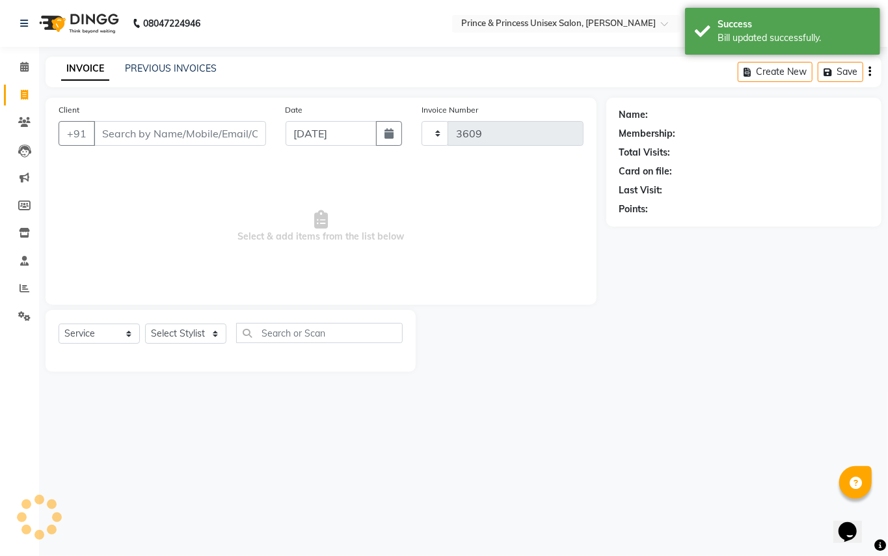
select select "3760"
click at [199, 131] on input "Client" at bounding box center [180, 133] width 172 height 25
click at [198, 129] on input "Client" at bounding box center [180, 133] width 172 height 25
type input "9311446161"
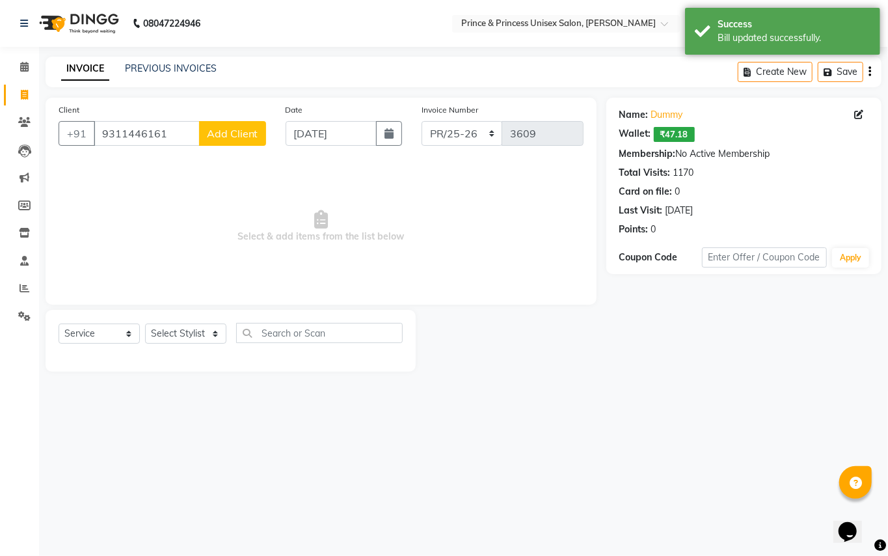
drag, startPoint x: 198, startPoint y: 226, endPoint x: 198, endPoint y: 245, distance: 18.2
click at [198, 237] on span "Select & add items from the list below" at bounding box center [321, 226] width 525 height 130
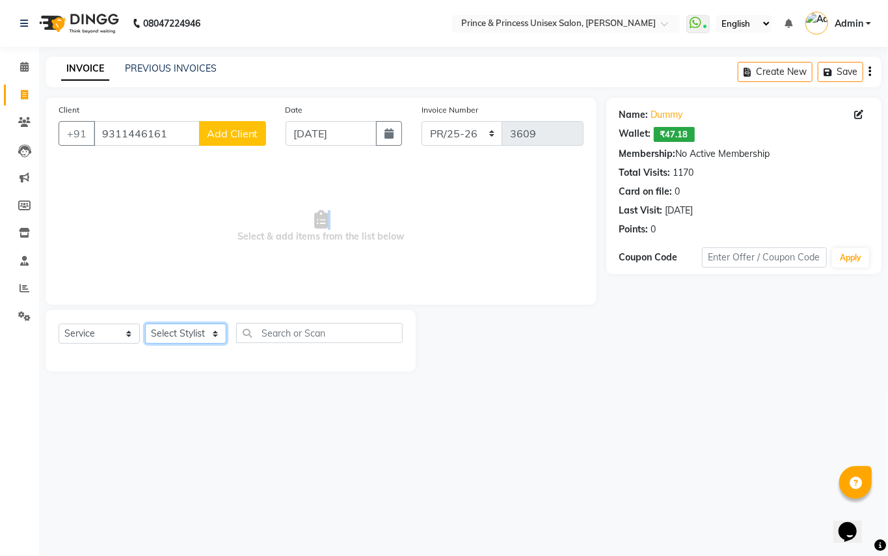
click at [183, 328] on select "Select Stylist ABHISHEK [PERSON_NAME] NEW [PERSON_NAME] [PERSON_NAME] [PERSON_N…" at bounding box center [185, 333] width 81 height 20
select select "17910"
drag, startPoint x: 172, startPoint y: 329, endPoint x: 254, endPoint y: 320, distance: 81.8
click at [172, 329] on select "Select Stylist ABHISHEK [PERSON_NAME] NEW [PERSON_NAME] [PERSON_NAME] [PERSON_N…" at bounding box center [185, 333] width 81 height 20
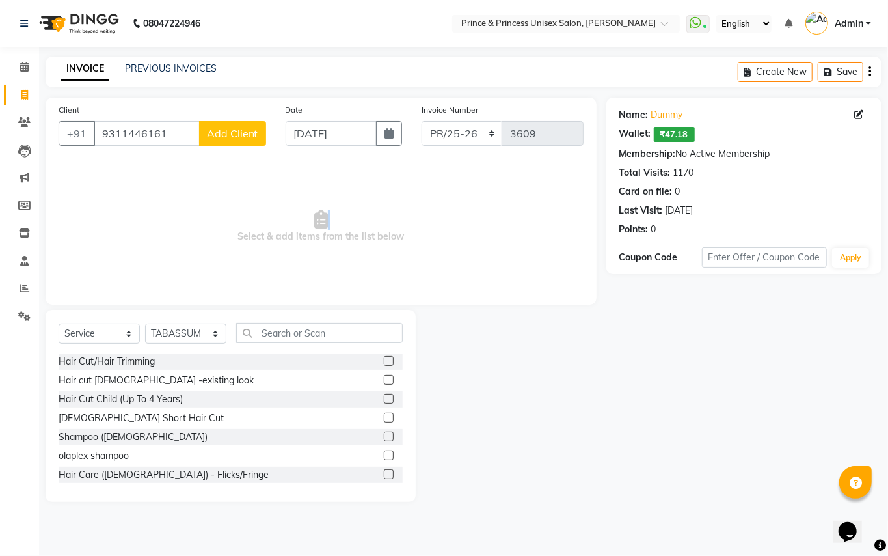
click at [255, 320] on div "Select Service Product Membership Package Voucher Prepaid Gift Card Select Styl…" at bounding box center [231, 406] width 370 height 192
drag, startPoint x: 324, startPoint y: 321, endPoint x: 323, endPoint y: 333, distance: 12.4
click at [324, 327] on div "Select Service Product Membership Package Voucher Prepaid Gift Card Select Styl…" at bounding box center [231, 406] width 370 height 192
click at [323, 333] on input "text" at bounding box center [319, 333] width 167 height 20
click at [300, 334] on input "text" at bounding box center [319, 333] width 167 height 20
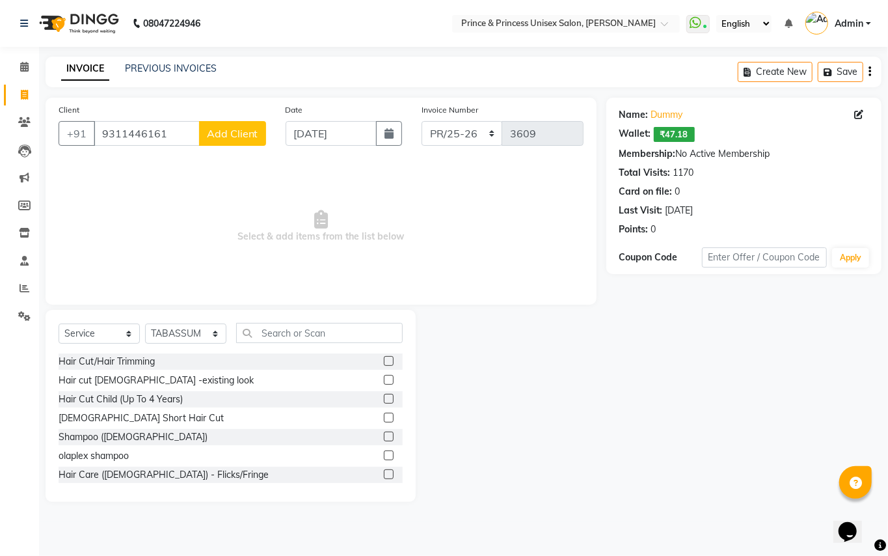
drag, startPoint x: 316, startPoint y: 310, endPoint x: 307, endPoint y: 342, distance: 33.1
click at [310, 337] on div "Select Service Product Membership Package Voucher Prepaid Gift Card Select Styl…" at bounding box center [231, 406] width 370 height 192
click at [319, 321] on div "Select Service Product Membership Package Voucher Prepaid Gift Card Select Styl…" at bounding box center [231, 406] width 370 height 192
click at [287, 328] on input "text" at bounding box center [319, 333] width 167 height 20
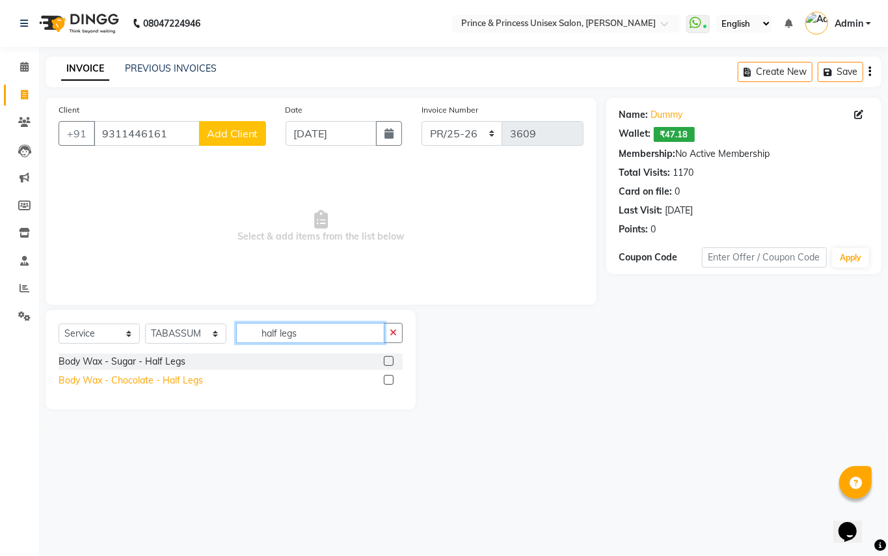
type input "half legs"
click at [141, 375] on div "Body Wax - Chocolate - Half Legs" at bounding box center [131, 380] width 144 height 14
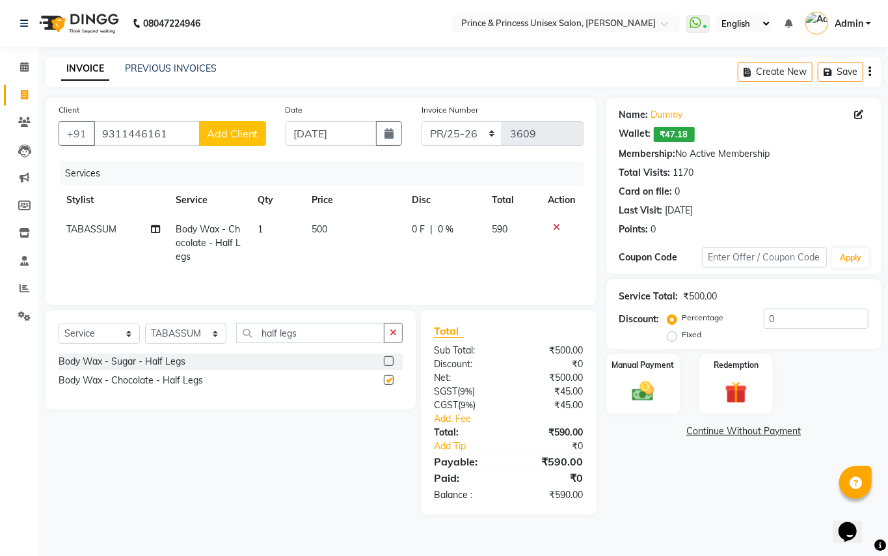
checkbox input "false"
drag, startPoint x: 305, startPoint y: 336, endPoint x: 116, endPoint y: 191, distance: 238.1
click at [115, 278] on div "Client [PHONE_NUMBER] Add Client Date [DATE] Invoice Number PR/25-26 V/2025 V/[…" at bounding box center [321, 306] width 570 height 417
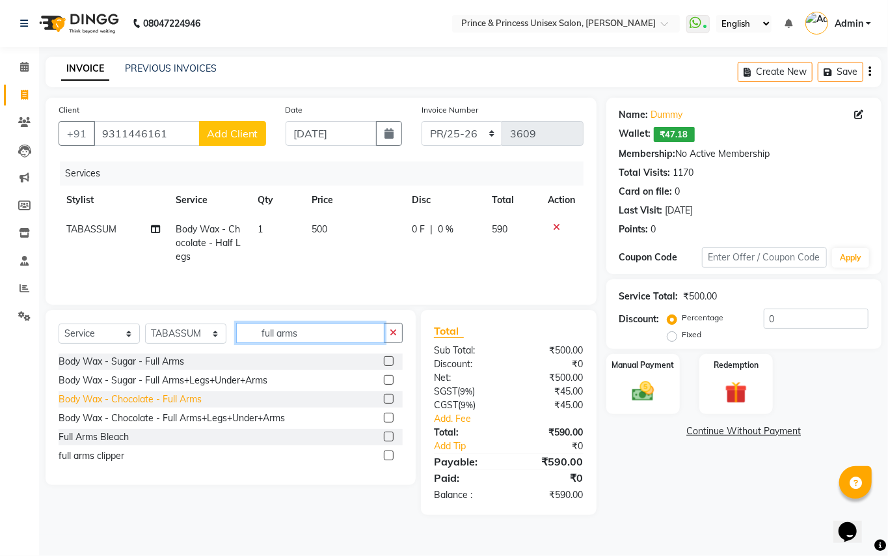
type input "full arms"
click at [196, 404] on div "Body Wax - Chocolate - Full Arms" at bounding box center [130, 399] width 143 height 14
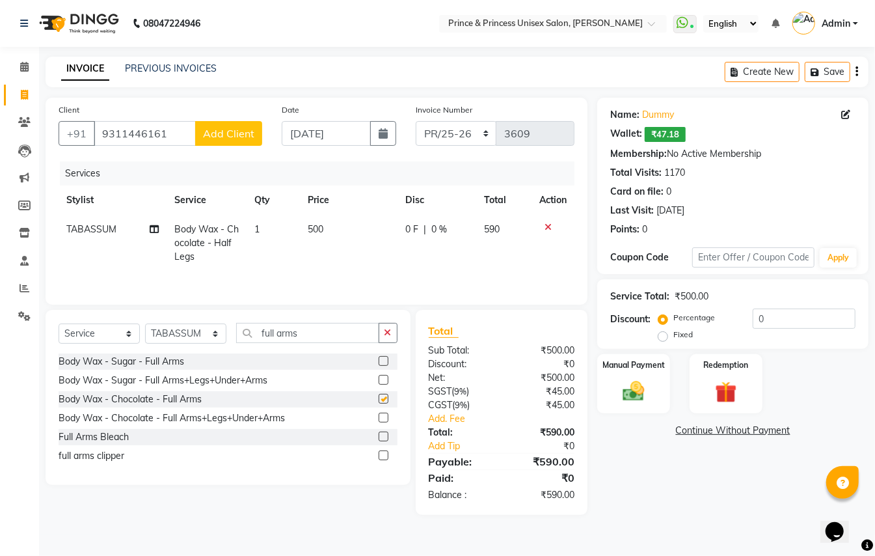
checkbox input "false"
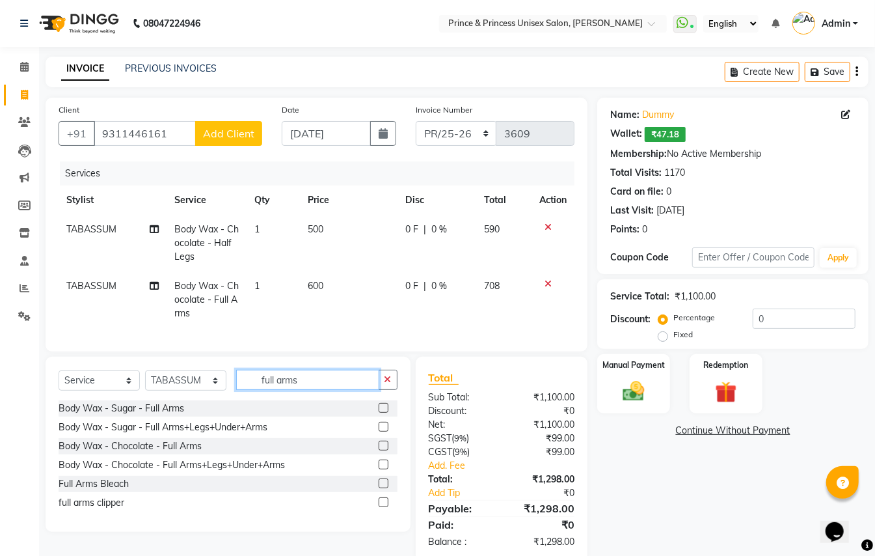
drag, startPoint x: 303, startPoint y: 388, endPoint x: 95, endPoint y: 97, distance: 357.6
click at [164, 341] on div "Client [PHONE_NUMBER] Add Client Date [DATE] Invoice Number PR/25-26 V/2025 V/[…" at bounding box center [316, 330] width 561 height 464
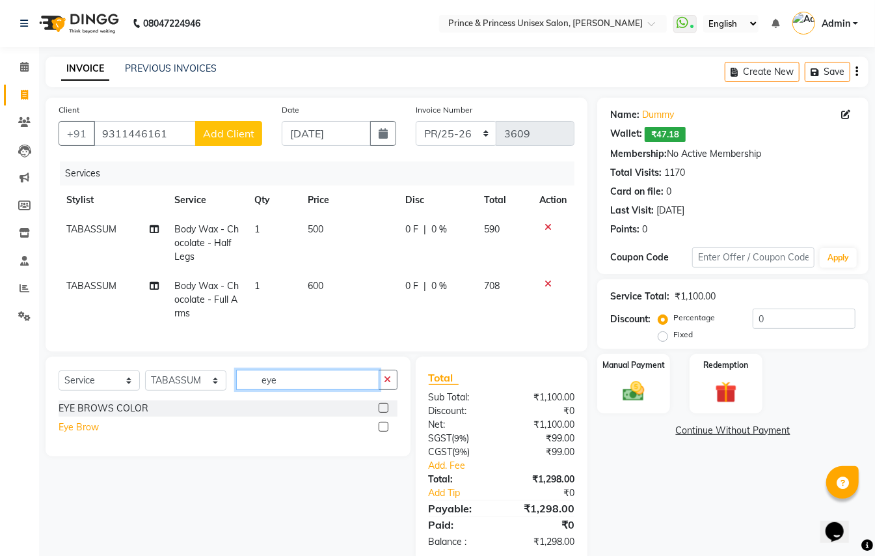
type input "eye"
click at [60, 434] on div "Eye Brow" at bounding box center [79, 427] width 40 height 14
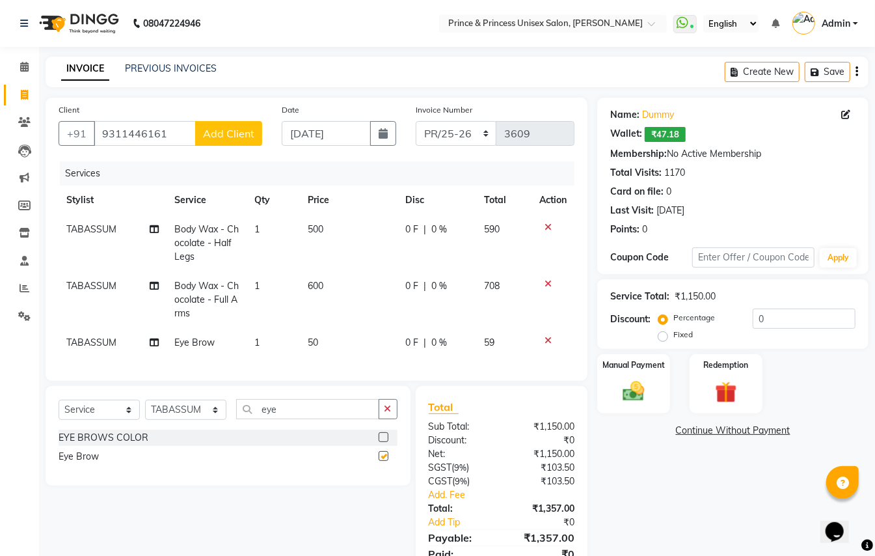
checkbox input "false"
drag, startPoint x: 278, startPoint y: 423, endPoint x: 92, endPoint y: 214, distance: 280.1
click at [196, 386] on div "Client [PHONE_NUMBER] Add Client Date [DATE] Invoice Number PR/25-26 V/2025 V/[…" at bounding box center [316, 344] width 561 height 493
type input "upper"
click at [117, 463] on div "threading- upperlip wax" at bounding box center [109, 456] width 100 height 14
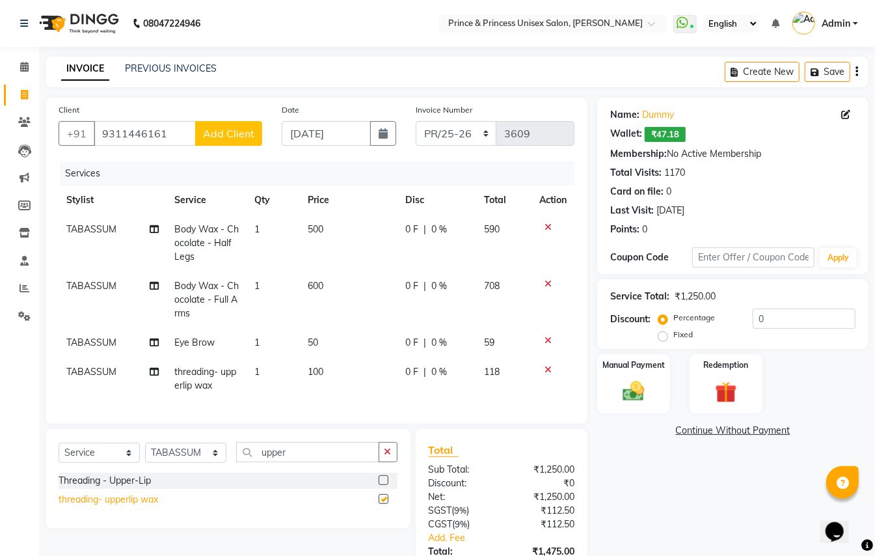
checkbox input "false"
click at [198, 462] on select "Select Stylist ABHISHEK [PERSON_NAME] NEW [PERSON_NAME] [PERSON_NAME] [PERSON_N…" at bounding box center [185, 452] width 81 height 20
select select "47196"
drag, startPoint x: 198, startPoint y: 470, endPoint x: 279, endPoint y: 467, distance: 81.4
click at [198, 462] on select "Select Stylist ABHISHEK [PERSON_NAME] NEW [PERSON_NAME] [PERSON_NAME] [PERSON_N…" at bounding box center [185, 452] width 81 height 20
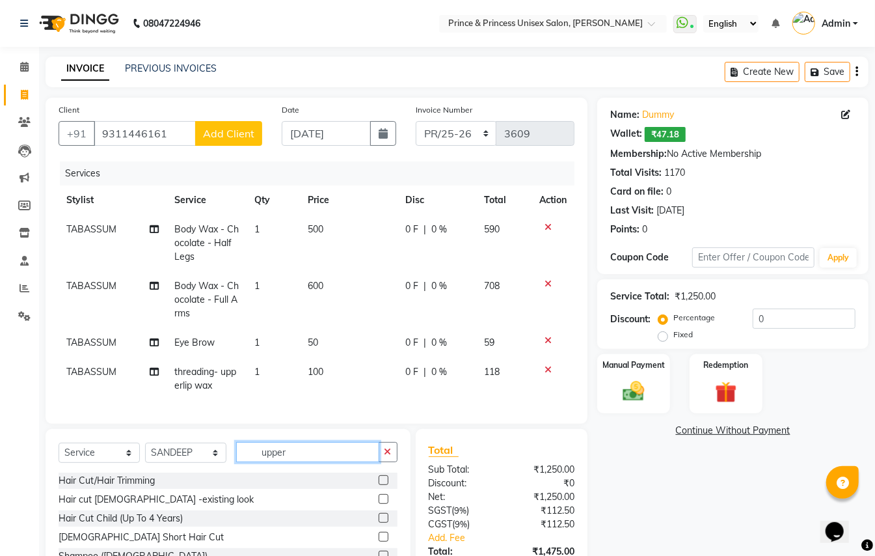
drag, startPoint x: 291, startPoint y: 467, endPoint x: 91, endPoint y: 282, distance: 273.0
click at [120, 318] on div "Client [PHONE_NUMBER] Add Client Date [DATE] Invoice Number PR/25-26 V/2025 V/[…" at bounding box center [316, 366] width 561 height 536
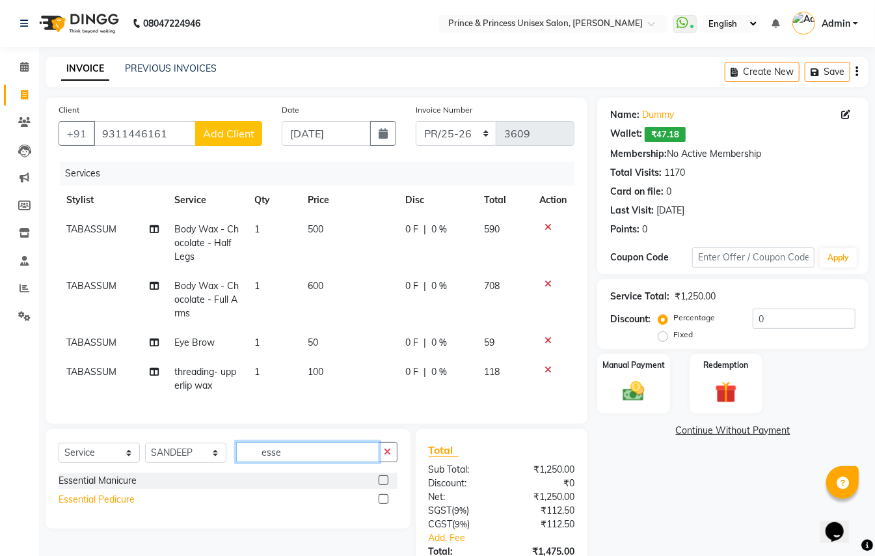
type input "esse"
click at [91, 506] on div "Essential Pedicure" at bounding box center [97, 499] width 76 height 14
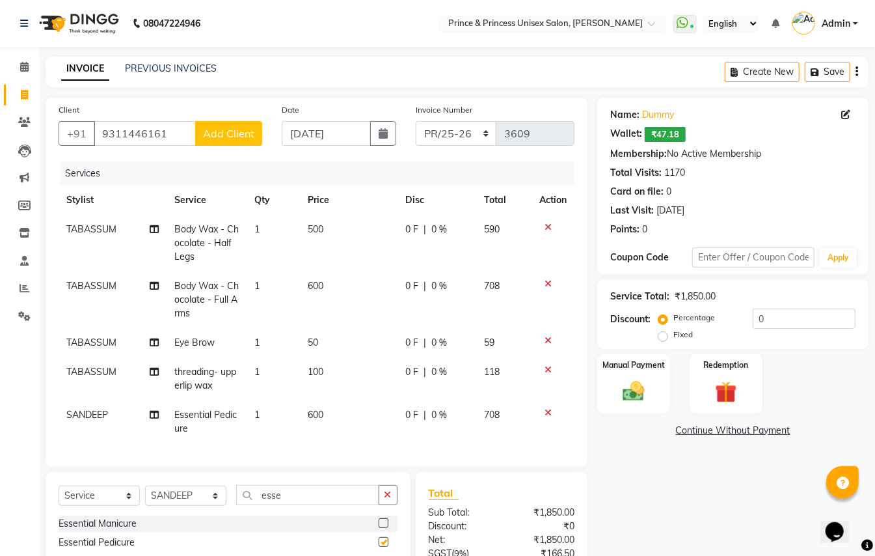
checkbox input "false"
click at [181, 505] on select "Select Stylist ABHISHEK [PERSON_NAME] NEW [PERSON_NAME] [PERSON_NAME] [PERSON_N…" at bounding box center [185, 495] width 81 height 20
select select "63571"
drag, startPoint x: 181, startPoint y: 513, endPoint x: 248, endPoint y: 514, distance: 67.0
click at [181, 505] on select "Select Stylist ABHISHEK [PERSON_NAME] NEW [PERSON_NAME] [PERSON_NAME] [PERSON_N…" at bounding box center [185, 495] width 81 height 20
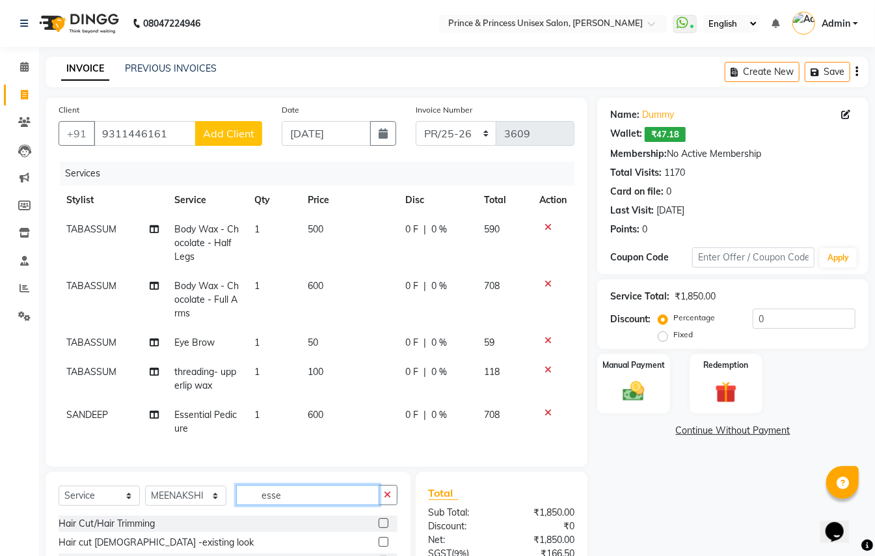
drag, startPoint x: 292, startPoint y: 509, endPoint x: 126, endPoint y: 211, distance: 341.0
click at [177, 386] on div "Client [PHONE_NUMBER] Add Client Date [DATE] Invoice Number PR/25-26 V/2025 V/[…" at bounding box center [316, 387] width 561 height 579
type input "esse"
click at [78, 530] on div "Essential Manicure" at bounding box center [98, 523] width 78 height 14
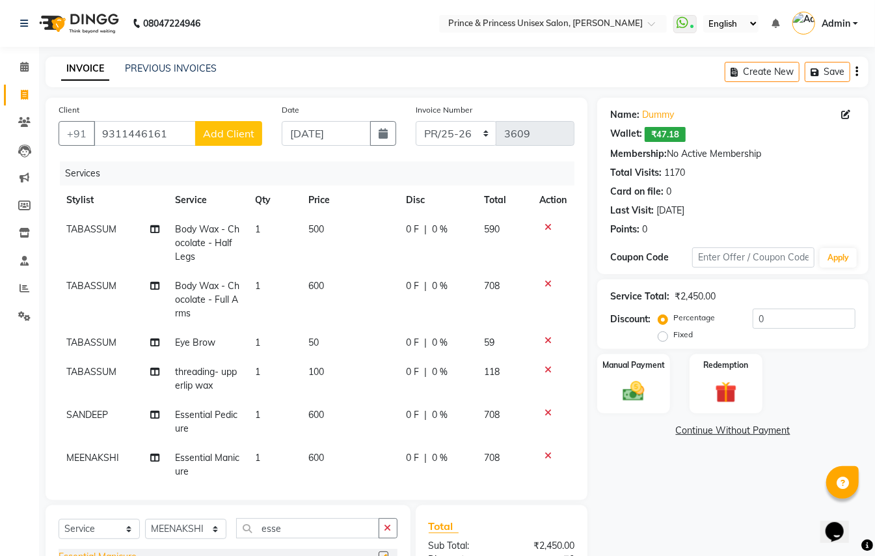
checkbox input "false"
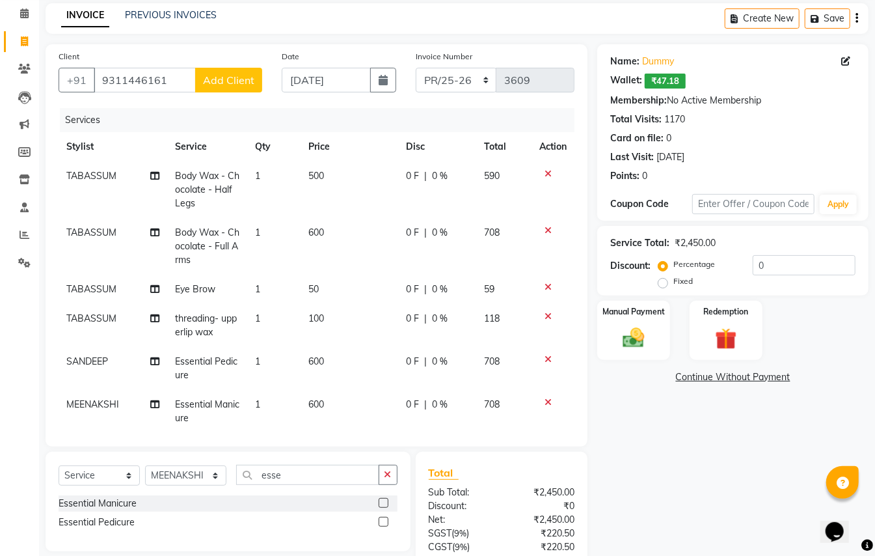
scroll to position [173, 0]
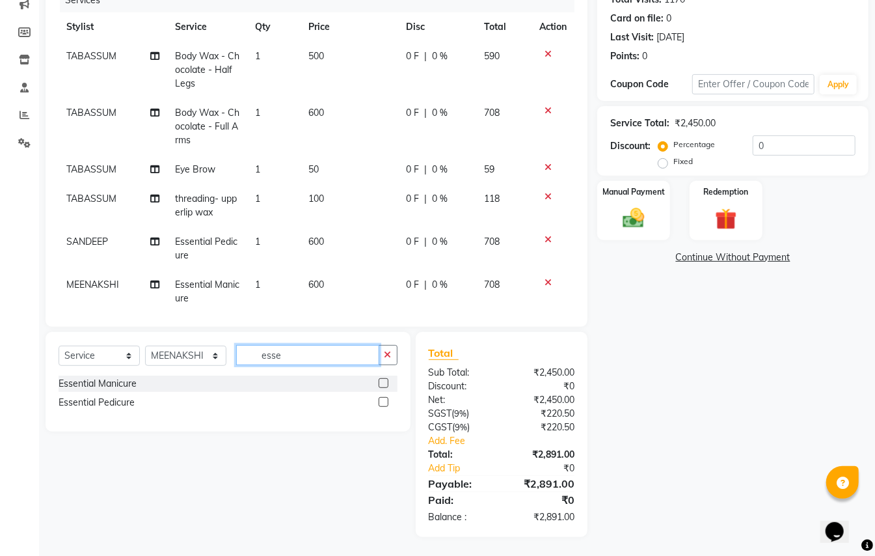
drag, startPoint x: 286, startPoint y: 349, endPoint x: 191, endPoint y: 230, distance: 152.7
click at [191, 318] on div "Client [PHONE_NUMBER] Add Client Date [DATE] Invoice Number PR/25-26 V/2025 V/[…" at bounding box center [316, 231] width 561 height 612
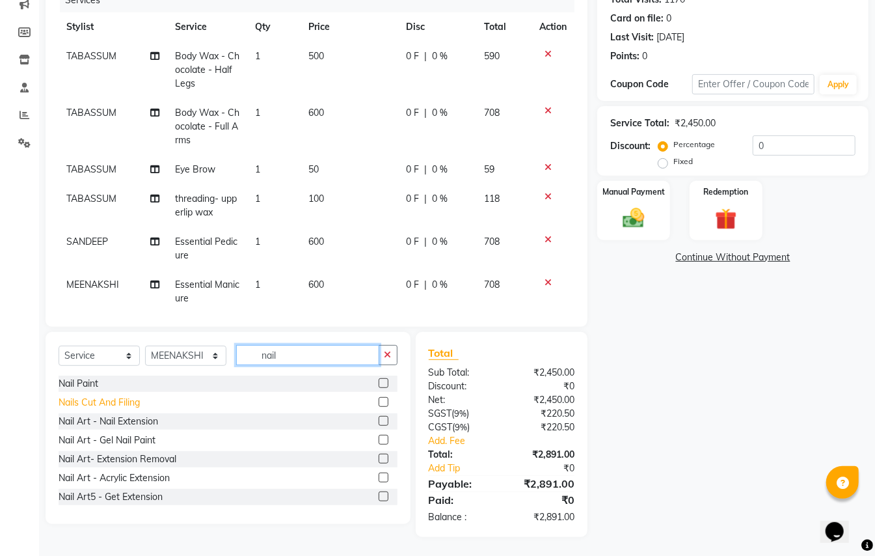
type input "nail"
click at [107, 401] on div "Nails Cut And Filing" at bounding box center [99, 402] width 81 height 14
checkbox input "false"
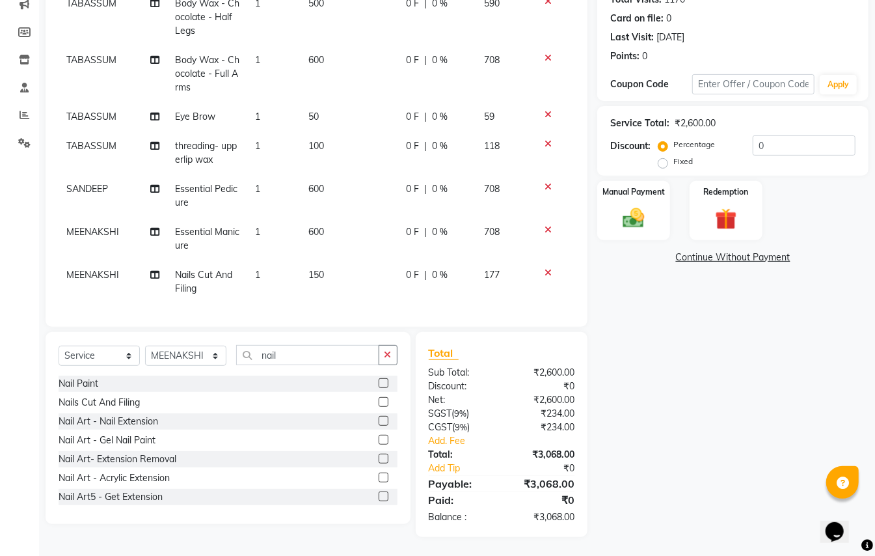
click at [544, 268] on icon at bounding box center [547, 272] width 7 height 9
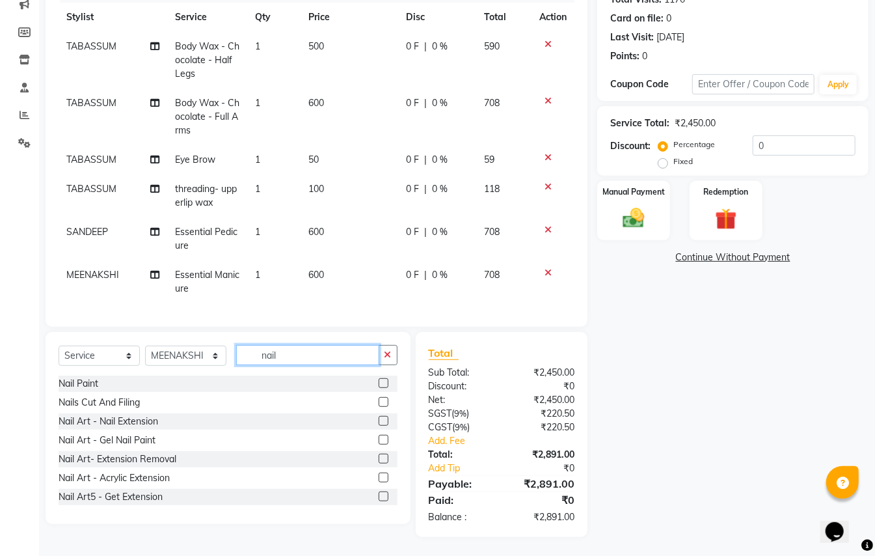
drag, startPoint x: 287, startPoint y: 358, endPoint x: 195, endPoint y: 278, distance: 121.3
click at [196, 297] on div "Client [PHONE_NUMBER] Add Client Date [DATE] Invoice Number PR/25-26 V/2025 V/[…" at bounding box center [316, 231] width 561 height 612
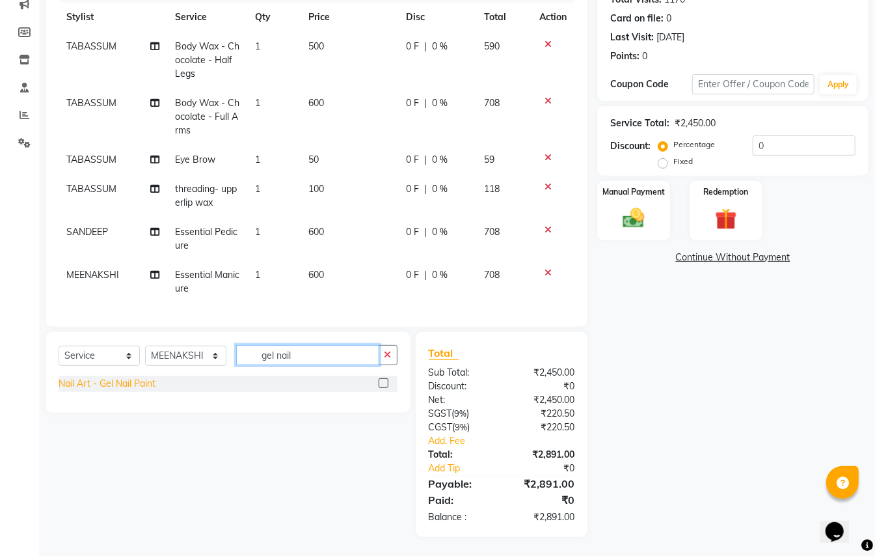
type input "gel nail"
click at [122, 380] on div "Nail Art - Gel Nail Paint" at bounding box center [107, 384] width 97 height 14
checkbox input "false"
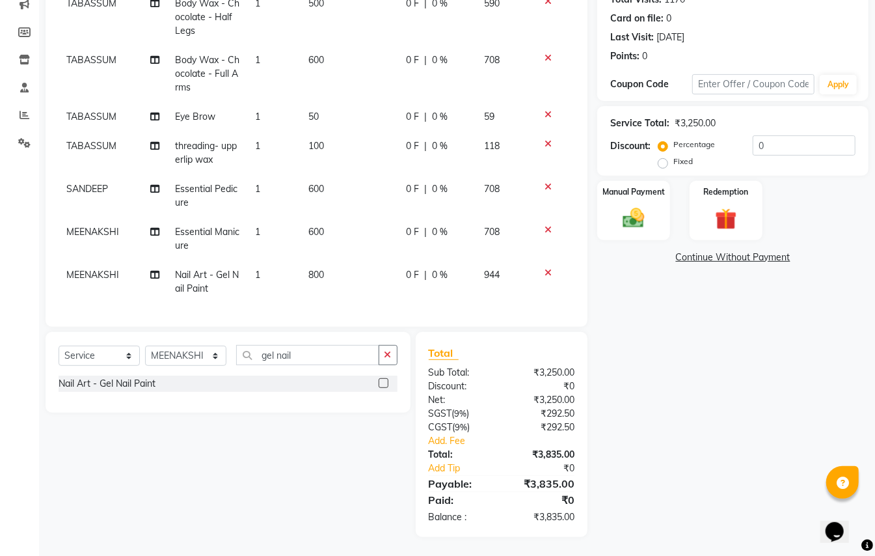
scroll to position [0, 0]
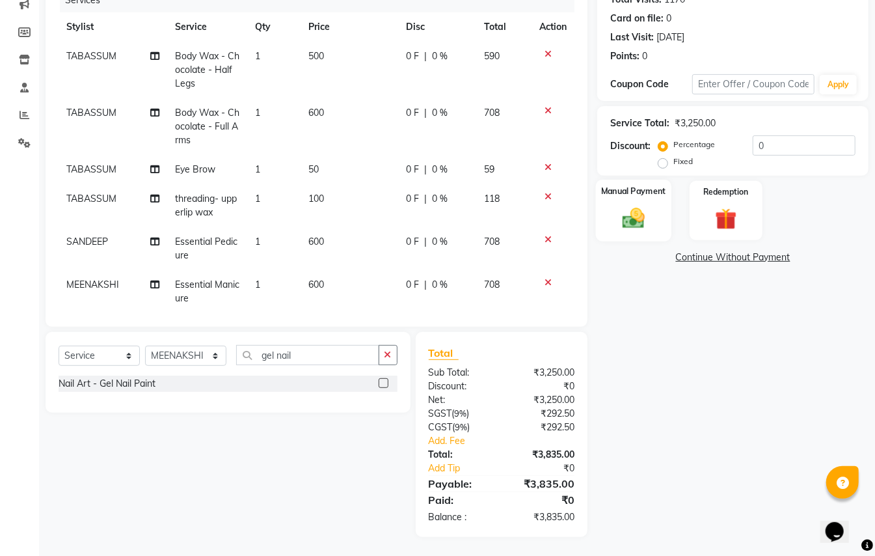
click at [630, 219] on img at bounding box center [633, 218] width 36 height 26
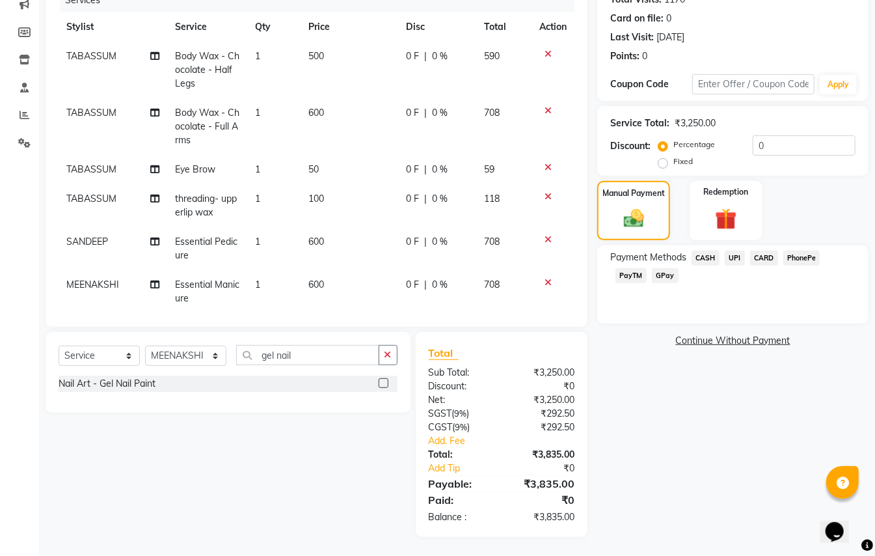
click at [761, 261] on span "CARD" at bounding box center [764, 257] width 28 height 15
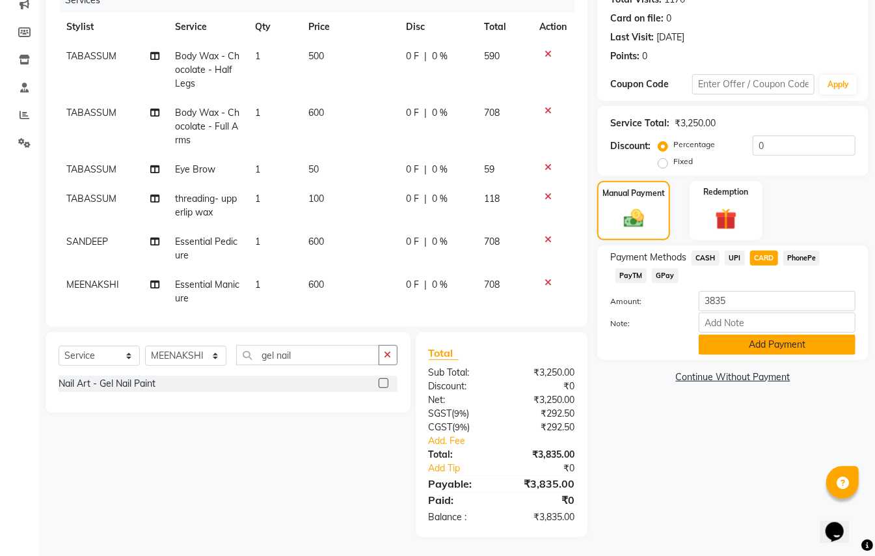
click at [740, 345] on button "Add Payment" at bounding box center [777, 344] width 157 height 20
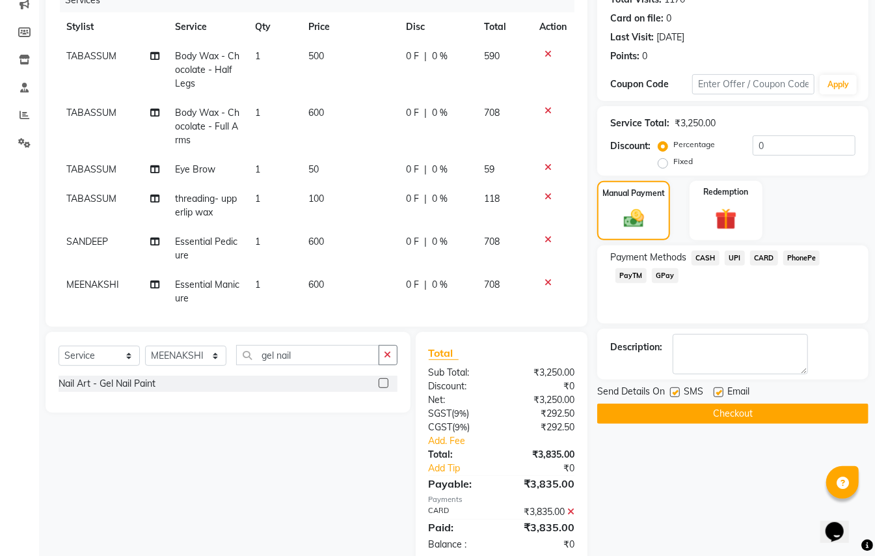
click at [745, 407] on button "Checkout" at bounding box center [732, 413] width 271 height 20
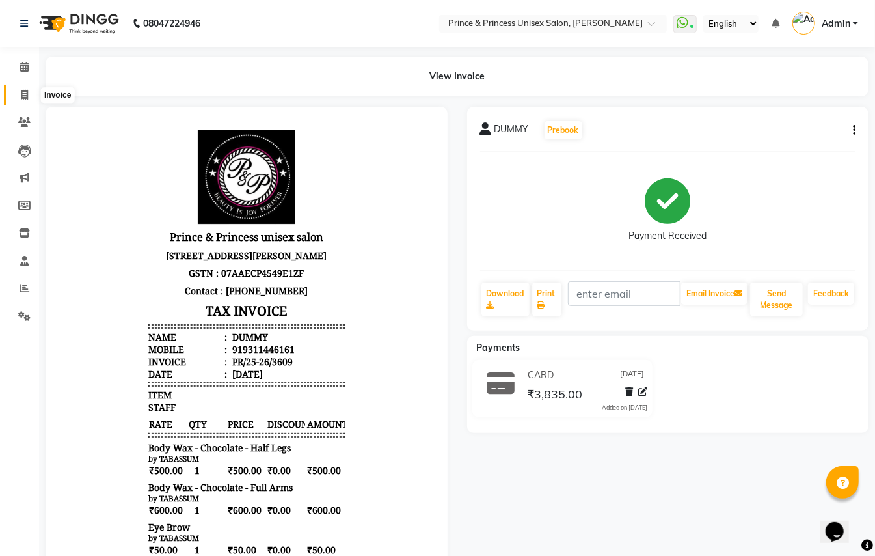
click at [16, 98] on span at bounding box center [24, 95] width 23 height 15
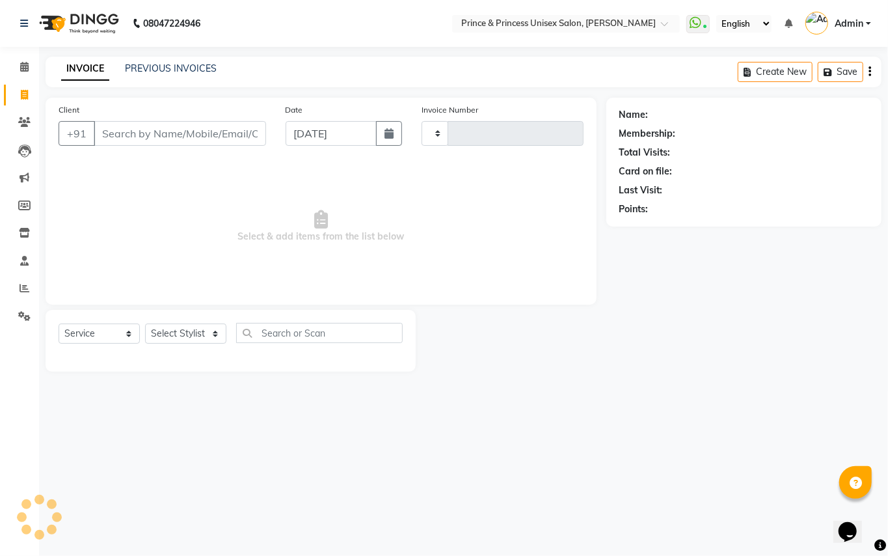
click at [18, 94] on span at bounding box center [24, 95] width 23 height 15
select select "service"
select select "3760"
type input "3610"
click at [204, 64] on link "PREVIOUS INVOICES" at bounding box center [171, 68] width 92 height 12
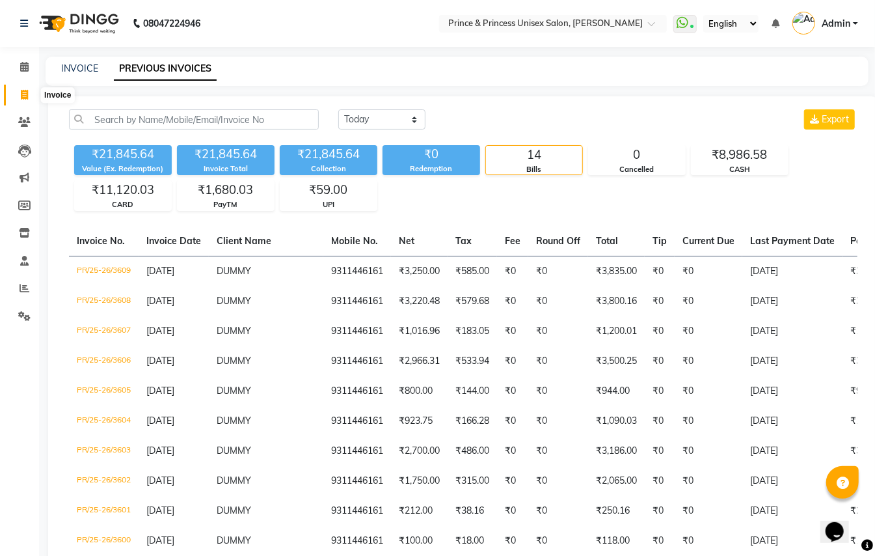
click at [24, 94] on icon at bounding box center [24, 95] width 7 height 10
select select "service"
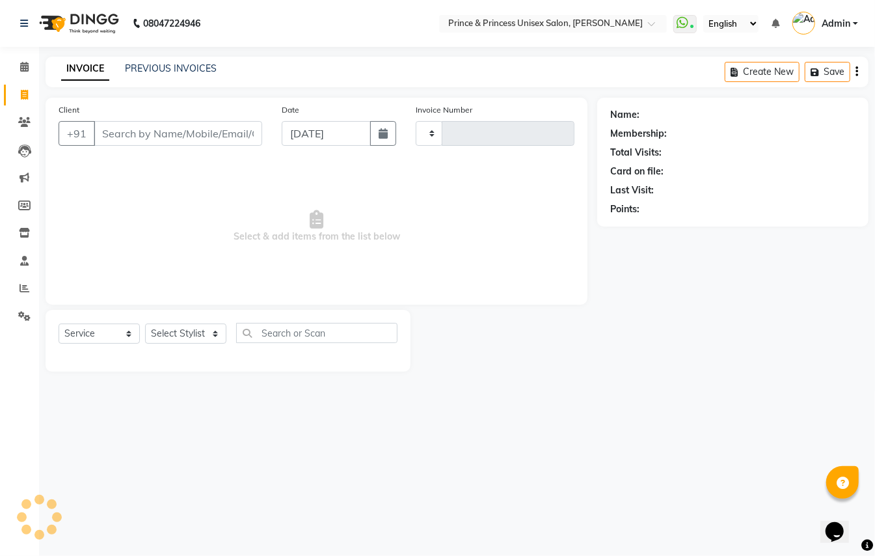
type input "3610"
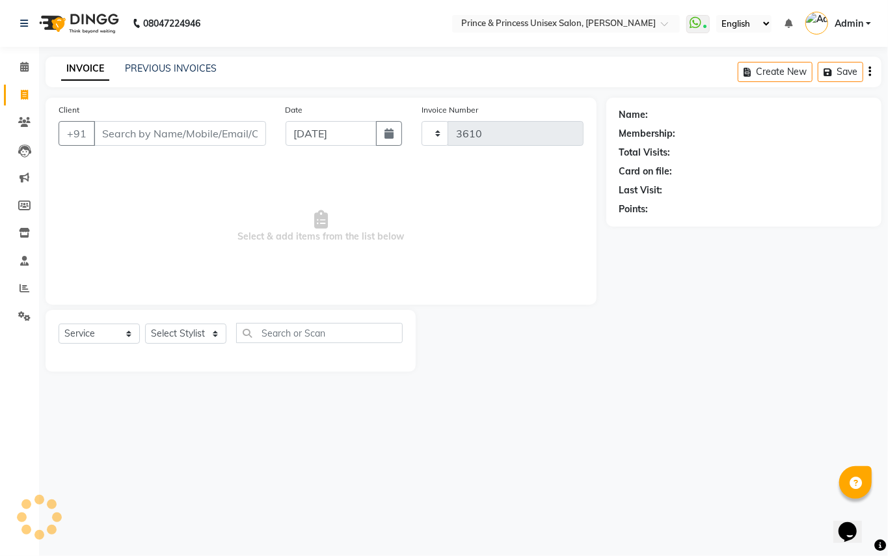
select select "3760"
